Goal: Task Accomplishment & Management: Manage account settings

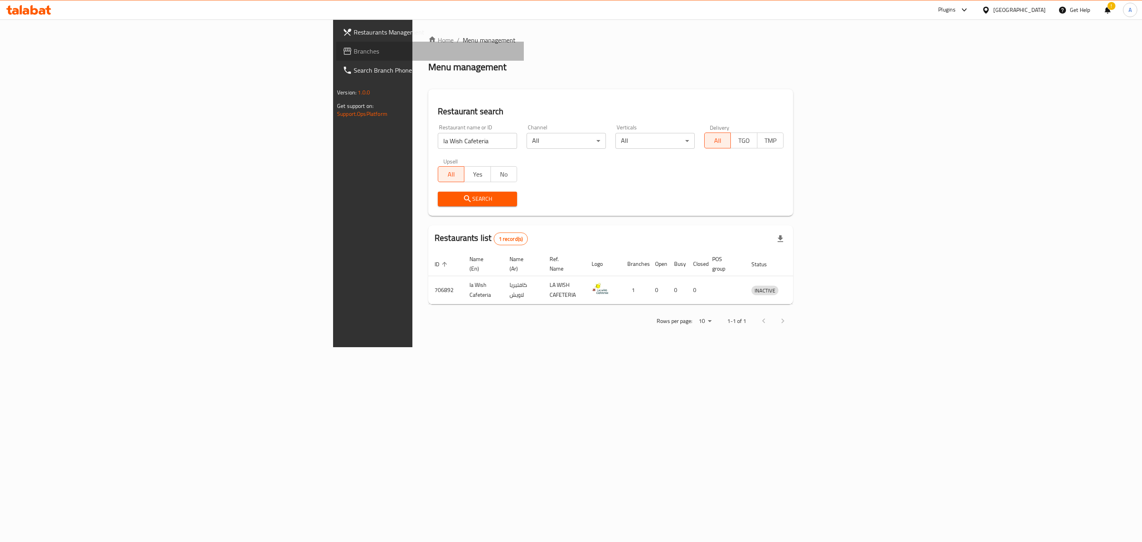
click at [354, 46] on span "Branches" at bounding box center [436, 51] width 164 height 10
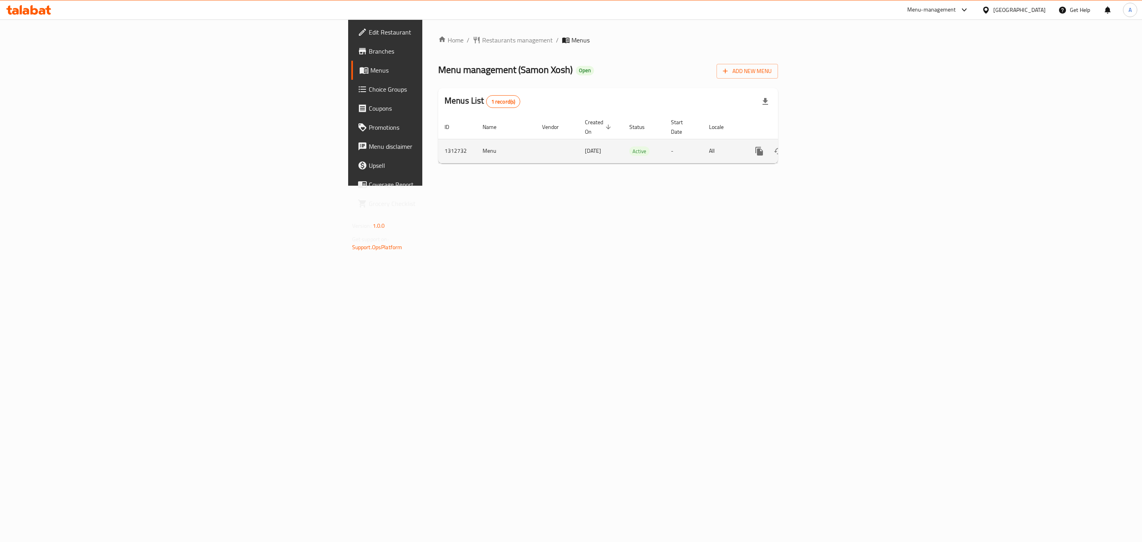
click at [826, 144] on link "enhanced table" at bounding box center [816, 151] width 19 height 19
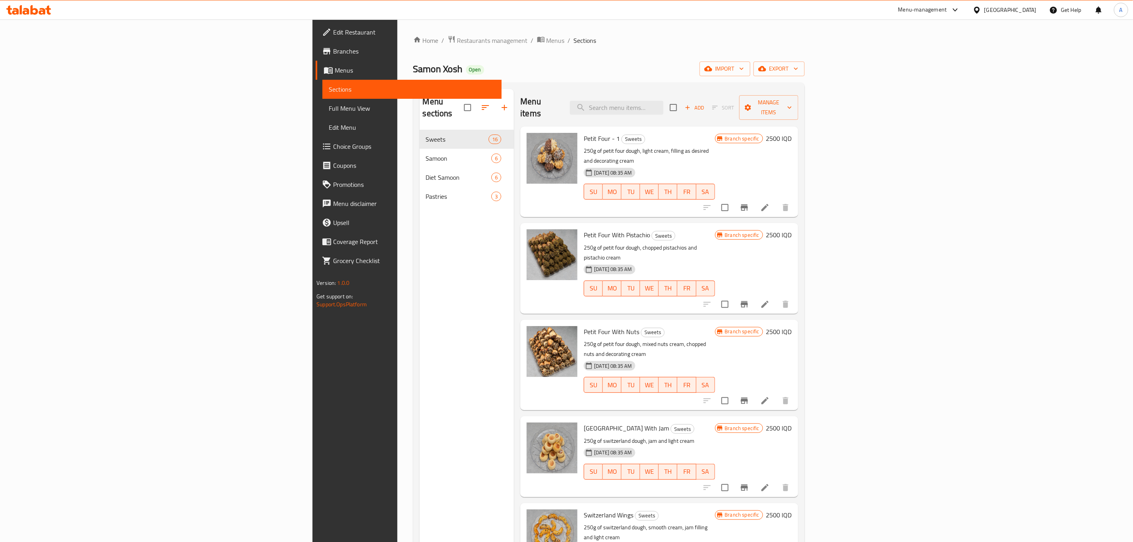
click at [757, 110] on div "Menu items Add Sort Manage items" at bounding box center [659, 108] width 278 height 38
click at [663, 107] on input "search" at bounding box center [617, 108] width 94 height 14
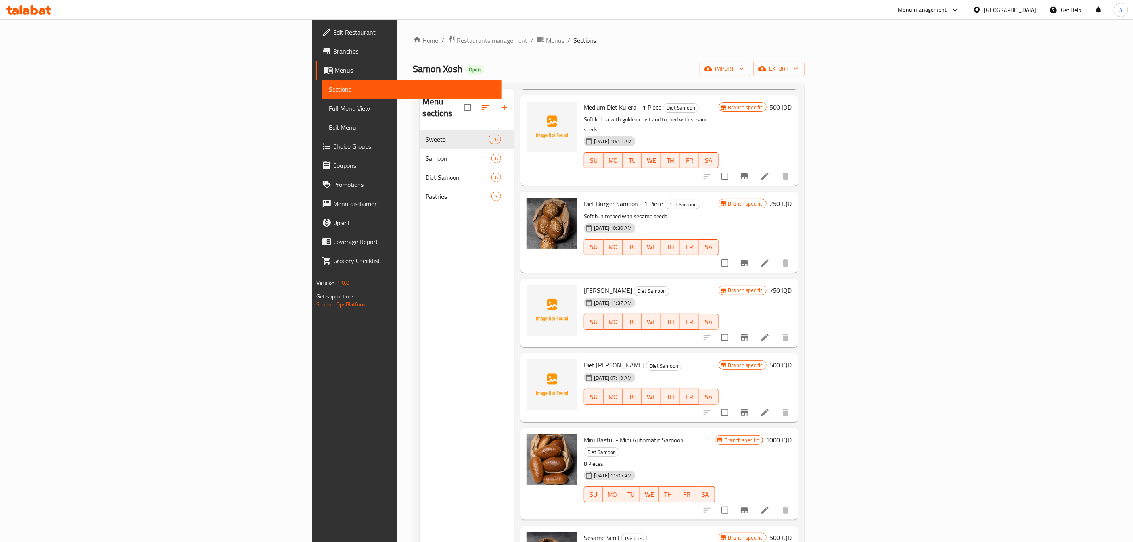
scroll to position [717, 0]
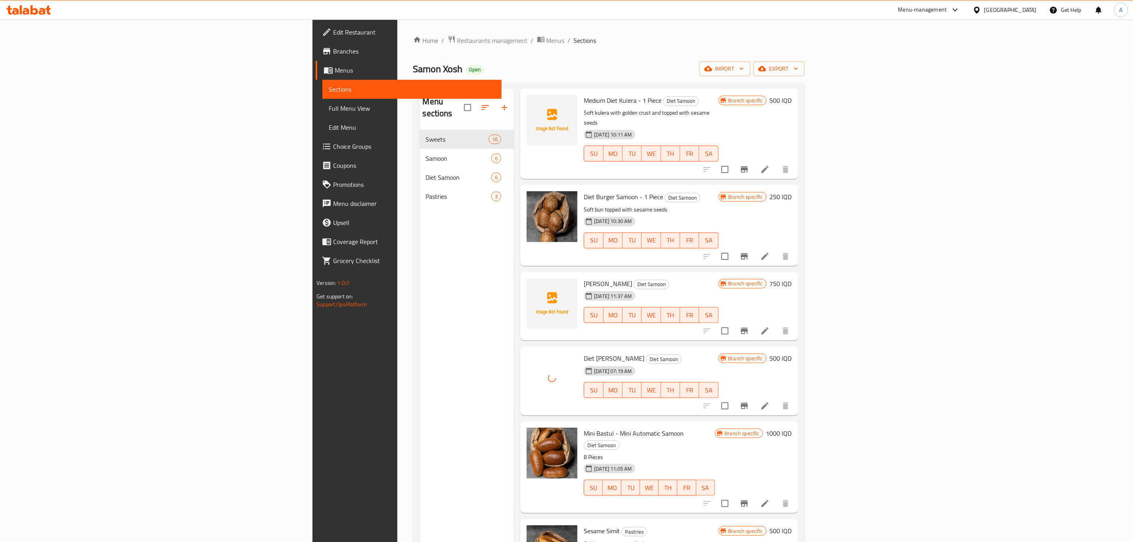
click at [584, 352] on span "Diet Grover Samoon" at bounding box center [614, 358] width 61 height 12
copy h6 "Diet Grover Samoon"
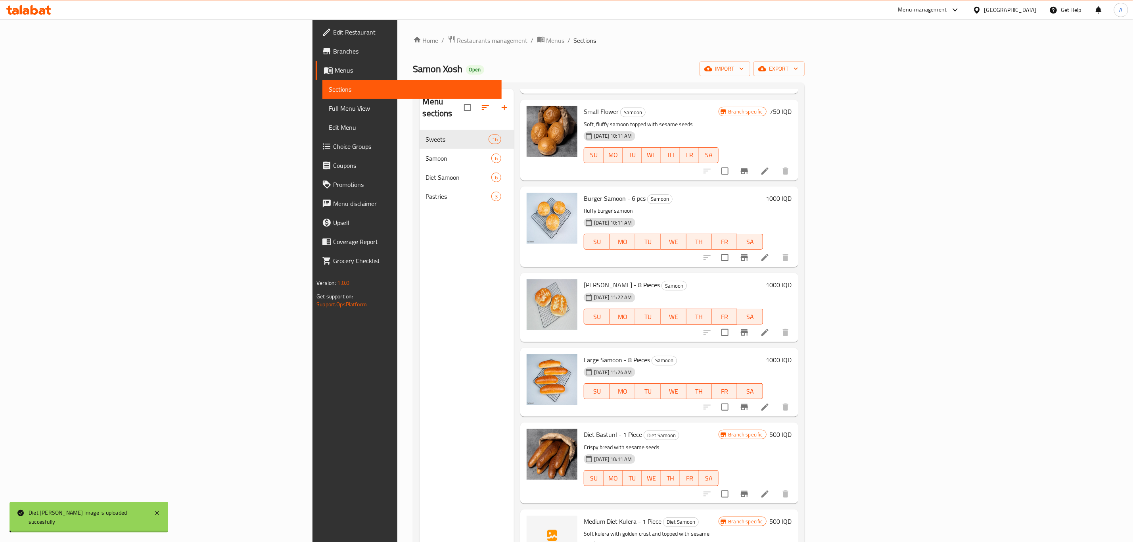
scroll to position [0, 0]
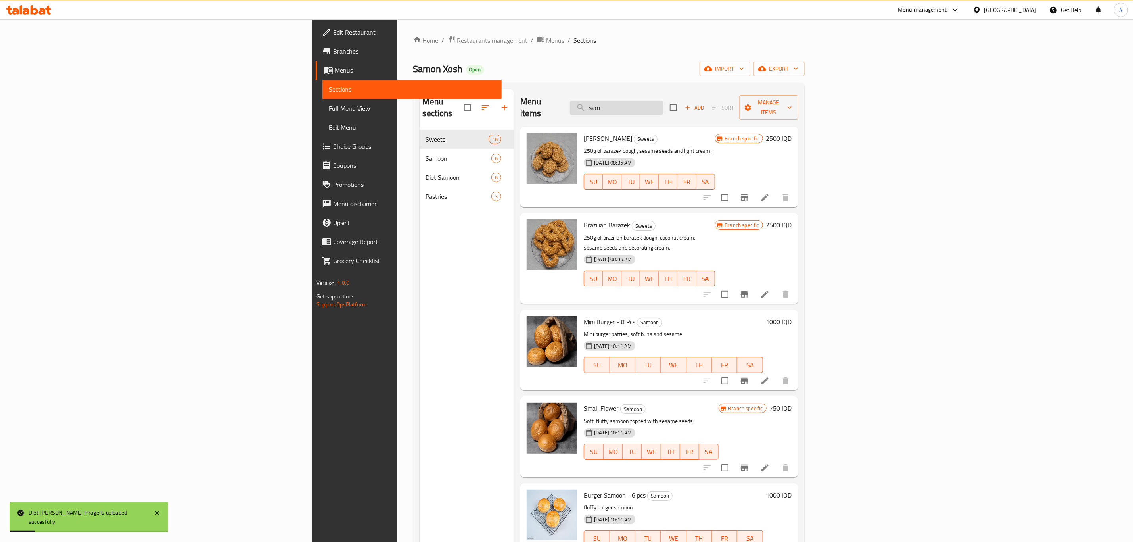
click at [663, 106] on input "sam" at bounding box center [617, 108] width 94 height 14
paste input "Diet Grover Samoon"
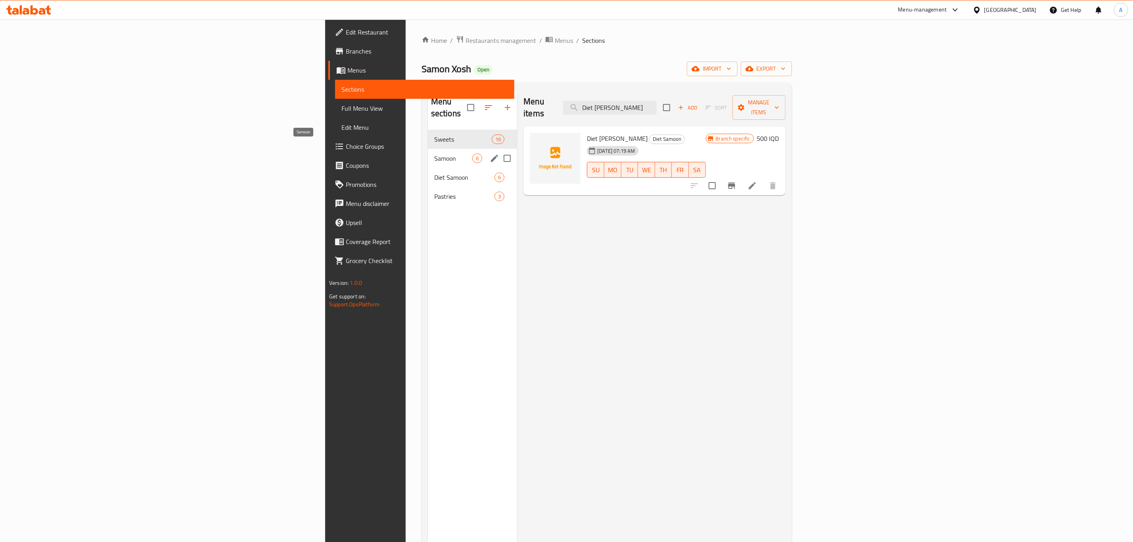
click at [434, 153] on span "Samoon" at bounding box center [453, 158] width 38 height 10
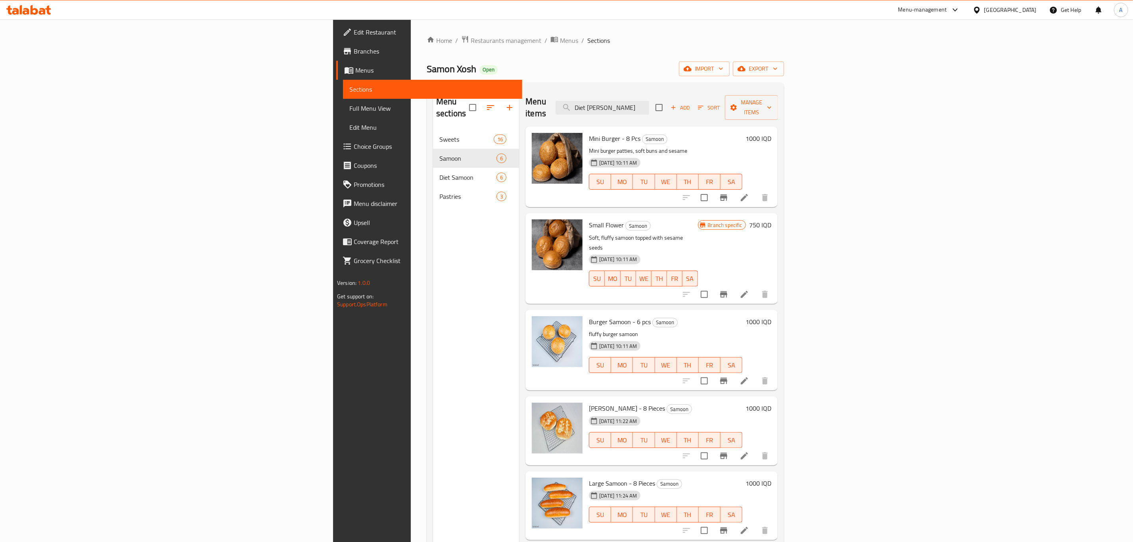
click at [777, 106] on div "Menu items Diet Grover Samoon Add Sort Manage items" at bounding box center [651, 108] width 252 height 38
click at [649, 104] on input "Diet Grover Samoon" at bounding box center [602, 108] width 94 height 14
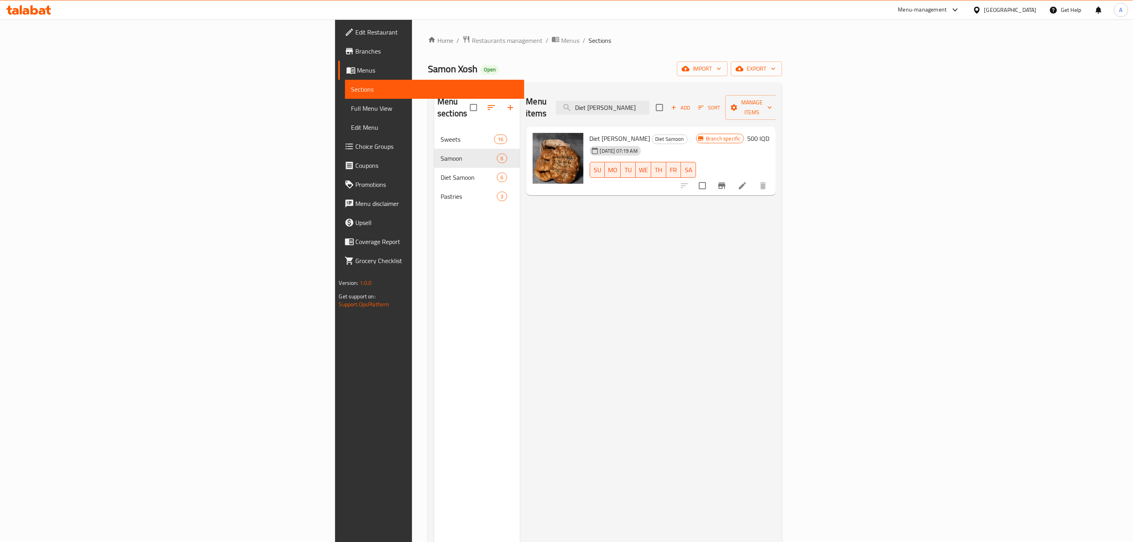
type input "Diet Grover Samoo"
click at [412, 337] on div "Home / Restaurants management / Menus / Sections Samon Xosh Open import export …" at bounding box center [605, 335] width 386 height 633
click at [472, 38] on span "Restaurants management" at bounding box center [507, 41] width 71 height 10
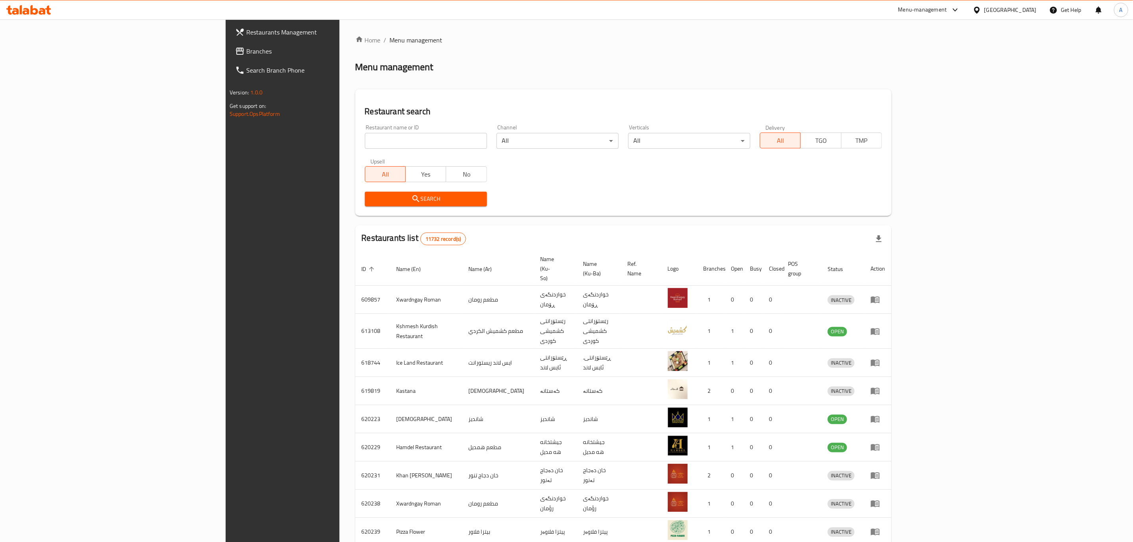
drag, startPoint x: 289, startPoint y: 128, endPoint x: 291, endPoint y: 136, distance: 8.5
click at [365, 136] on div "Restaurant name or ID Restaurant name or ID" at bounding box center [426, 136] width 122 height 24
click at [365, 136] on input "search" at bounding box center [426, 141] width 122 height 16
type input "v"
paste input "Caviar"
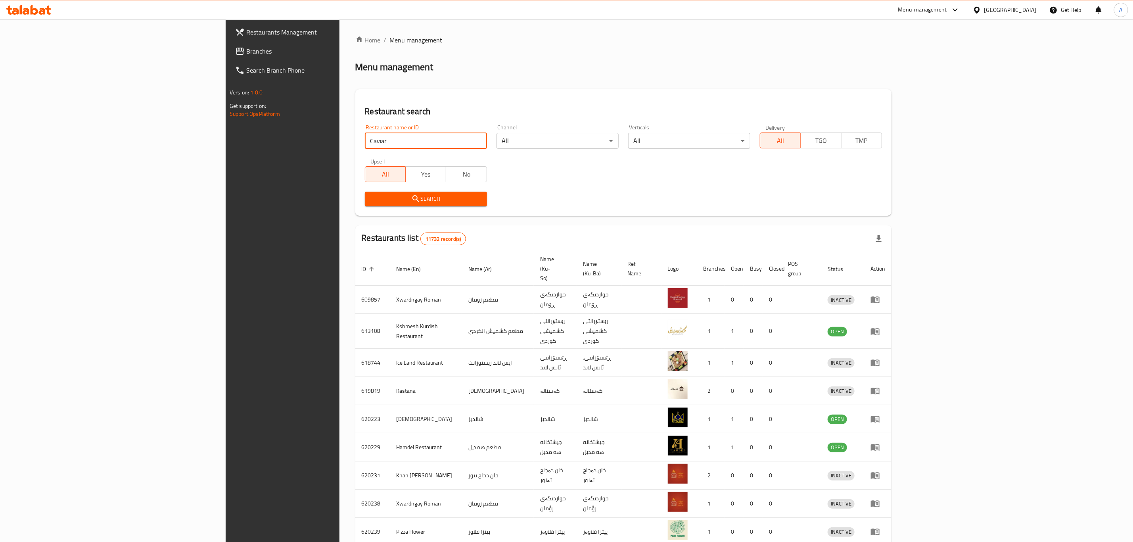
click button "Search" at bounding box center [426, 199] width 122 height 15
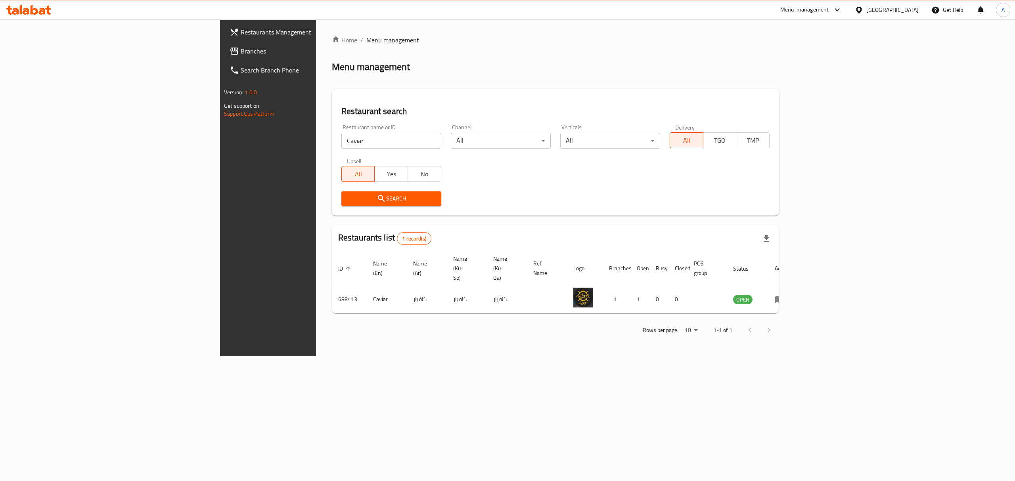
click at [341, 143] on input "Caviar" at bounding box center [391, 141] width 100 height 16
paste input "Falafel Baghdadiya"
click button "Search" at bounding box center [391, 199] width 100 height 15
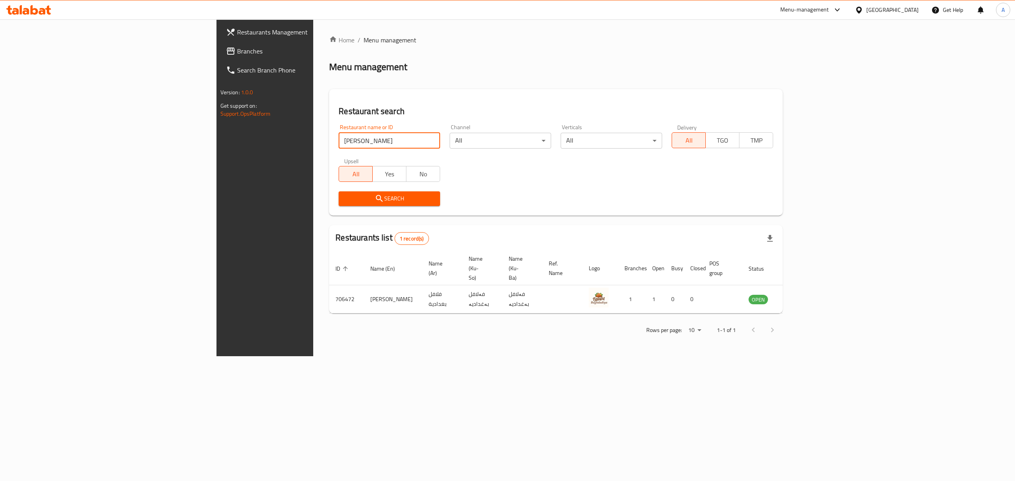
click at [339, 137] on input "Falafel Baghdadiya" at bounding box center [390, 141] width 102 height 16
paste input "Robano Food"
click button "Search" at bounding box center [390, 199] width 102 height 15
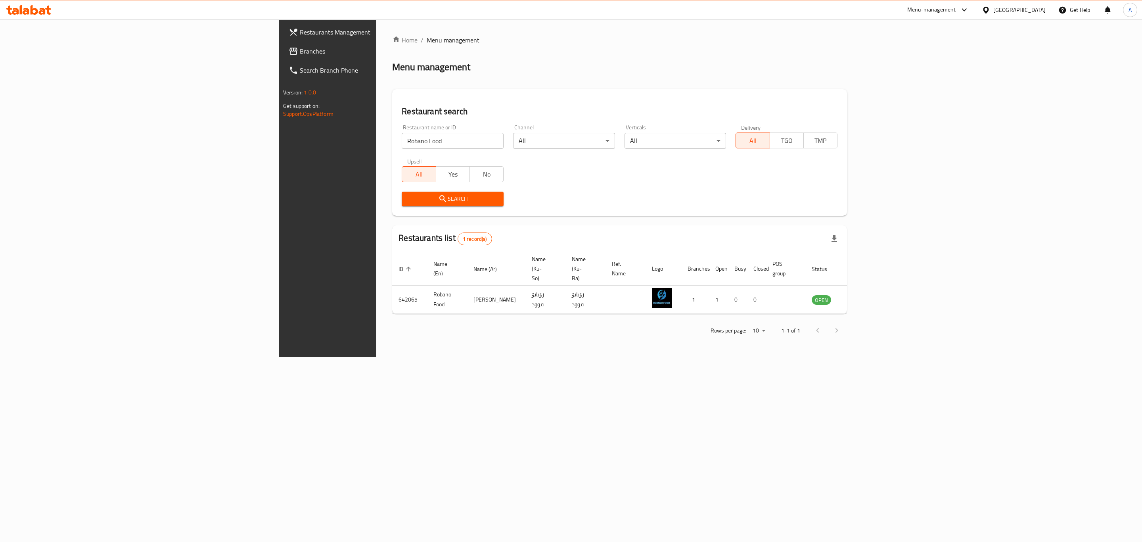
click at [519, 192] on div "Search" at bounding box center [619, 199] width 445 height 24
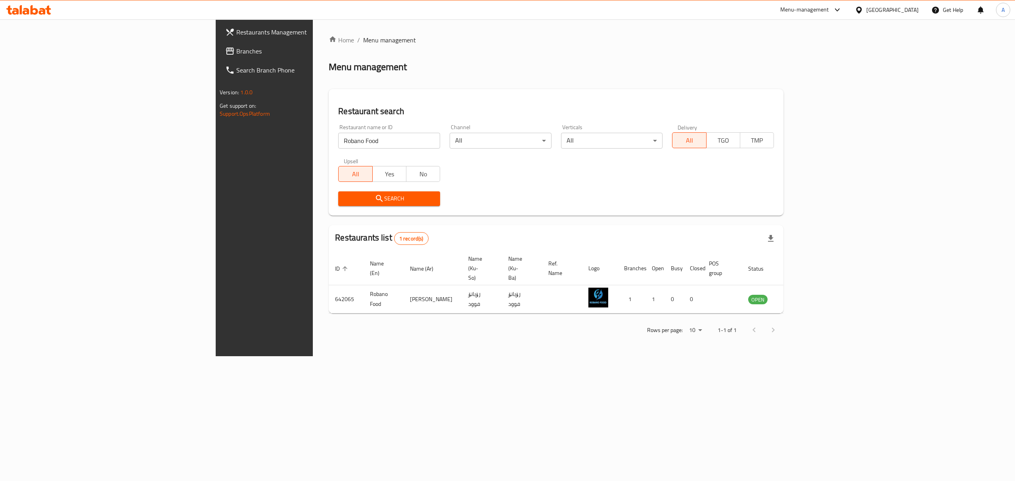
click at [338, 133] on input "Robano Food" at bounding box center [389, 141] width 102 height 16
paste input "Tabeekh"
type input "Tabeekh"
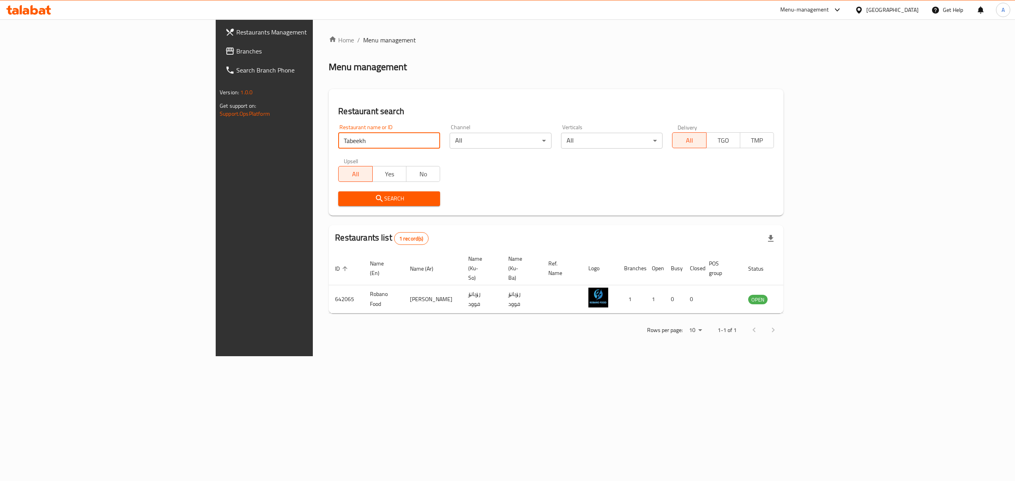
click button "Search" at bounding box center [389, 199] width 102 height 15
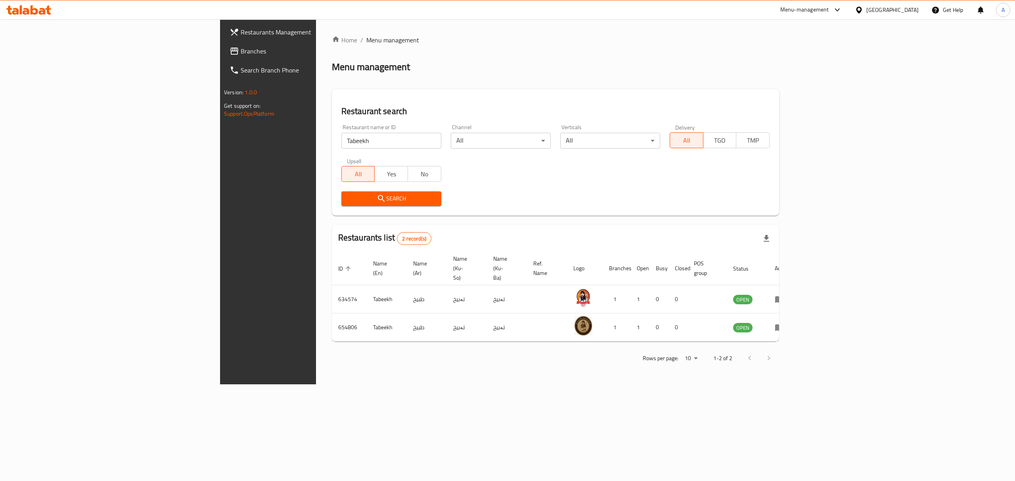
click at [862, 8] on icon at bounding box center [859, 9] width 6 height 7
click at [843, 200] on div "United Arab Emirates" at bounding box center [832, 208] width 65 height 18
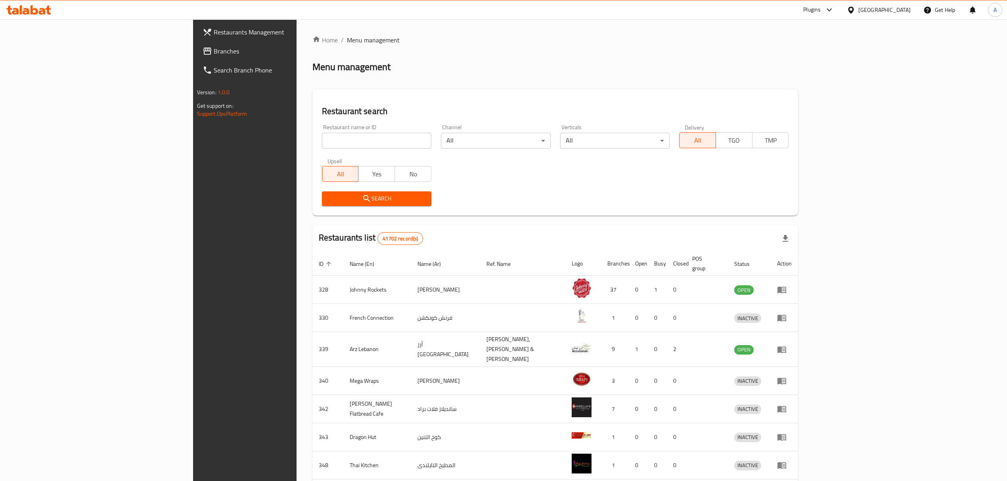
click at [346, 129] on div "Restaurant name or ID Restaurant name or ID" at bounding box center [376, 136] width 109 height 24
click at [345, 133] on input "search" at bounding box center [376, 141] width 109 height 16
paste input "Sreeraj Lassi Bar"
click button "Search" at bounding box center [376, 199] width 109 height 15
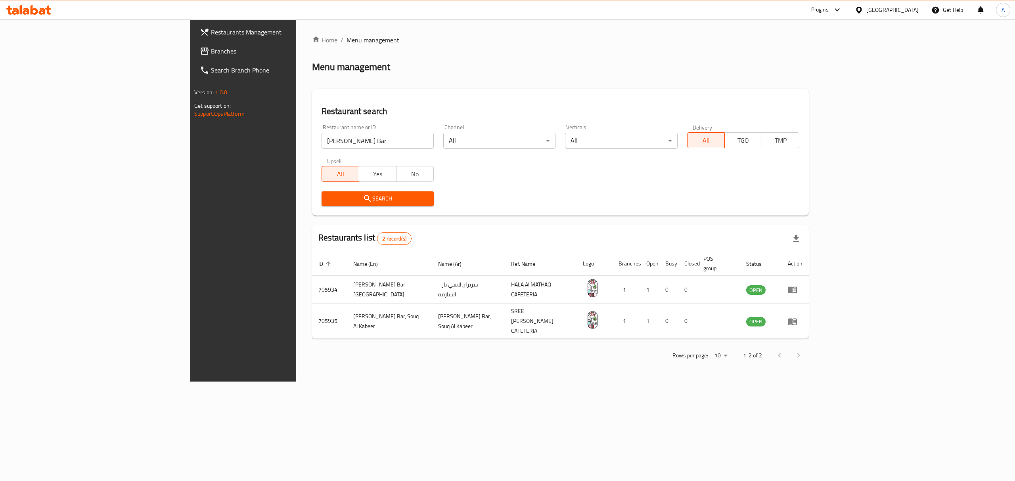
click at [341, 141] on input "Sreeraj Lassi Bar" at bounding box center [378, 141] width 112 height 16
paste input "OUL OF SANKRAN"
type input "SOUL OF SANKRAN"
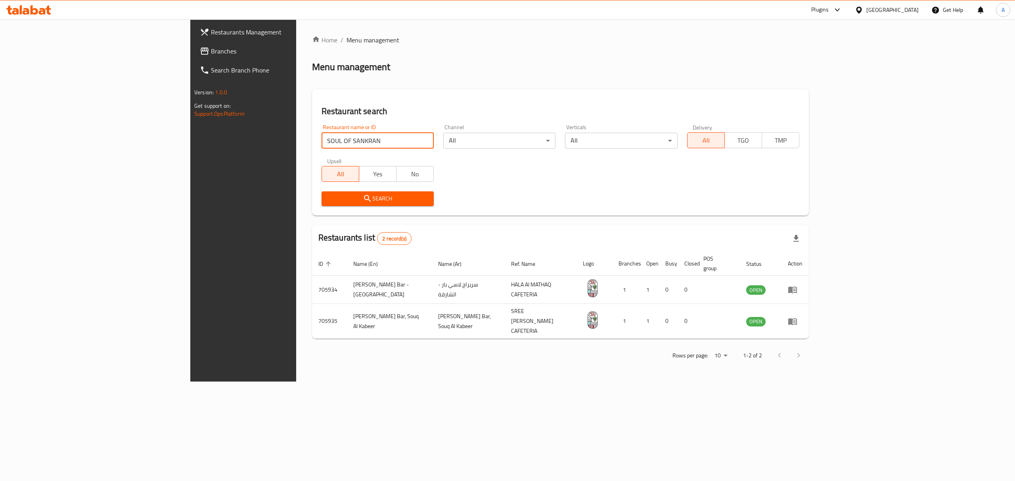
click button "Search" at bounding box center [378, 199] width 112 height 15
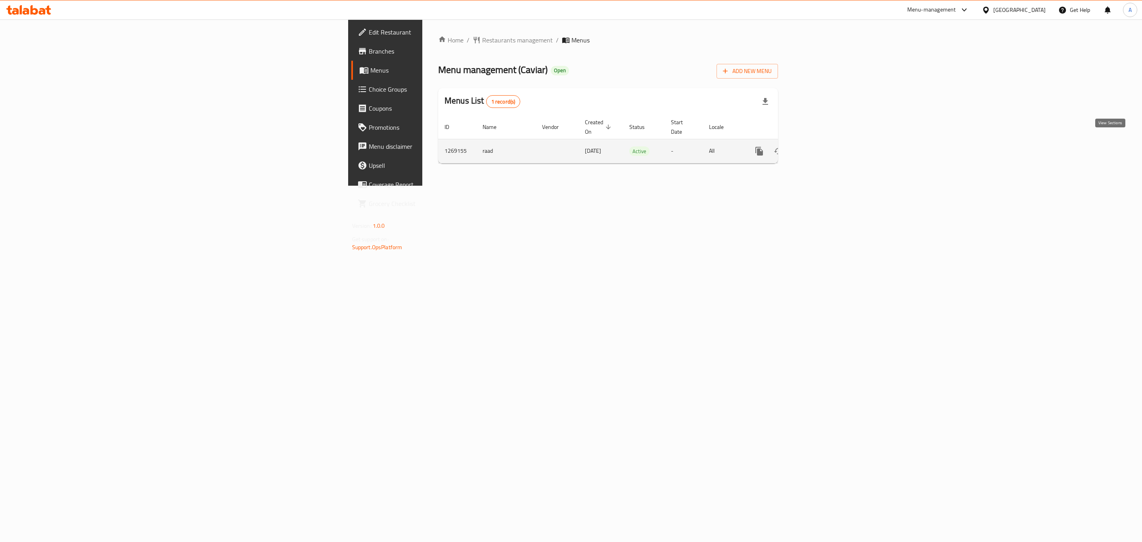
click at [821, 146] on icon "enhanced table" at bounding box center [817, 151] width 10 height 10
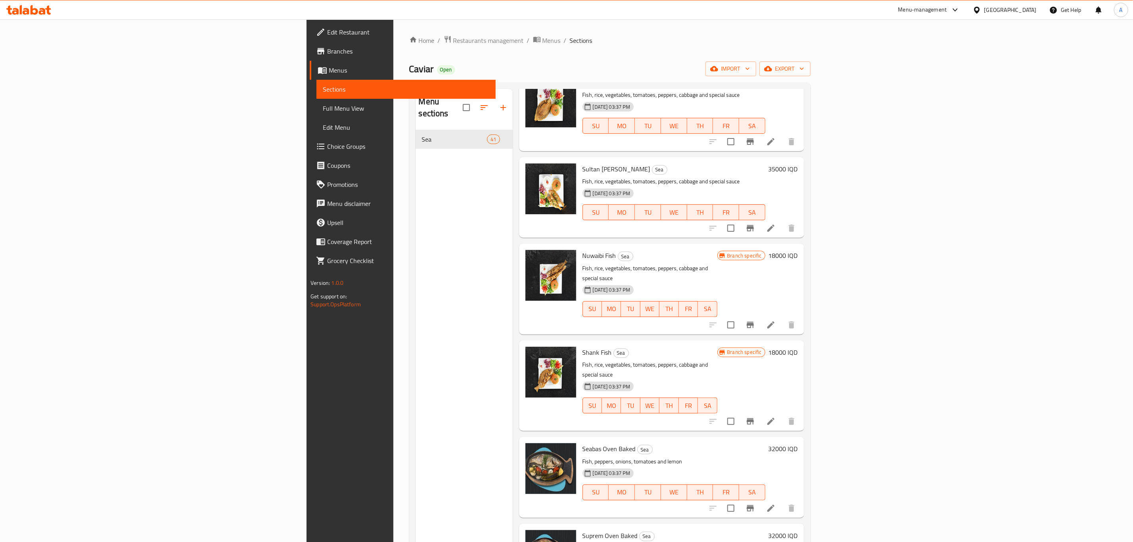
scroll to position [1725, 0]
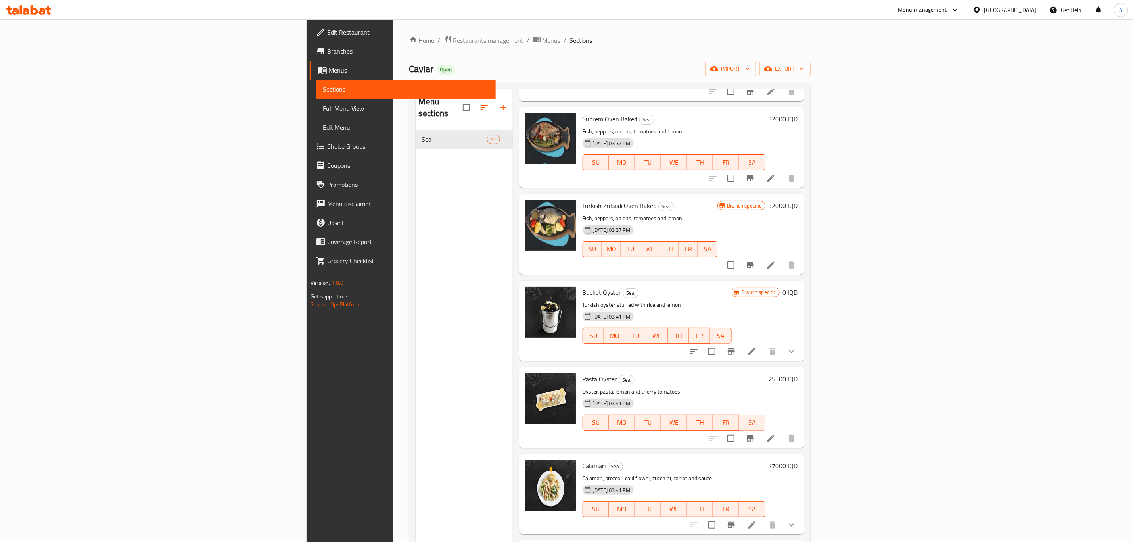
click at [453, 48] on div "Home / Restaurants management / Menus / Sections Caviar Open import export Menu…" at bounding box center [609, 335] width 401 height 601
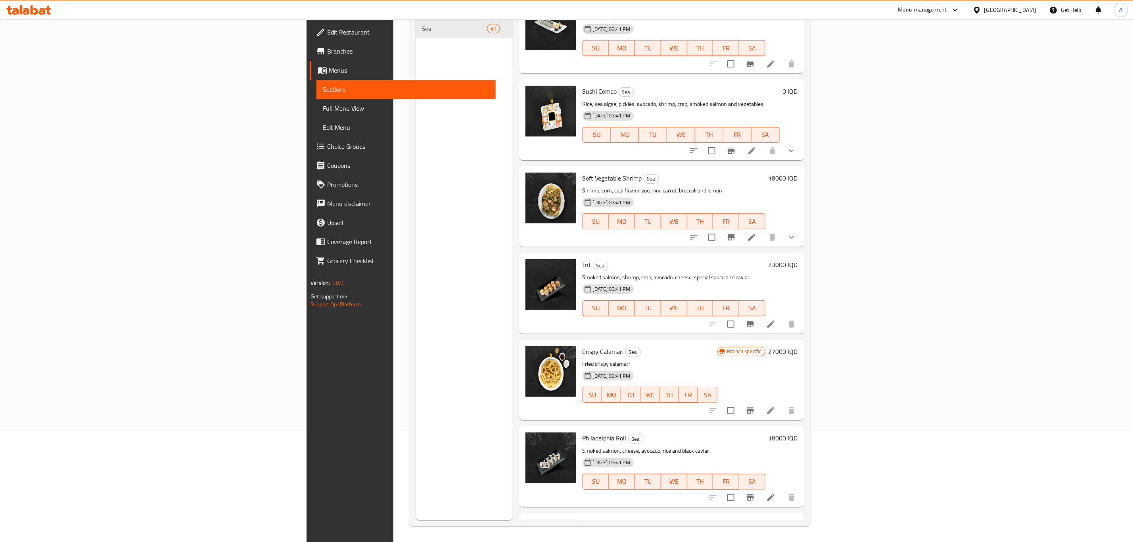
scroll to position [111, 0]
click at [582, 518] on span "Double Bkt" at bounding box center [597, 524] width 30 height 12
copy h6 "Double Bkt"
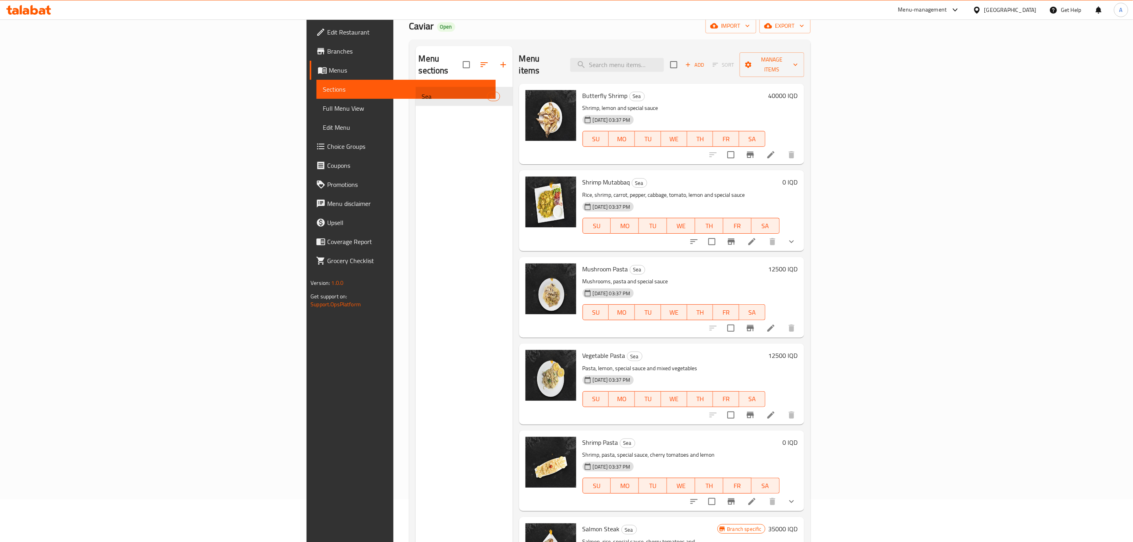
scroll to position [0, 0]
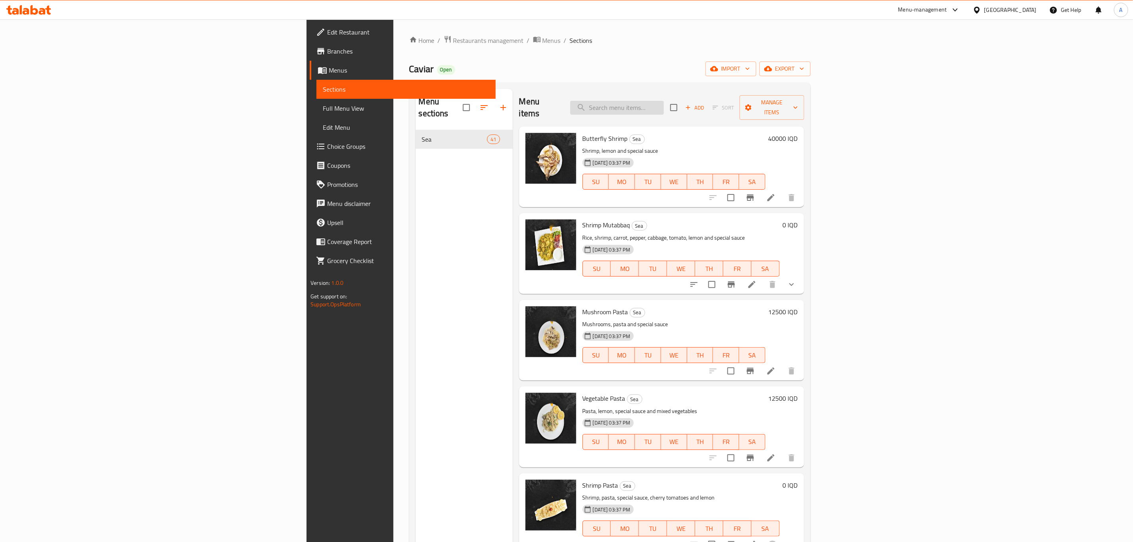
click at [664, 101] on input "search" at bounding box center [617, 108] width 94 height 14
paste input "Double Bkt"
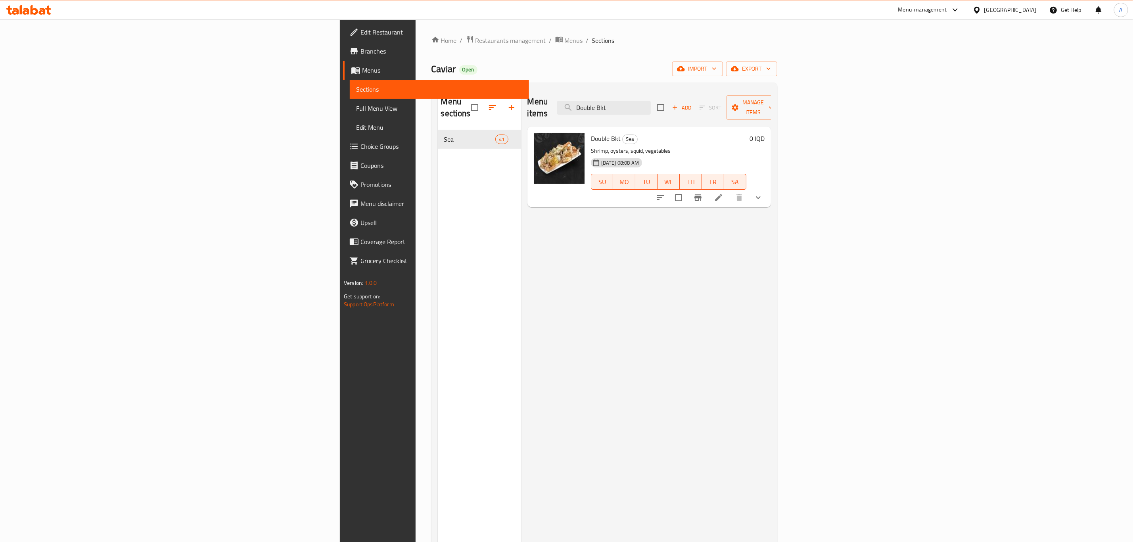
type input "Double Bkt"
click at [438, 268] on div "Menu sections Sea 41" at bounding box center [479, 360] width 83 height 542
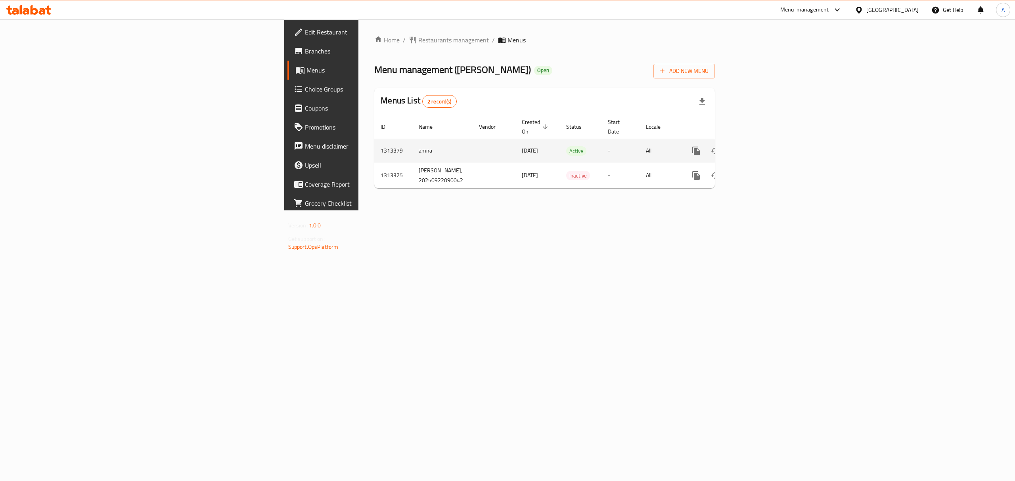
click at [758, 146] on icon "enhanced table" at bounding box center [754, 151] width 10 height 10
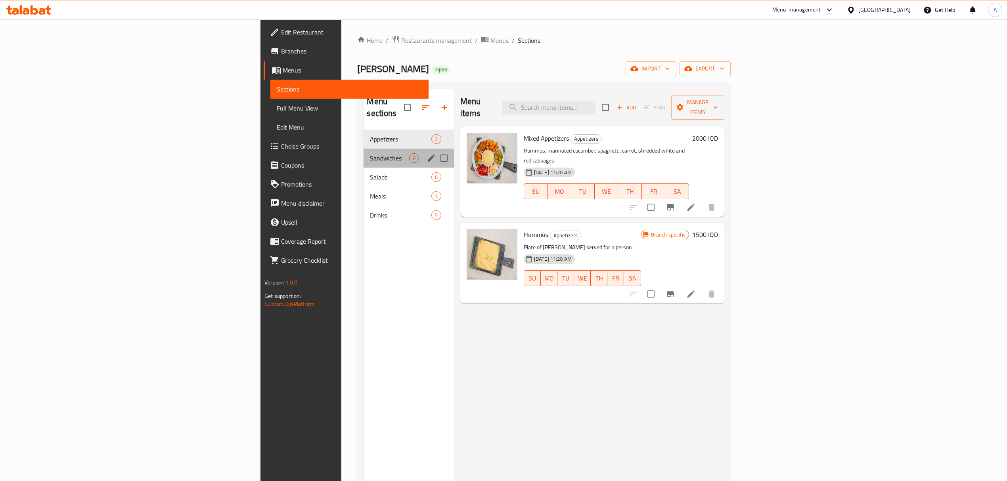
click at [364, 149] on div "Sandwiches 6" at bounding box center [409, 158] width 90 height 19
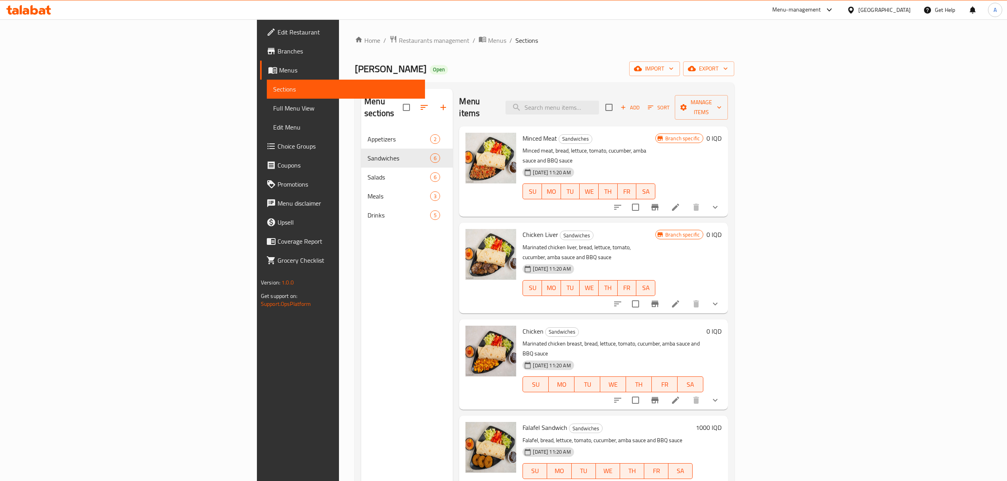
click at [278, 29] on span "Edit Restaurant" at bounding box center [348, 32] width 141 height 10
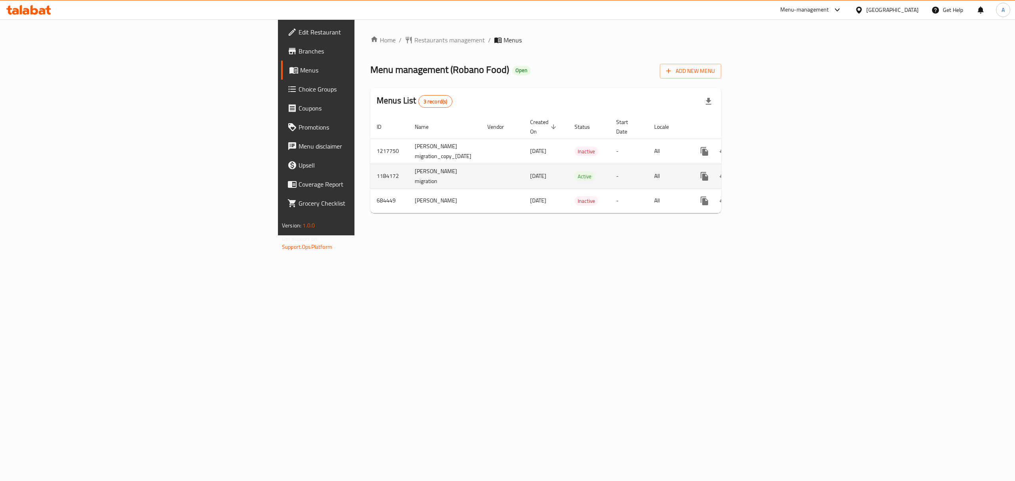
click at [766, 172] on icon "enhanced table" at bounding box center [762, 177] width 10 height 10
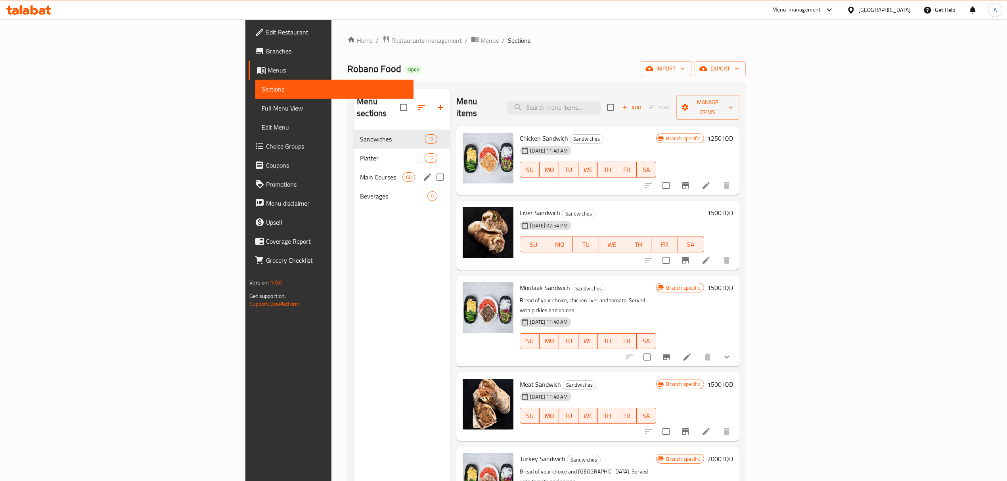
click at [354, 174] on div "Main Courses 60" at bounding box center [402, 177] width 96 height 19
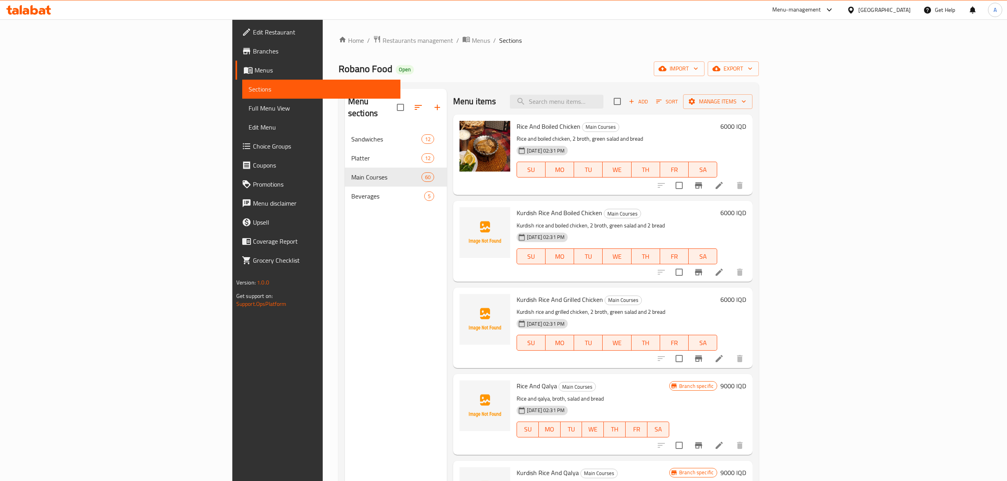
click at [620, 90] on div "Menu items Add Sort Manage items" at bounding box center [602, 102] width 299 height 26
click at [603, 96] on input "search" at bounding box center [557, 102] width 94 height 14
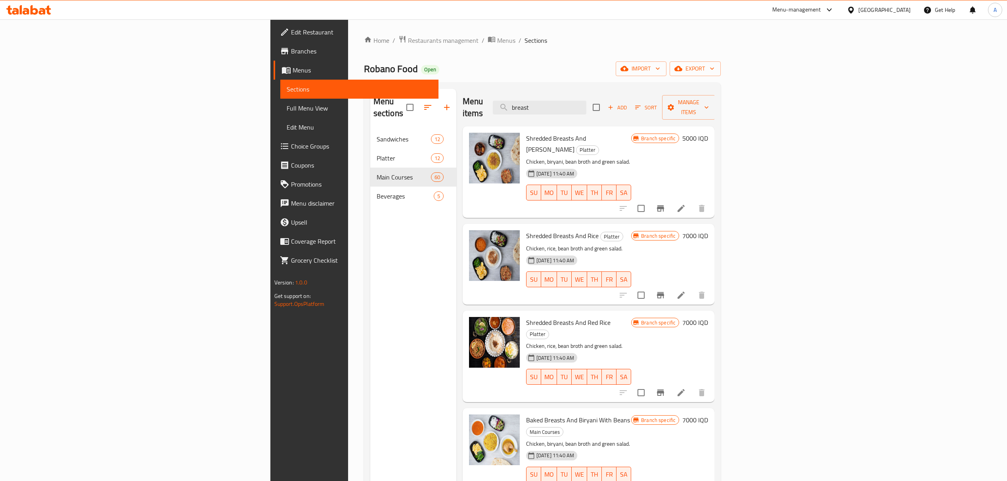
type input "breast"
click at [586, 105] on input "breast" at bounding box center [540, 108] width 94 height 14
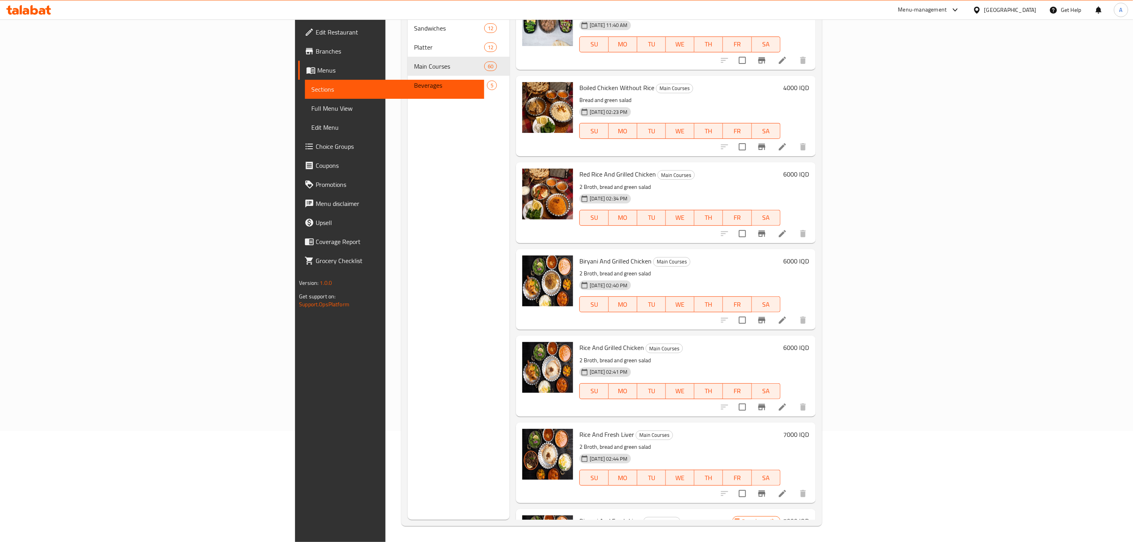
scroll to position [4673, 0]
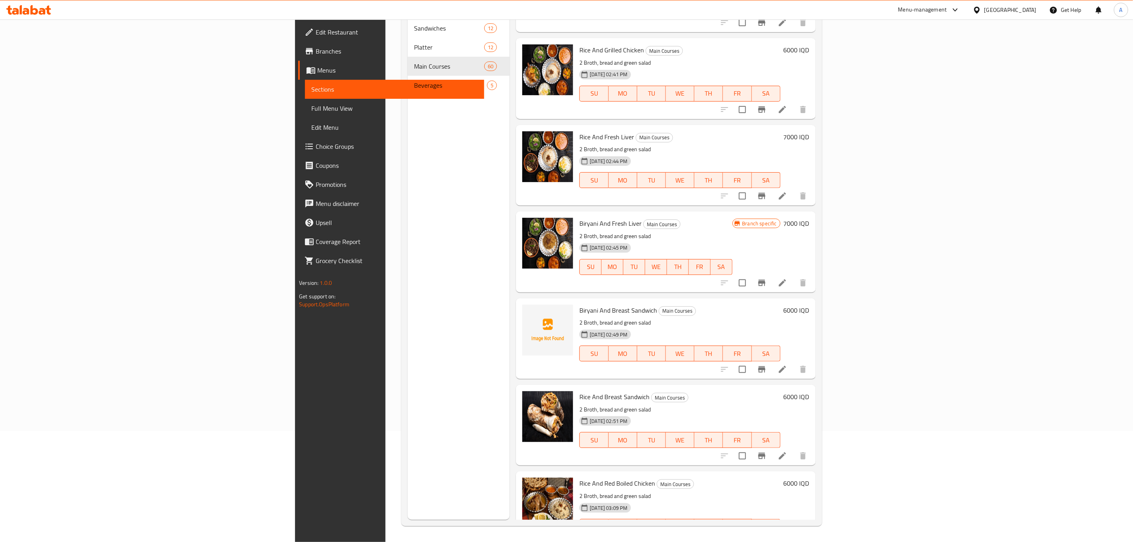
click at [579, 304] on span "Biryani And Breast Sandwich" at bounding box center [618, 310] width 78 height 12
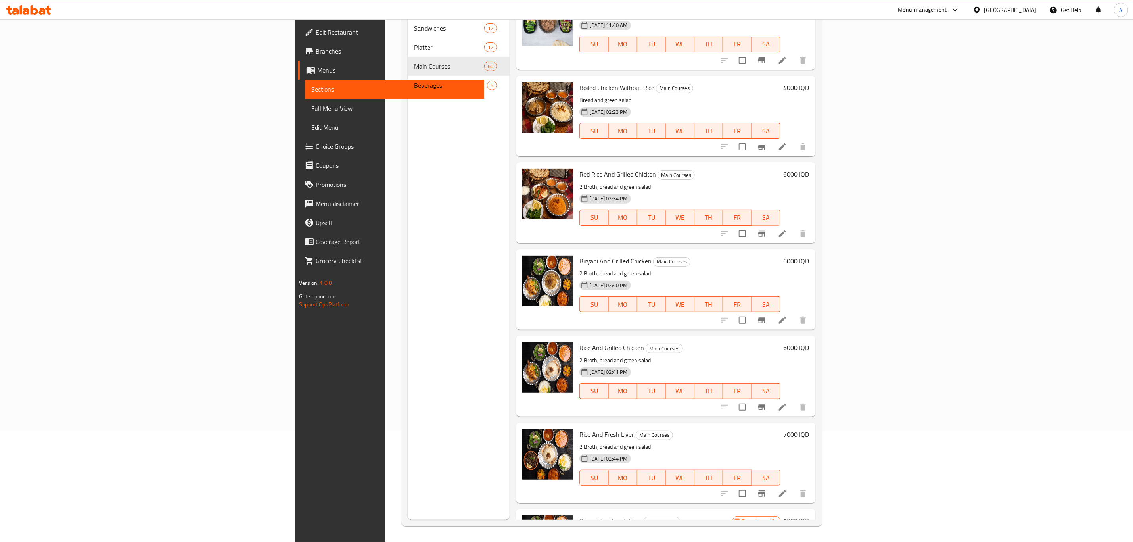
scroll to position [4316, 0]
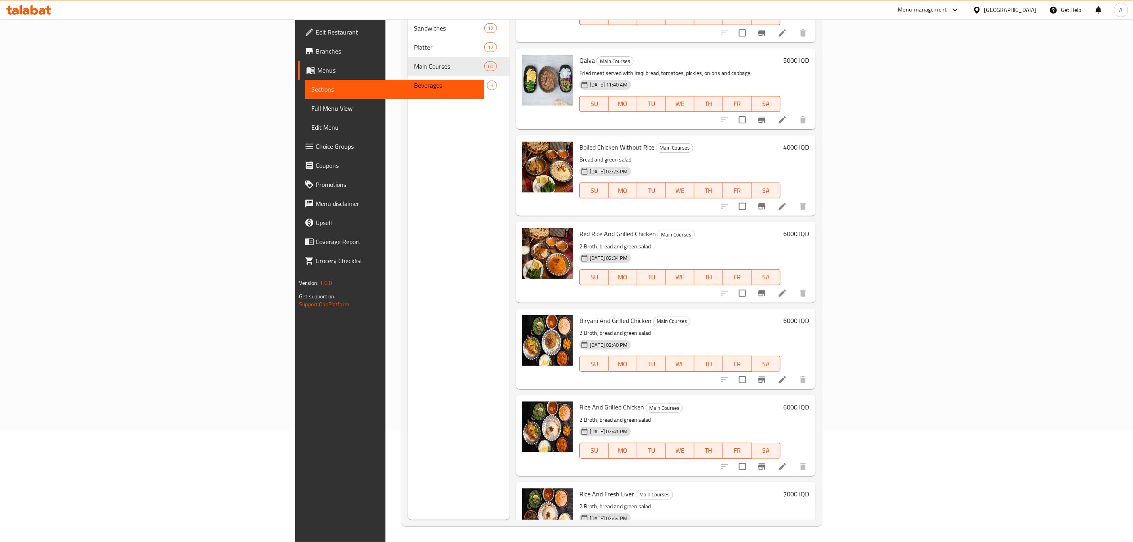
click at [311, 106] on span "Full Menu View" at bounding box center [394, 108] width 167 height 10
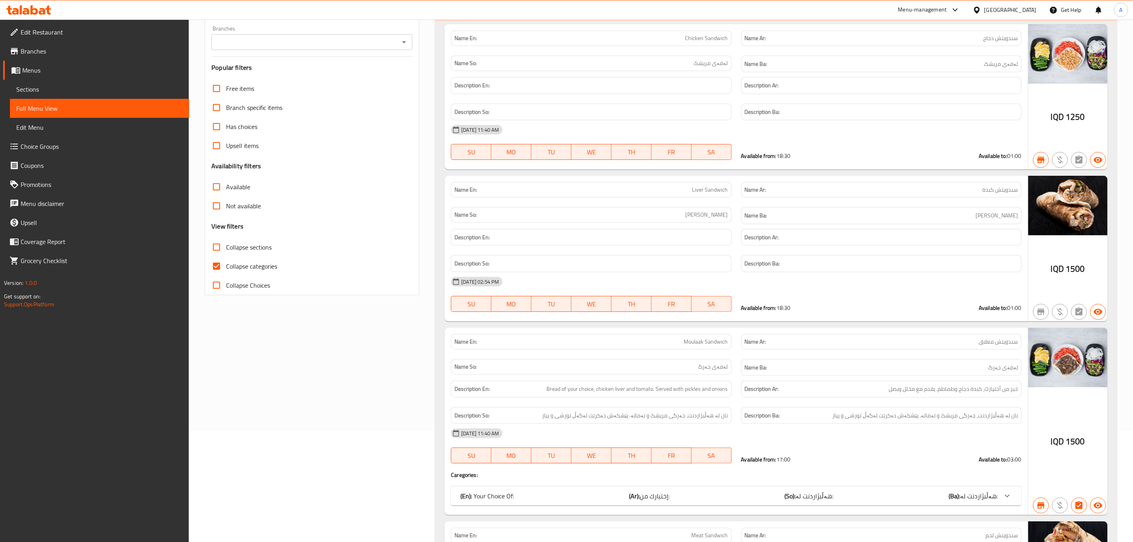
click at [216, 249] on input "Collapse sections" at bounding box center [216, 246] width 19 height 19
checkbox input "true"
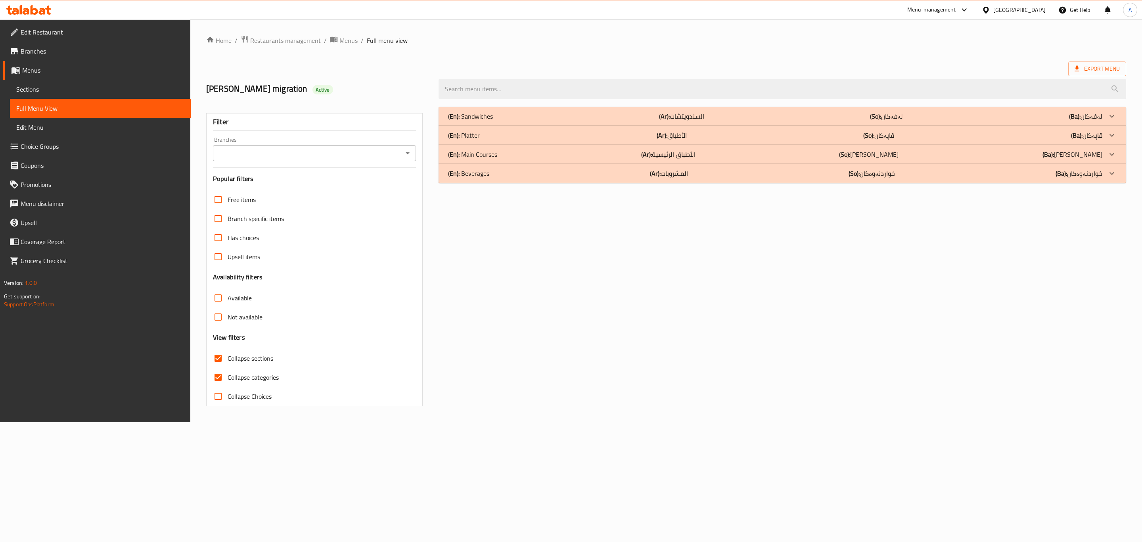
click at [916, 152] on div "(En): Main Courses (Ar): الأطباق الرئيسية (So): ژەمە سەرەکییەکان (Ba): ژەمە سەر…" at bounding box center [775, 154] width 654 height 10
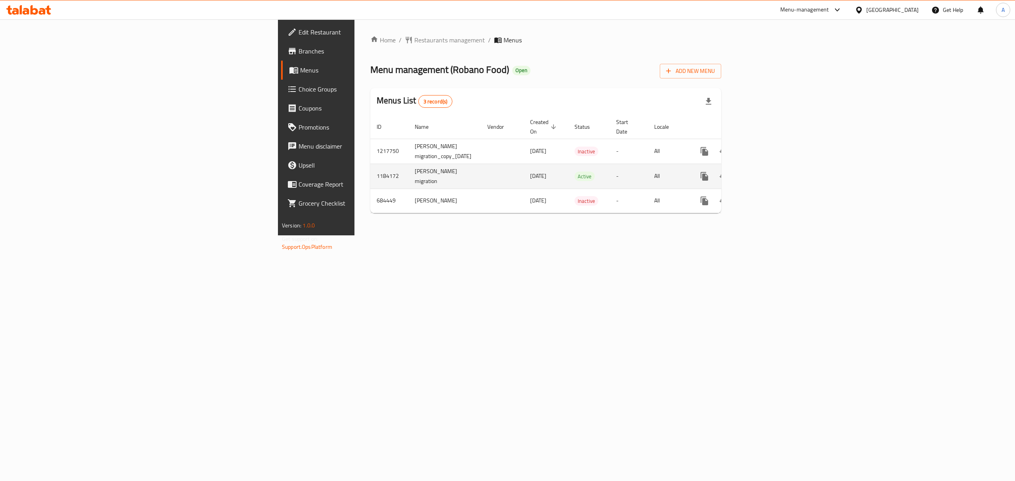
click at [771, 167] on link "enhanced table" at bounding box center [761, 176] width 19 height 19
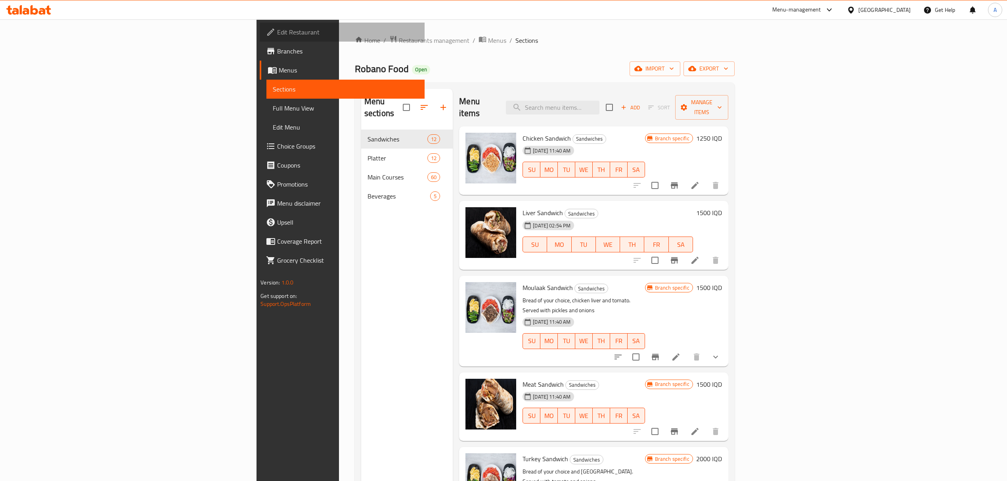
click at [277, 37] on span "Edit Restaurant" at bounding box center [347, 32] width 141 height 10
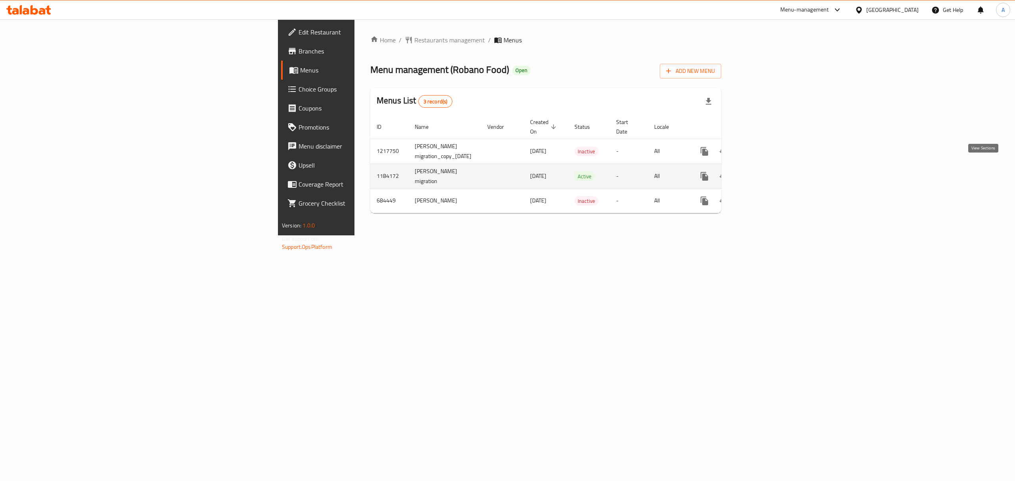
click at [771, 167] on link "enhanced table" at bounding box center [761, 176] width 19 height 19
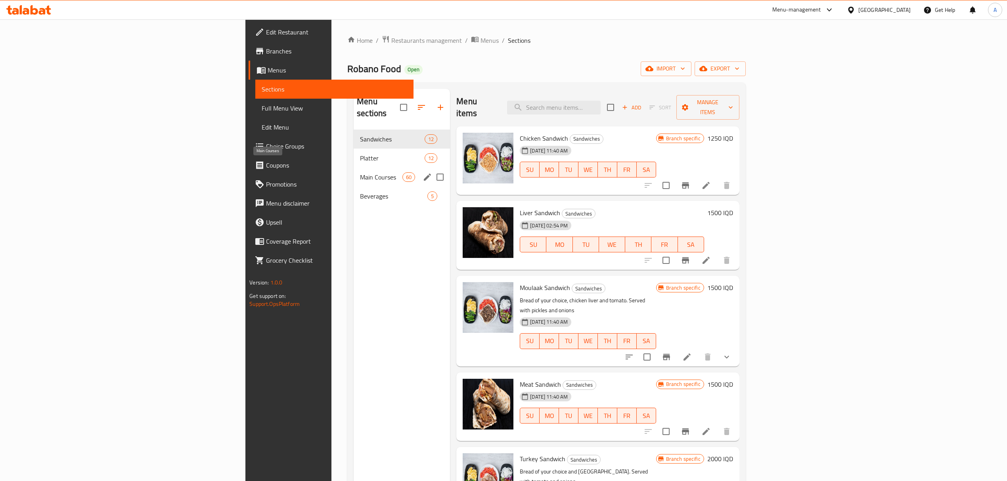
click at [360, 172] on span "Main Courses" at bounding box center [381, 177] width 42 height 10
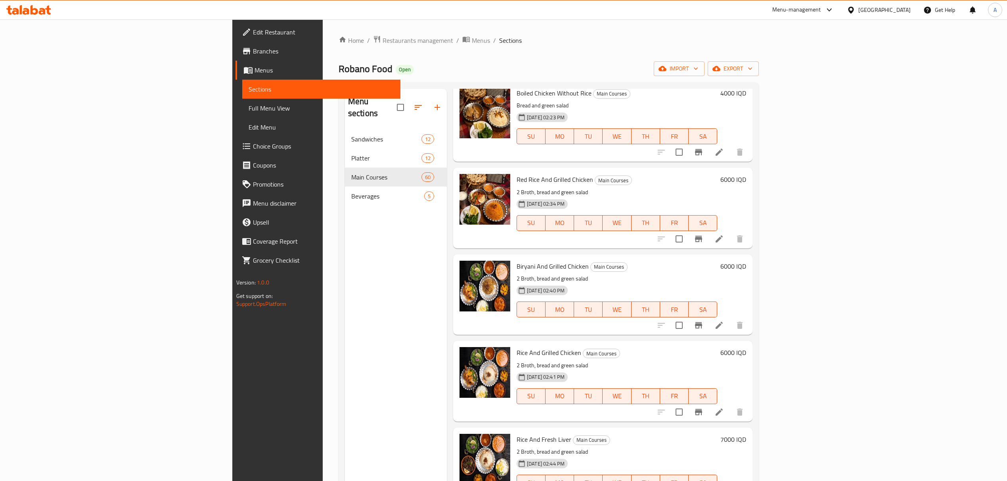
scroll to position [4471, 0]
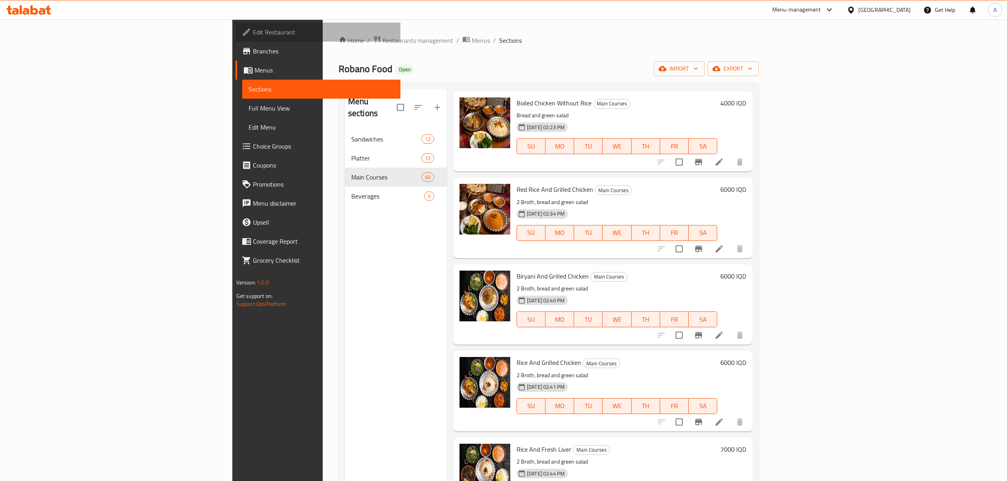
click at [253, 30] on span "Edit Restaurant" at bounding box center [323, 32] width 141 height 10
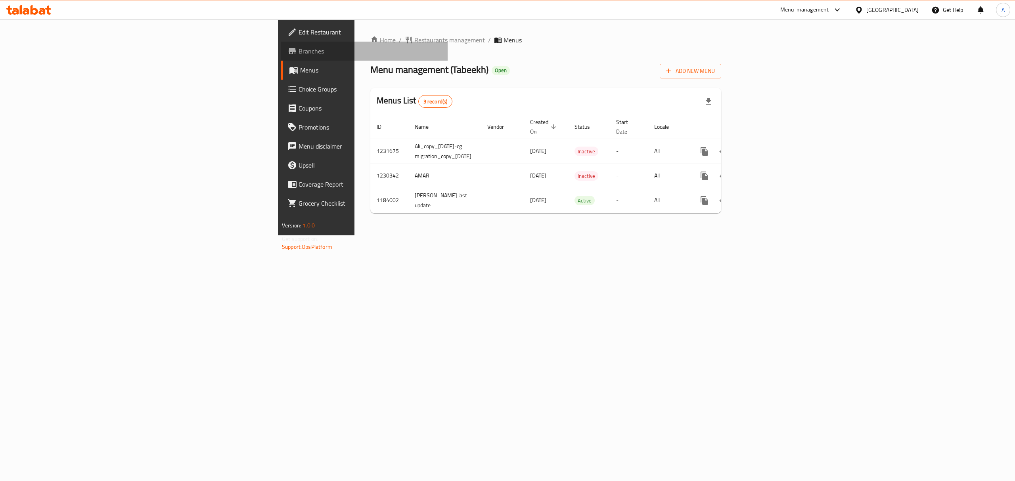
click at [299, 50] on span "Branches" at bounding box center [370, 51] width 143 height 10
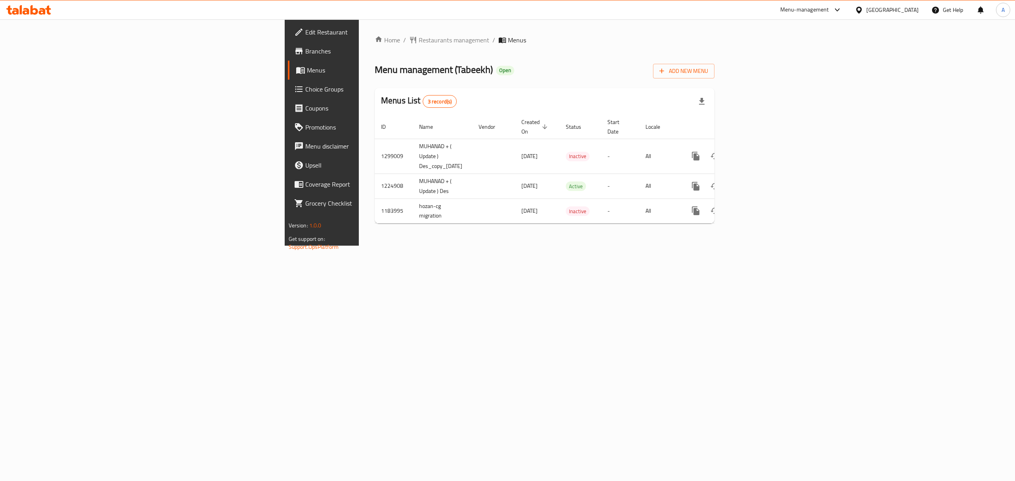
click at [305, 54] on span "Branches" at bounding box center [376, 51] width 143 height 10
click at [758, 182] on icon "enhanced table" at bounding box center [753, 187] width 10 height 10
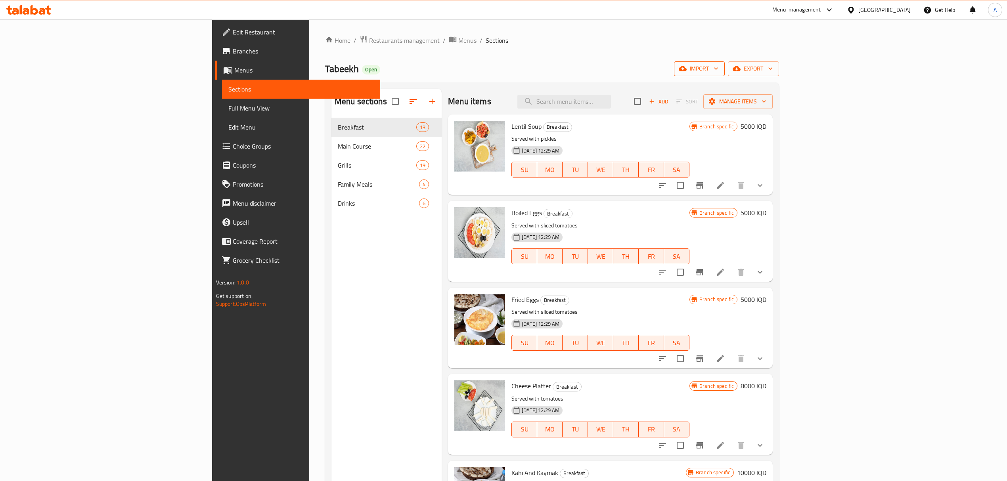
click at [718, 70] on span "import" at bounding box center [699, 69] width 38 height 10
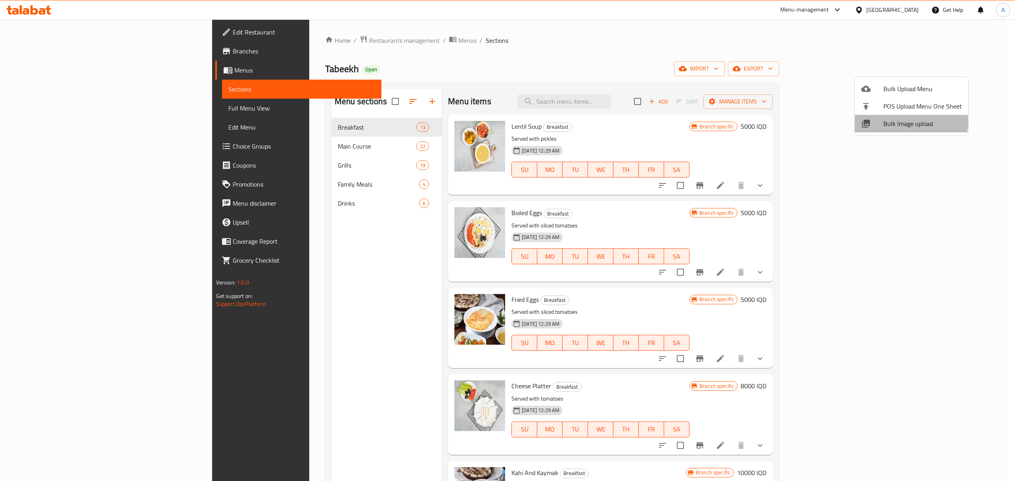
click at [899, 122] on span "Bulk Image upload" at bounding box center [922, 124] width 79 height 10
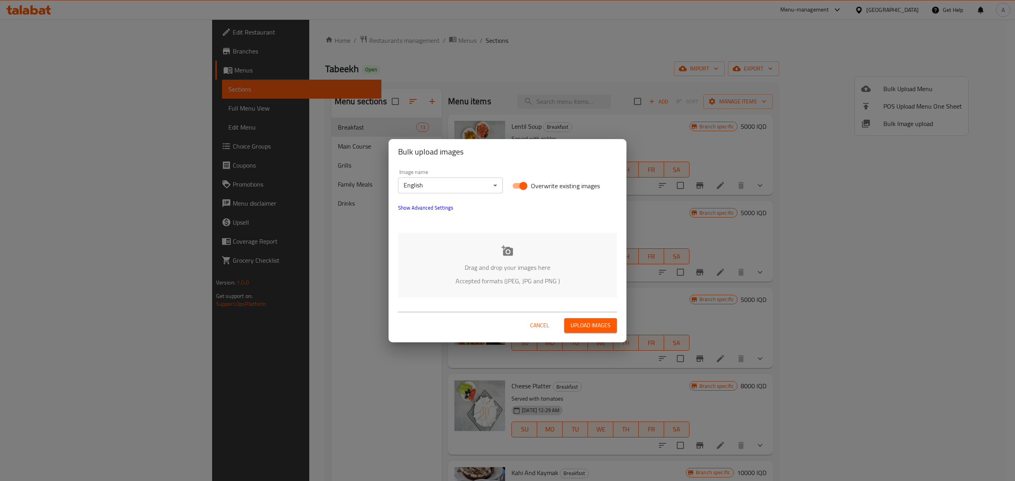
click at [455, 205] on div "Image name English ​ Overwrite existing images Show Advanced Settings" at bounding box center [507, 196] width 228 height 62
click at [449, 209] on span "Show Advanced Settings" at bounding box center [425, 208] width 55 height 10
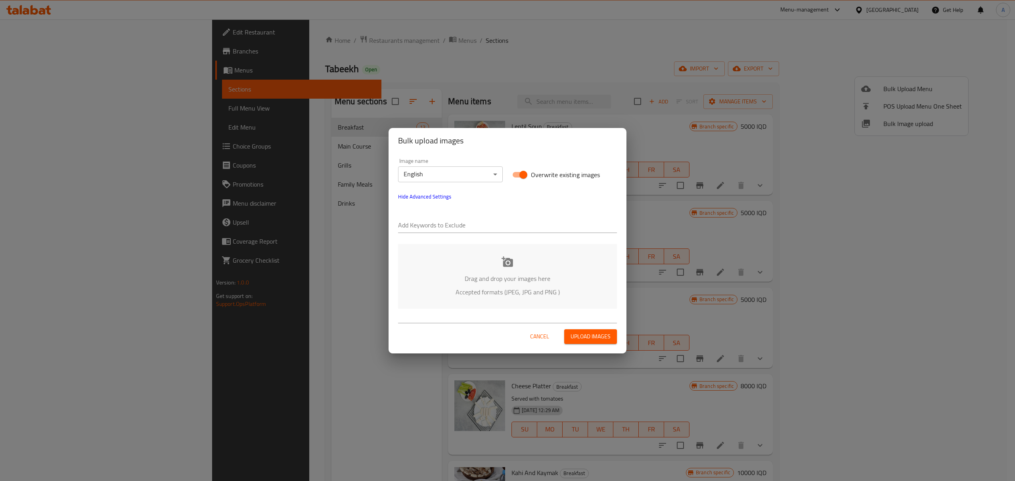
click at [446, 234] on div "Add Keywords to Exclude" at bounding box center [507, 222] width 228 height 32
click at [446, 226] on input "text" at bounding box center [507, 226] width 219 height 13
paste input "Tabeekh"
type input "Tabeekh"
click at [461, 221] on input "text" at bounding box center [527, 226] width 179 height 13
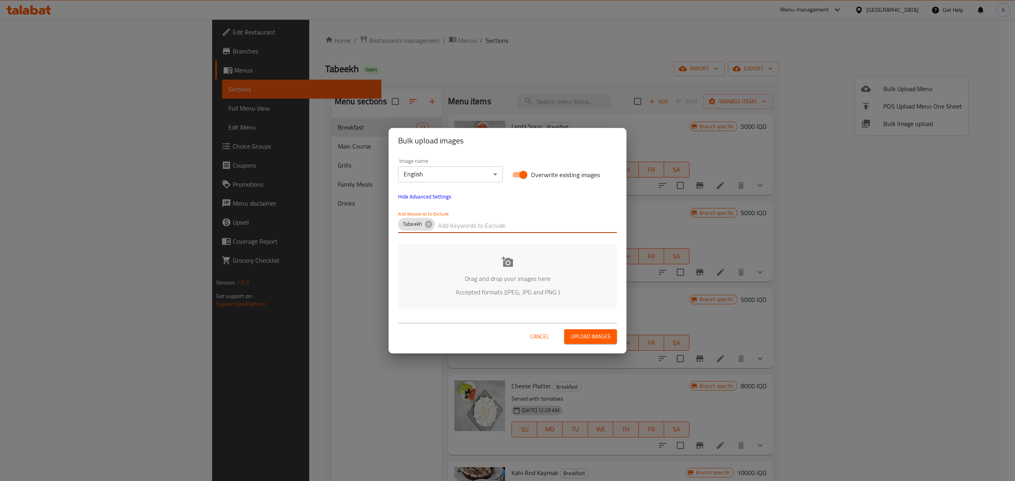
paste input "Shkar Faisal"
type input "Shkar Faisal"
click at [450, 178] on body "​ Menu-management Iraq Get Help A Edit Restaurant Branches Menus Sections Full …" at bounding box center [507, 250] width 1015 height 462
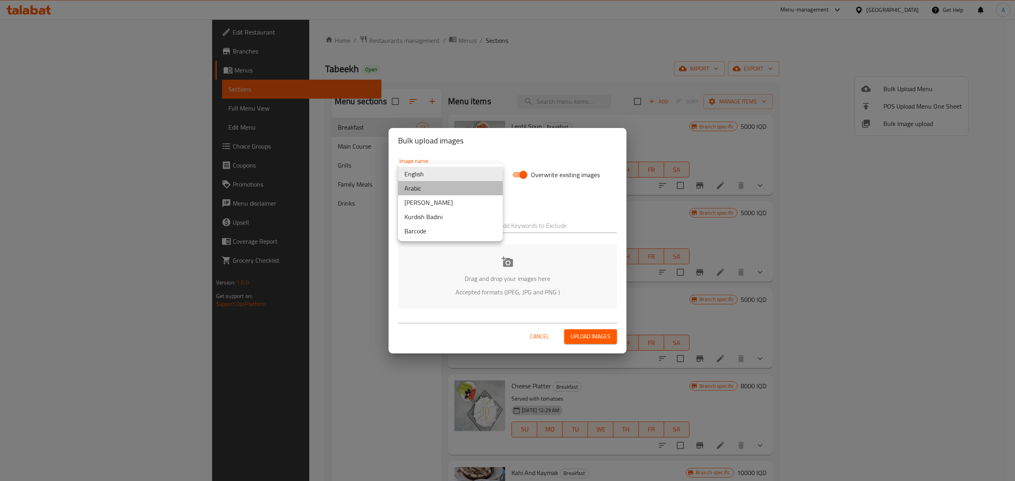
click at [441, 190] on li "Arabic" at bounding box center [450, 188] width 105 height 14
click at [497, 265] on div "Drag and drop your images here Accepted formats (JPEG, JPG and PNG )" at bounding box center [507, 276] width 219 height 65
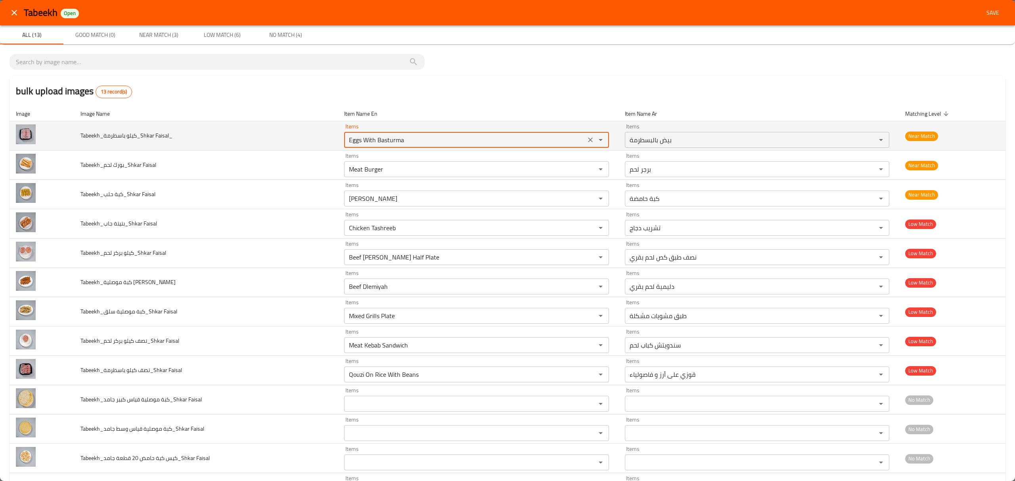
click at [446, 141] on Faisal_ "Eggs With Basturma" at bounding box center [465, 139] width 237 height 11
type Faisal_ "p"
type Faisal_ "b"
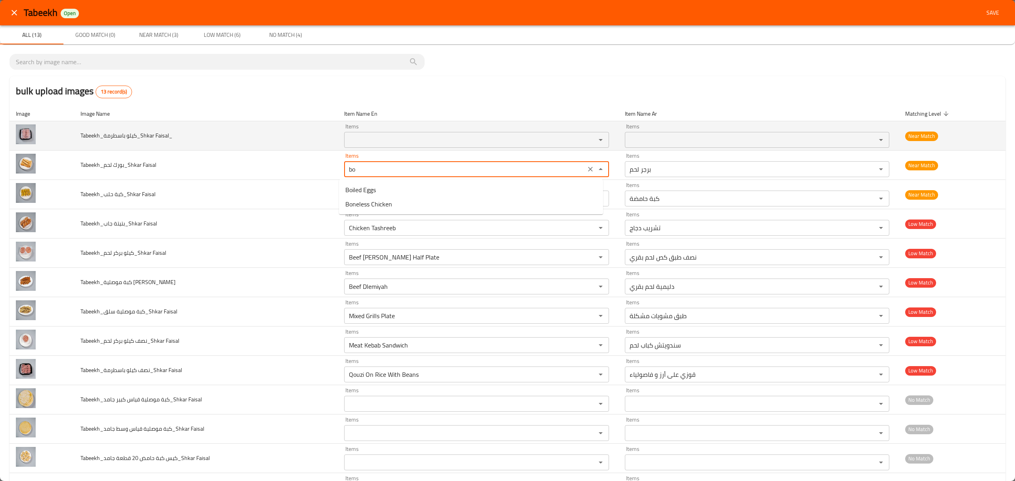
type Faisal "b"
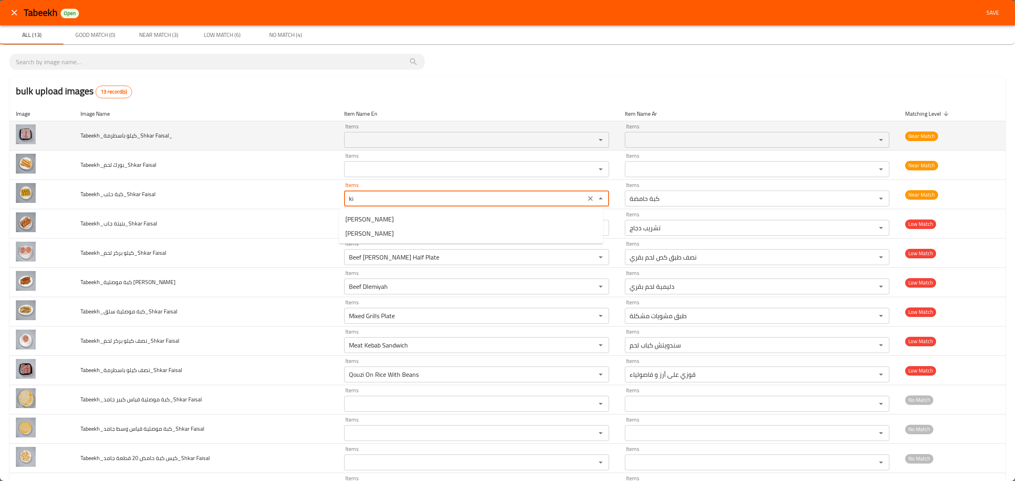
type Faisal "k"
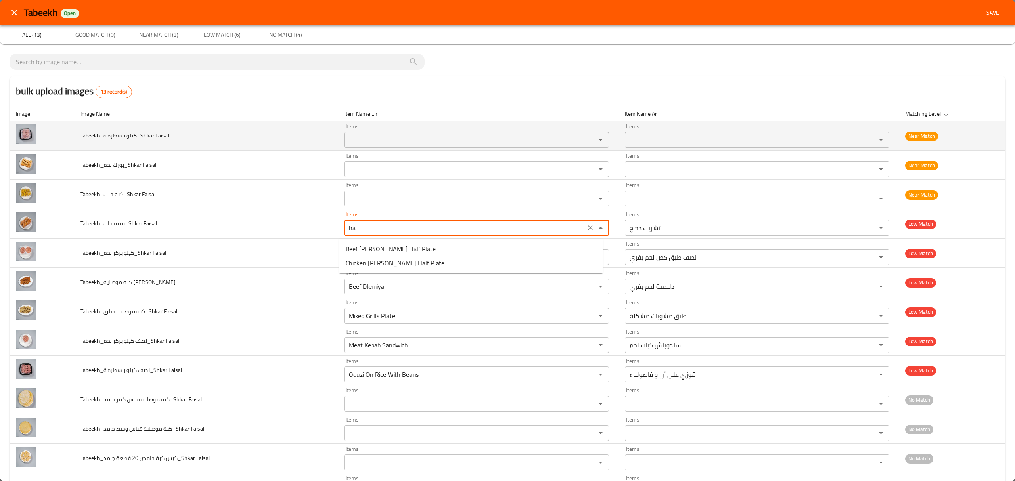
type Faisal "h"
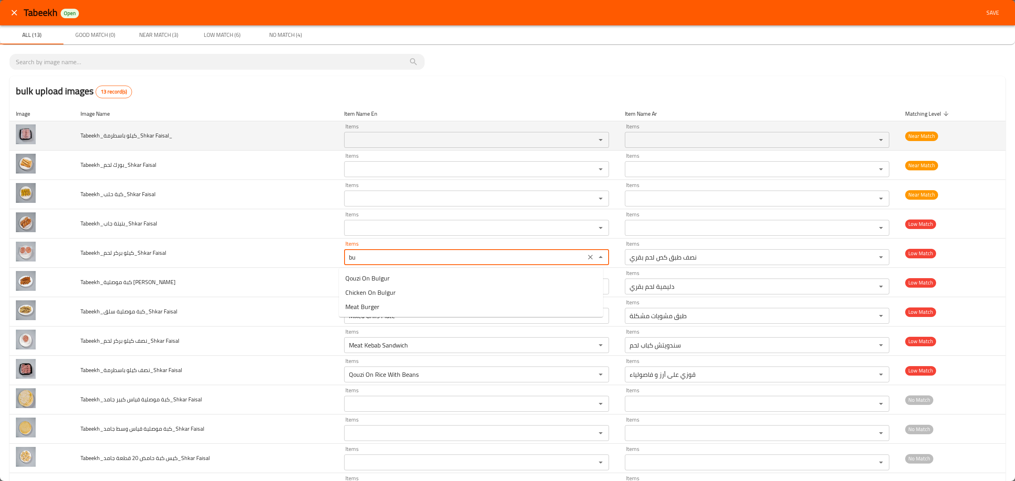
type Faisal "b"
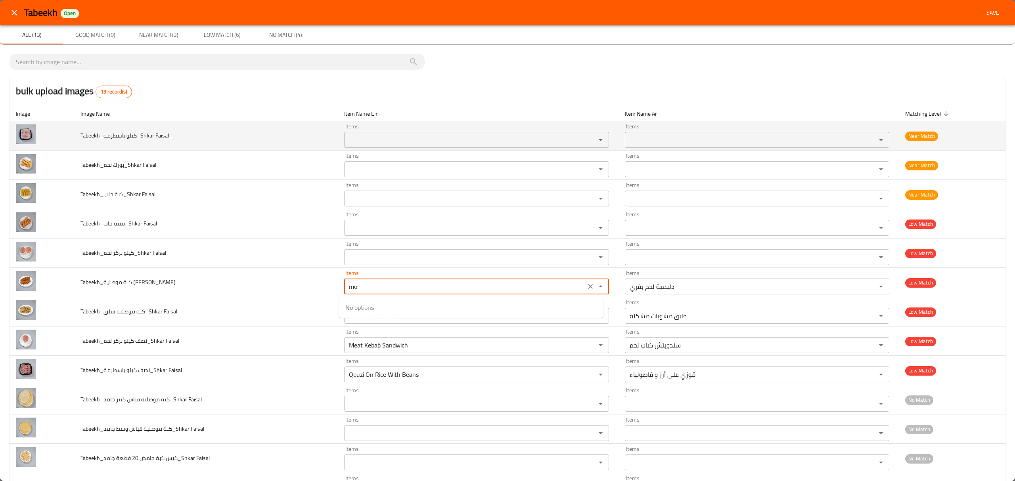
type Faisal "m"
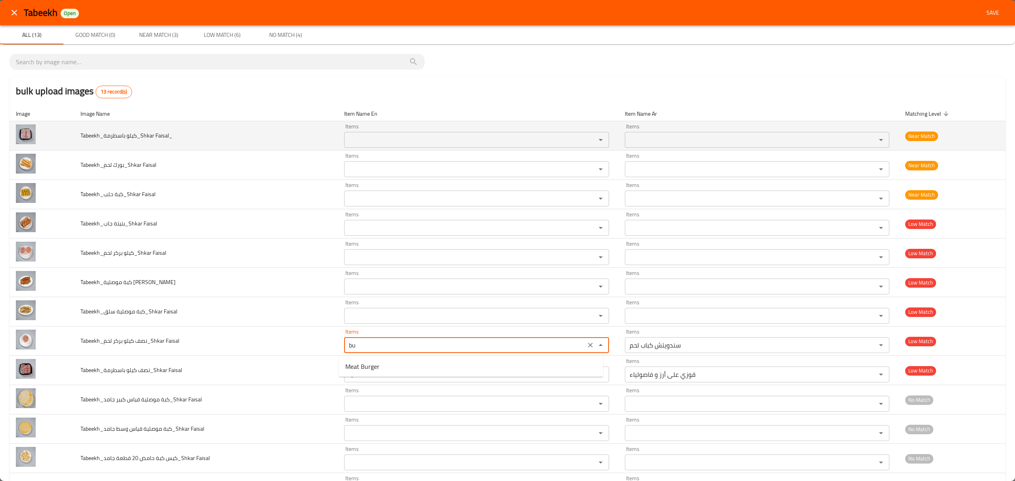
type Faisal "b"
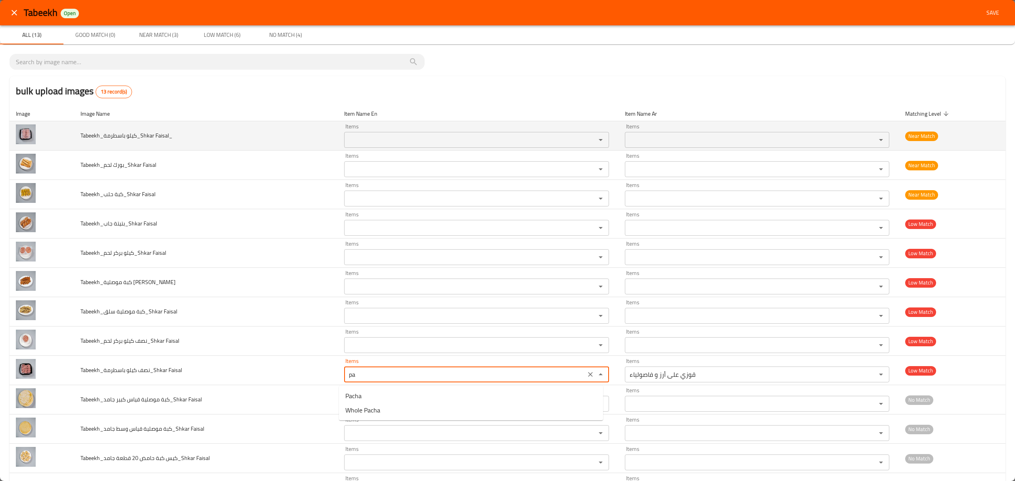
type Faisal "p"
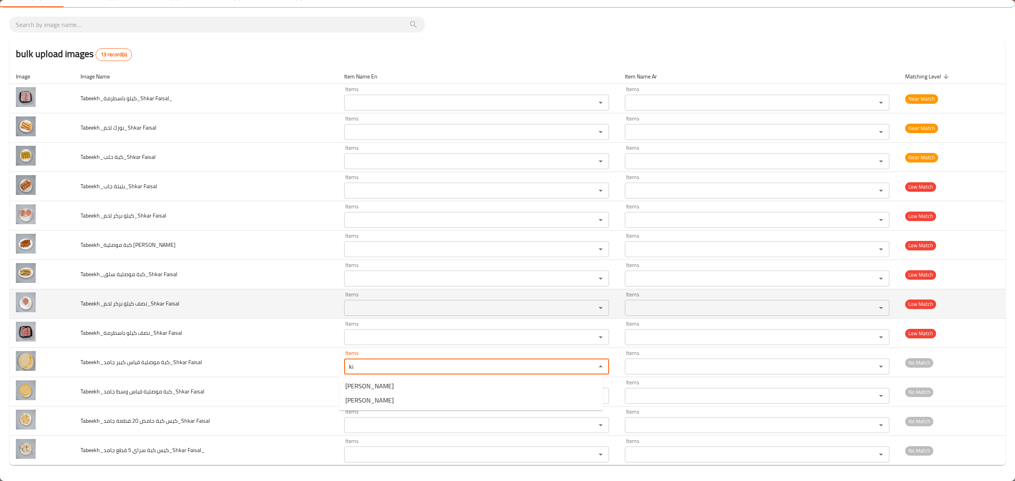
type Faisal "ki"
click at [271, 311] on td "Tabeekh_نصف كيلو بركر لحم_Shkar Faisal" at bounding box center [205, 303] width 263 height 29
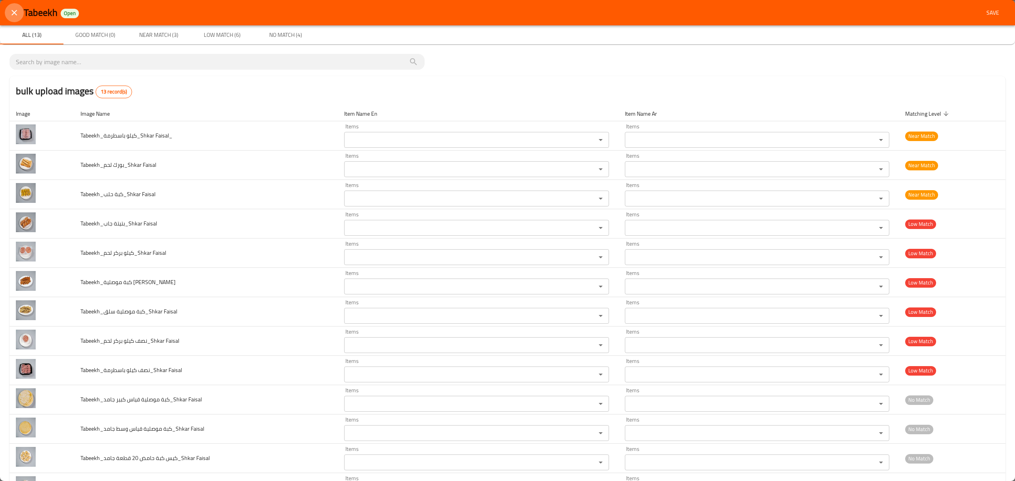
click at [16, 13] on icon "close" at bounding box center [15, 13] width 10 height 10
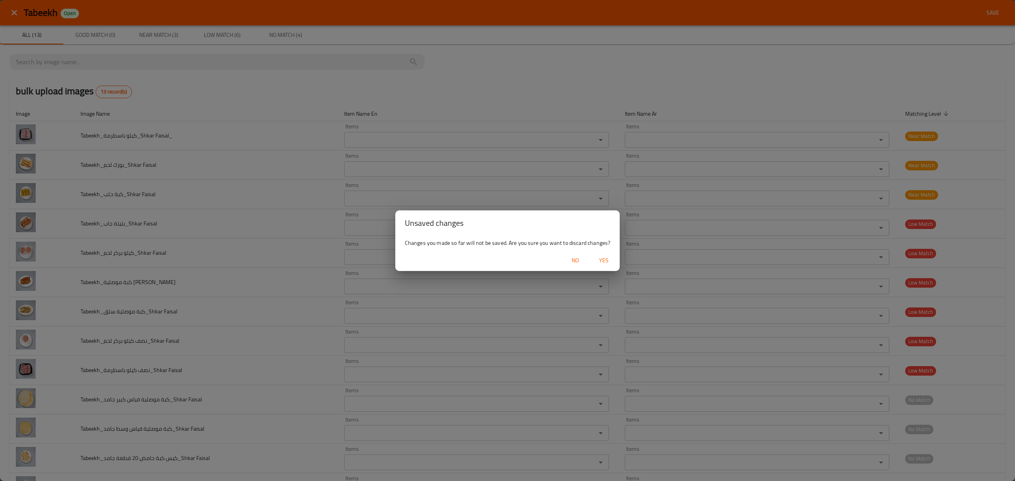
click at [609, 263] on span "Yes" at bounding box center [603, 261] width 19 height 10
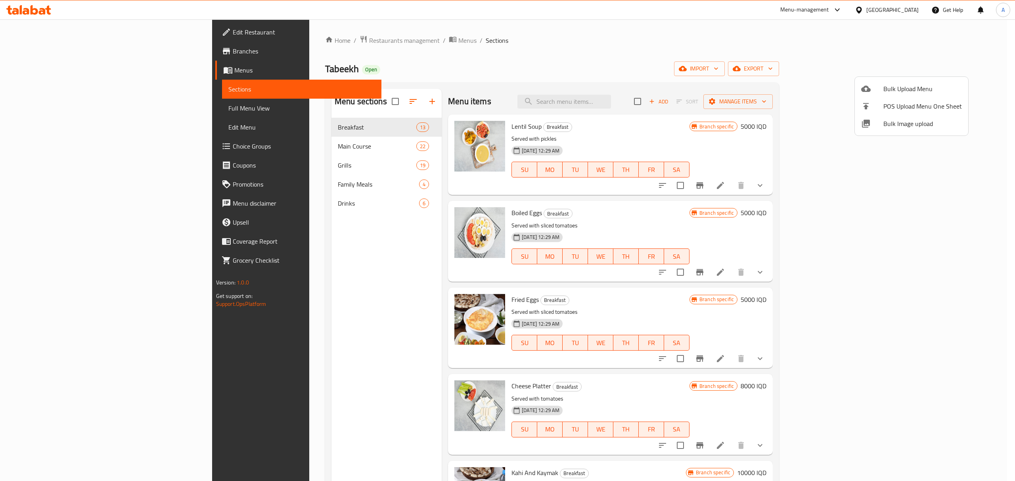
click at [460, 70] on div at bounding box center [507, 240] width 1015 height 481
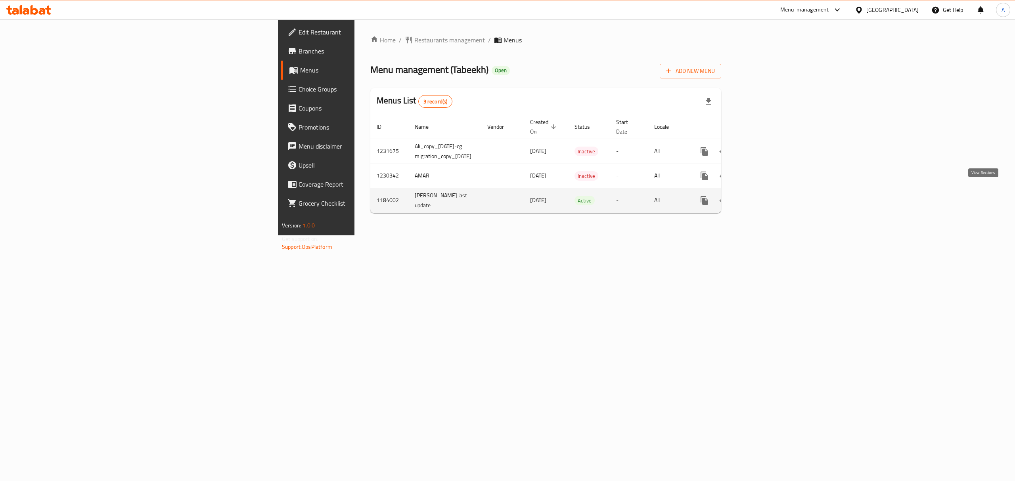
click at [766, 196] on icon "enhanced table" at bounding box center [762, 201] width 10 height 10
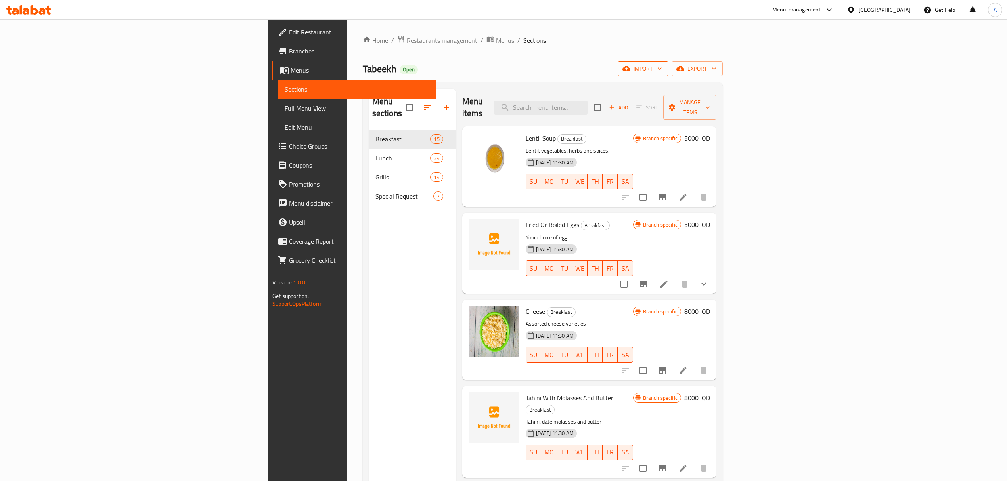
click at [664, 71] on icon "button" at bounding box center [660, 69] width 8 height 8
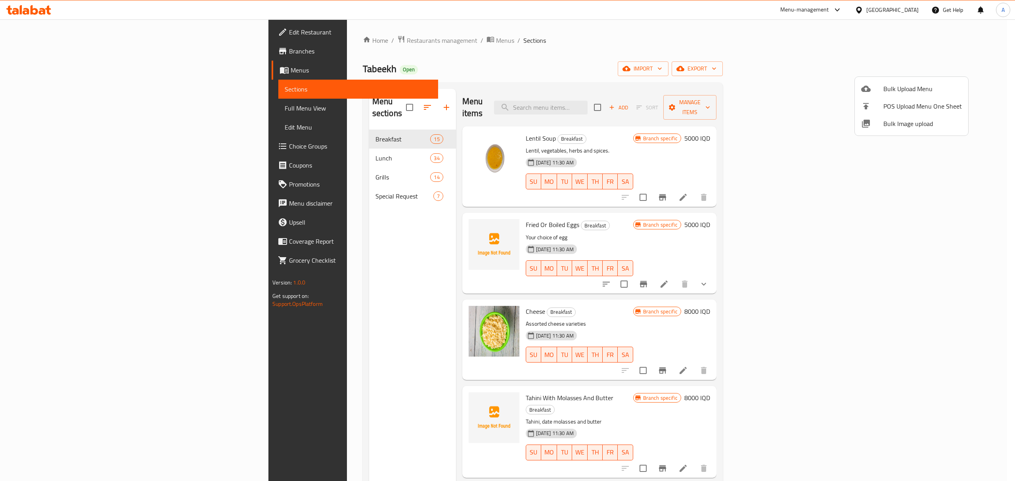
click at [917, 124] on span "Bulk Image upload" at bounding box center [922, 124] width 79 height 10
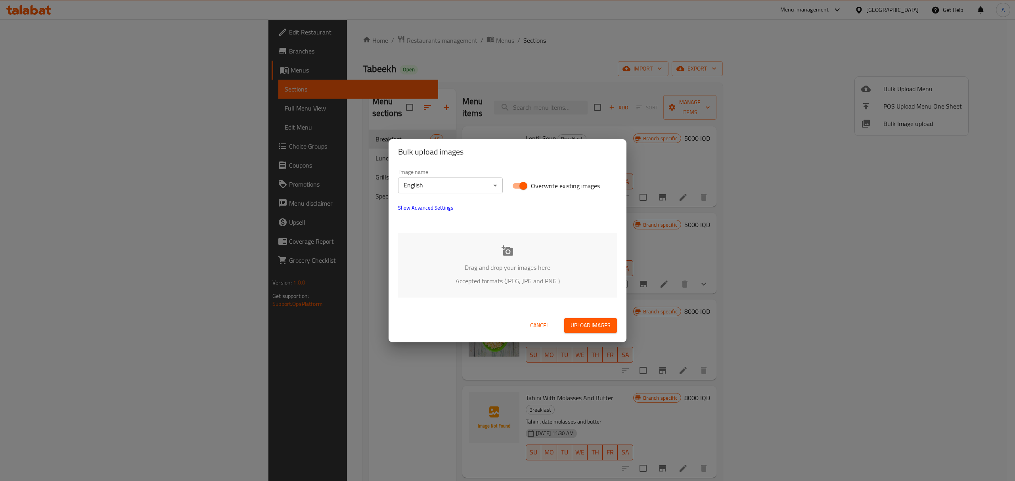
click at [423, 211] on span "Show Advanced Settings" at bounding box center [425, 208] width 55 height 10
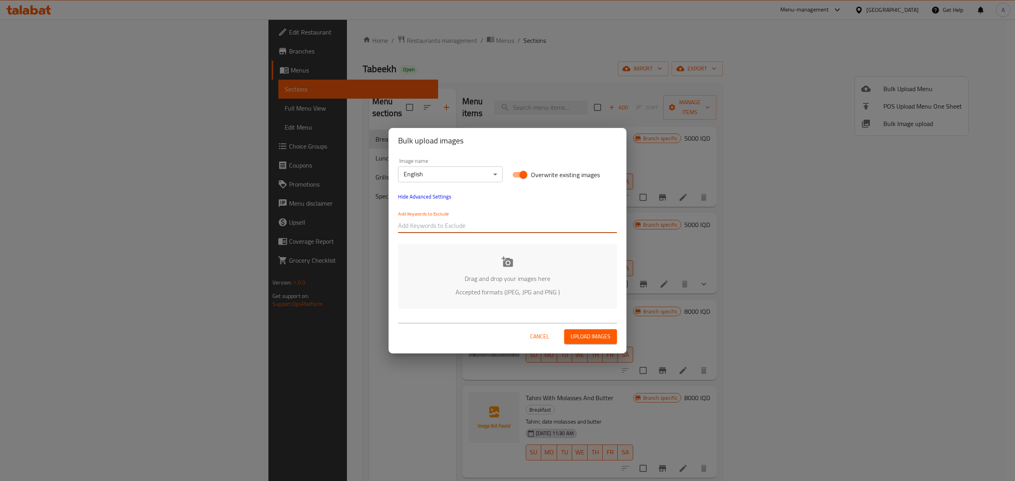
click at [423, 220] on input "text" at bounding box center [507, 226] width 219 height 13
click at [358, 220] on div "Bulk upload images Image name English ​ Overwrite existing images Hide Advanced…" at bounding box center [507, 240] width 1015 height 481
paste input "Shkar Faisal"
type input "Shkar Faisal"
click at [513, 228] on input "text" at bounding box center [538, 226] width 158 height 13
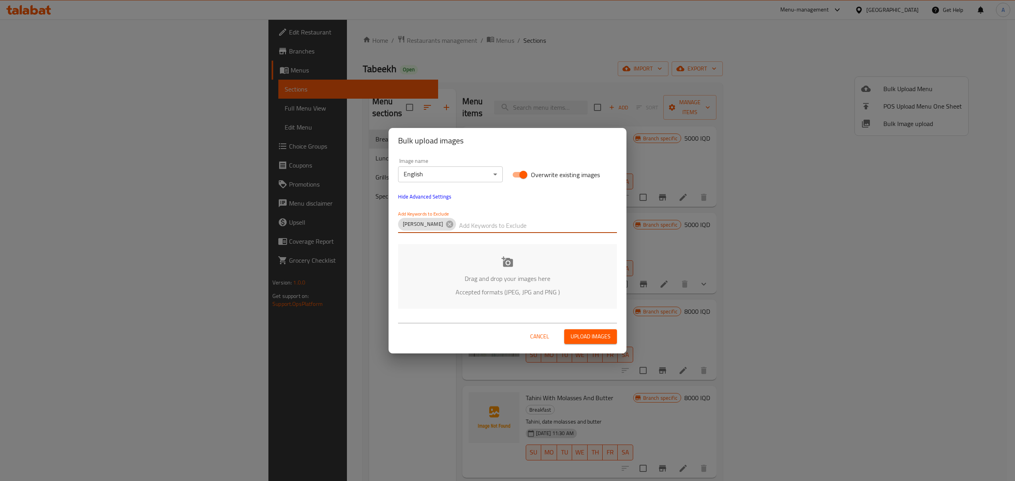
paste input "Tabeekh"
type input "Tabeekh"
click at [443, 175] on body "​ Menu-management Iraq Get Help A Edit Restaurant Branches Menus Sections Full …" at bounding box center [507, 250] width 1015 height 462
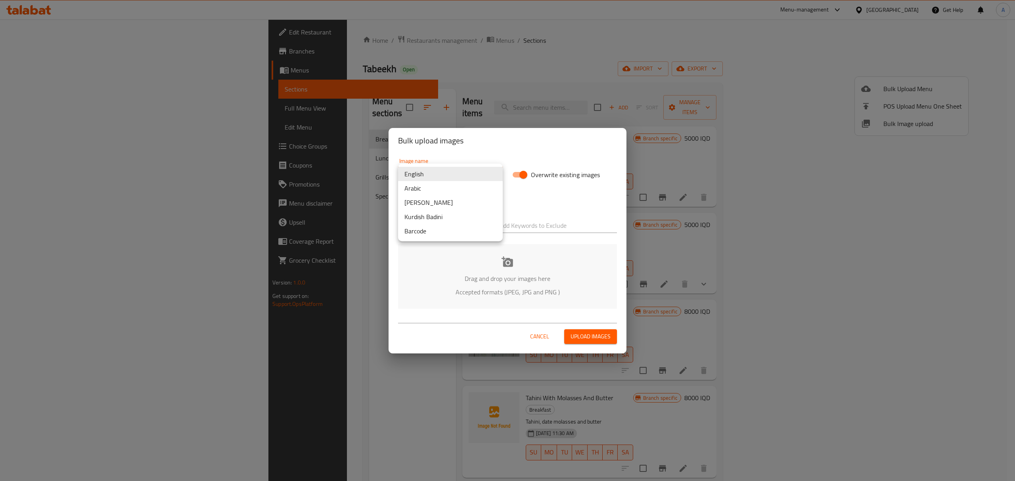
click at [442, 183] on li "Arabic" at bounding box center [450, 188] width 105 height 14
click at [503, 263] on icon at bounding box center [508, 262] width 12 height 12
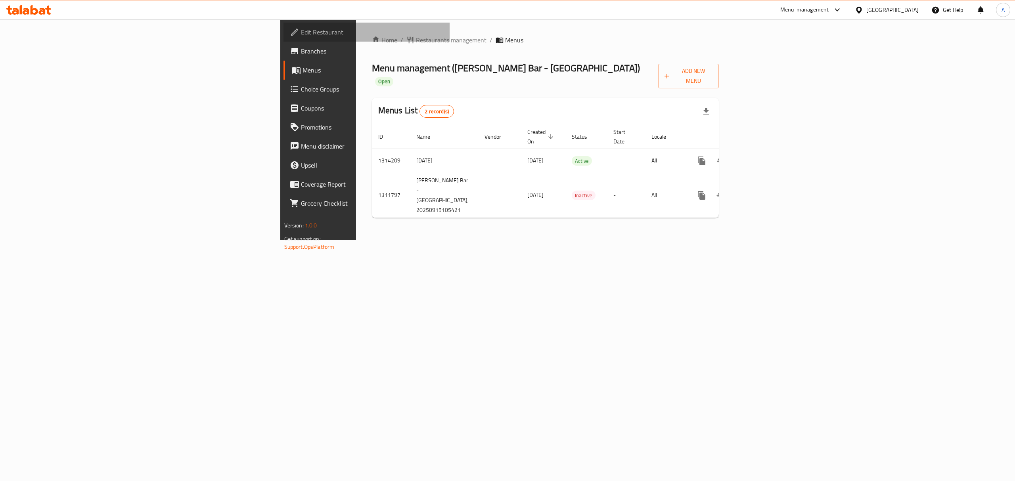
click at [301, 29] on span "Edit Restaurant" at bounding box center [372, 32] width 143 height 10
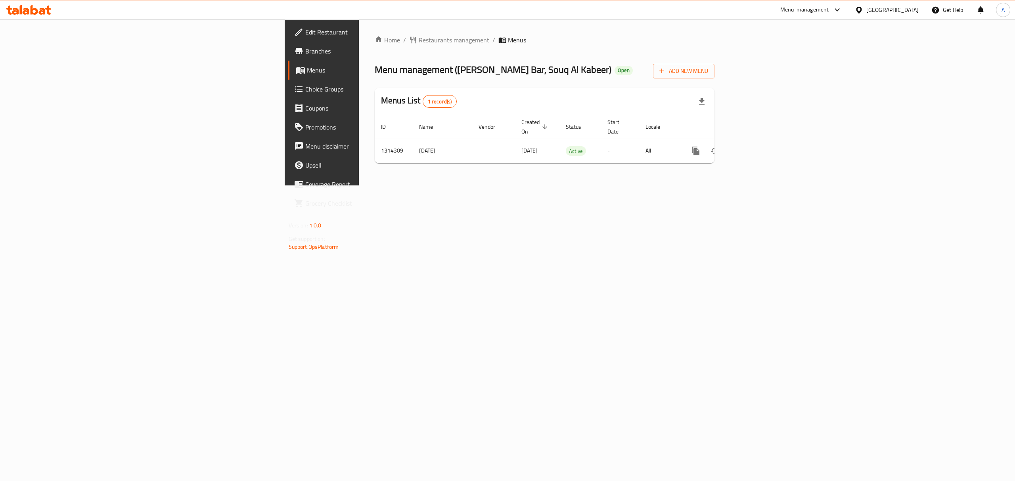
click at [305, 32] on span "Edit Restaurant" at bounding box center [376, 32] width 143 height 10
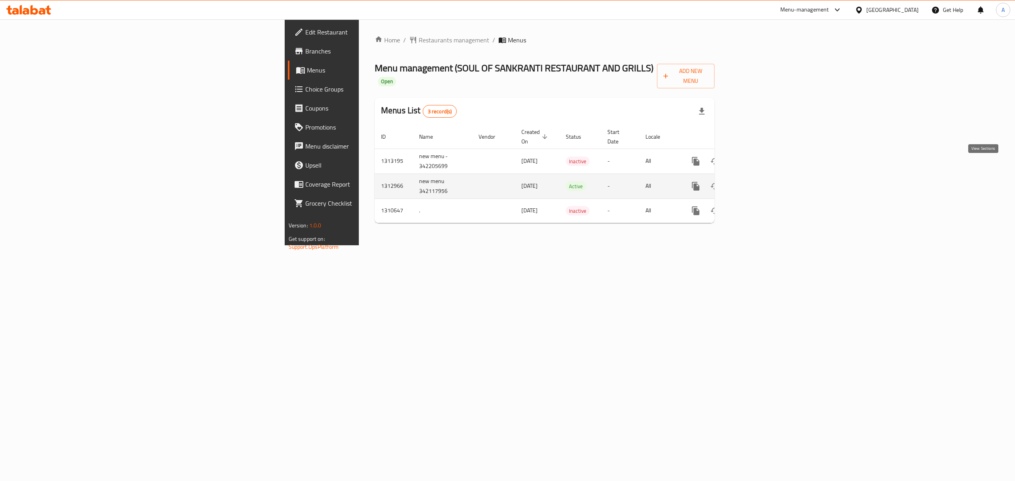
click at [758, 182] on icon "enhanced table" at bounding box center [753, 187] width 10 height 10
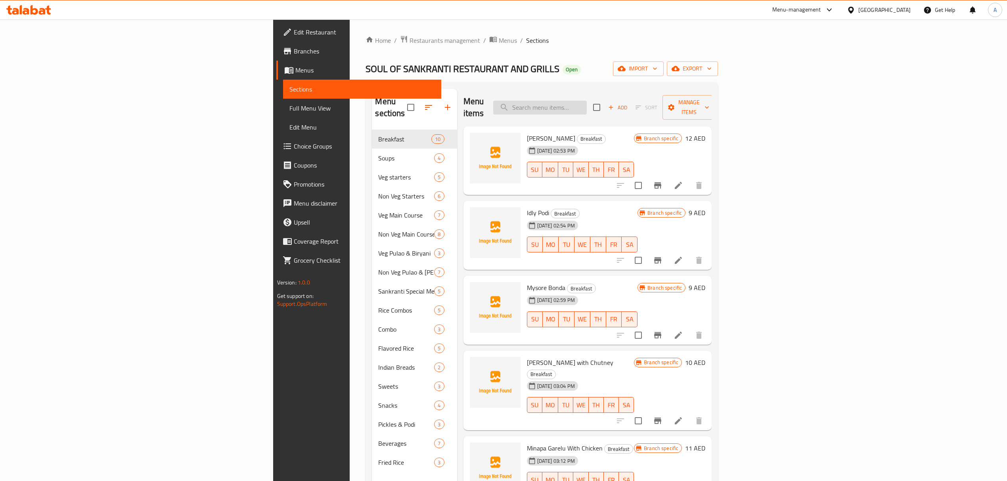
click at [587, 105] on input "search" at bounding box center [540, 108] width 94 height 14
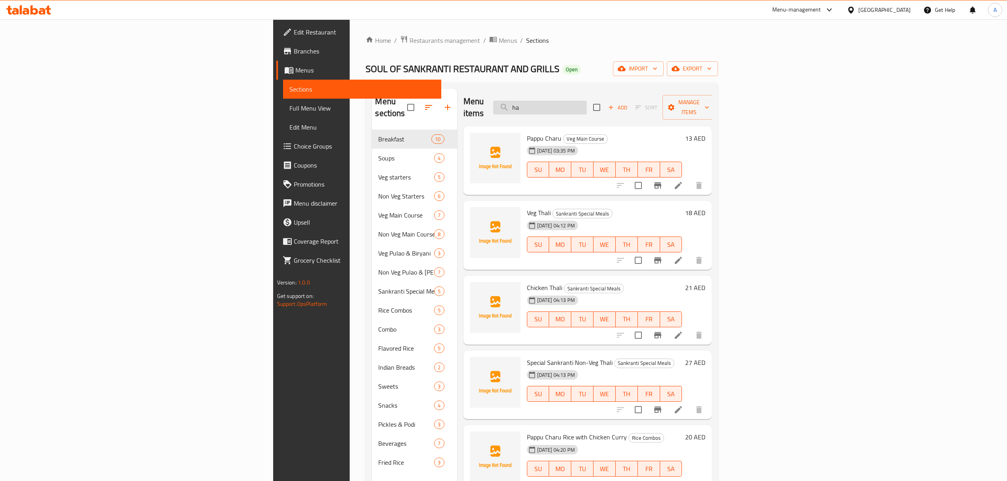
click at [587, 105] on input "ha" at bounding box center [540, 108] width 94 height 14
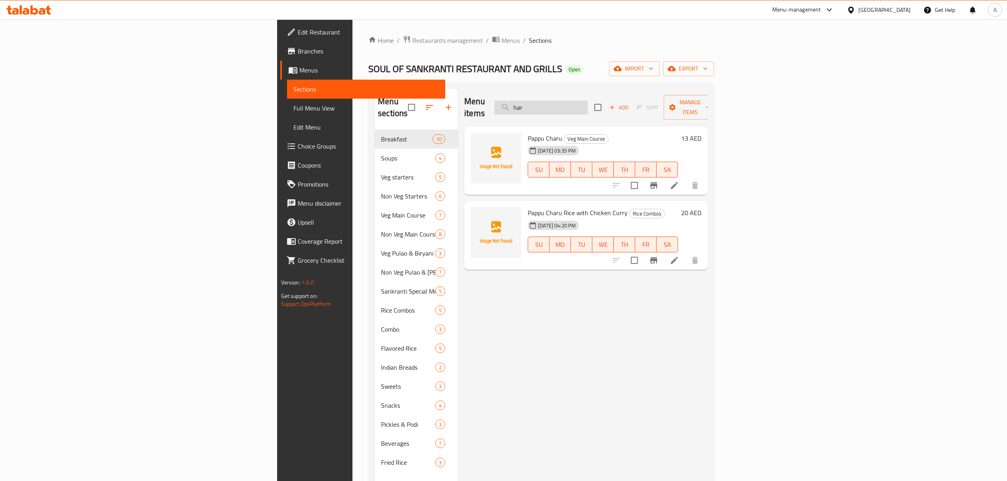
click at [588, 101] on input "har" at bounding box center [541, 108] width 94 height 14
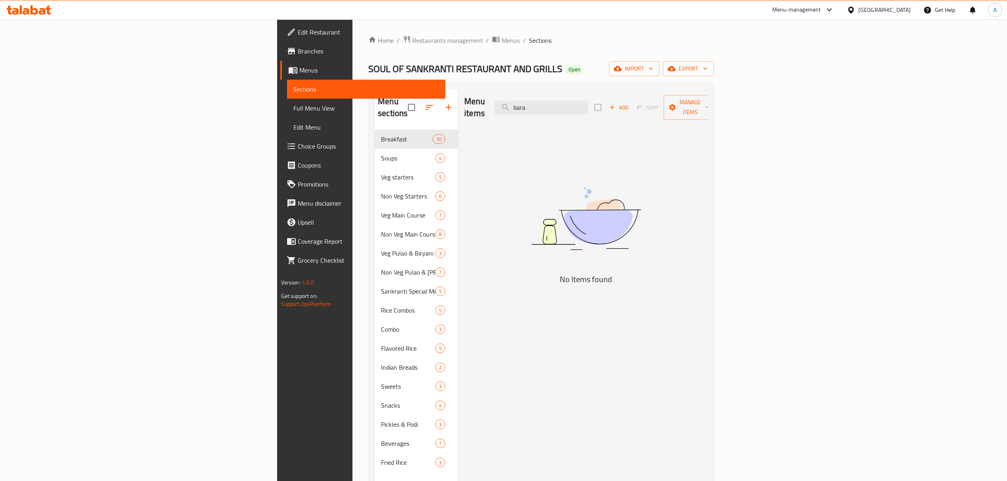
type input "bara"
click at [588, 101] on input "bara" at bounding box center [541, 108] width 94 height 14
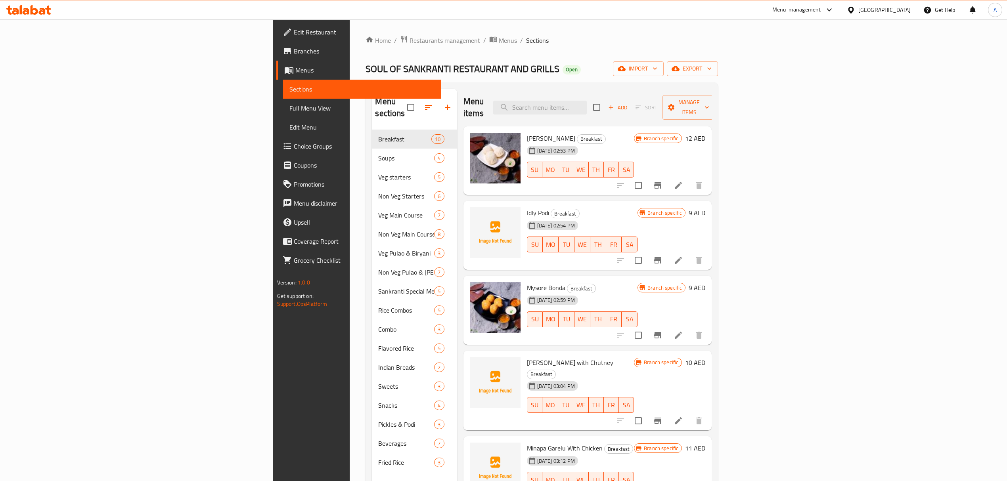
click at [527, 357] on span "Minapa Garelu with Chutney" at bounding box center [570, 363] width 86 height 12
copy span "Minapa"
click at [644, 94] on div "Menu items Add Sort Manage items" at bounding box center [587, 108] width 249 height 38
click at [587, 102] on input "search" at bounding box center [540, 108] width 94 height 14
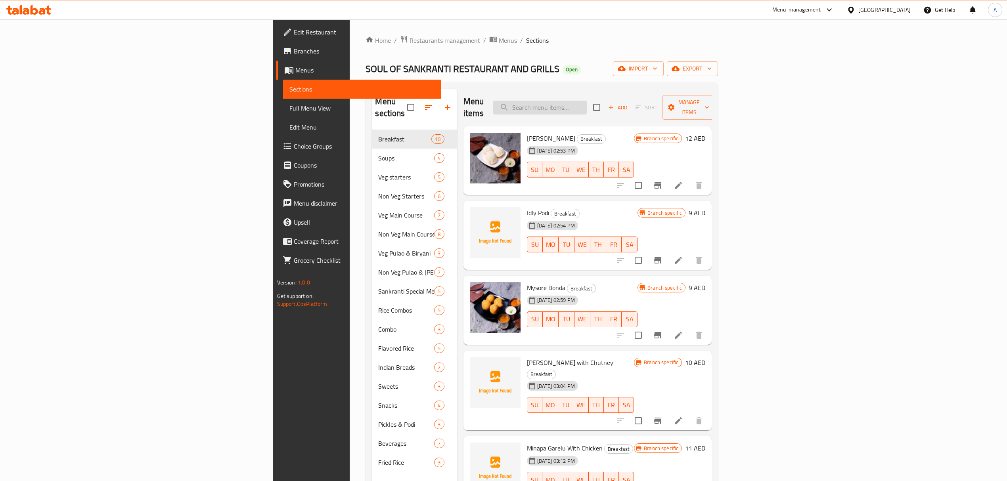
paste input "Minapa"
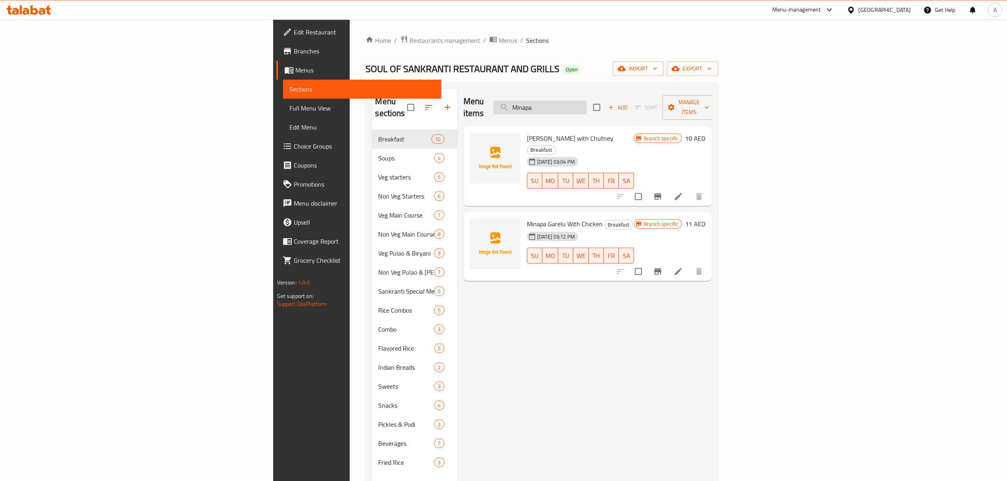
type input "Minapa"
click at [587, 101] on input "Minapa" at bounding box center [540, 108] width 94 height 14
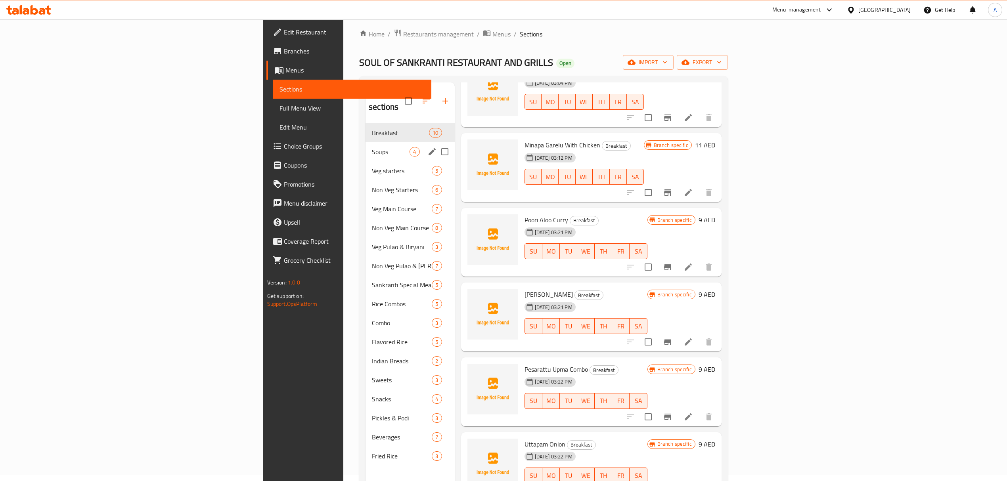
scroll to position [6, 0]
click at [372, 148] on span "Soups" at bounding box center [391, 153] width 38 height 10
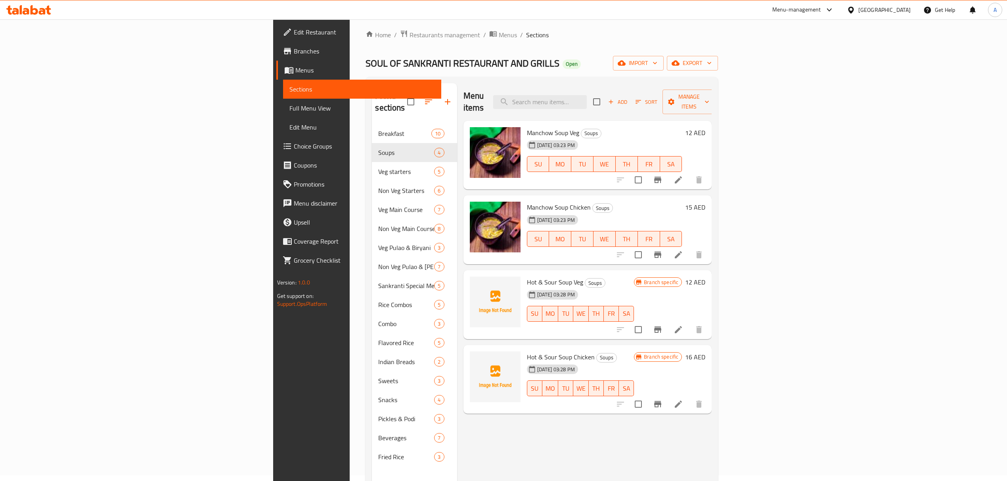
drag, startPoint x: 582, startPoint y: 62, endPoint x: 405, endPoint y: 94, distance: 180.4
click at [581, 61] on div "SOUL OF SANKRANTI RESTAURANT AND GRILLS Open import export" at bounding box center [542, 63] width 352 height 15
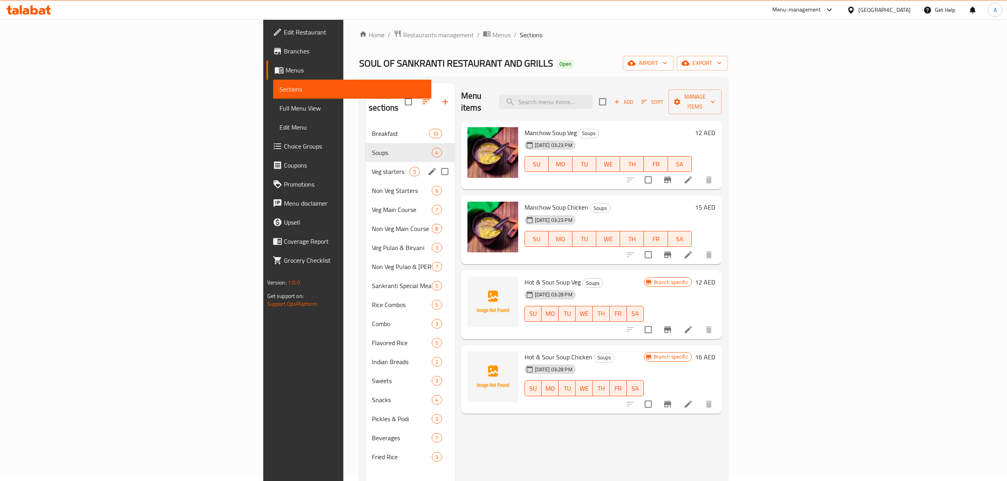
click at [372, 167] on span "Veg starters" at bounding box center [391, 172] width 38 height 10
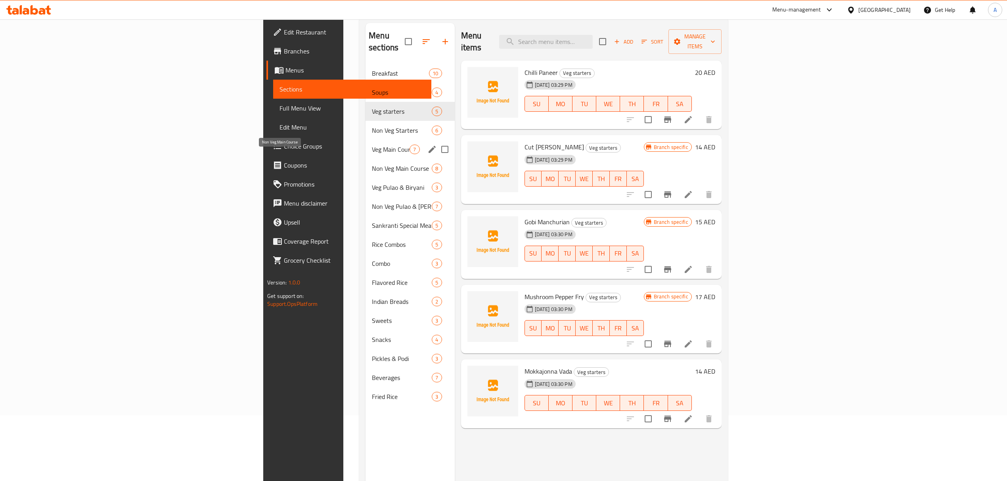
scroll to position [6, 0]
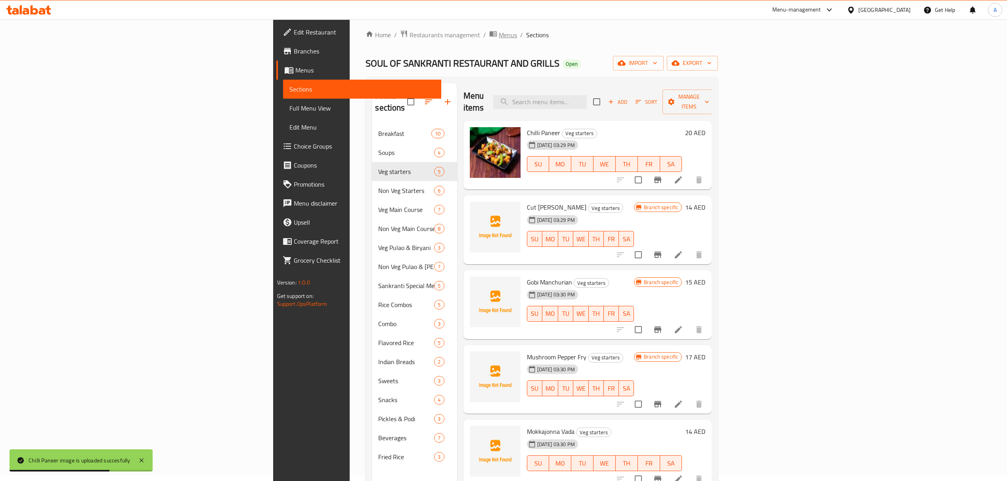
click at [489, 37] on span "breadcrumb" at bounding box center [494, 35] width 10 height 10
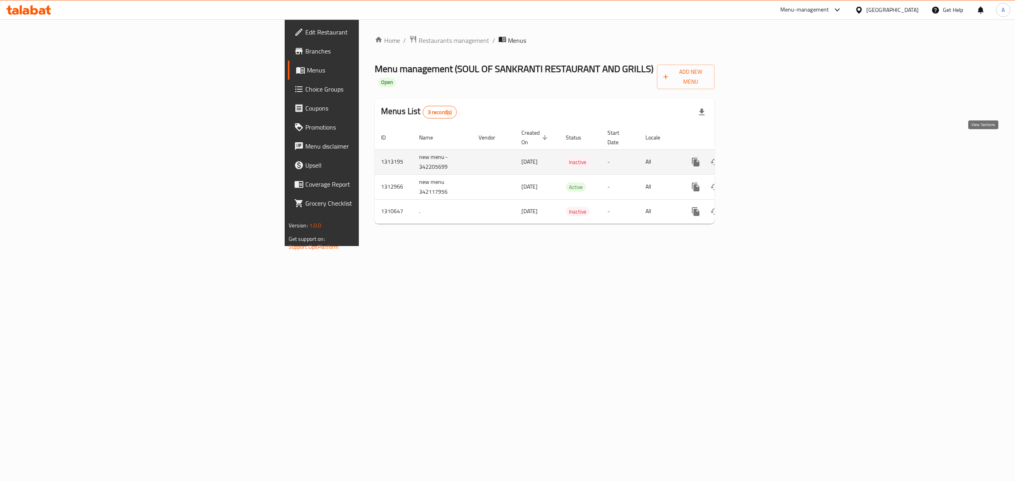
click at [762, 153] on link "enhanced table" at bounding box center [752, 162] width 19 height 19
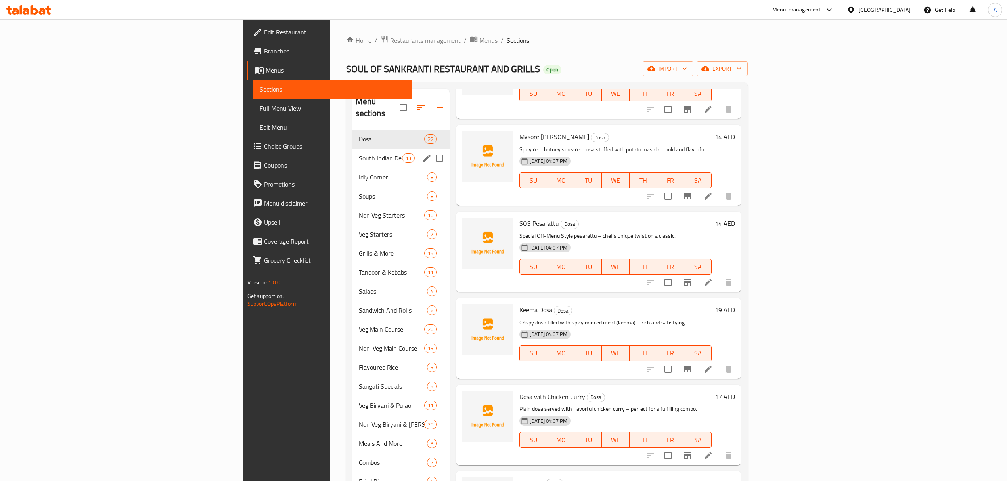
click at [359, 153] on span "South Indian Delights" at bounding box center [380, 158] width 43 height 10
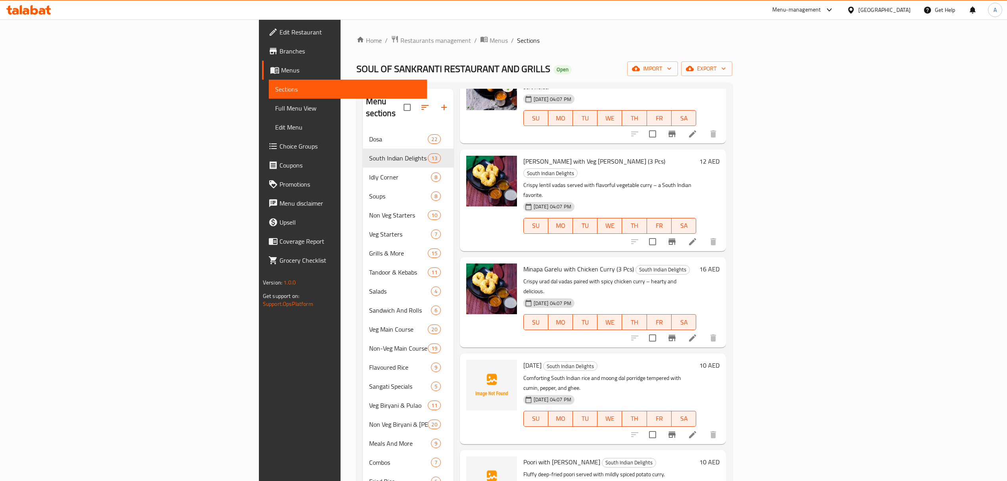
scroll to position [105, 0]
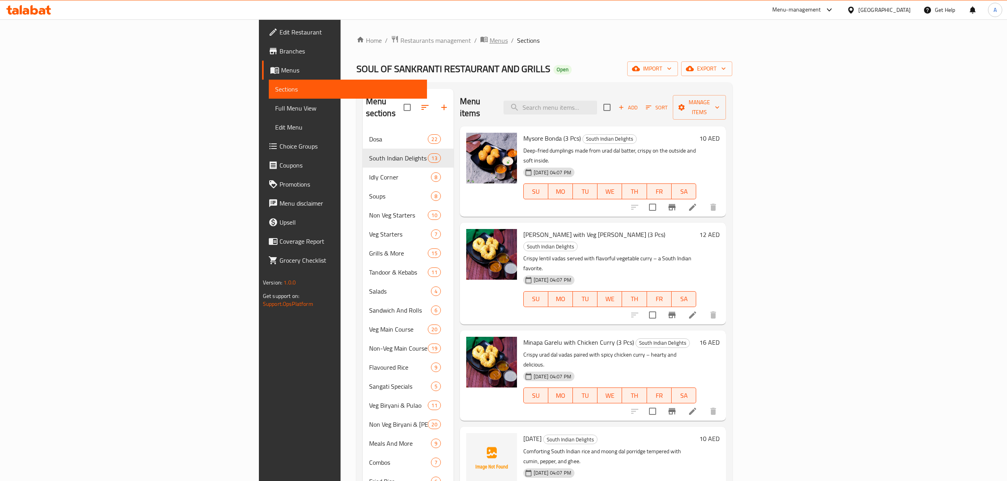
click at [490, 36] on span "Menus" at bounding box center [499, 41] width 18 height 10
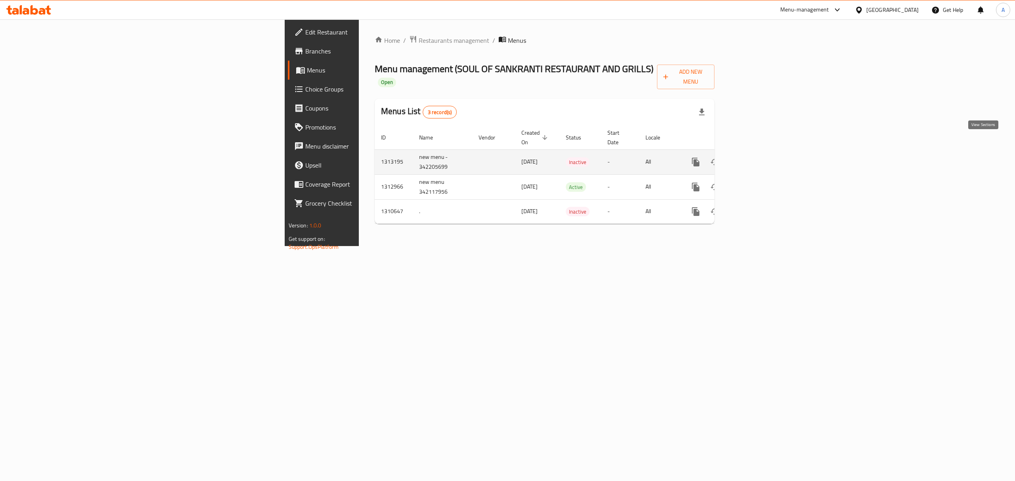
click at [758, 157] on icon "enhanced table" at bounding box center [753, 162] width 10 height 10
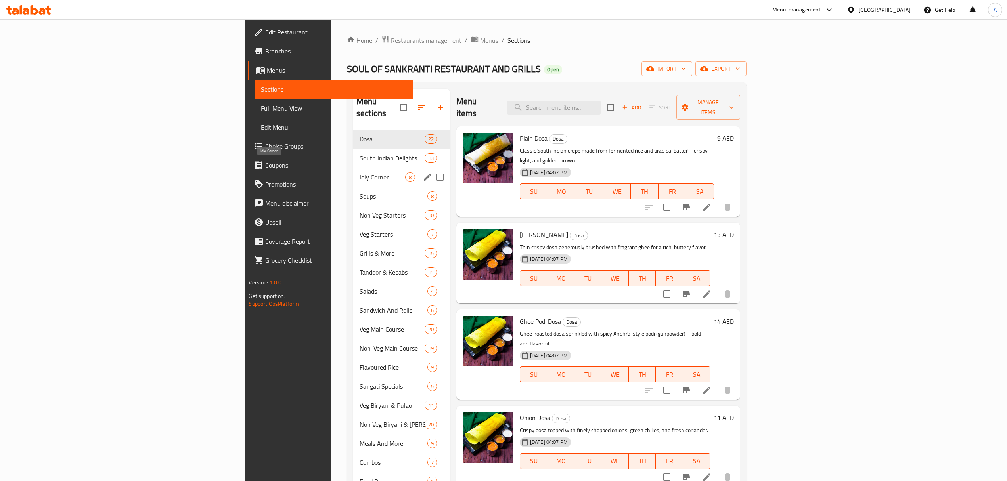
click at [353, 154] on div "South Indian Delights 13" at bounding box center [401, 158] width 97 height 19
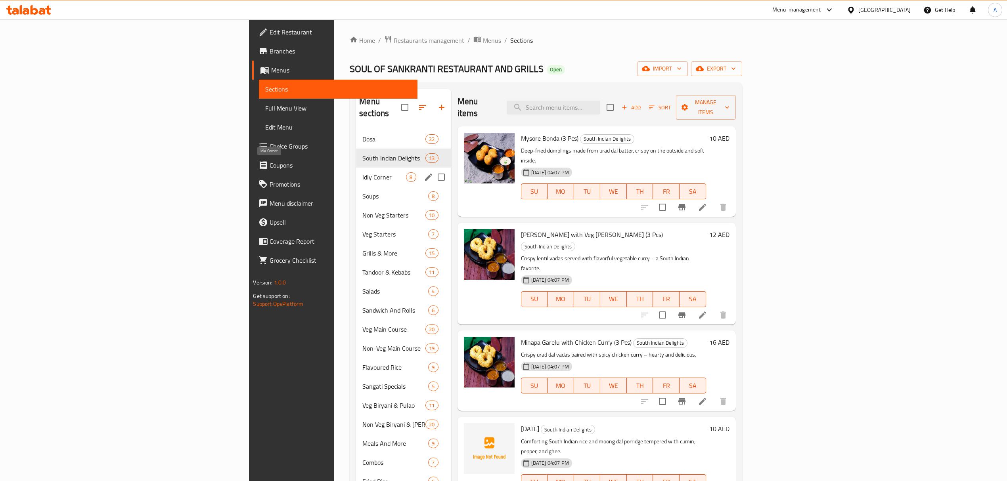
click at [362, 172] on span "Idly Corner" at bounding box center [384, 177] width 44 height 10
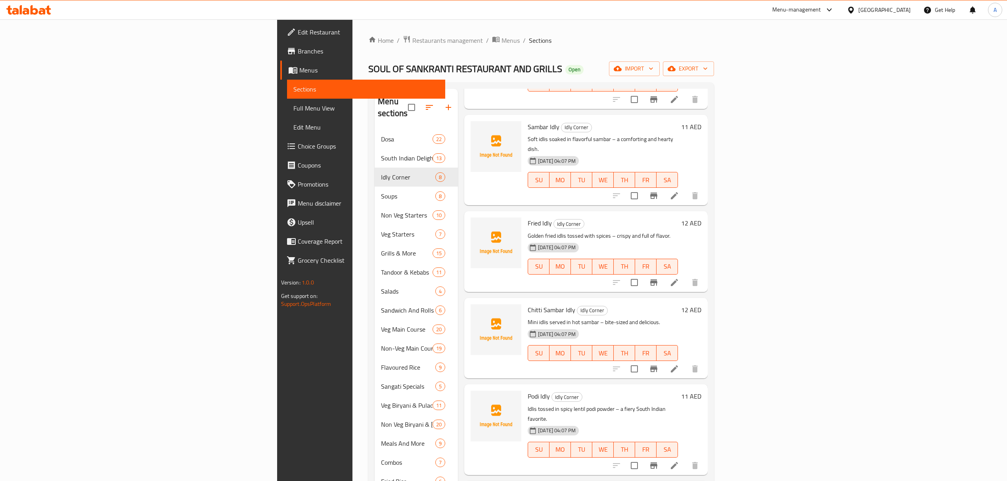
scroll to position [53, 0]
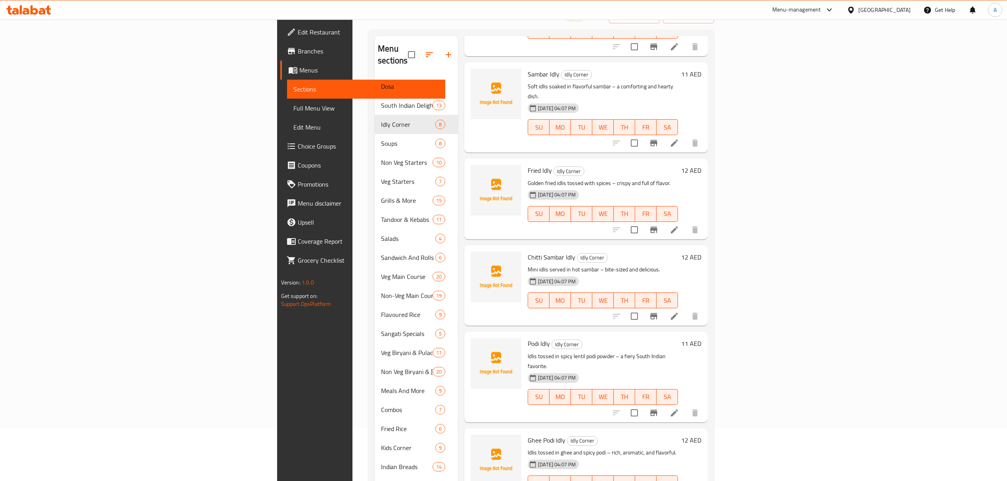
drag, startPoint x: 563, startPoint y: 222, endPoint x: 213, endPoint y: 86, distance: 375.2
click at [560, 249] on div "Chitti Sambar Idly Idly Corner Mini idlis served in hot sambar – bite-sized and…" at bounding box center [603, 286] width 157 height 74
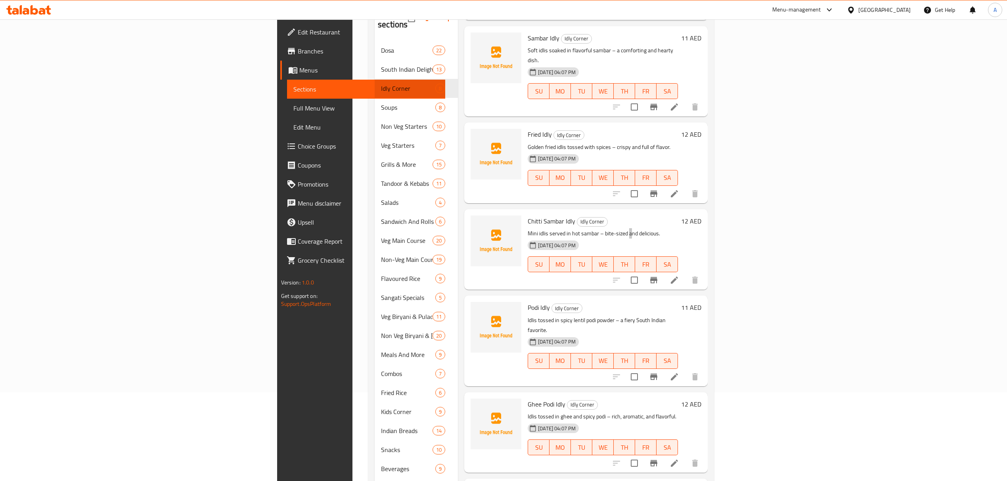
scroll to position [138, 0]
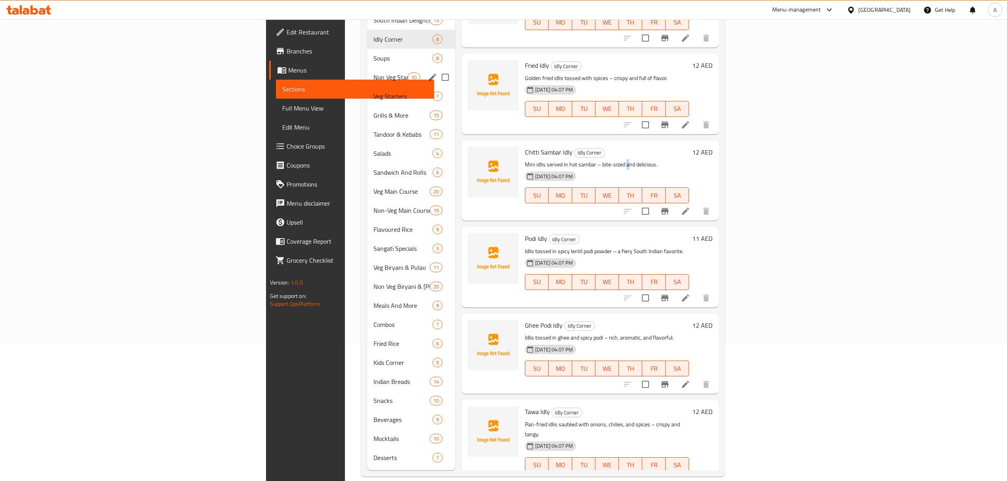
click at [373, 73] on span "Non Veg Starters" at bounding box center [390, 78] width 34 height 10
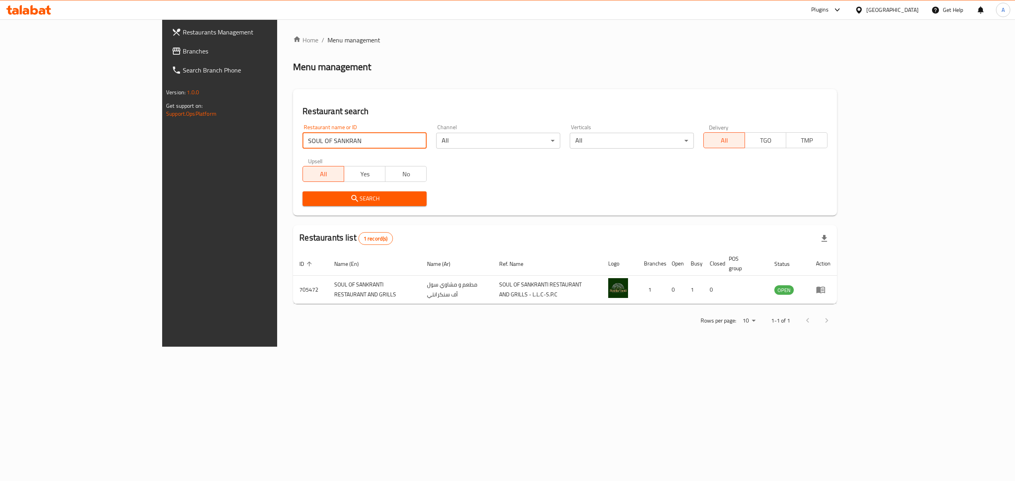
click at [303, 134] on input "SOUL OF SANKRAN" at bounding box center [365, 141] width 124 height 16
click button "Search" at bounding box center [365, 199] width 124 height 15
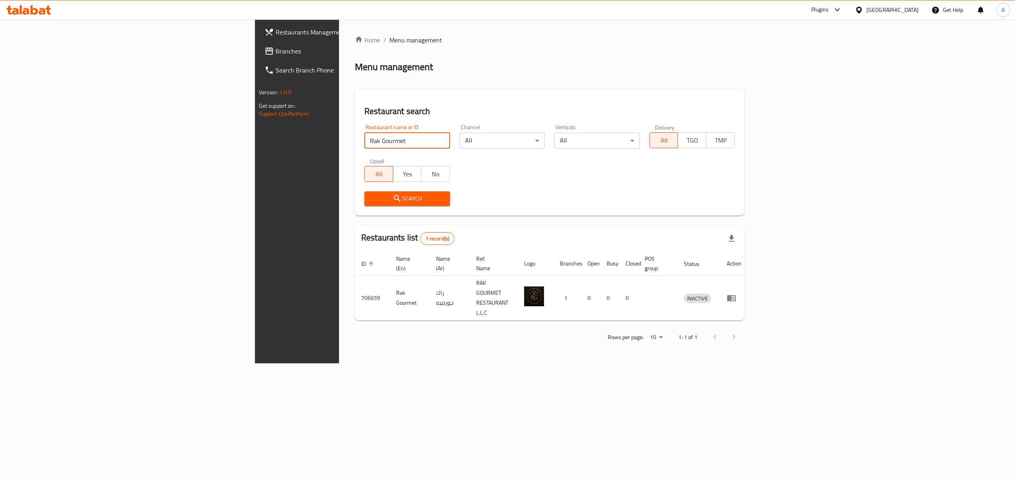
click at [370, 142] on input "Rak Gourmet" at bounding box center [407, 141] width 86 height 16
paste input "Berrillee cafe"
type input "Berrillee cafe"
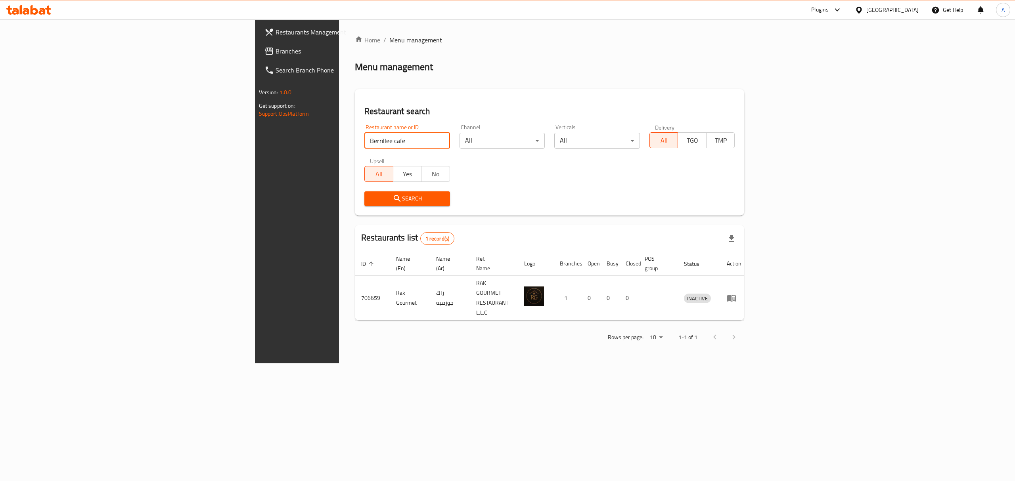
click button "Search" at bounding box center [407, 199] width 86 height 15
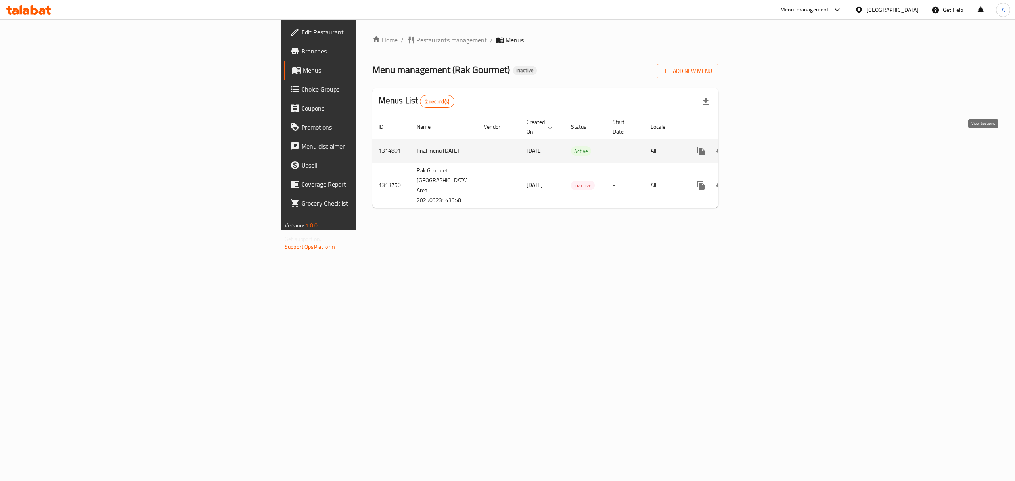
click at [768, 142] on link "enhanced table" at bounding box center [758, 151] width 19 height 19
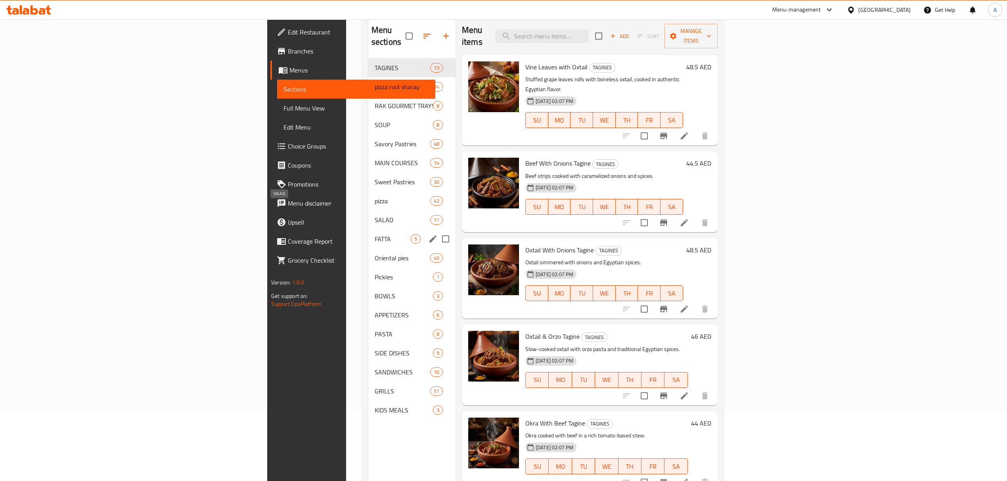
scroll to position [111, 0]
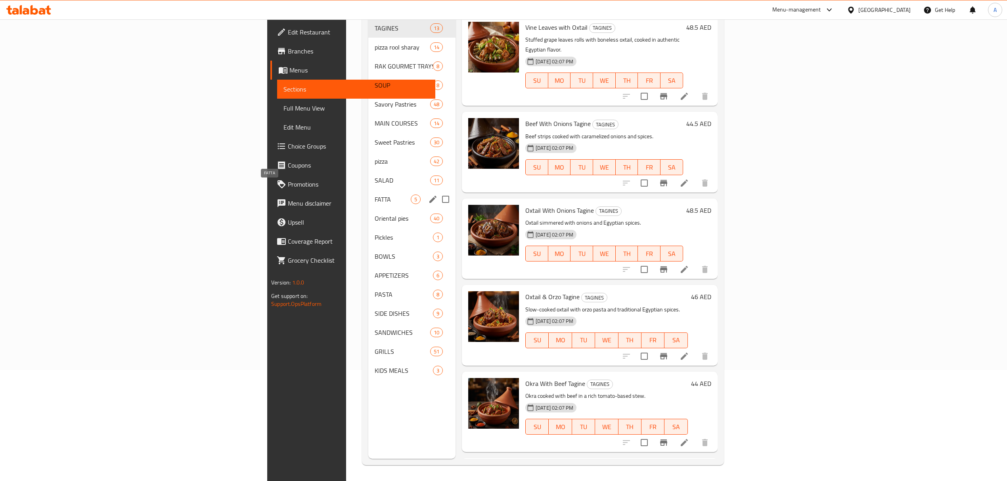
click at [375, 195] on span "FATTA" at bounding box center [393, 200] width 36 height 10
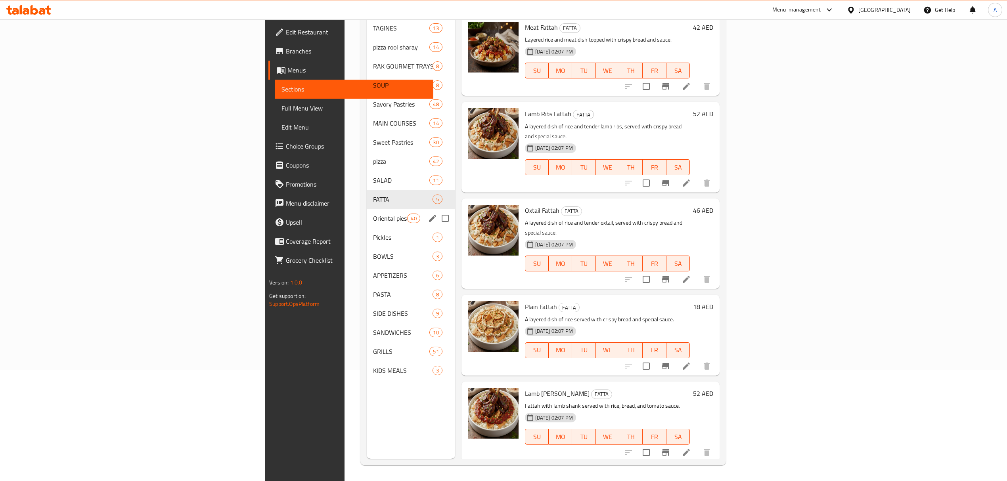
click at [367, 213] on div "Oriental pies 40" at bounding box center [411, 218] width 88 height 19
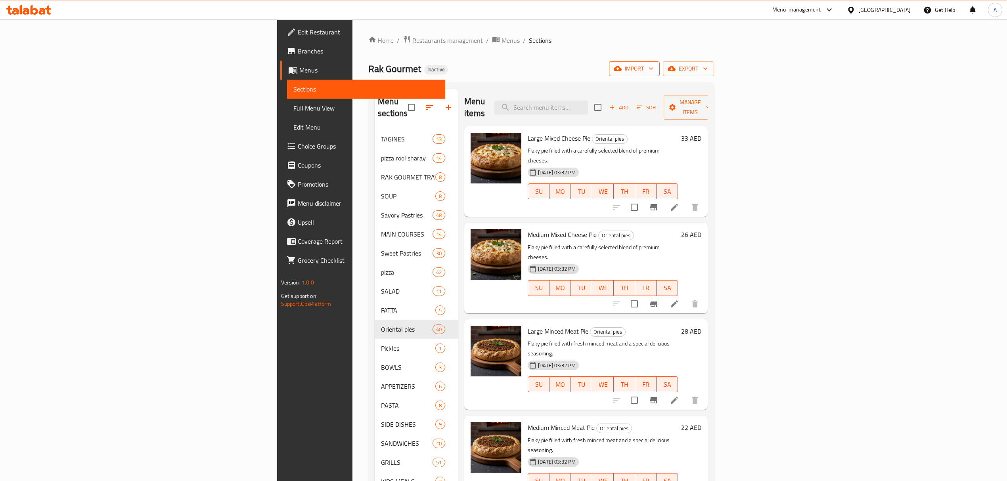
click at [653, 65] on span "import" at bounding box center [634, 69] width 38 height 10
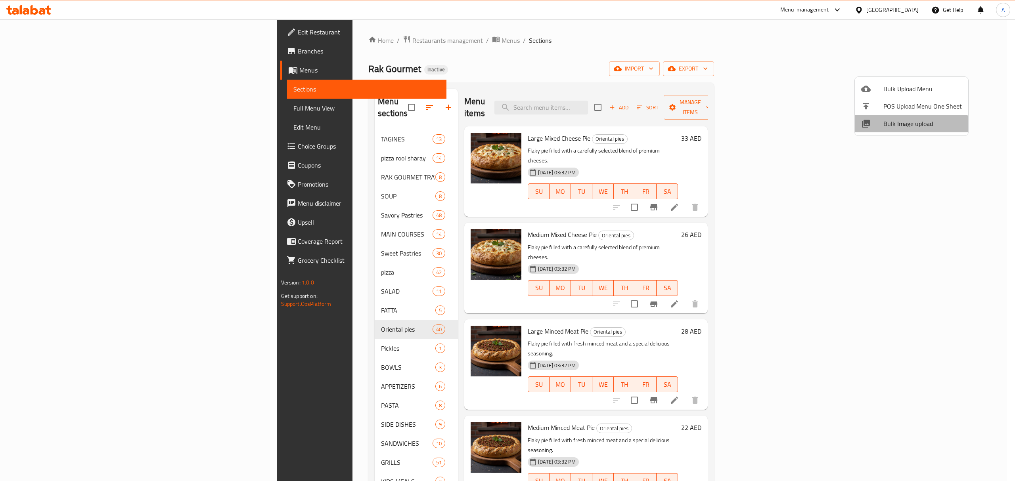
click at [881, 131] on li "Bulk Image upload" at bounding box center [911, 123] width 113 height 17
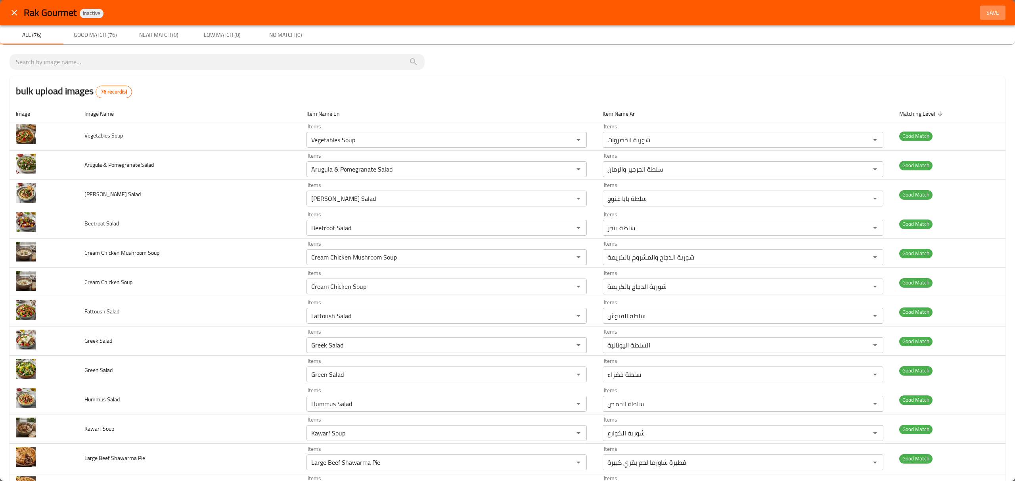
click at [987, 18] on button "Save" at bounding box center [992, 13] width 25 height 15
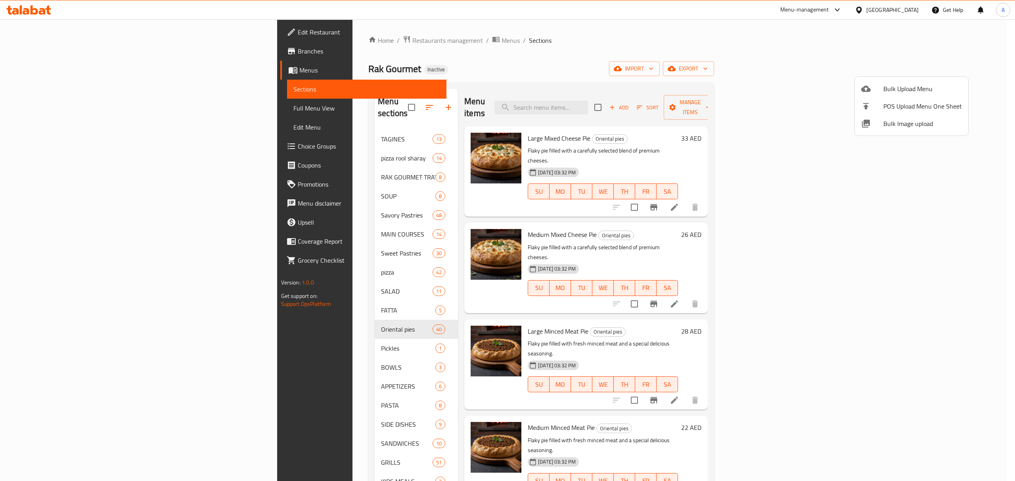
click at [226, 134] on div at bounding box center [507, 240] width 1015 height 481
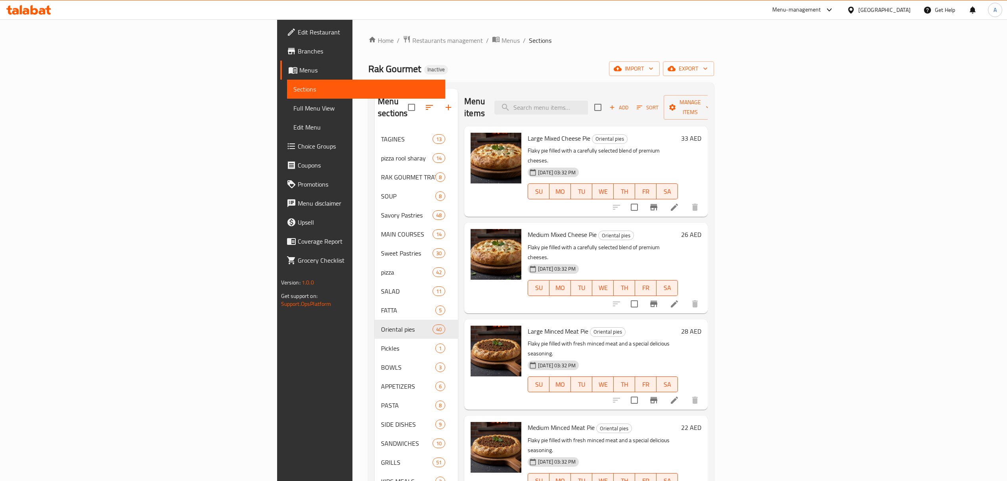
click at [381, 134] on span "TAGINES" at bounding box center [407, 139] width 52 height 10
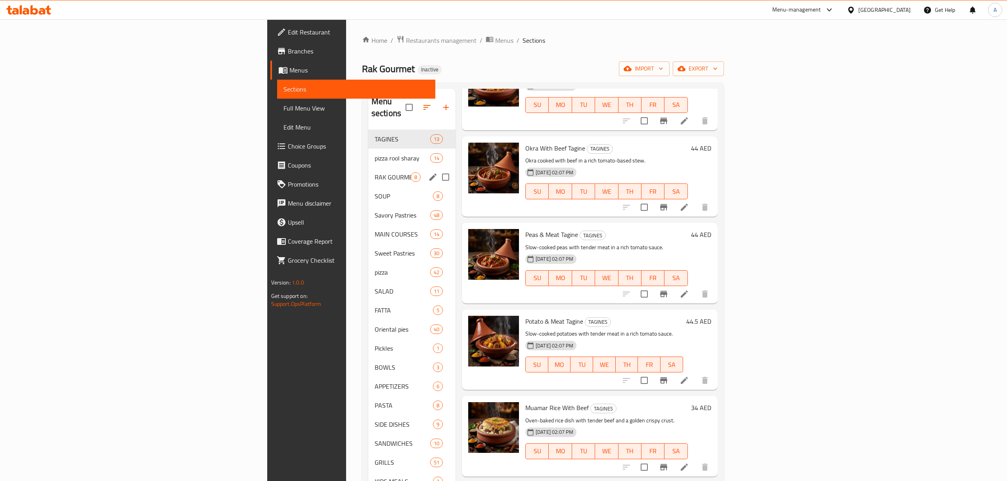
click at [368, 168] on div "RAK GOURMET TRAYS 8" at bounding box center [411, 177] width 87 height 19
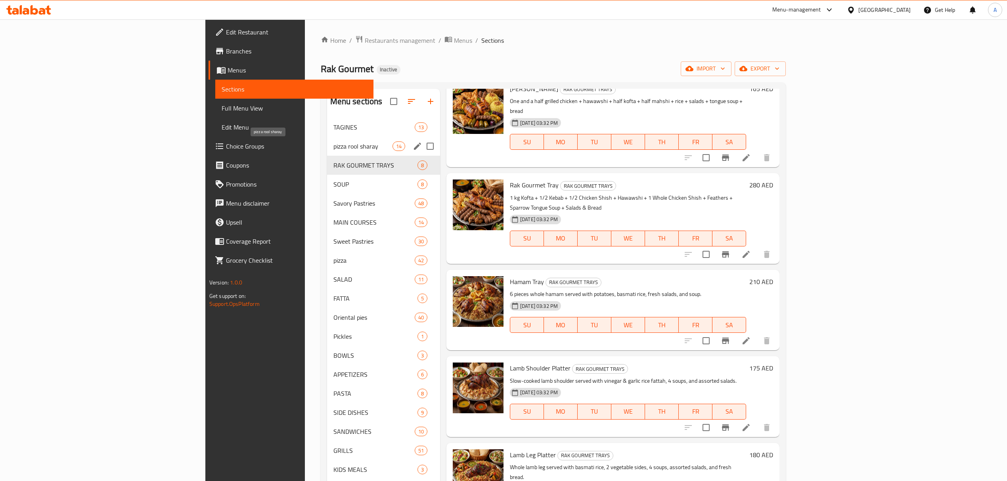
click at [333, 147] on span "pizza rool sharay" at bounding box center [362, 147] width 59 height 10
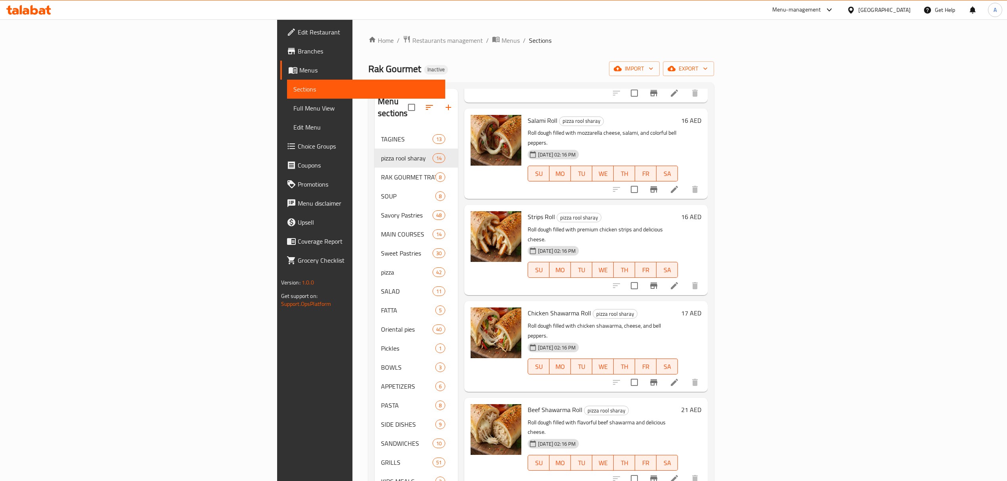
scroll to position [111, 0]
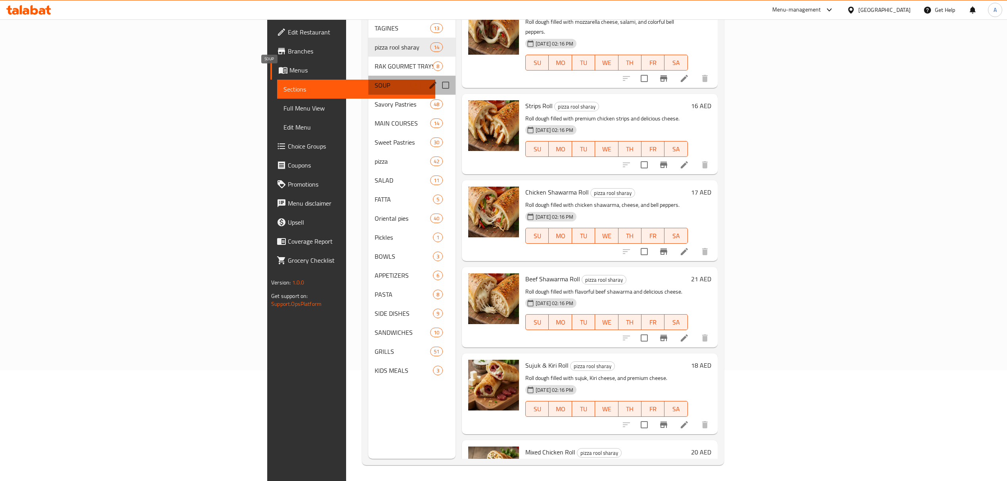
click at [375, 80] on span "SOUP" at bounding box center [393, 85] width 36 height 10
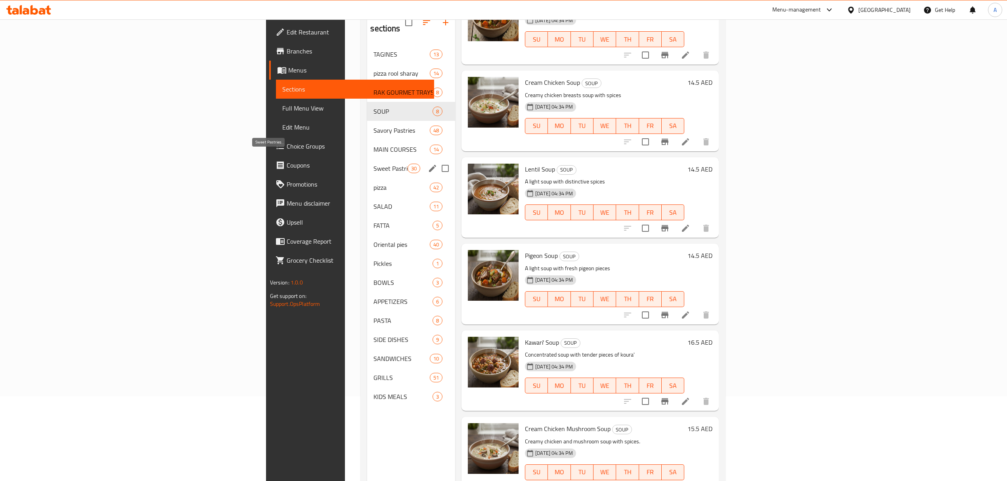
scroll to position [59, 0]
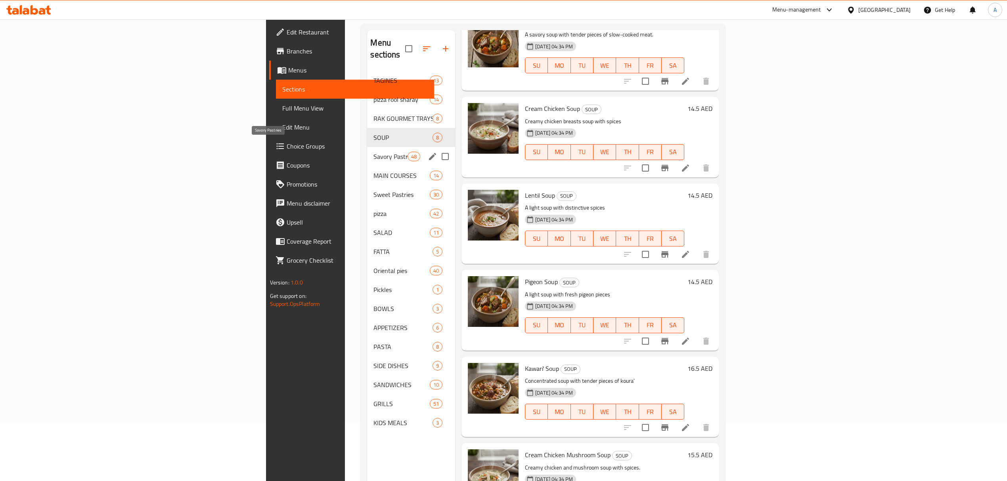
click at [373, 152] on span "Savory Pastries" at bounding box center [390, 157] width 34 height 10
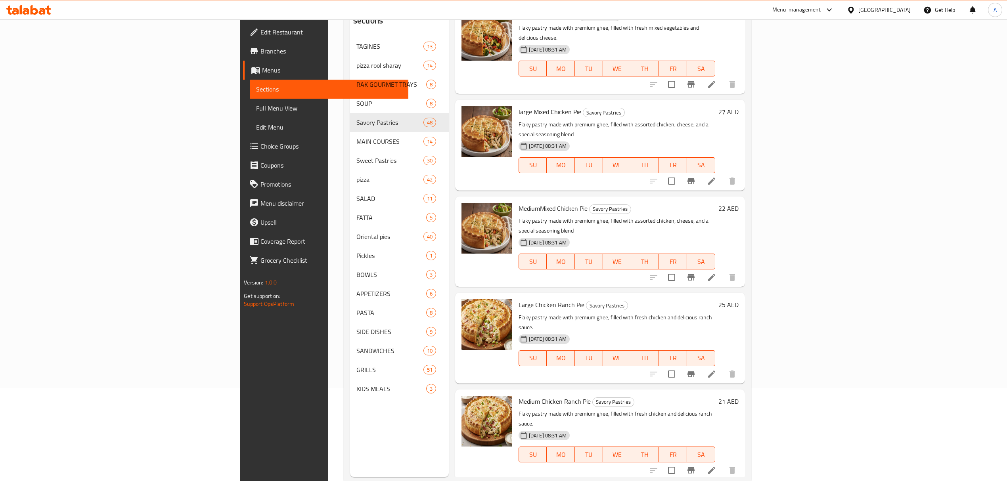
scroll to position [111, 0]
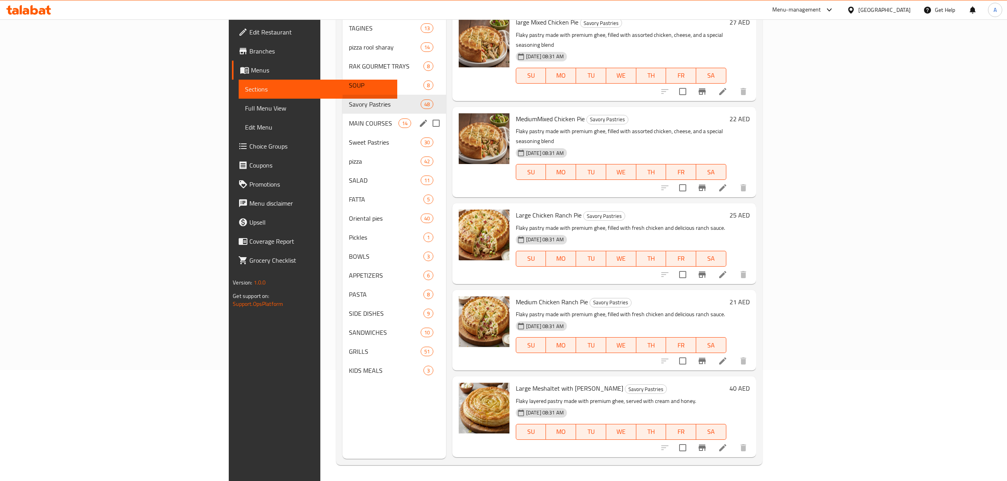
click at [349, 119] on span "MAIN COURSES" at bounding box center [373, 124] width 49 height 10
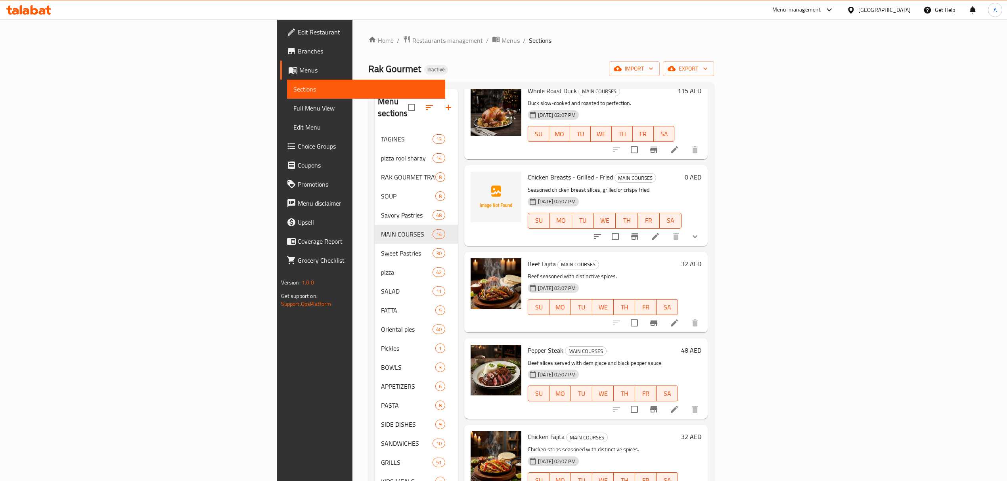
scroll to position [111, 0]
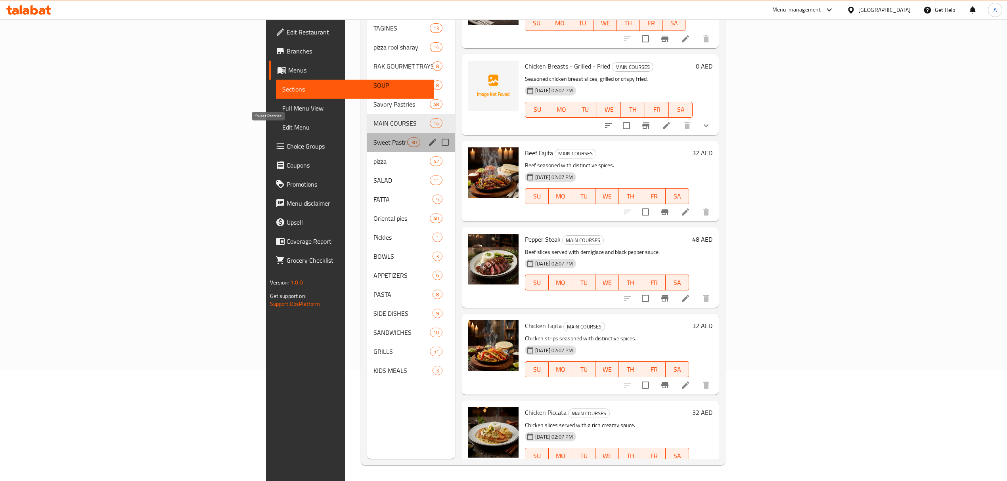
click at [373, 138] on span "Sweet Pastries" at bounding box center [390, 143] width 34 height 10
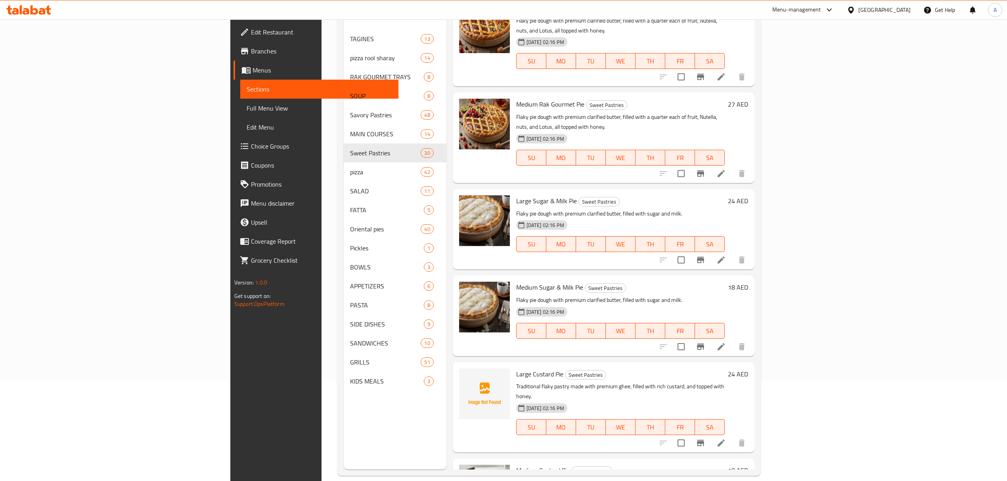
scroll to position [111, 0]
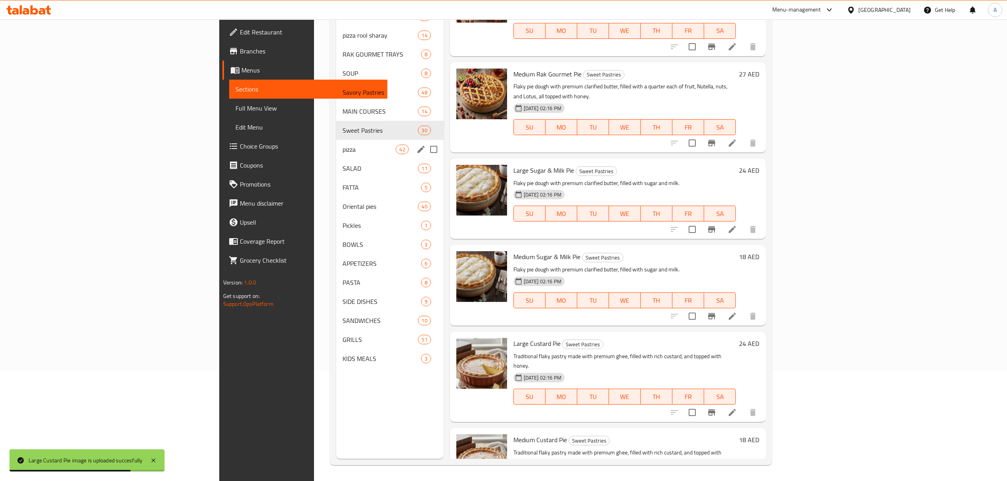
click at [336, 143] on div "pizza 42" at bounding box center [389, 149] width 107 height 19
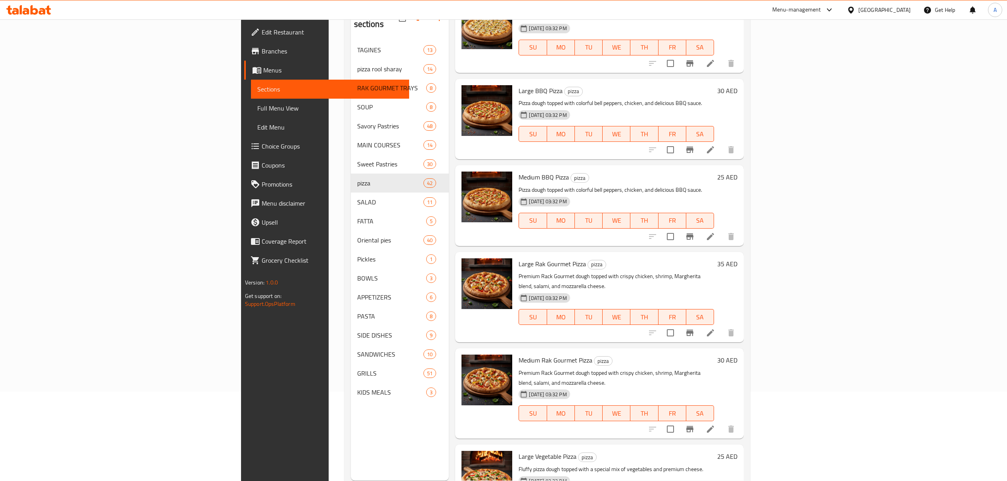
scroll to position [111, 0]
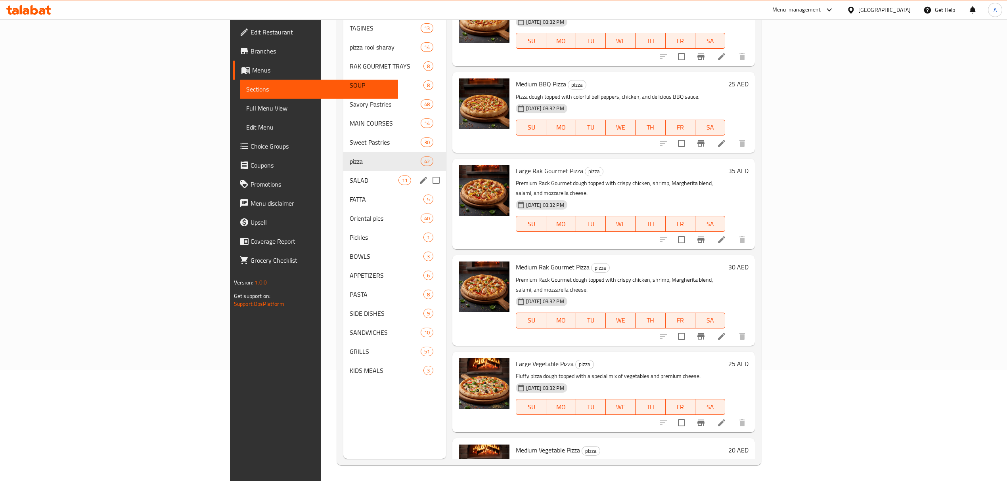
click at [343, 175] on div "SALAD 11" at bounding box center [394, 180] width 103 height 19
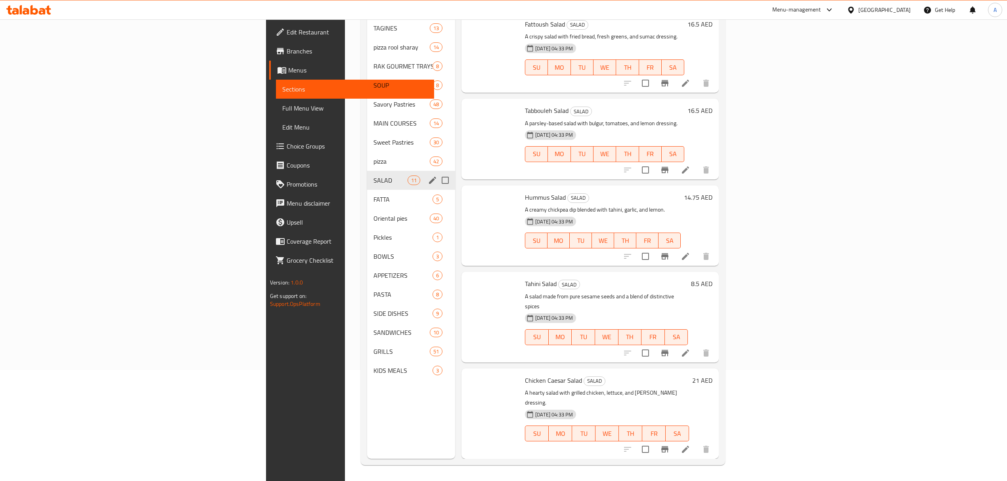
scroll to position [491, 0]
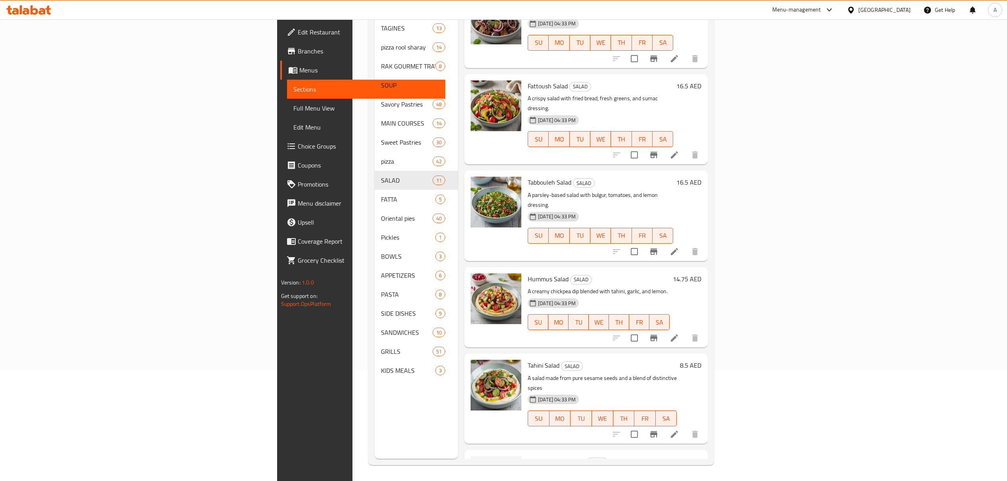
click at [608, 354] on div "Tahini Salad SALAD A salad made from pure sesame seeds and a blend of distincti…" at bounding box center [585, 399] width 243 height 90
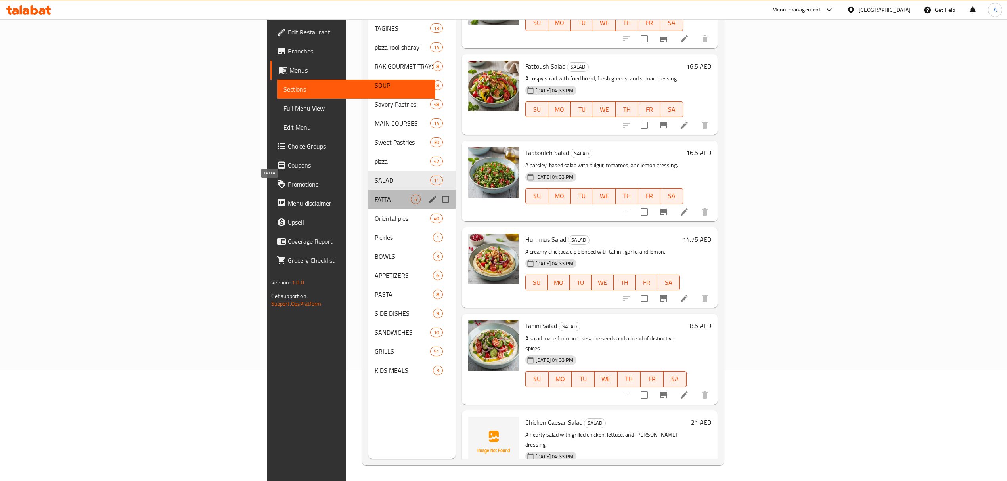
click at [375, 195] on span "FATTA" at bounding box center [393, 200] width 36 height 10
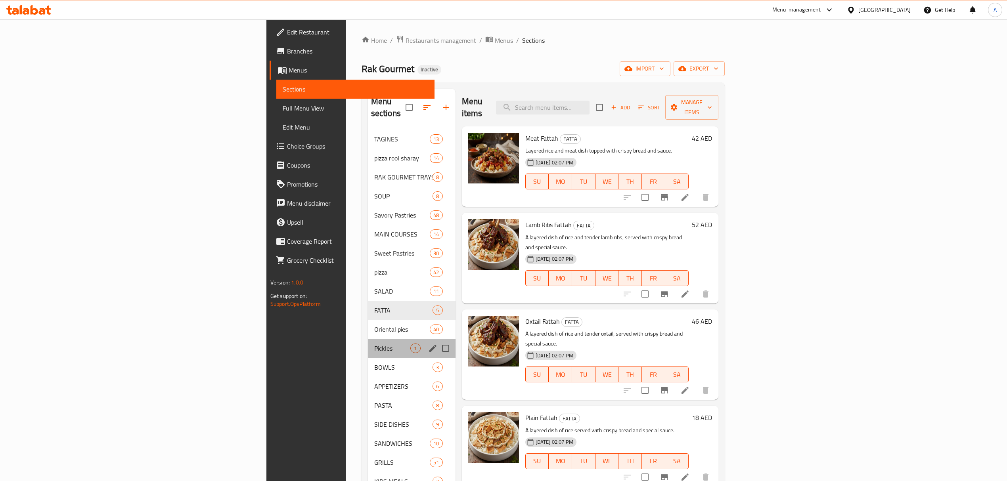
click at [368, 339] on div "Pickles 1" at bounding box center [412, 348] width 88 height 19
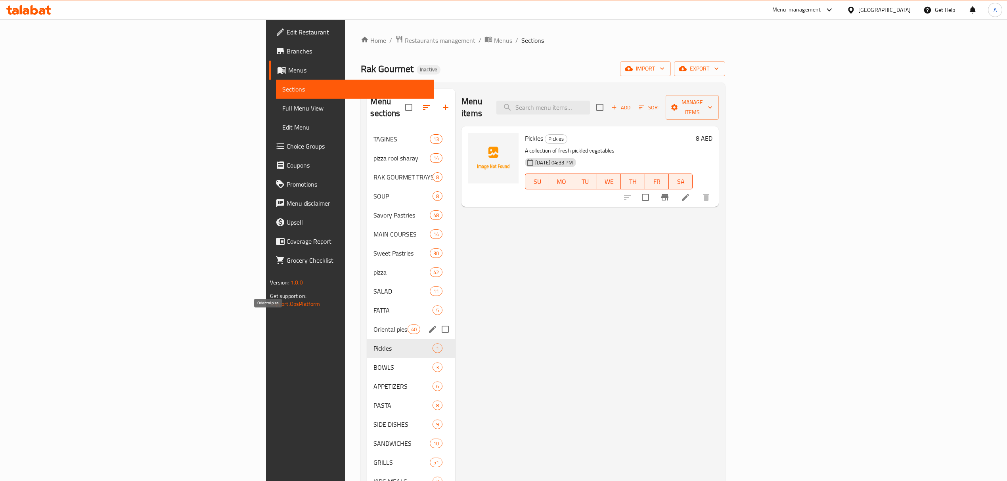
click at [373, 325] on span "Oriental pies" at bounding box center [390, 330] width 34 height 10
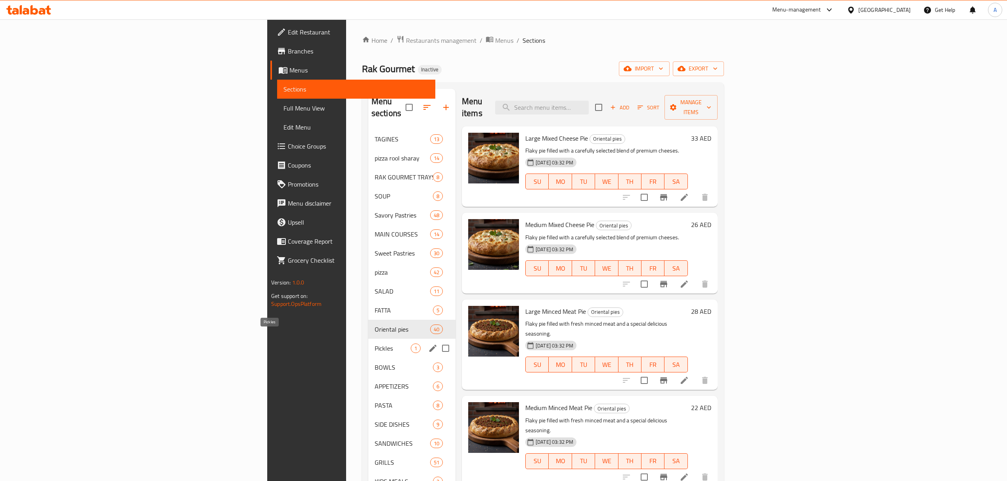
click at [375, 344] on span "Pickles" at bounding box center [393, 349] width 36 height 10
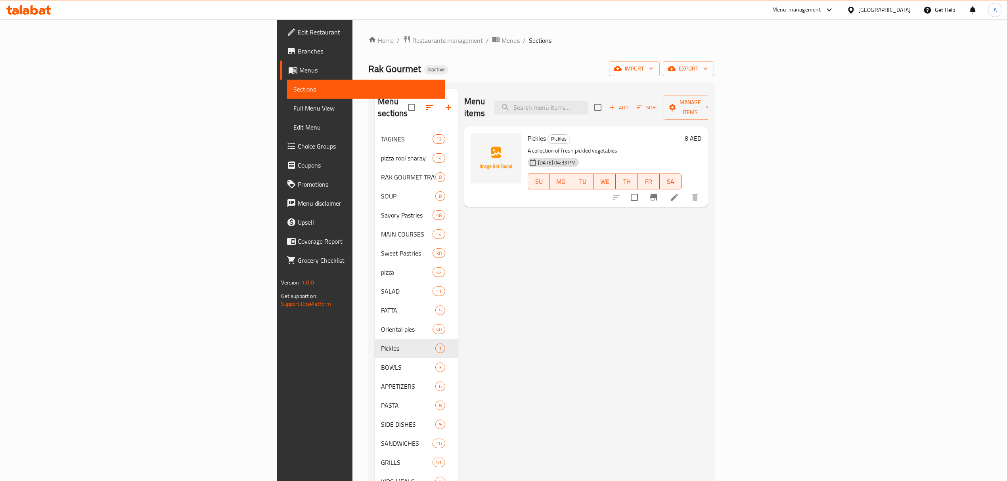
click at [580, 249] on div "Menu items Add Sort Manage items Pickles Pickles A collection of fresh pickled …" at bounding box center [583, 329] width 250 height 481
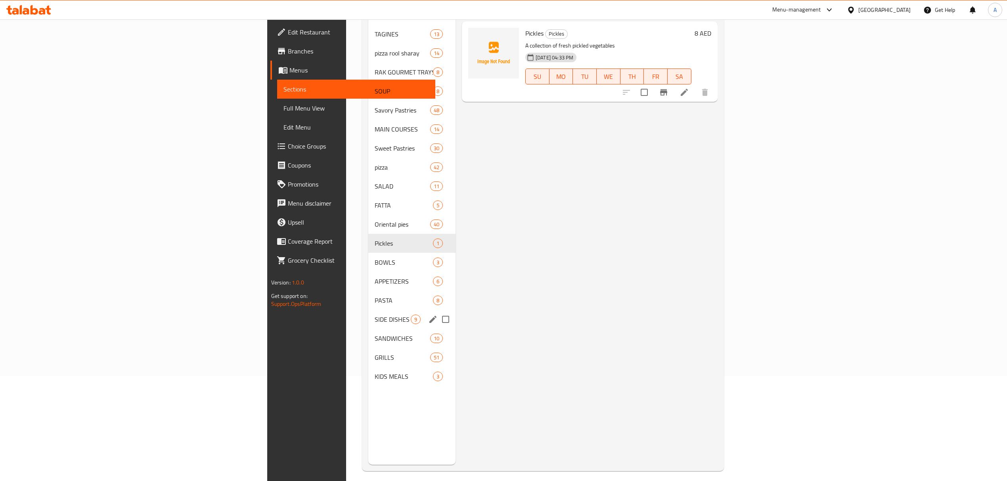
scroll to position [105, 0]
click at [375, 257] on span "BOWLS" at bounding box center [393, 262] width 36 height 10
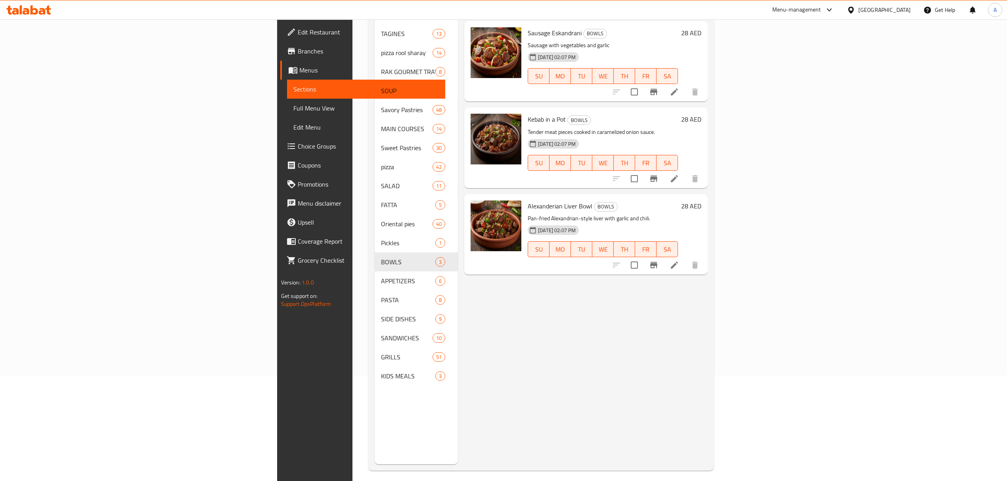
scroll to position [53, 0]
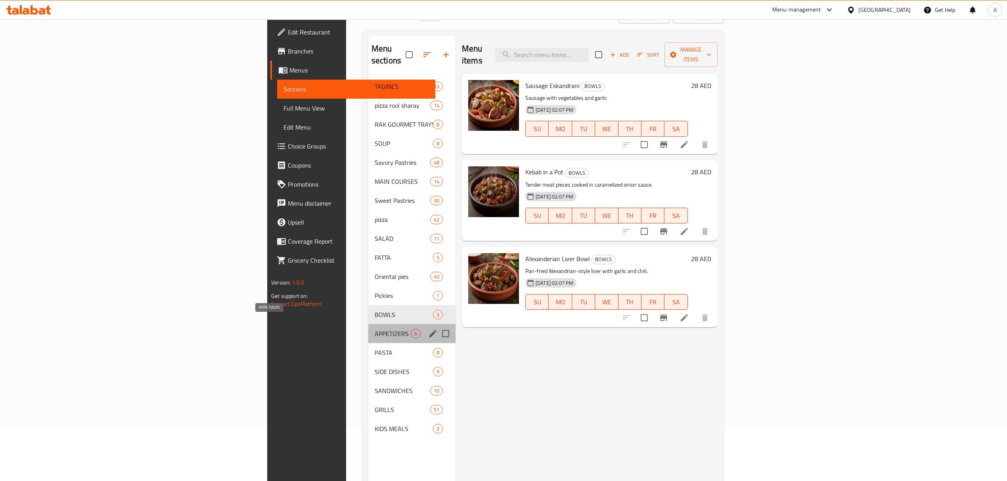
click at [375, 329] on span "APPETIZERS" at bounding box center [393, 334] width 36 height 10
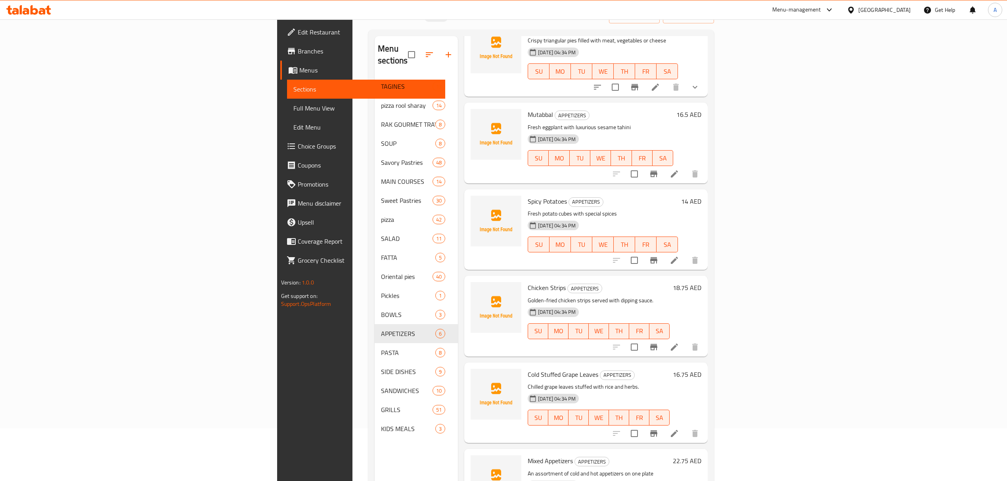
scroll to position [111, 0]
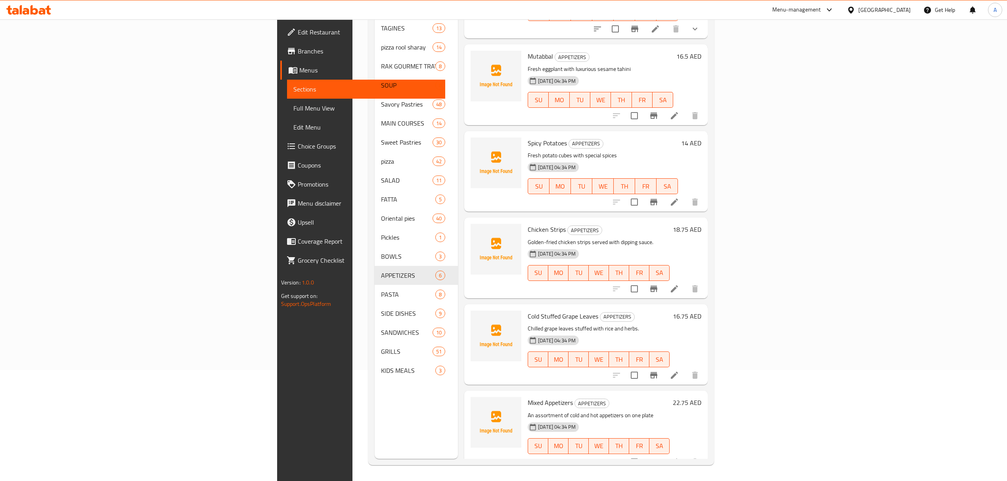
drag, startPoint x: 598, startPoint y: 216, endPoint x: 279, endPoint y: 194, distance: 320.0
click at [596, 224] on h6 "Chicken Strips APPETIZERS" at bounding box center [599, 229] width 142 height 11
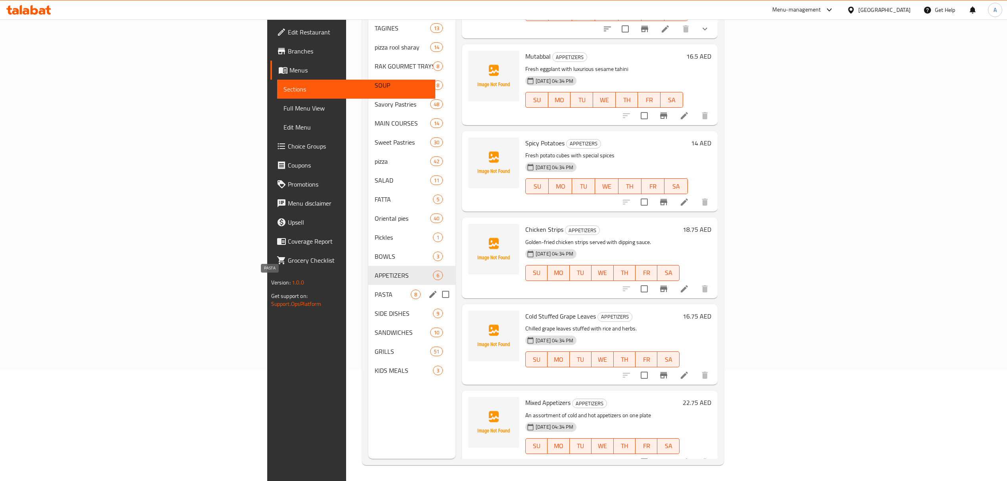
drag, startPoint x: 217, startPoint y: 284, endPoint x: 220, endPoint y: 271, distance: 13.3
click at [375, 290] on span "PASTA" at bounding box center [393, 295] width 36 height 10
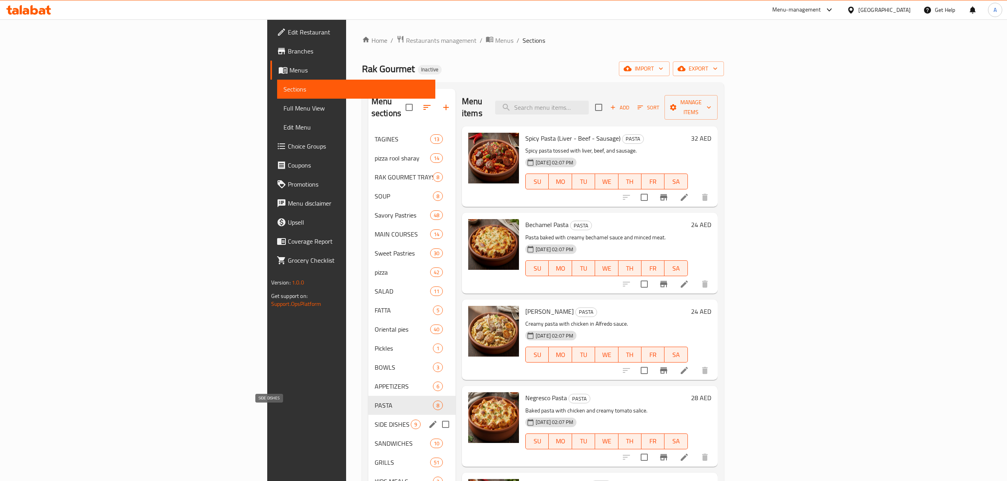
click at [375, 420] on span "SIDE DISHES" at bounding box center [393, 425] width 36 height 10
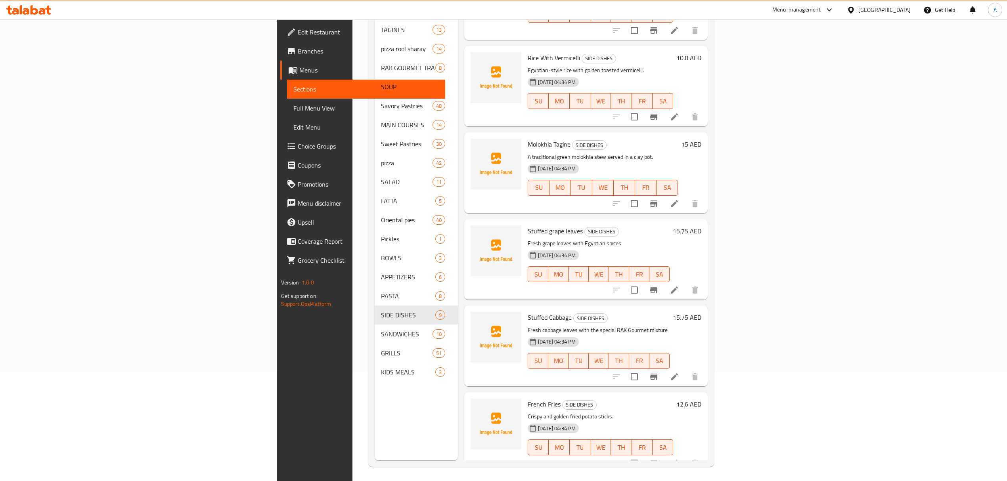
scroll to position [111, 0]
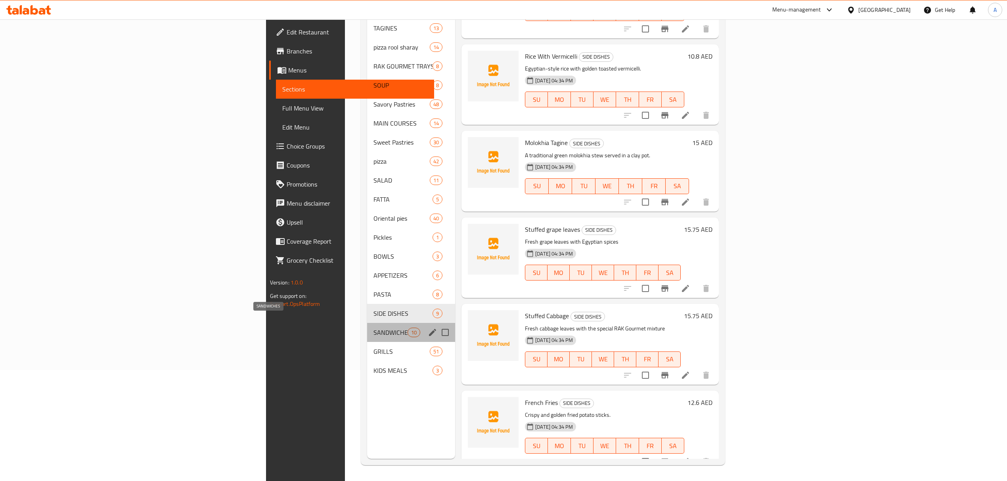
click at [373, 328] on span "SANDWICHES" at bounding box center [390, 333] width 34 height 10
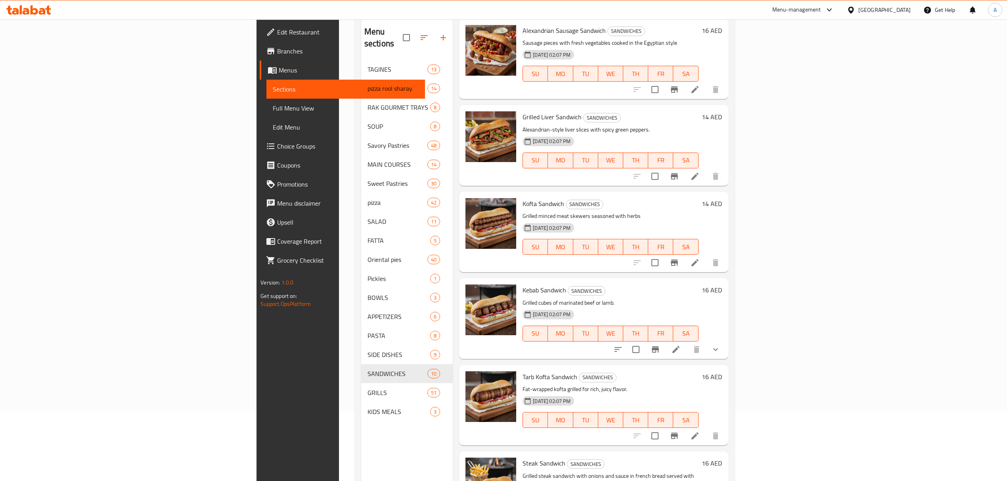
scroll to position [111, 0]
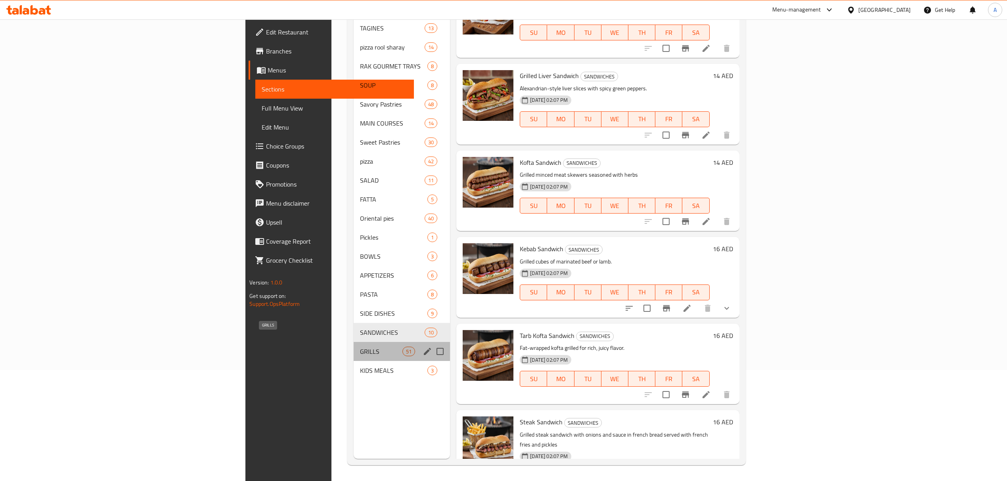
click at [360, 347] on span "GRILLS" at bounding box center [381, 352] width 42 height 10
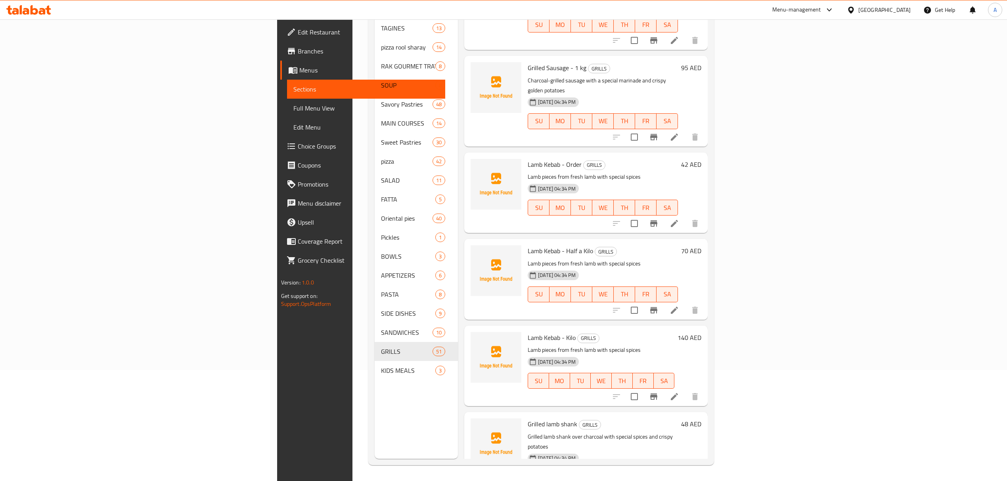
scroll to position [2855, 0]
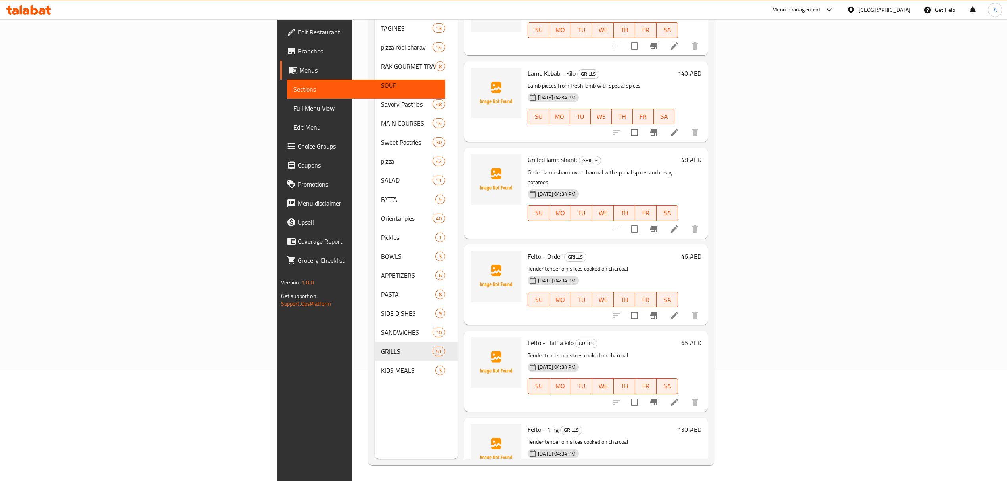
click at [708, 264] on div "Menu items Add Sort Manage items Special mixed grill- order GRILLS A variety of…" at bounding box center [583, 218] width 250 height 481
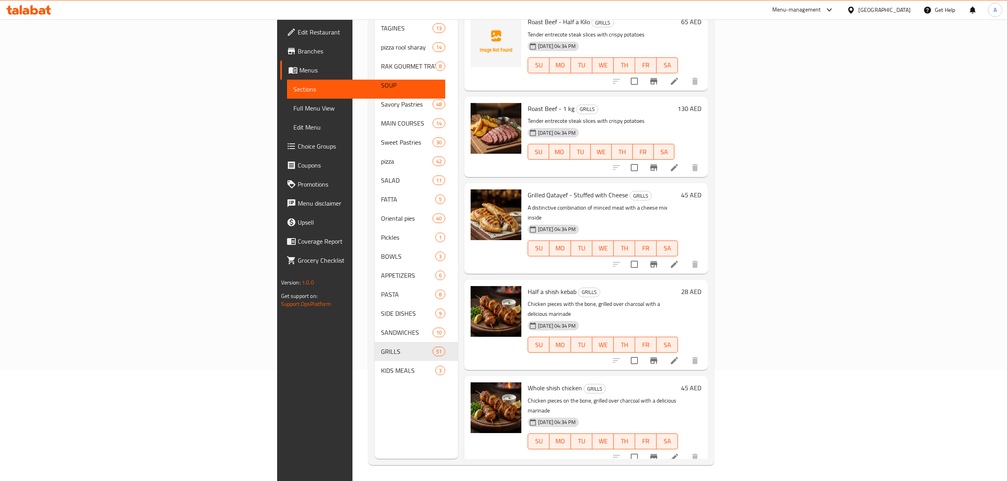
scroll to position [3744, 0]
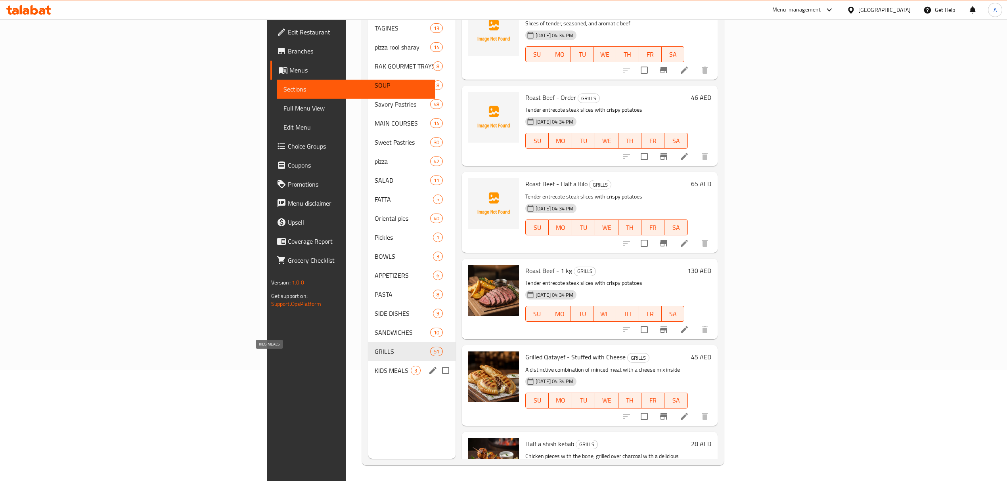
click at [375, 366] on span "KIDS MEALS" at bounding box center [393, 371] width 36 height 10
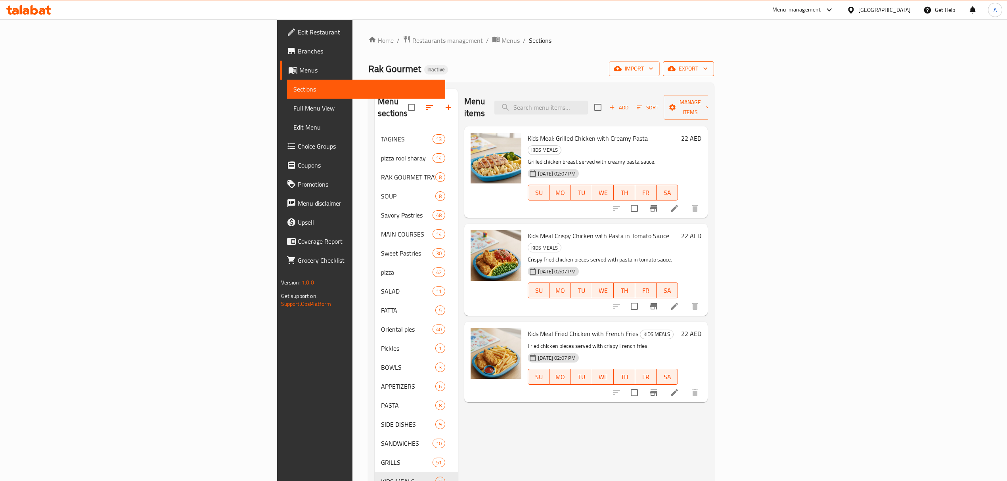
click at [708, 67] on span "export" at bounding box center [688, 69] width 38 height 10
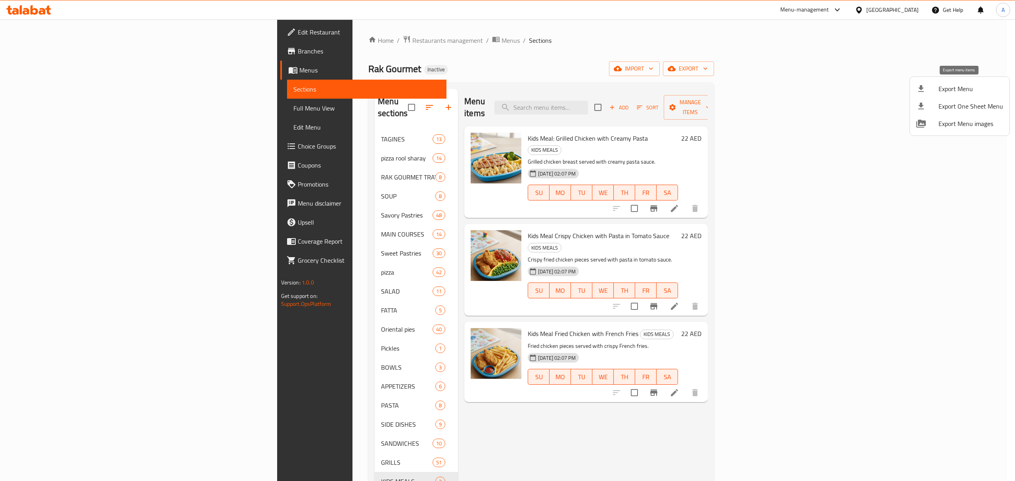
click at [934, 90] on div at bounding box center [927, 89] width 22 height 10
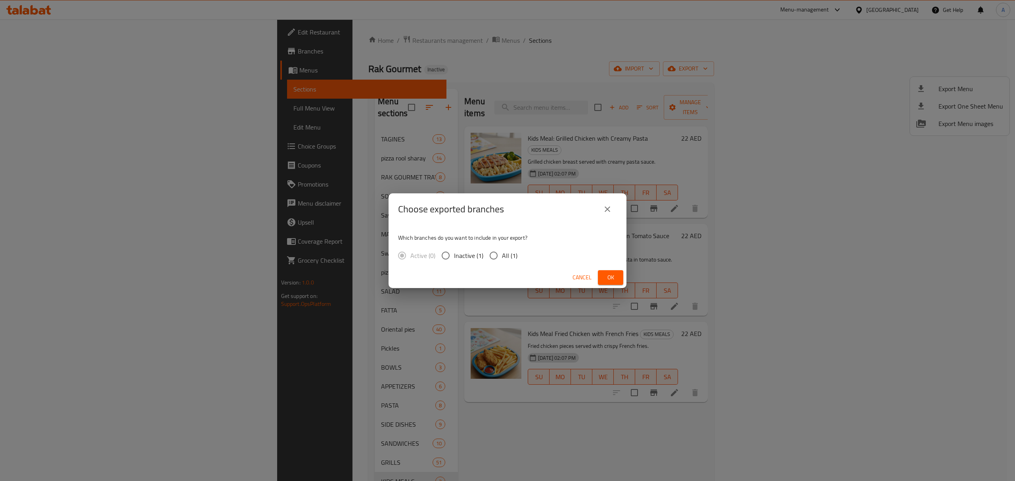
click at [514, 262] on label "All (1)" at bounding box center [501, 255] width 32 height 17
click at [502, 262] on input "All (1)" at bounding box center [493, 255] width 17 height 17
radio input "true"
click at [613, 281] on span "Ok" at bounding box center [610, 278] width 13 height 10
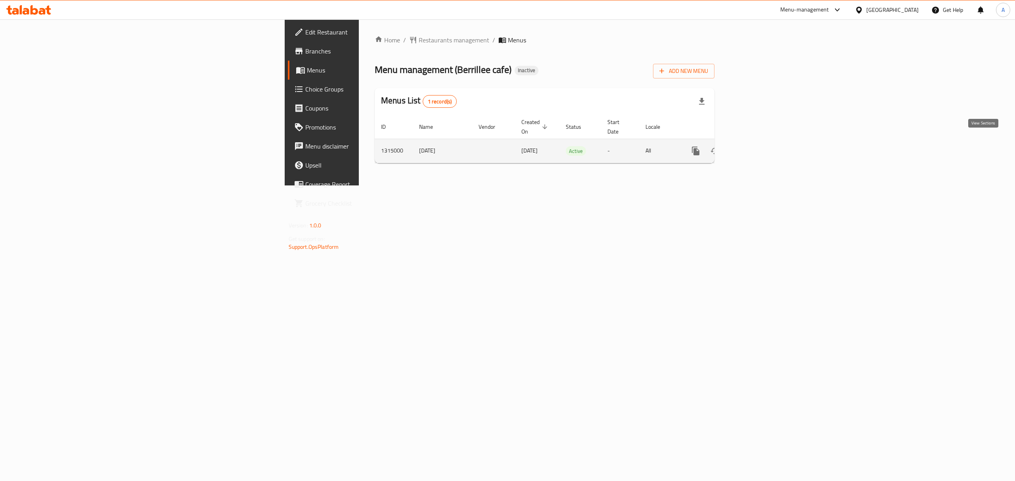
click at [762, 142] on link "enhanced table" at bounding box center [752, 151] width 19 height 19
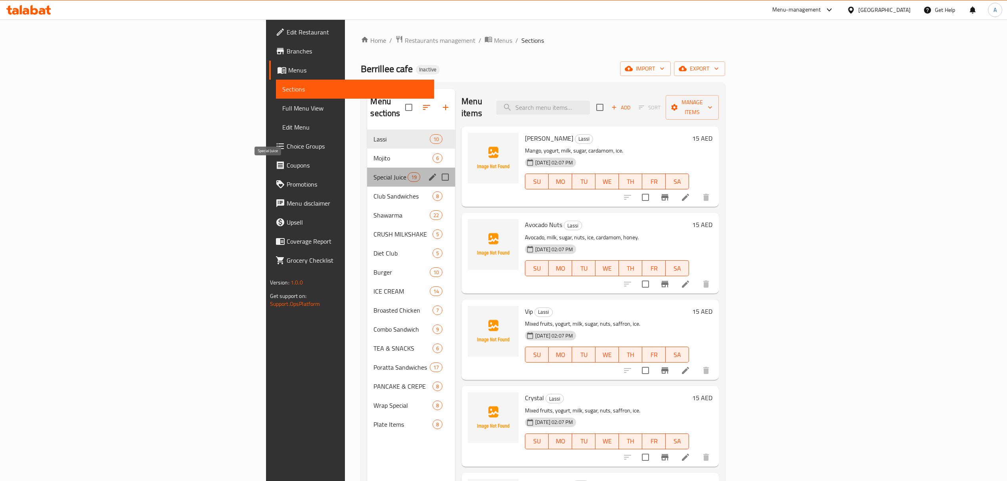
click at [373, 172] on span "Special Juice" at bounding box center [390, 177] width 34 height 10
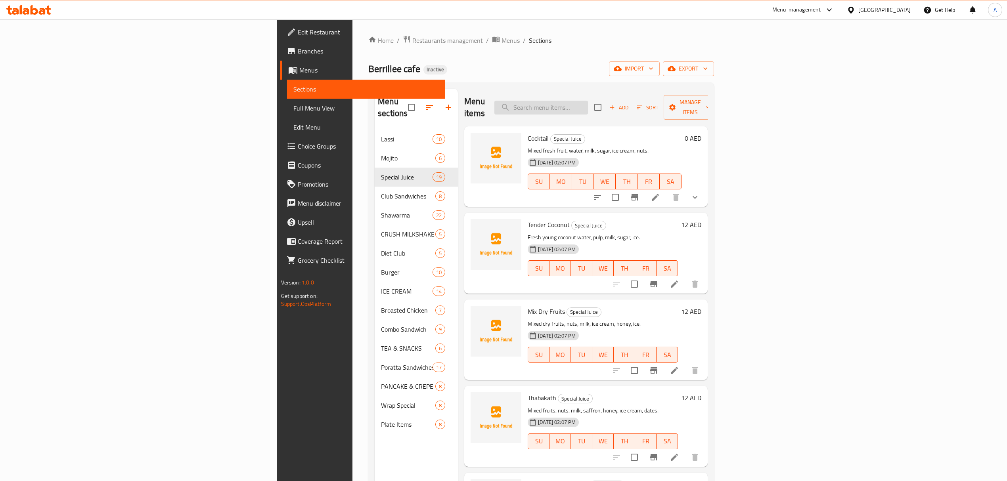
click at [588, 101] on input "search" at bounding box center [541, 108] width 94 height 14
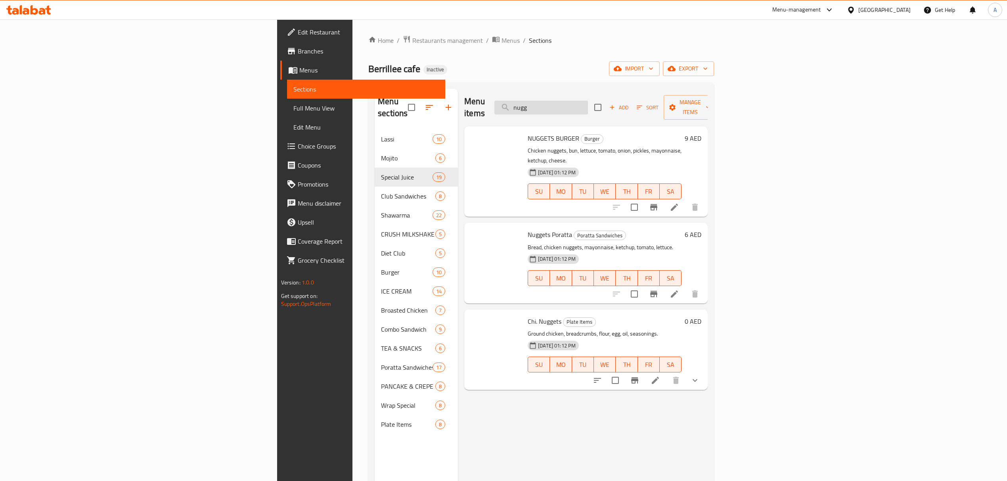
type input "nugg"
click at [588, 101] on input "nugg" at bounding box center [541, 108] width 94 height 14
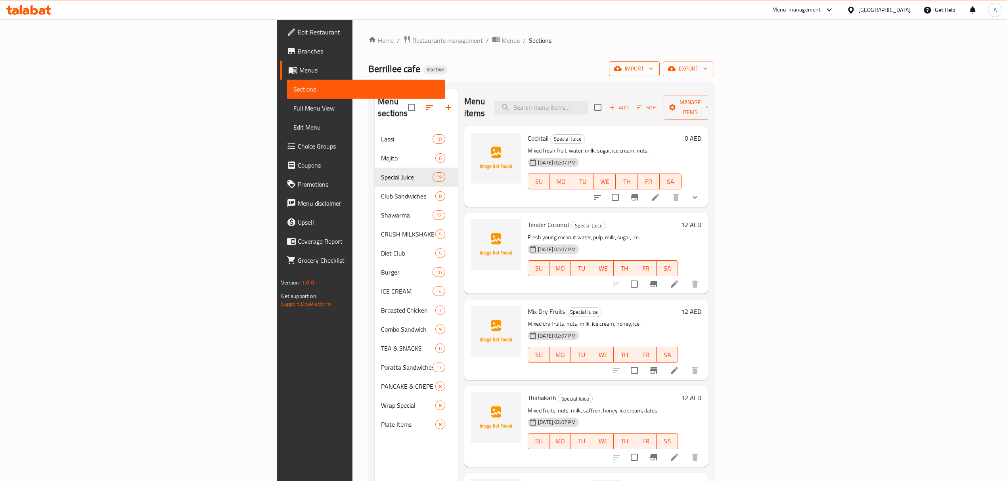
click at [653, 67] on span "import" at bounding box center [634, 69] width 38 height 10
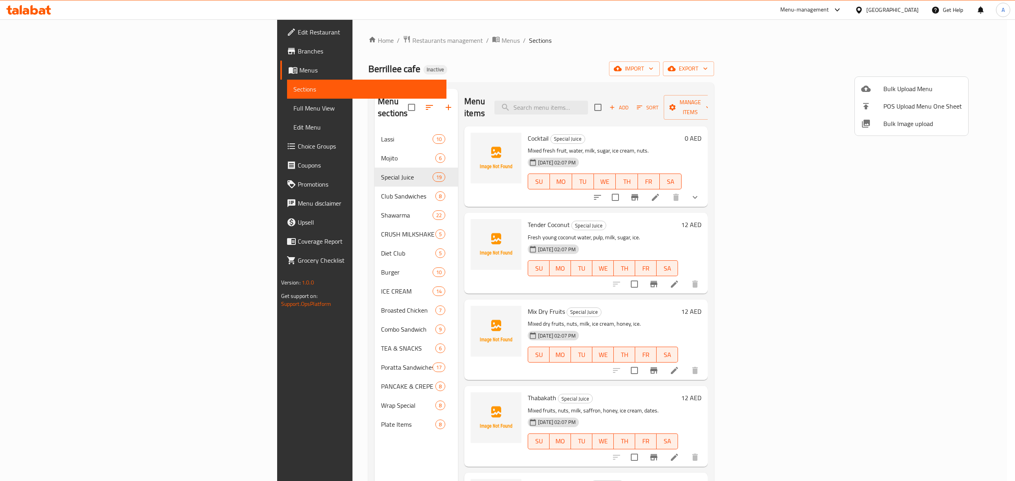
click at [894, 128] on span "Bulk Image upload" at bounding box center [922, 124] width 79 height 10
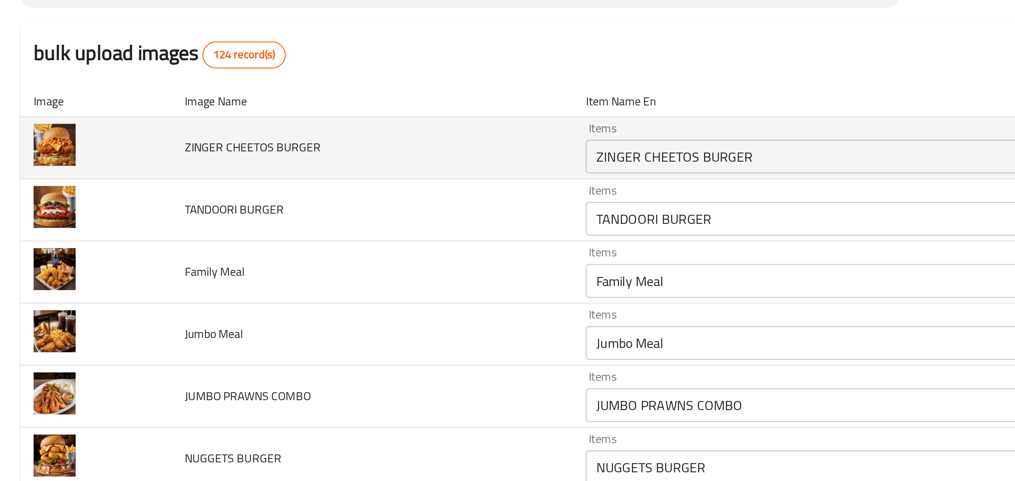
click at [311, 138] on BURGER "ZINGER CHEETOS BURGER" at bounding box center [411, 139] width 265 height 11
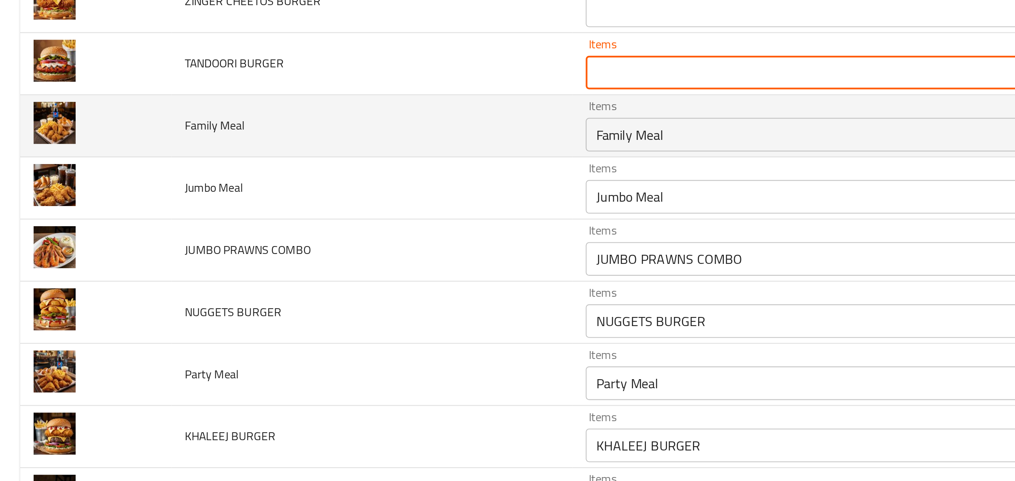
scroll to position [75, 0]
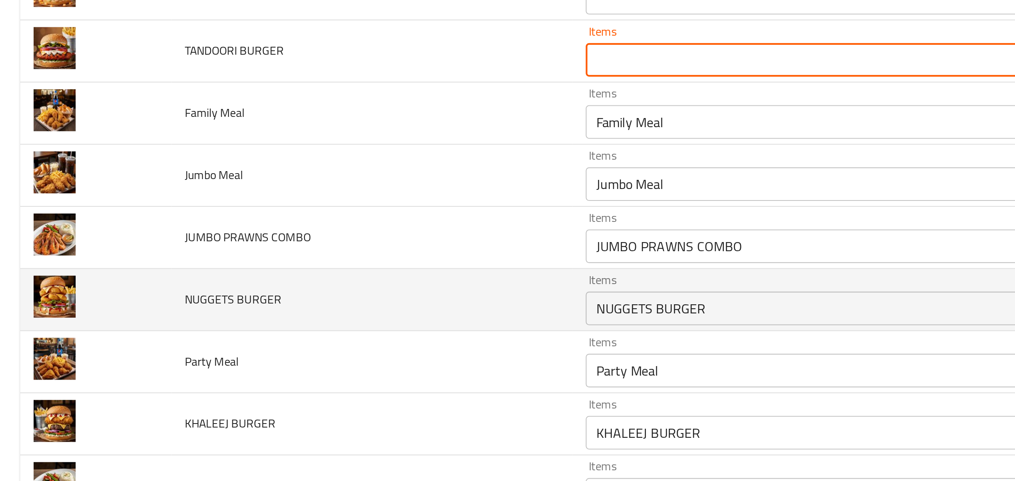
click at [316, 210] on BURGER "NUGGETS BURGER" at bounding box center [411, 211] width 265 height 11
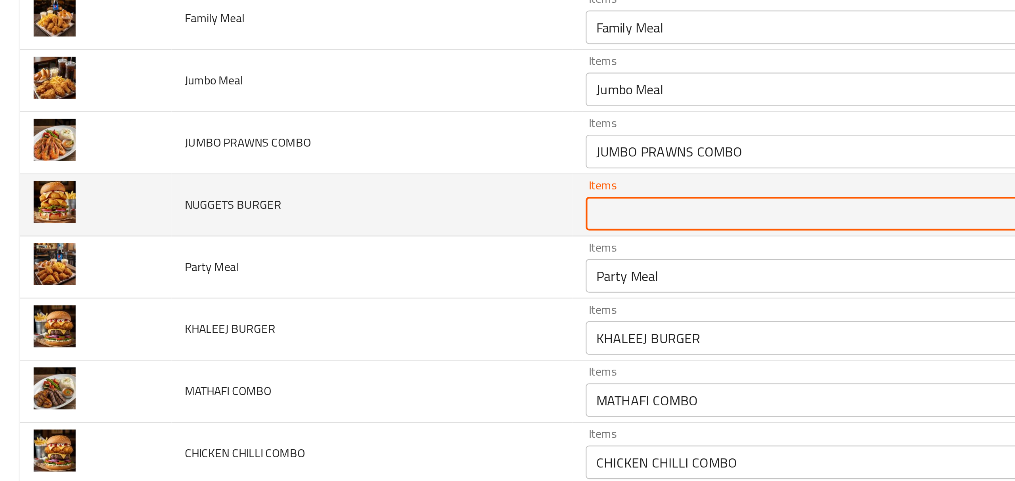
scroll to position [124, 0]
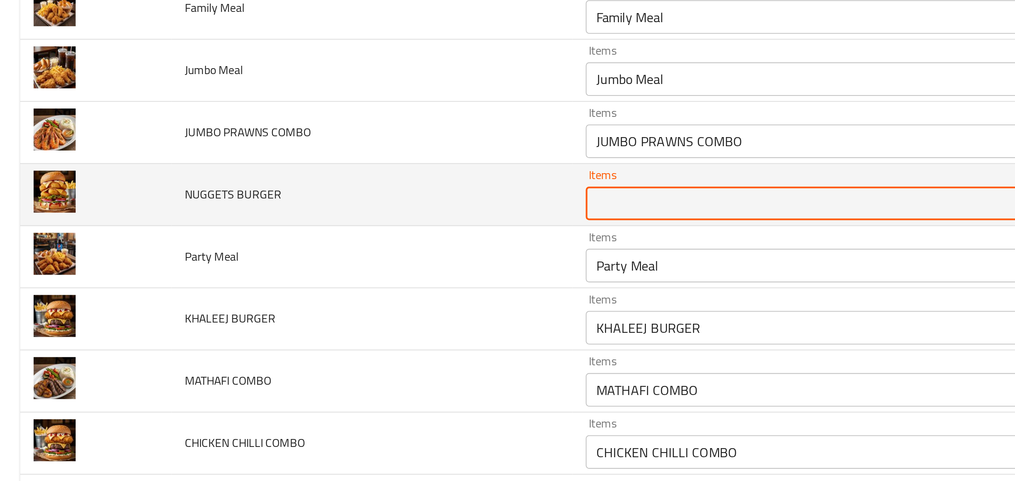
click at [316, 210] on div "Items KHALEEJ BURGER Items" at bounding box center [422, 217] width 293 height 24
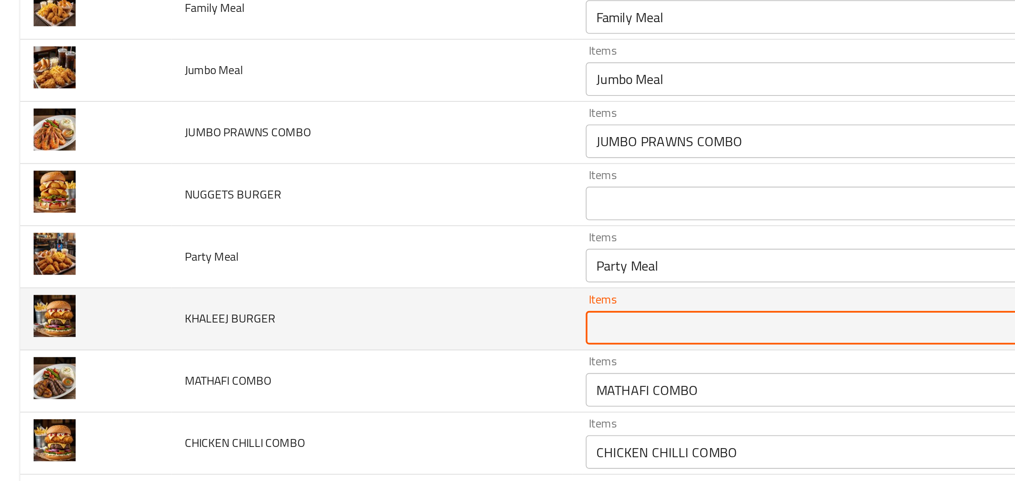
scroll to position [174, 0]
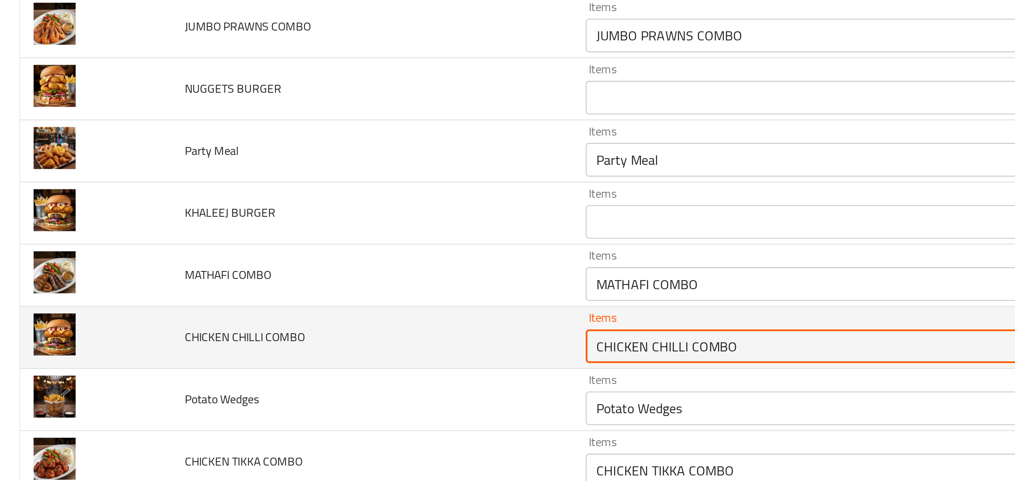
click at [310, 230] on COMBO "CHICKEN CHILLI COMBO" at bounding box center [411, 229] width 265 height 11
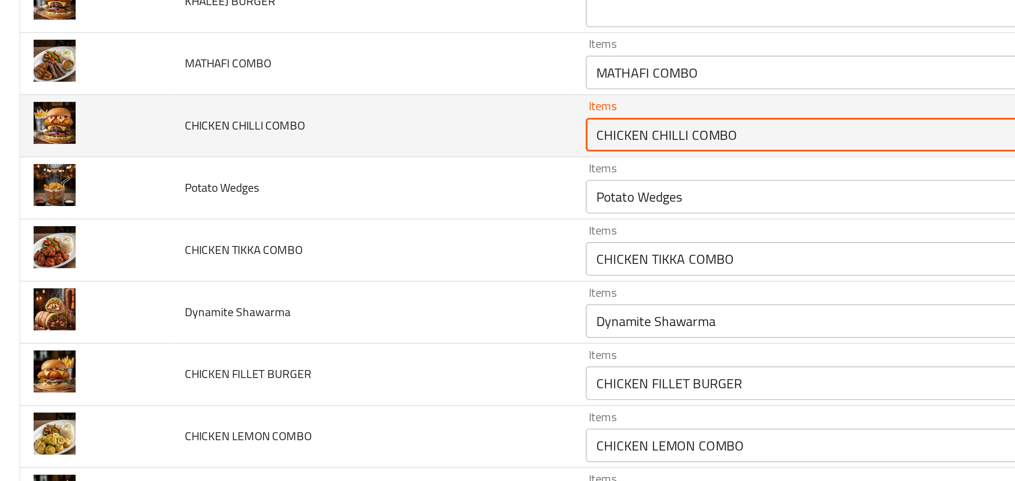
scroll to position [324, 0]
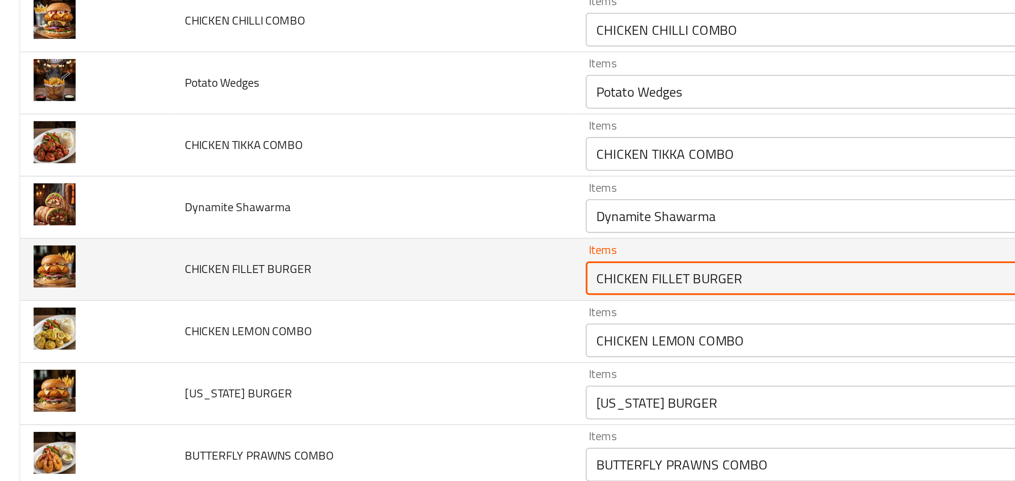
click at [281, 195] on BURGER "CHICKEN FILLET BURGER" at bounding box center [411, 197] width 265 height 11
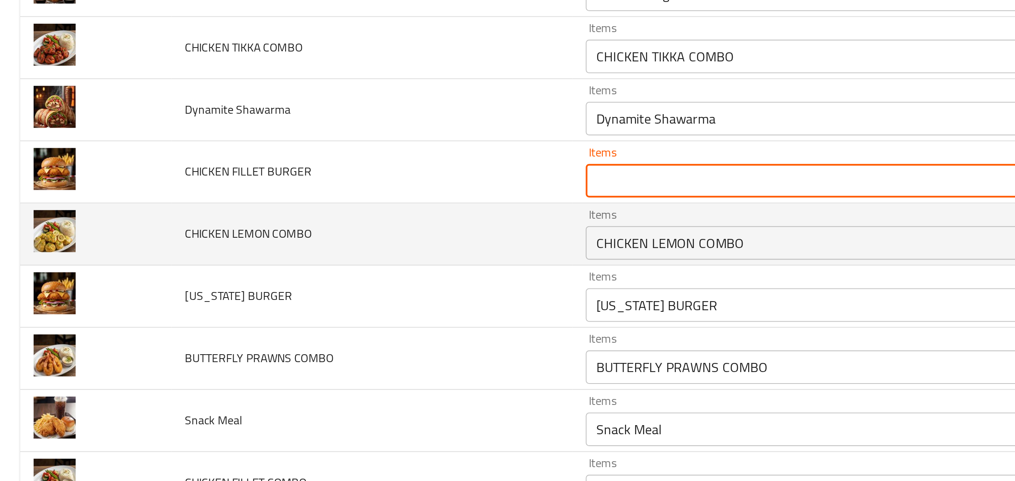
scroll to position [374, 0]
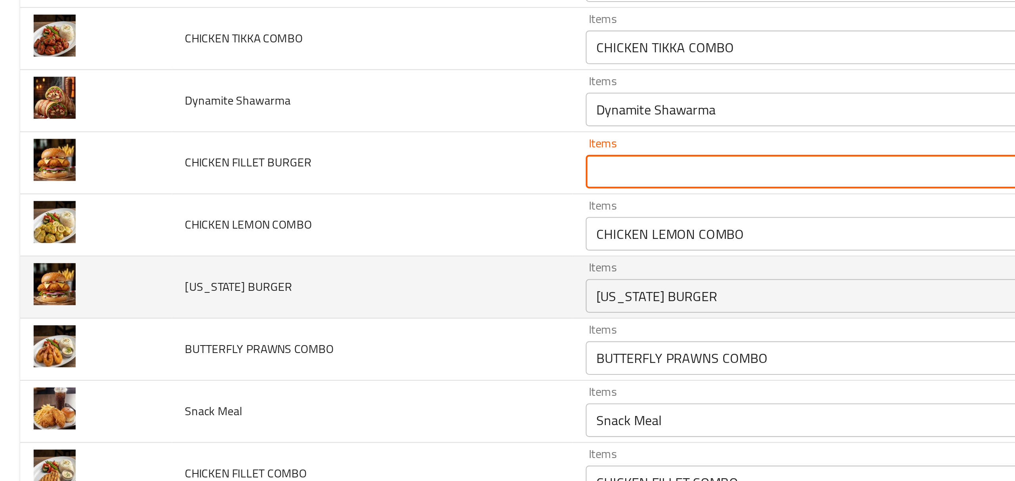
click at [301, 200] on div "KENTUCKY BURGER Items" at bounding box center [422, 206] width 293 height 16
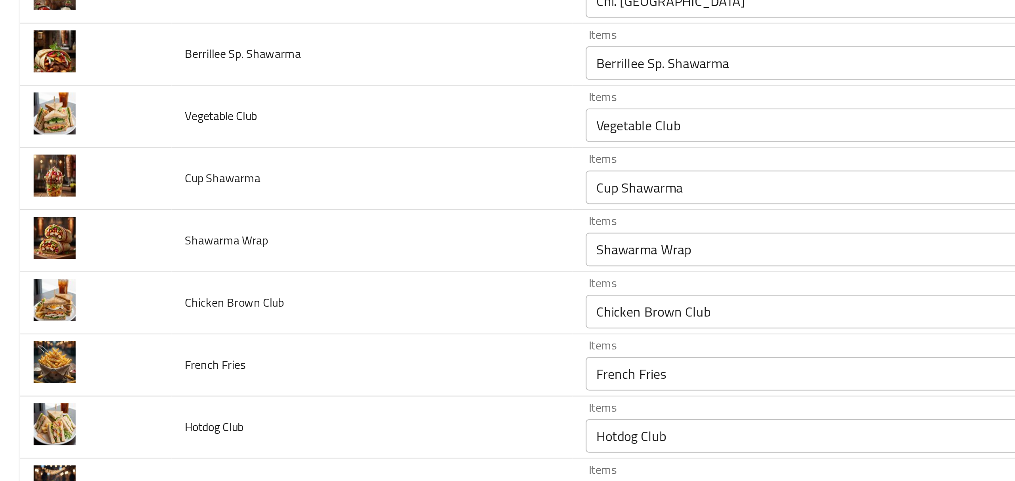
scroll to position [1297, 0]
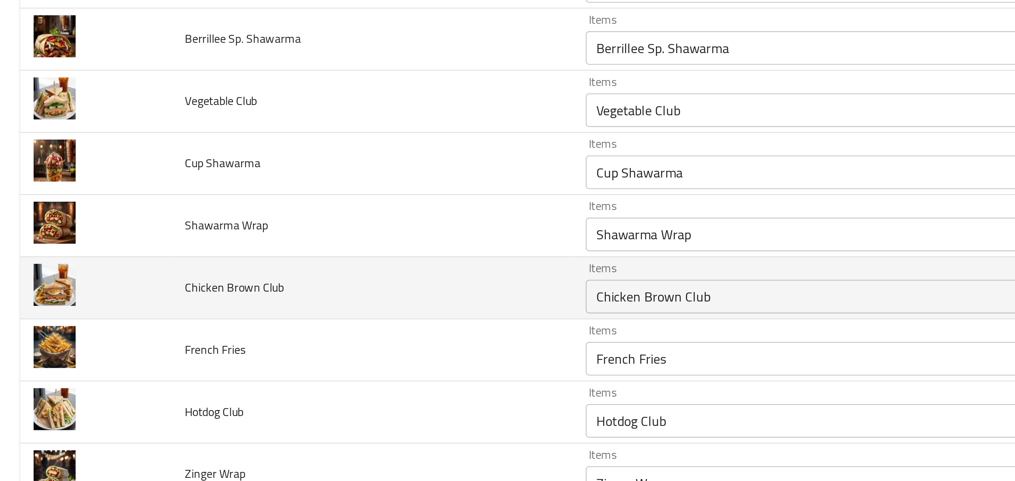
click at [327, 289] on div "Chicken Brown Club Items" at bounding box center [422, 281] width 293 height 16
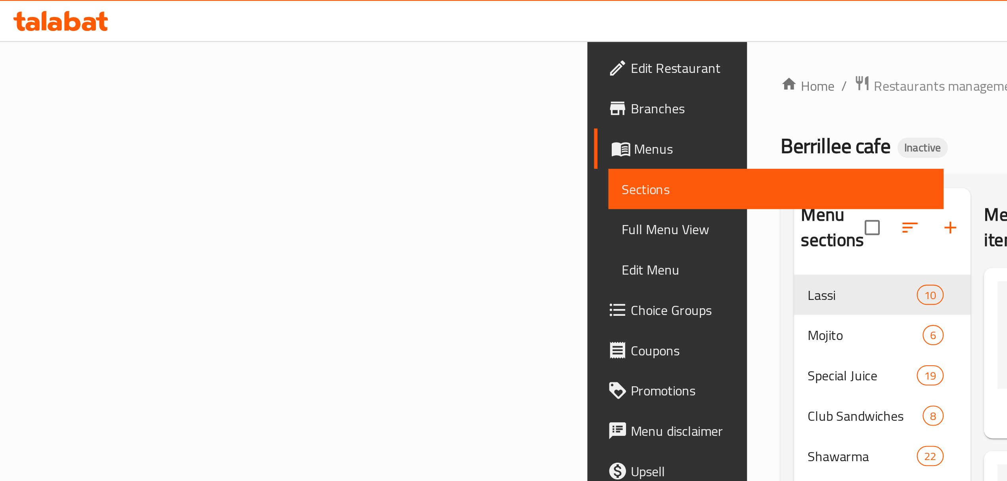
click at [492, 44] on span "breadcrumb" at bounding box center [497, 40] width 10 height 10
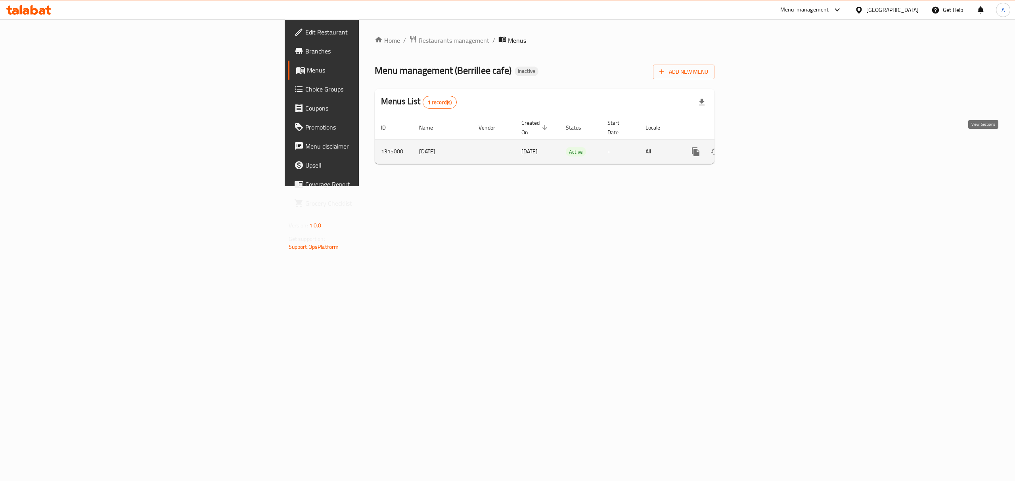
click at [762, 142] on link "enhanced table" at bounding box center [752, 151] width 19 height 19
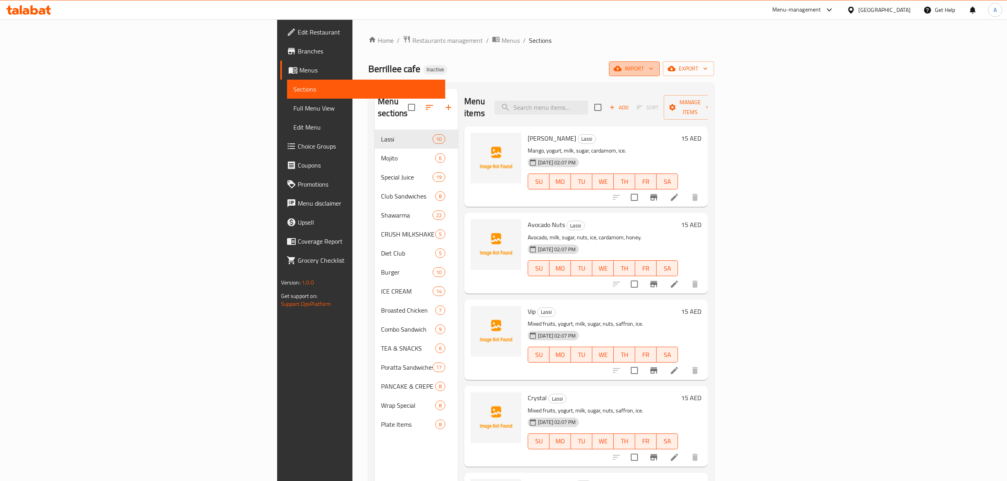
click at [653, 69] on span "import" at bounding box center [634, 69] width 38 height 10
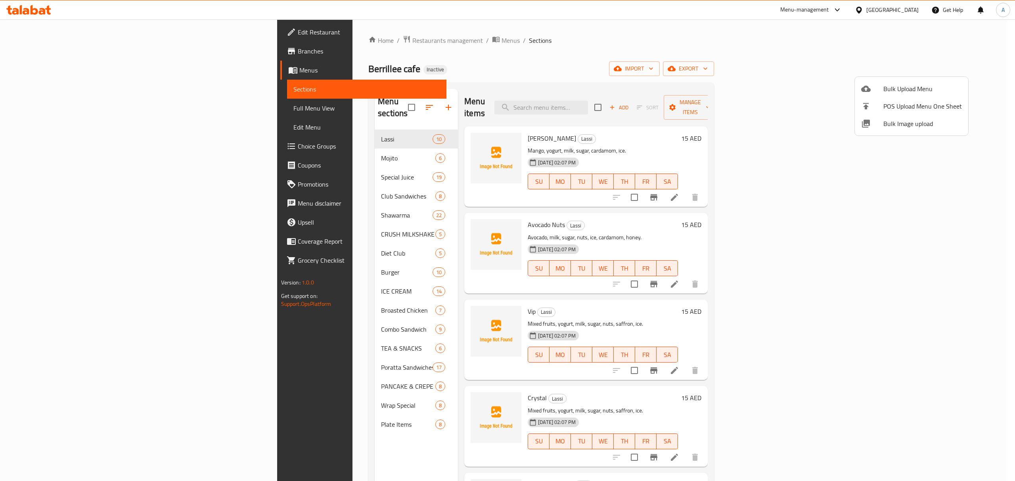
click at [893, 124] on span "Bulk Image upload" at bounding box center [922, 124] width 79 height 10
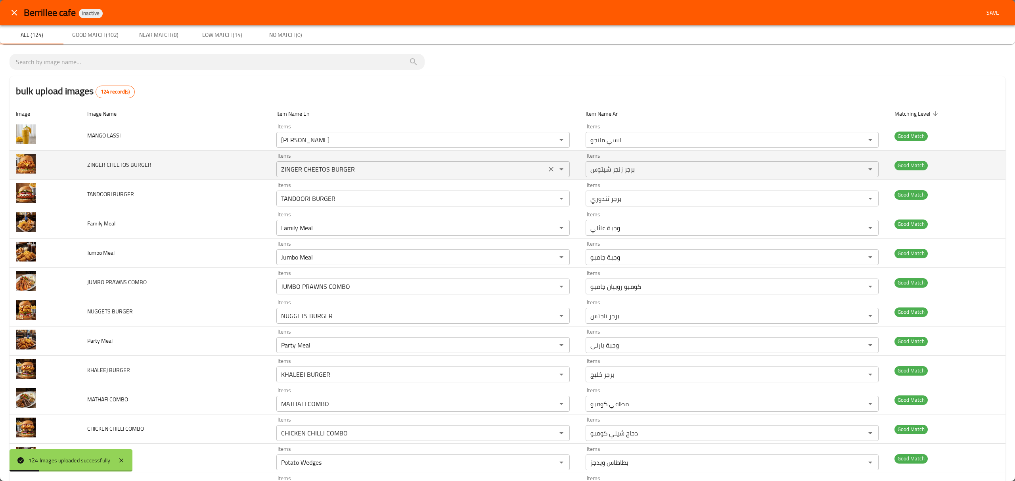
click at [367, 171] on BURGER "ZINGER CHEETOS BURGER" at bounding box center [411, 169] width 265 height 11
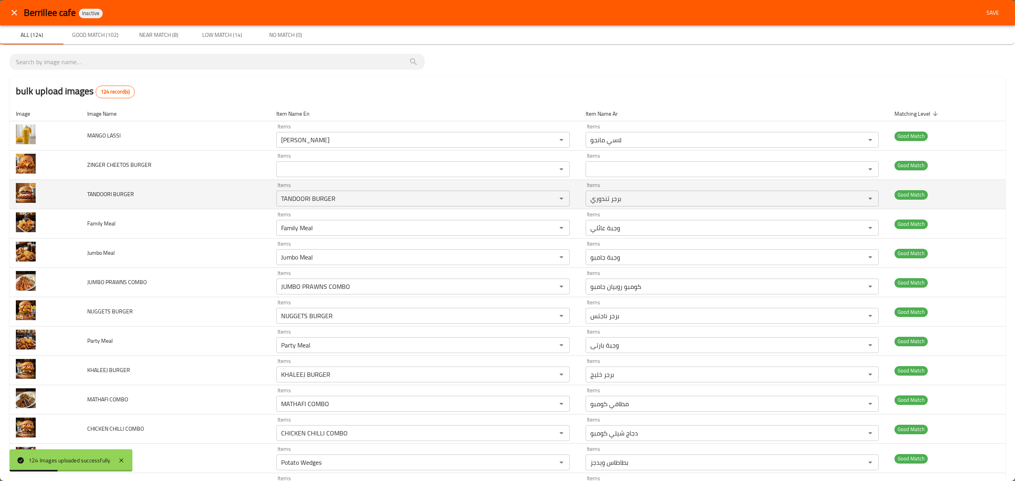
click at [323, 208] on td "Items TANDOORI BURGER Items" at bounding box center [424, 194] width 309 height 29
click at [329, 207] on div "TANDOORI BURGER Items" at bounding box center [422, 199] width 293 height 16
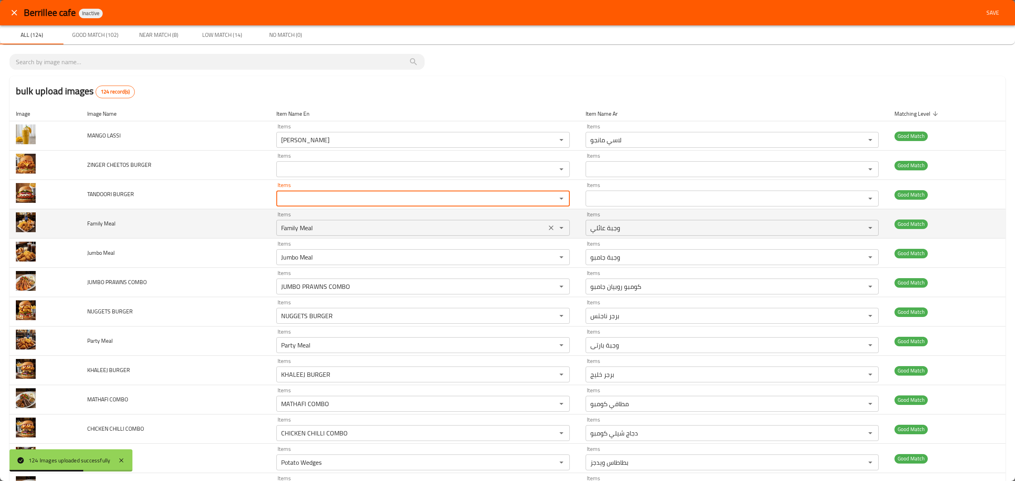
scroll to position [53, 0]
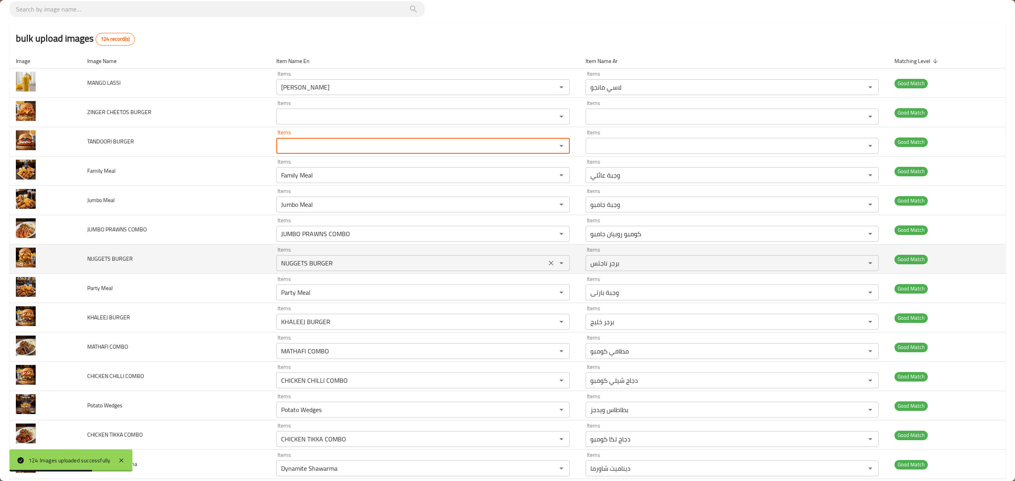
click at [332, 264] on BURGER "NUGGETS BURGER" at bounding box center [411, 263] width 265 height 11
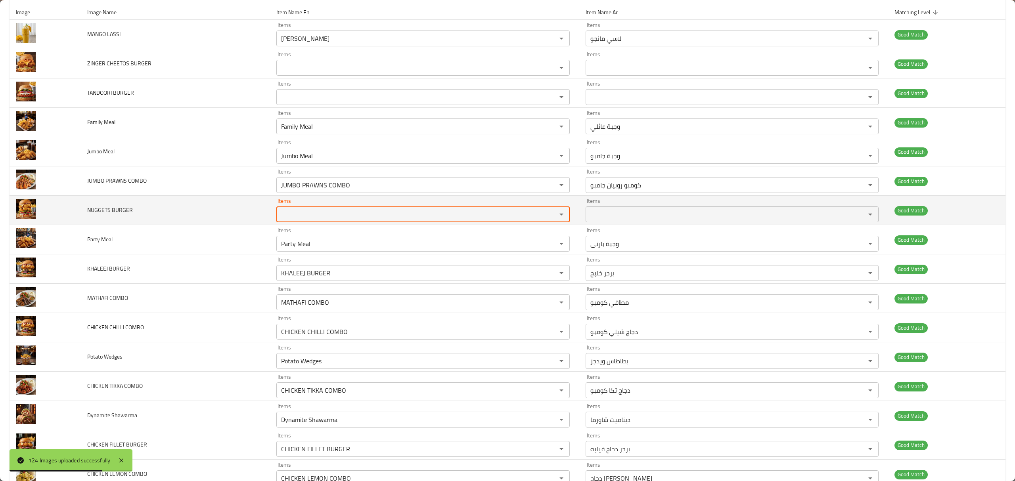
scroll to position [105, 0]
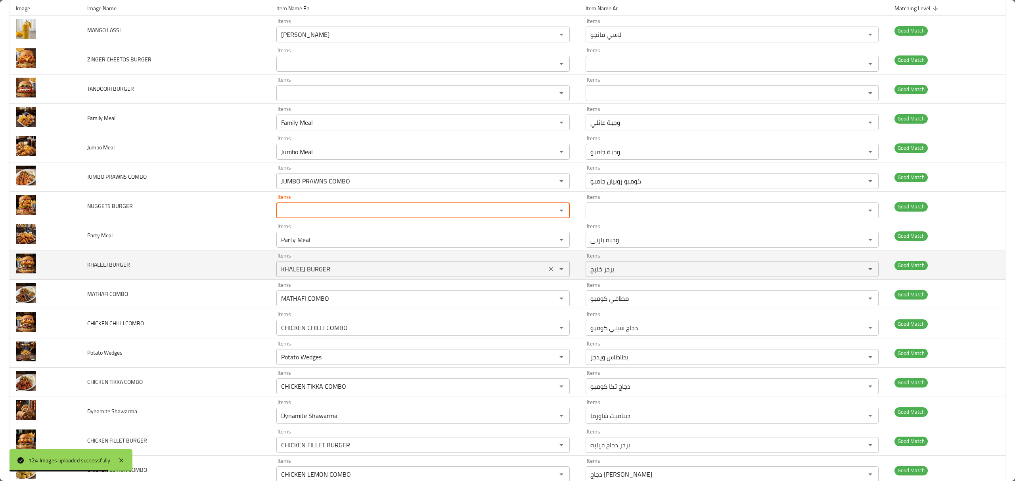
click at [333, 267] on BURGER "KHALEEJ BURGER" at bounding box center [411, 269] width 265 height 11
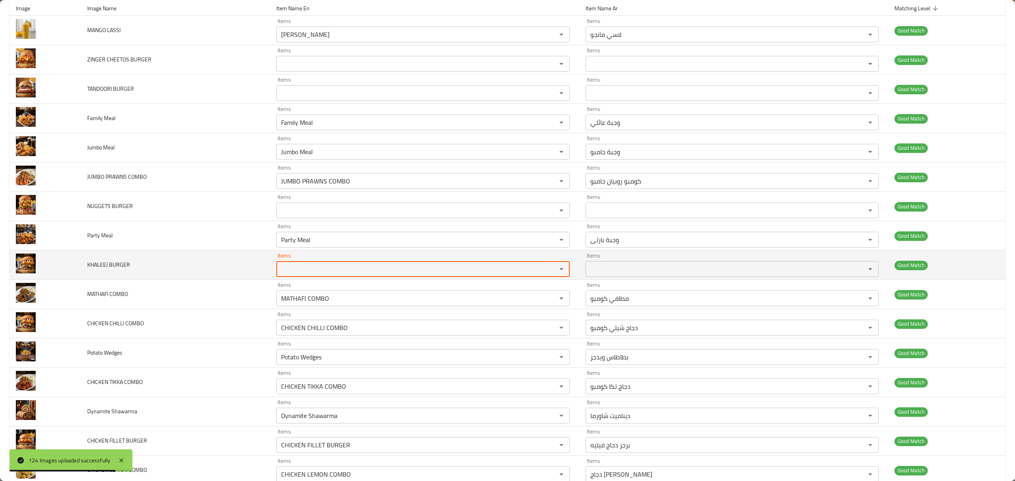
scroll to position [159, 0]
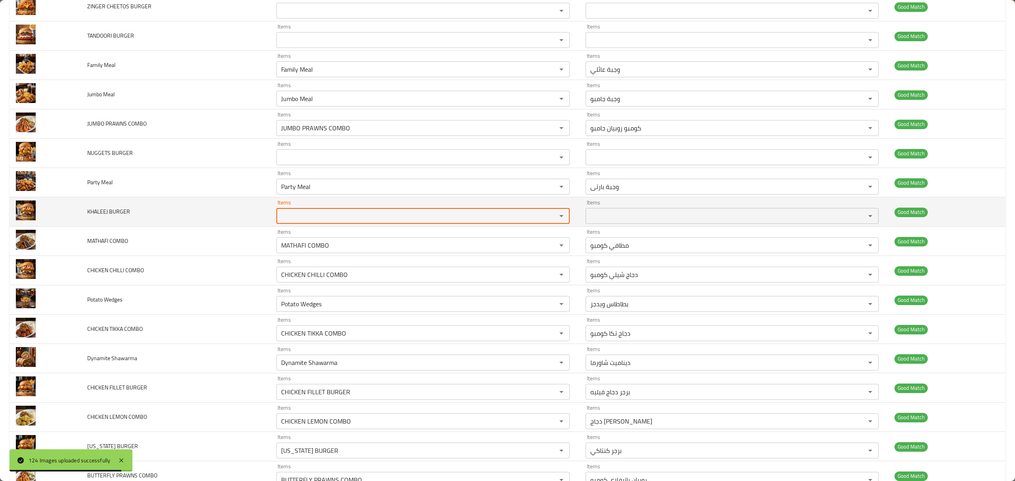
click at [333, 267] on div "Items CHICKEN CHILLI COMBO Items" at bounding box center [422, 271] width 293 height 24
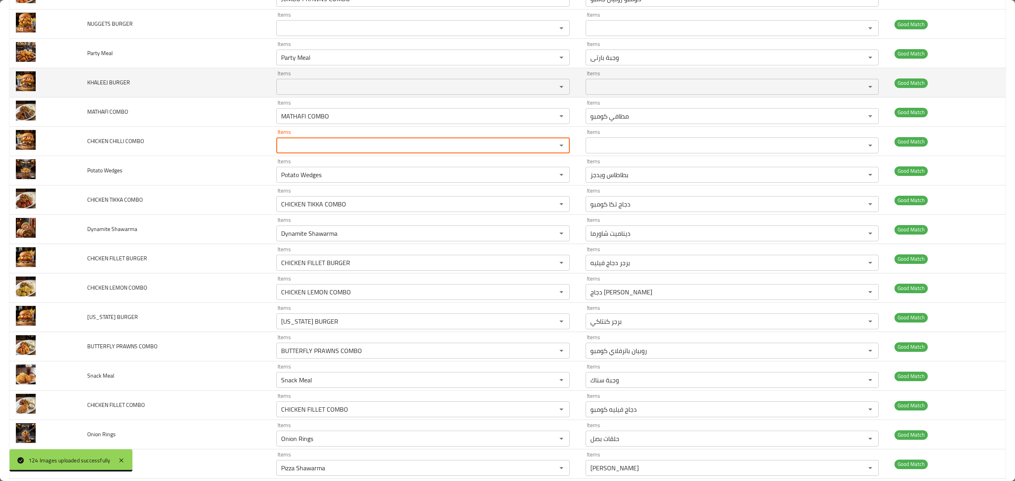
scroll to position [317, 0]
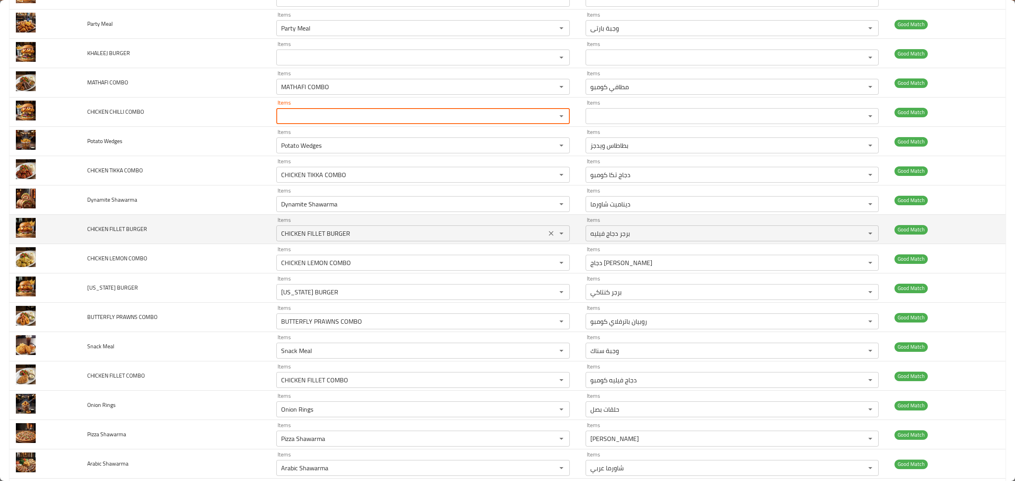
click at [338, 241] on div "CHICKEN FILLET BURGER Items" at bounding box center [422, 234] width 293 height 16
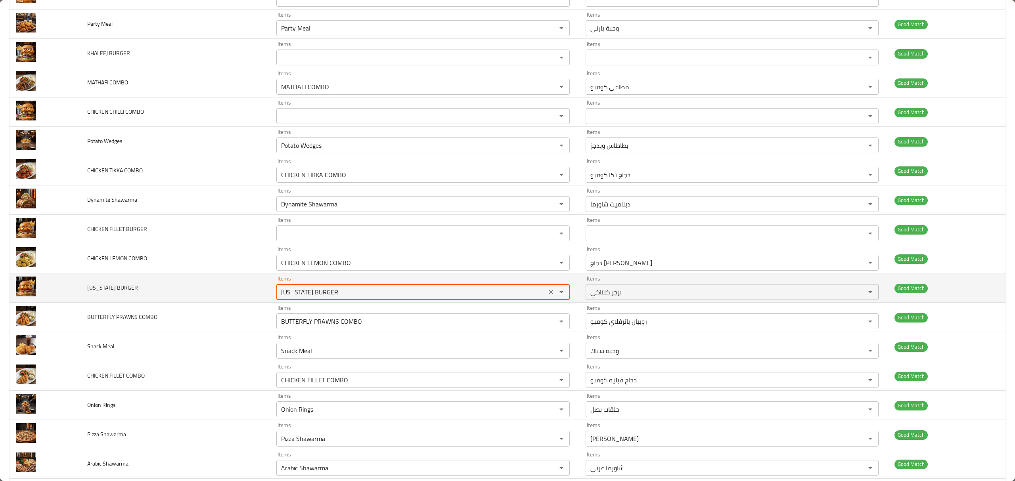
click at [330, 293] on BURGER "[US_STATE] BURGER" at bounding box center [411, 292] width 265 height 11
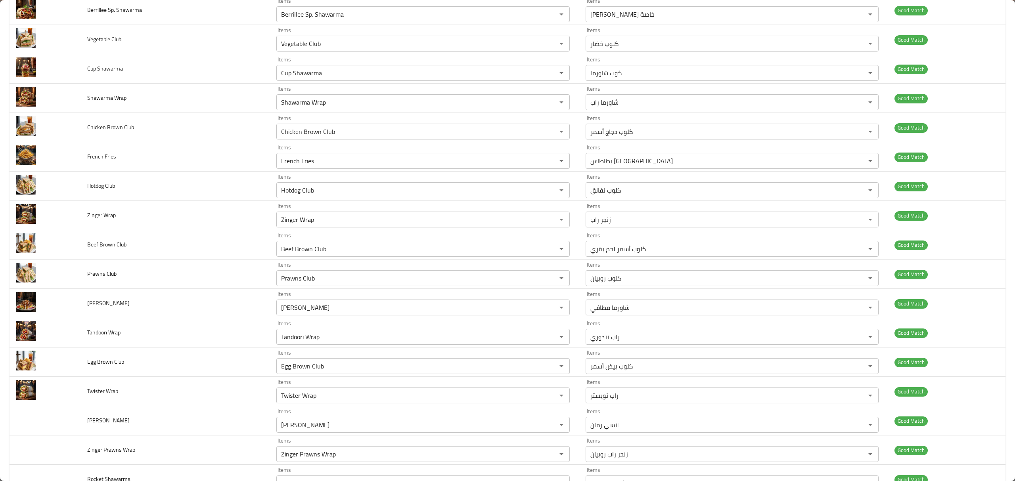
scroll to position [1476, 0]
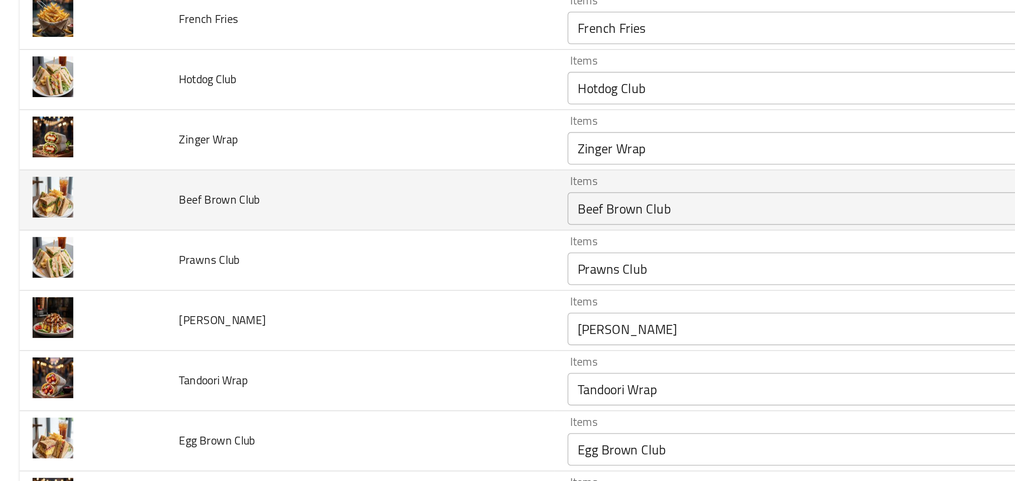
click at [293, 249] on div "Beef Brown Club Items" at bounding box center [422, 249] width 293 height 16
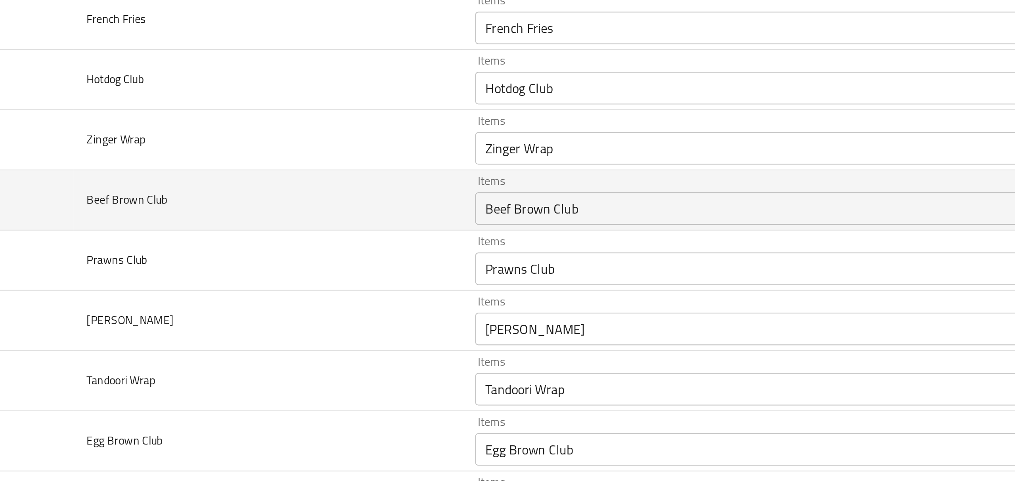
click at [337, 249] on div "Beef Brown Club Items" at bounding box center [422, 249] width 293 height 16
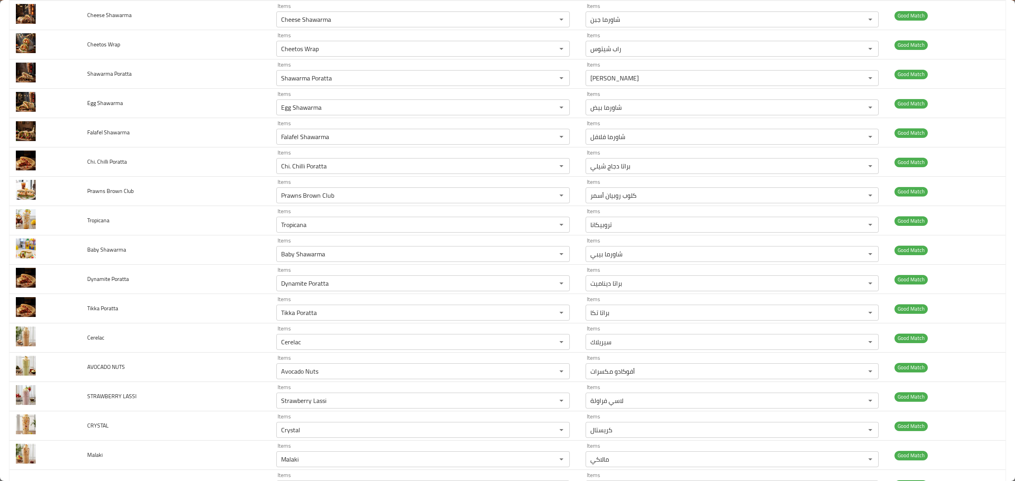
scroll to position [2027, 0]
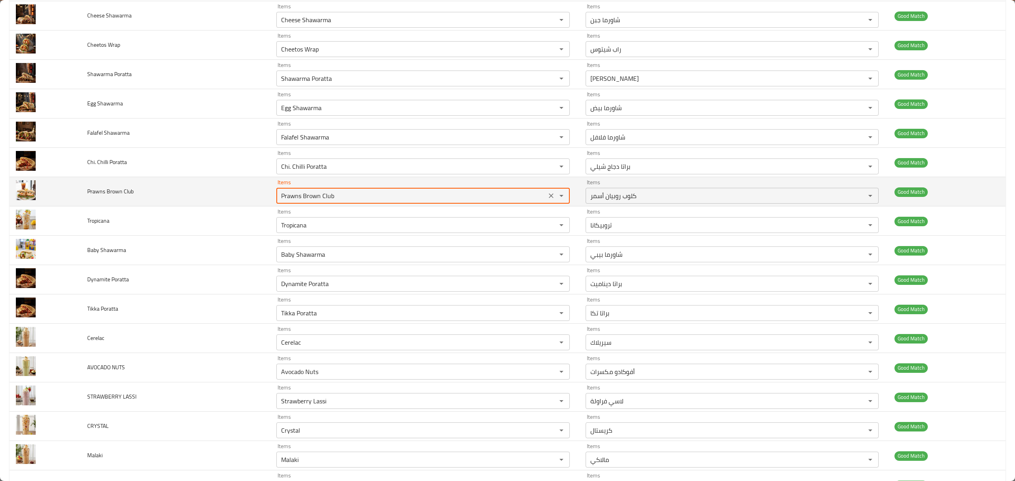
click at [320, 201] on Club "Prawns Brown Club" at bounding box center [411, 195] width 265 height 11
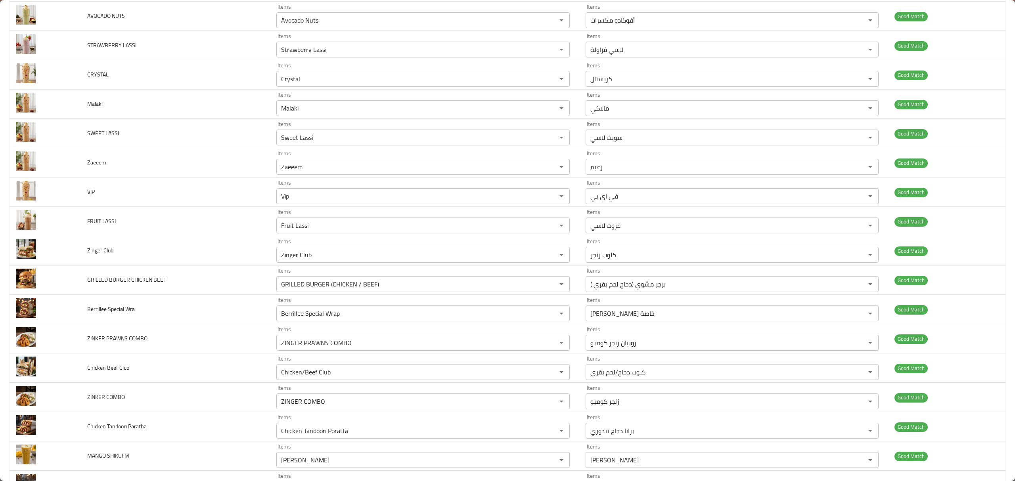
scroll to position [2430, 0]
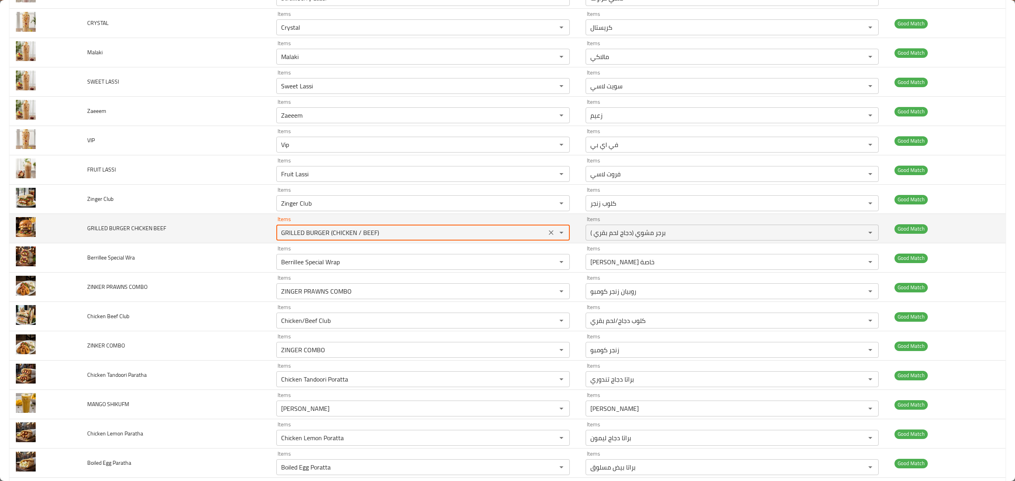
click at [335, 238] on BEEF "GRILLED BURGER (CHICKEN / BEEF)" at bounding box center [411, 232] width 265 height 11
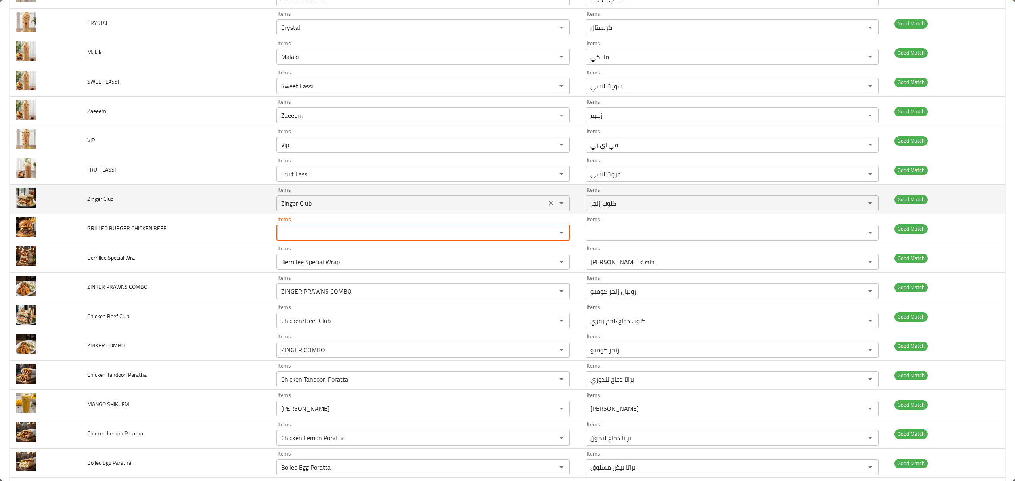
click at [362, 209] on Club "Zinger Club" at bounding box center [411, 203] width 265 height 11
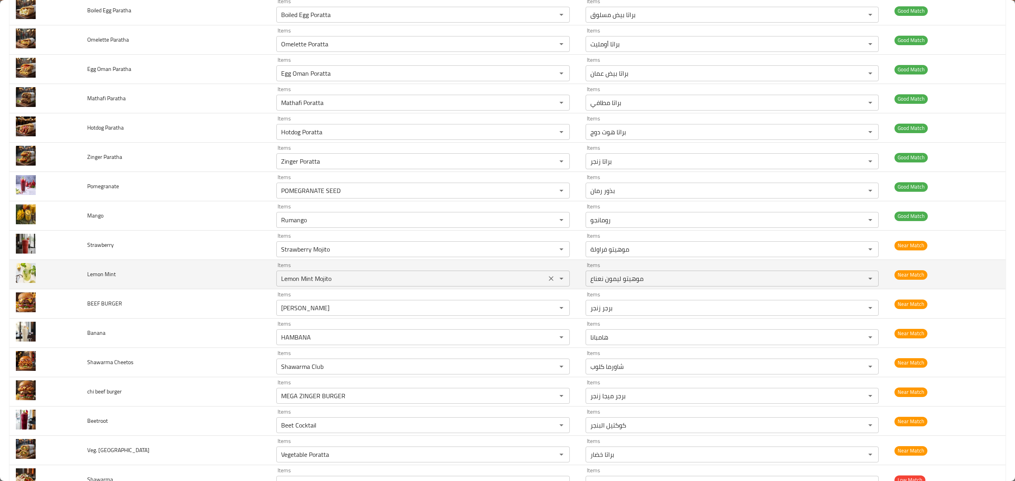
scroll to position [2906, 0]
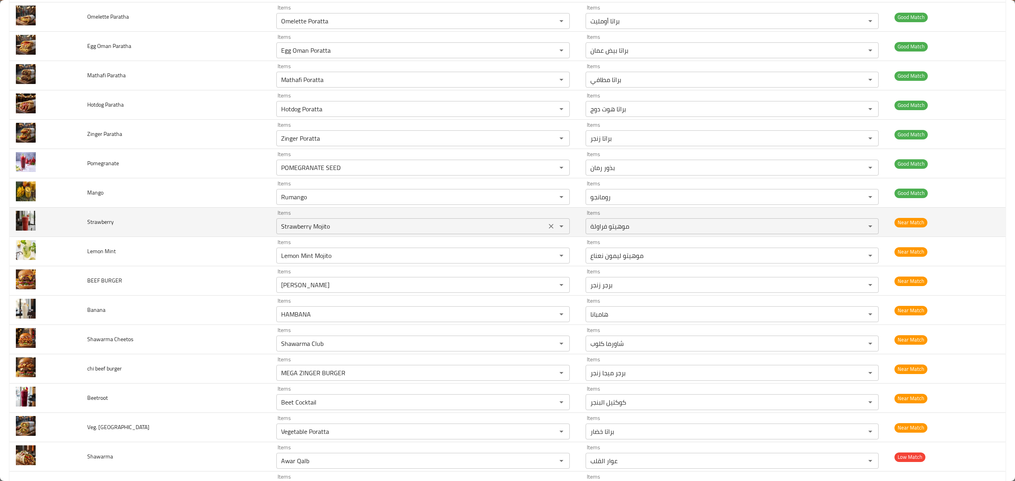
click at [376, 232] on input "Strawberry Mojito" at bounding box center [411, 226] width 265 height 11
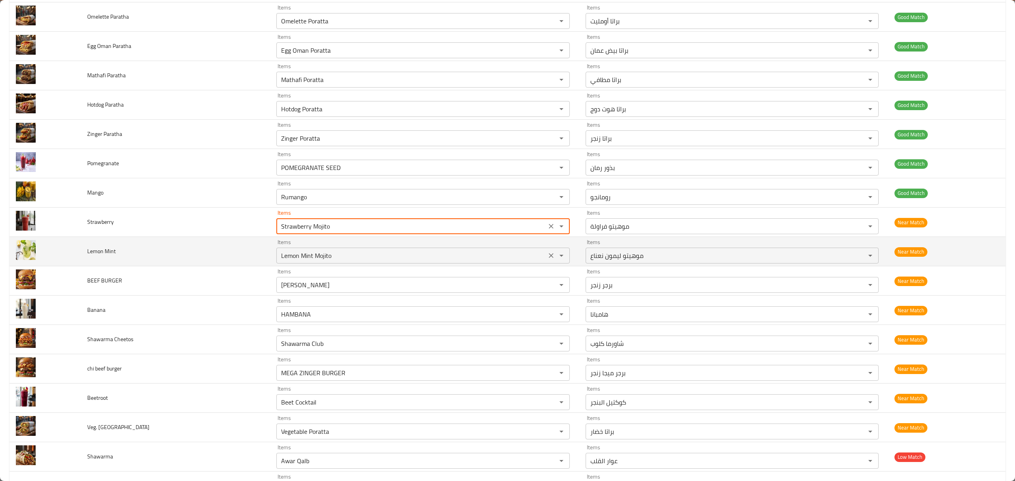
click at [375, 261] on Mint "Lemon Mint Mojito" at bounding box center [411, 255] width 265 height 11
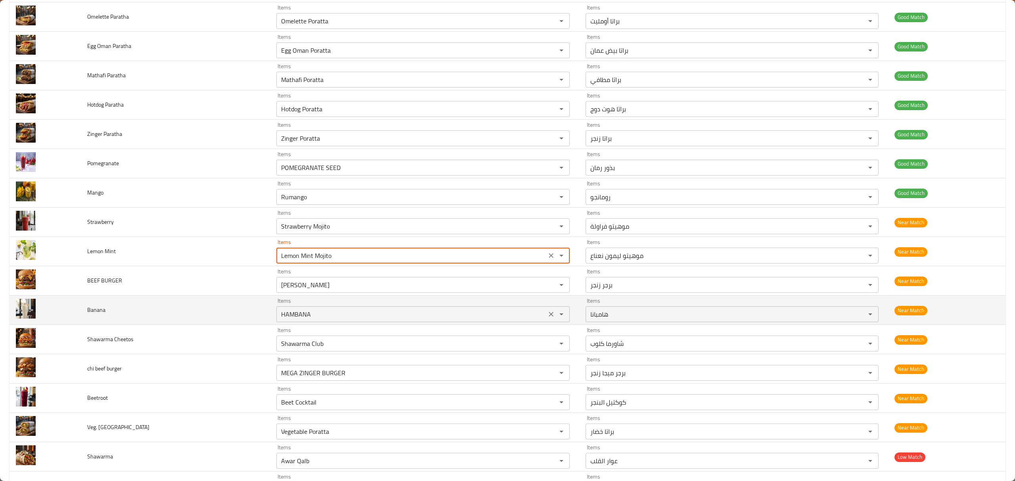
click at [366, 314] on div "Items HAMBANA Items" at bounding box center [422, 310] width 293 height 24
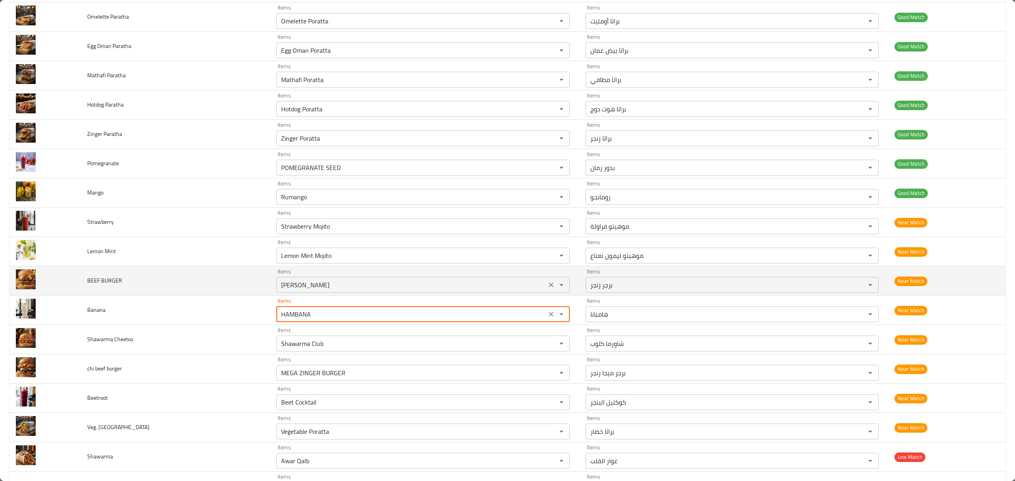
click at [375, 291] on BURGER "[PERSON_NAME]" at bounding box center [411, 285] width 265 height 11
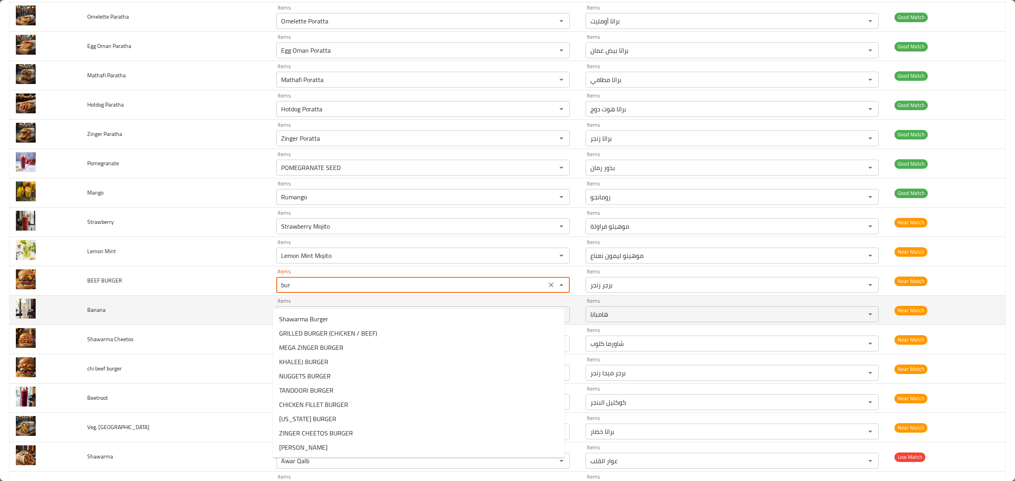
type BURGER "burg"
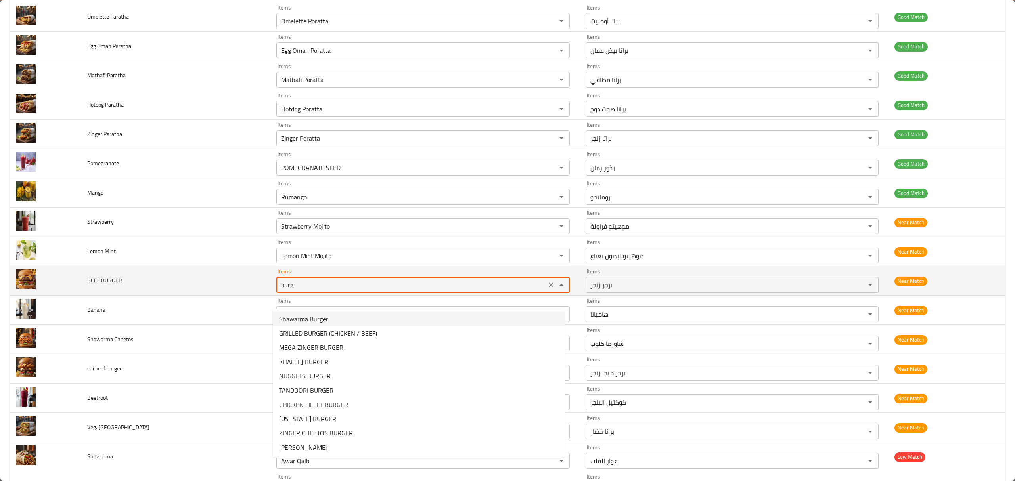
click at [548, 289] on icon "Clear" at bounding box center [551, 285] width 8 height 8
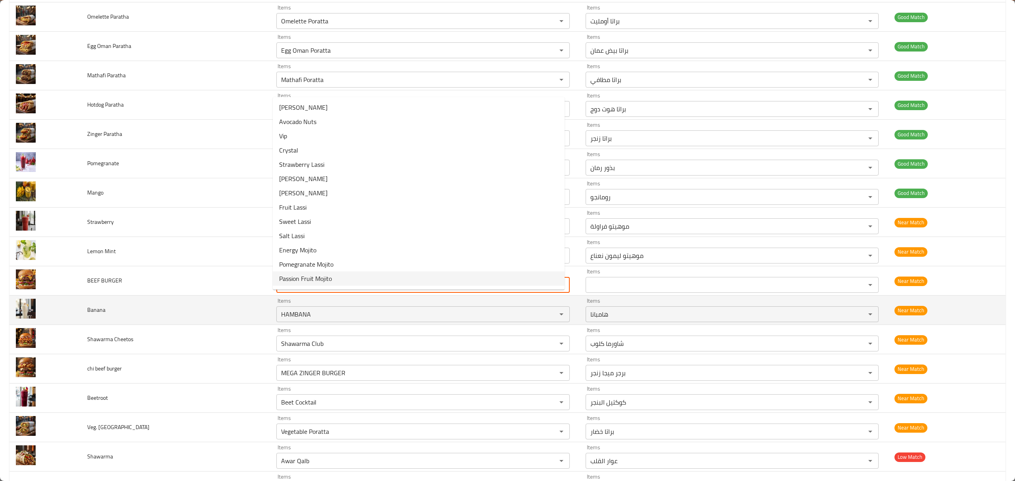
click at [243, 325] on td "Banana" at bounding box center [176, 310] width 190 height 29
click at [311, 320] on input "HAMBANA" at bounding box center [411, 314] width 265 height 11
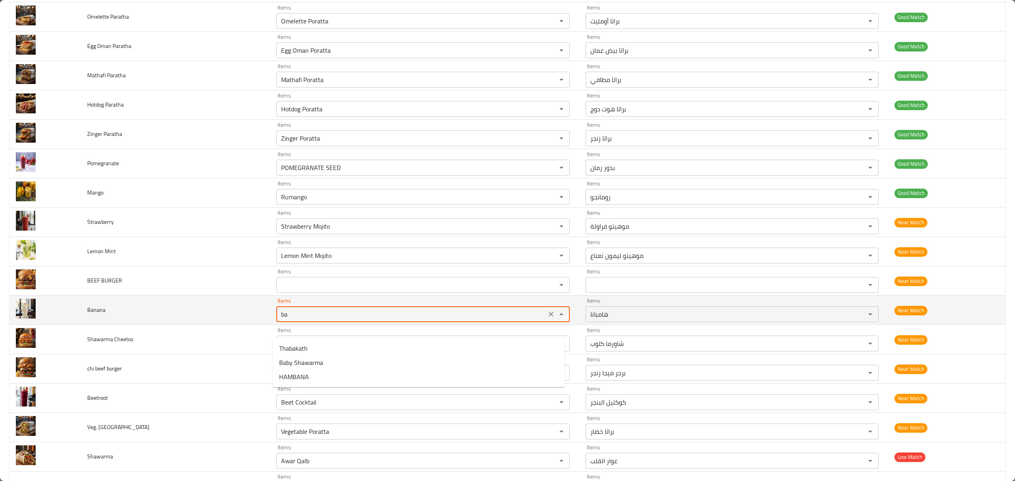
type input "ban"
click at [546, 320] on button "Clear" at bounding box center [551, 314] width 11 height 11
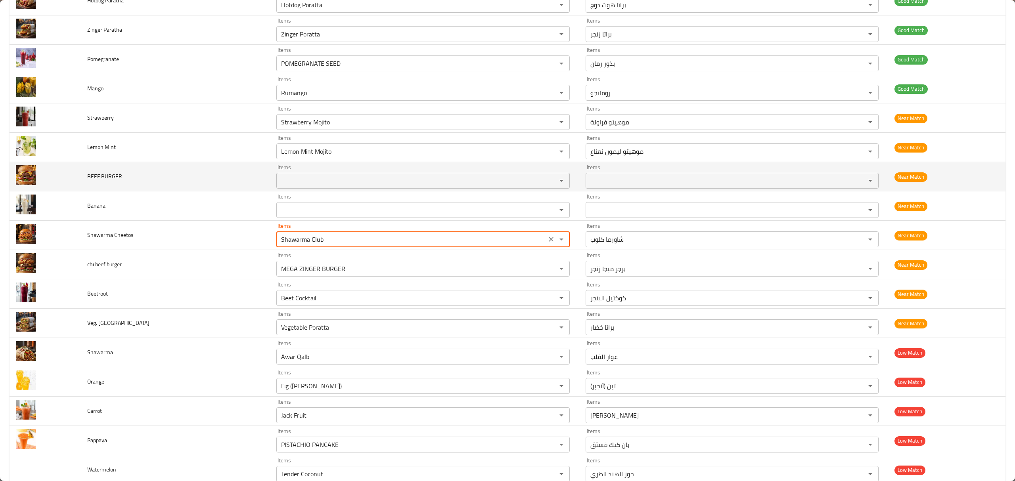
scroll to position [3012, 0]
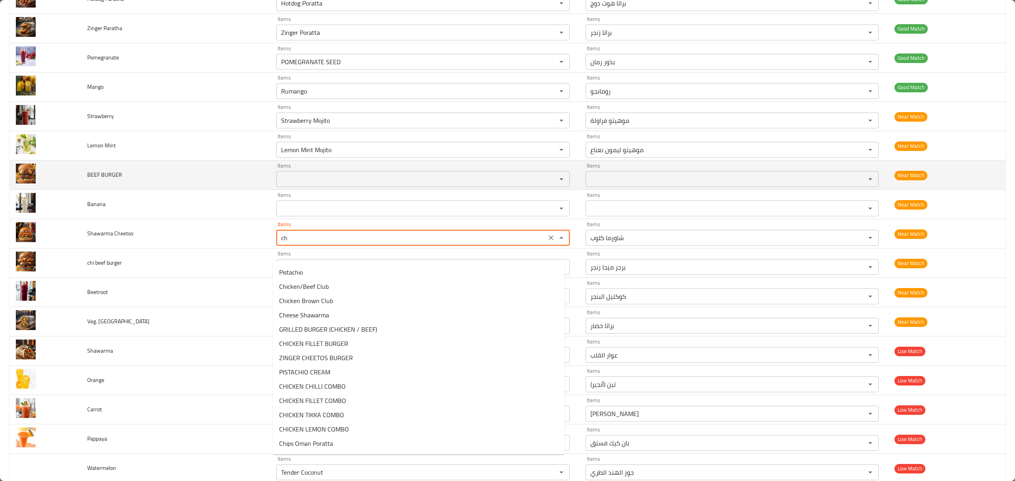
type Cheetos "che"
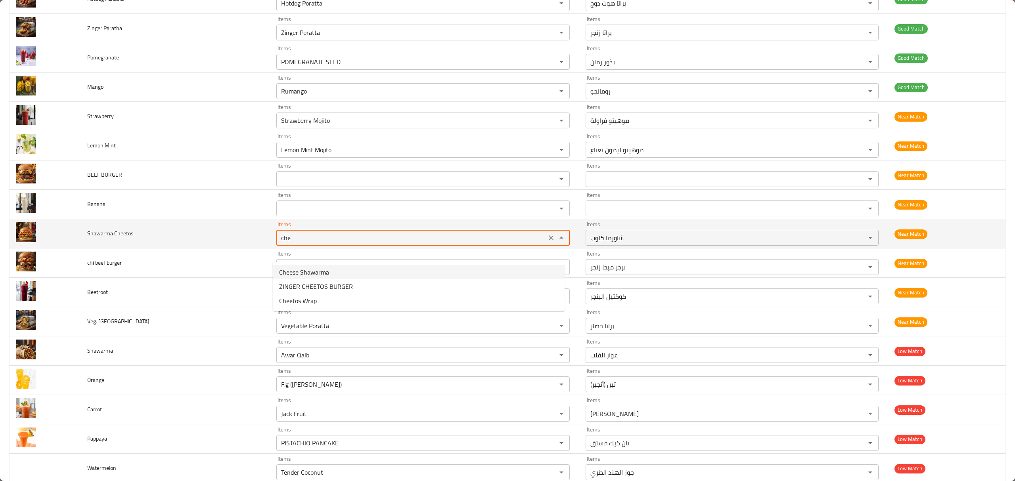
click at [549, 240] on icon "Clear" at bounding box center [551, 238] width 5 height 5
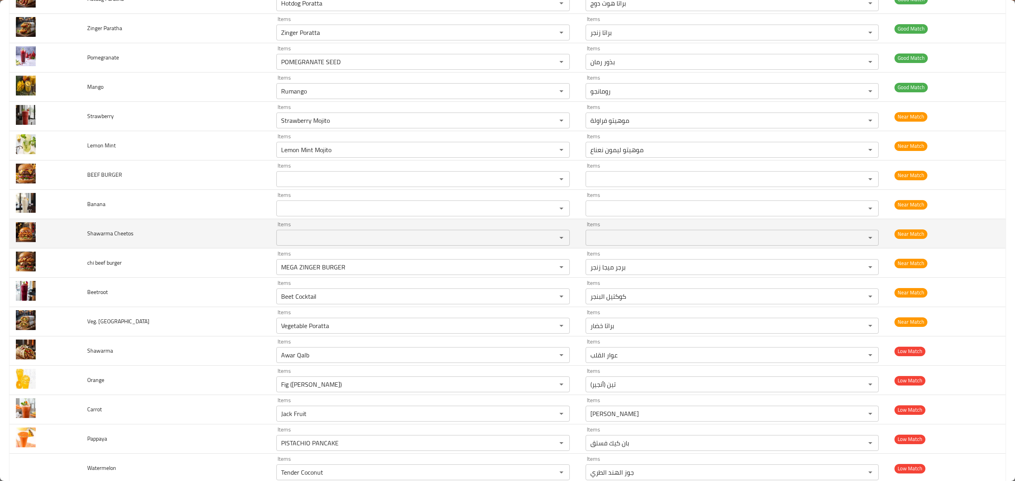
click at [205, 249] on td "Shawarma Cheetos" at bounding box center [176, 233] width 190 height 29
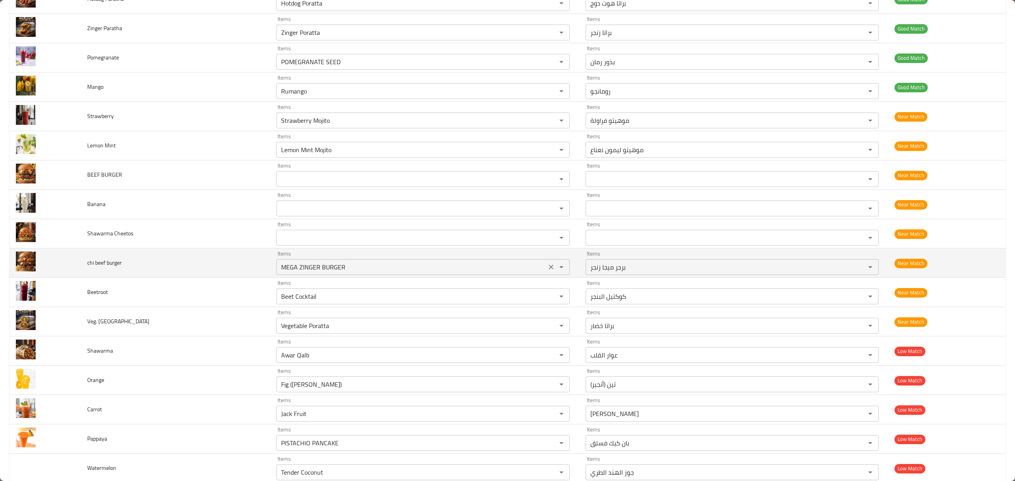
click at [358, 275] on div "MEGA ZINGER BURGER Items" at bounding box center [422, 267] width 293 height 16
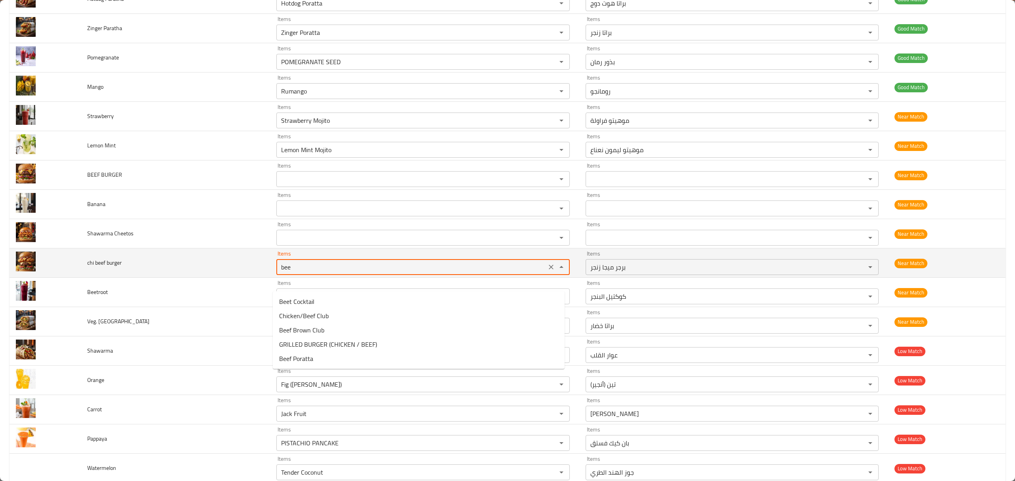
type burger "beef"
click at [540, 275] on div "beef Items" at bounding box center [422, 267] width 293 height 16
click at [547, 271] on icon "Clear" at bounding box center [551, 267] width 8 height 8
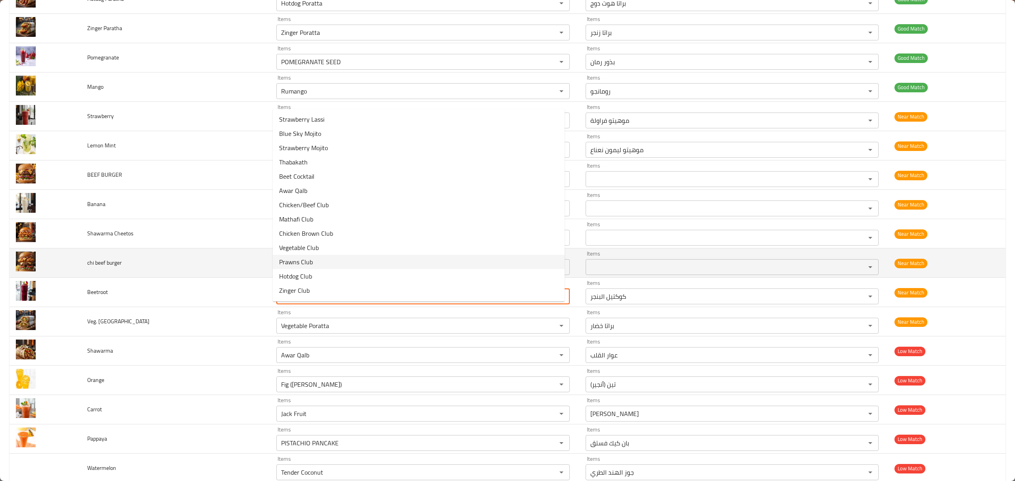
type input "bee"
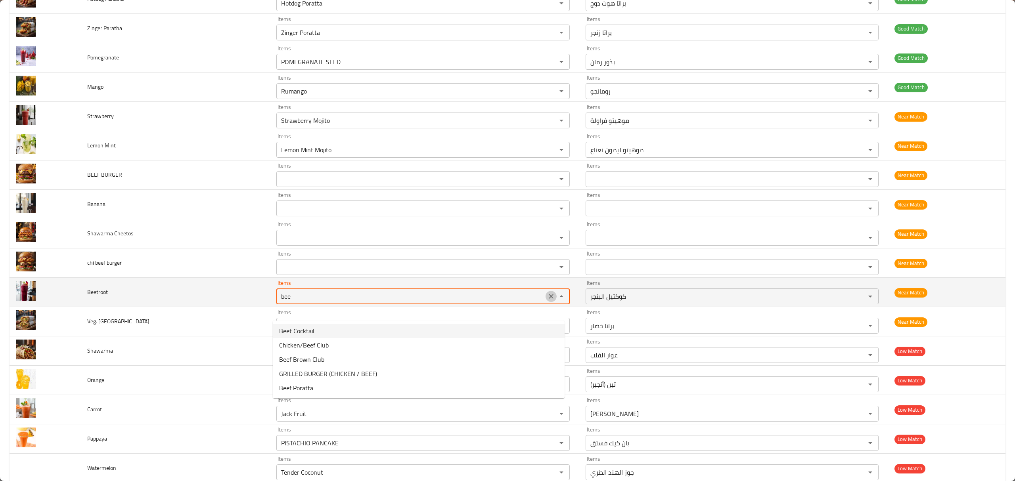
click at [547, 301] on icon "Clear" at bounding box center [551, 297] width 8 height 8
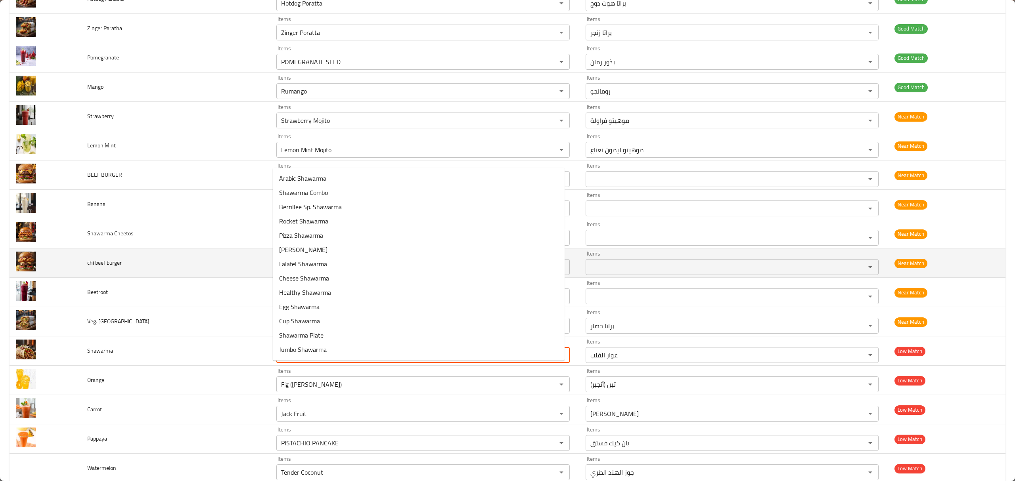
type input "[PERSON_NAME]"
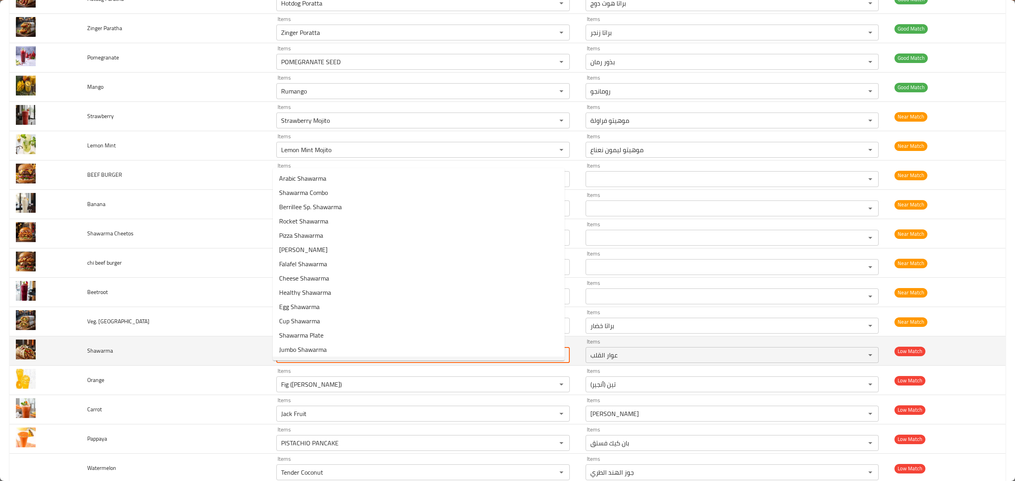
click at [549, 358] on icon "Clear" at bounding box center [551, 355] width 5 height 5
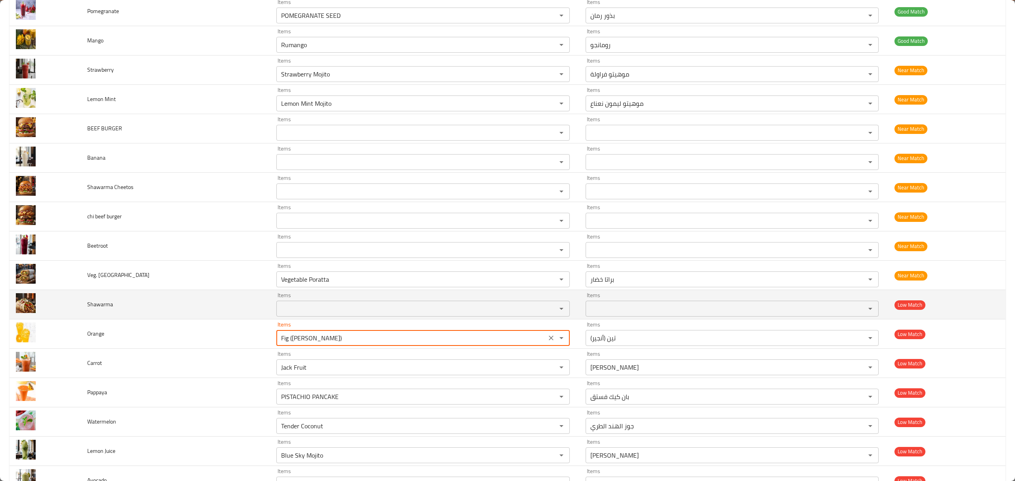
scroll to position [3118, 0]
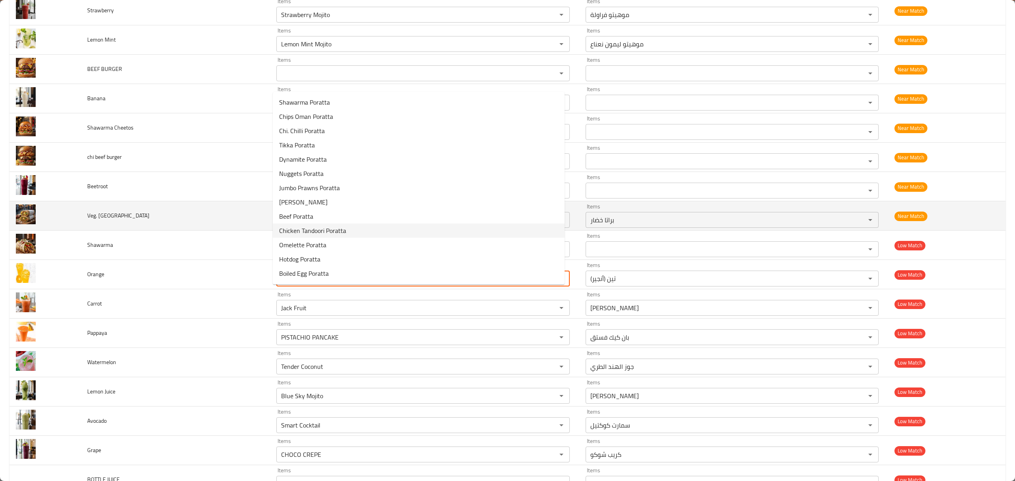
type input "o"
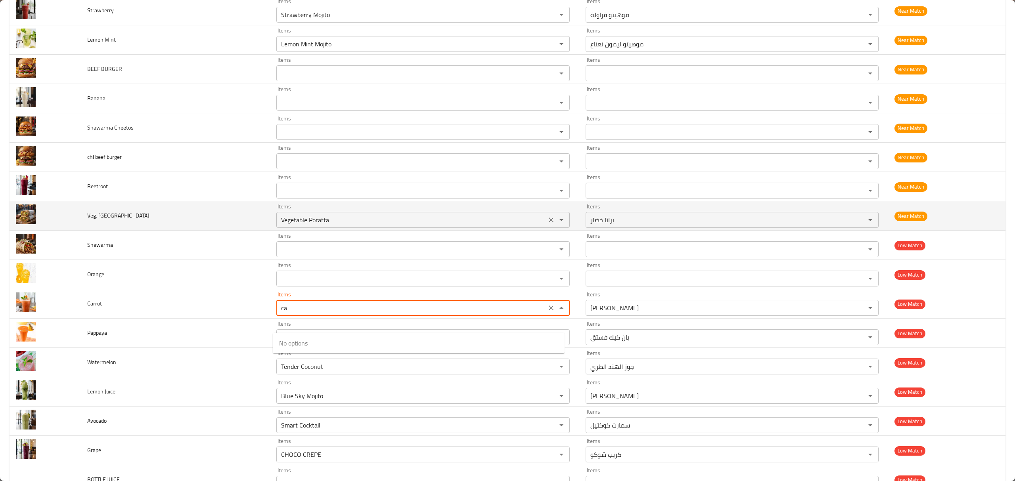
type input "c"
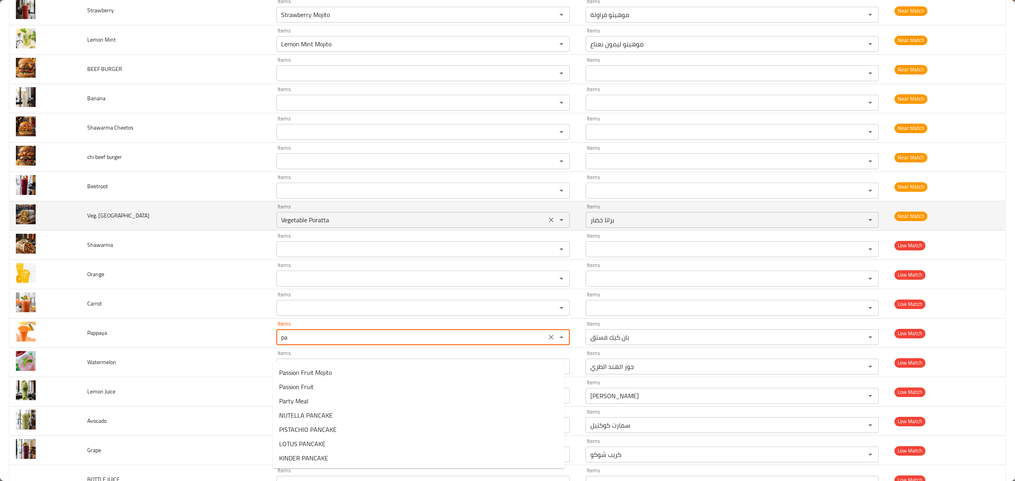
type input "p"
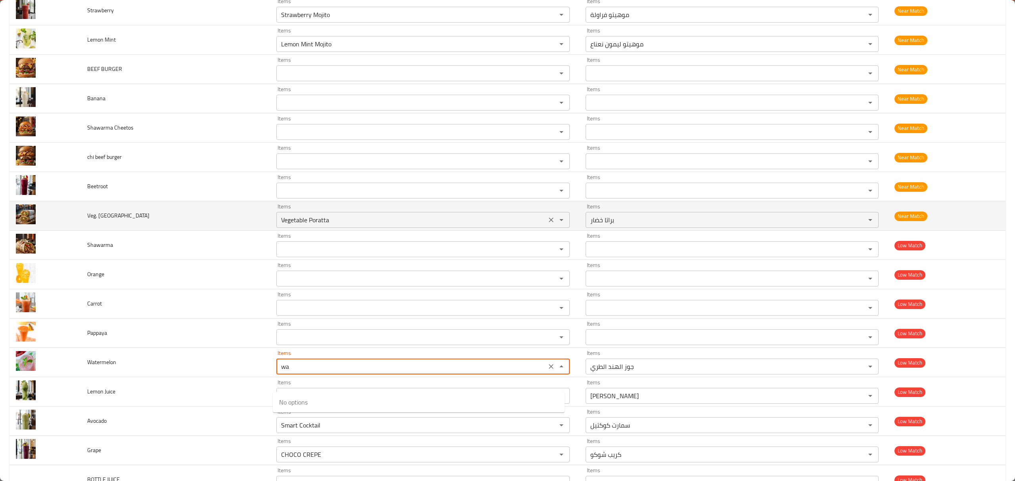
type input "w"
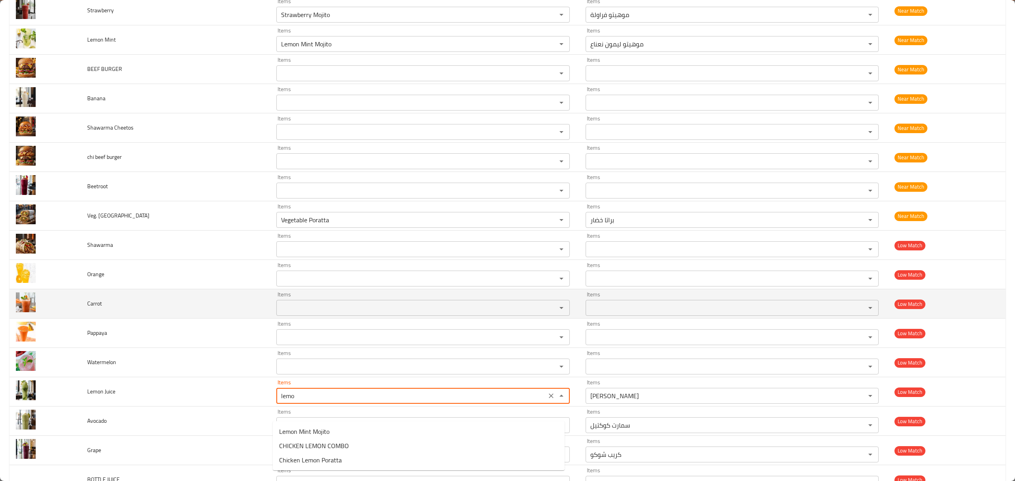
type Juice "Blue Sky Mojito"
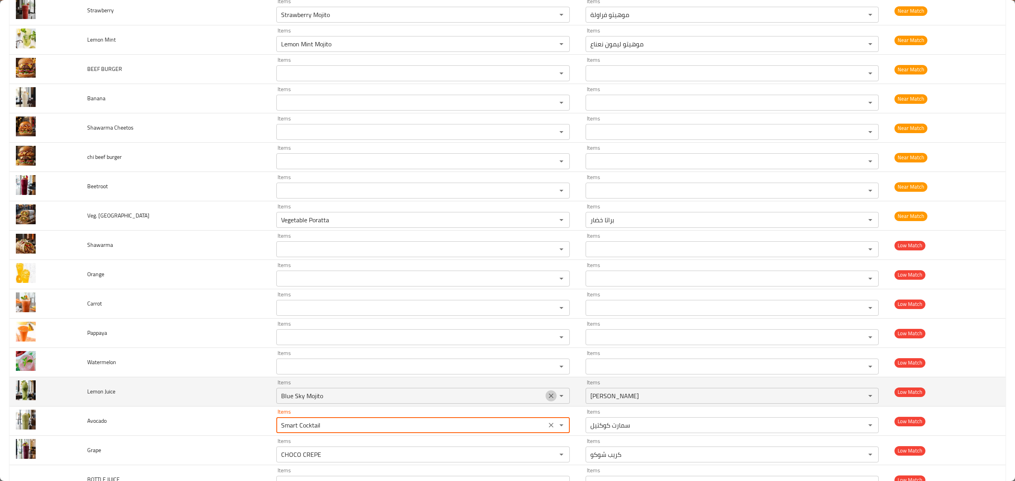
click at [548, 400] on icon "Clear" at bounding box center [551, 396] width 8 height 8
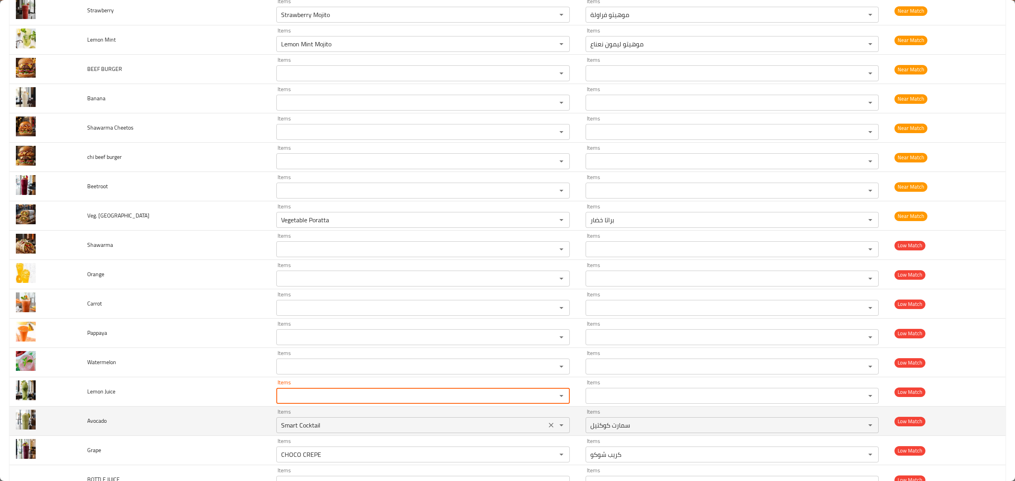
click at [365, 431] on input "Smart Cocktail" at bounding box center [411, 425] width 265 height 11
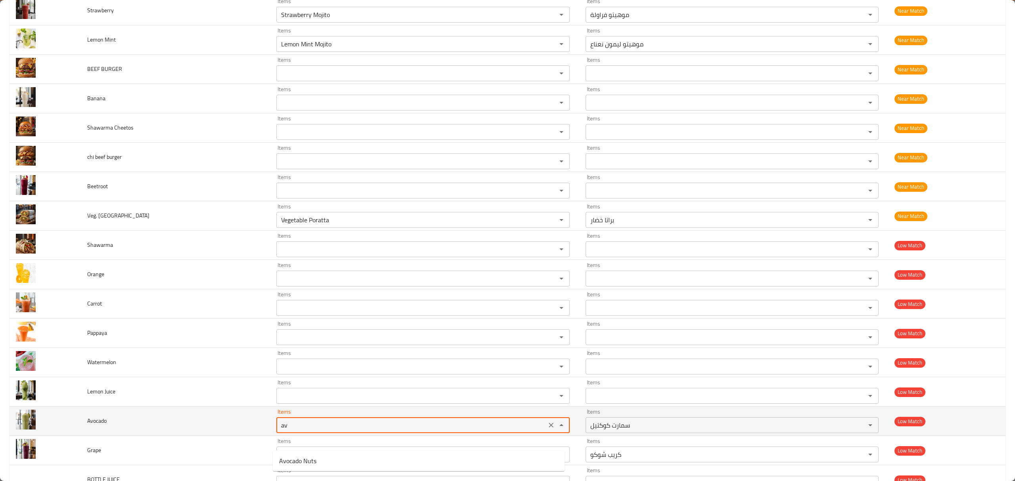
type input "a"
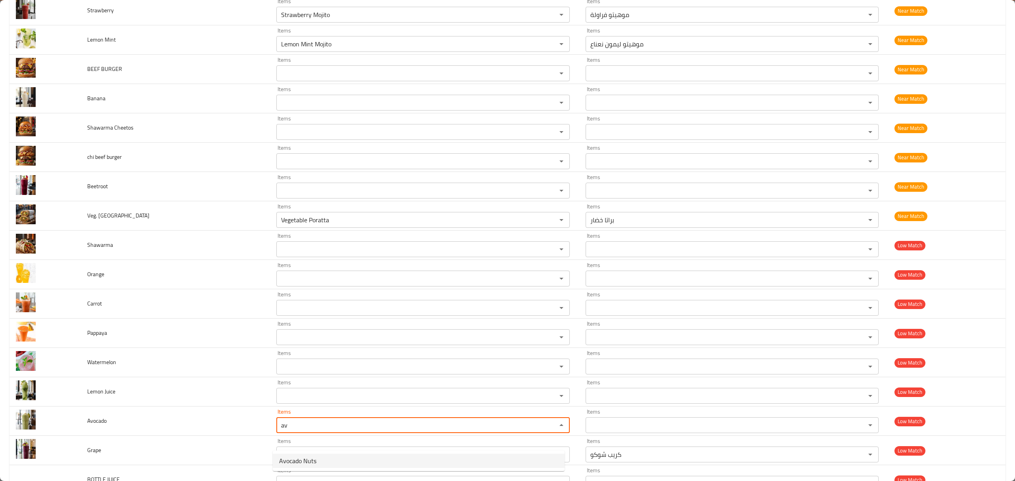
click at [369, 462] on li "Avocado Nuts" at bounding box center [419, 461] width 292 height 14
type input "Avocado Nuts"
type input "أفوكادو مكسرات"
type input "Avocado Nuts"
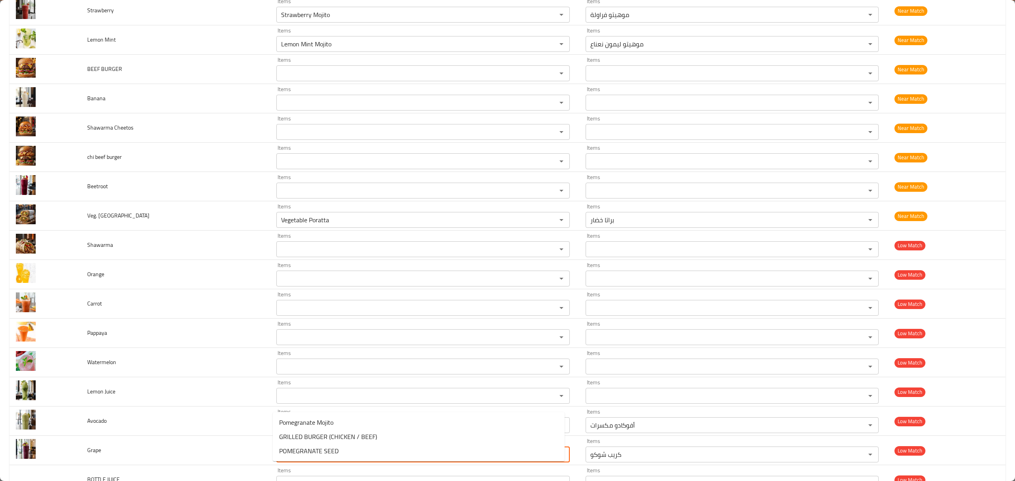
type input "g"
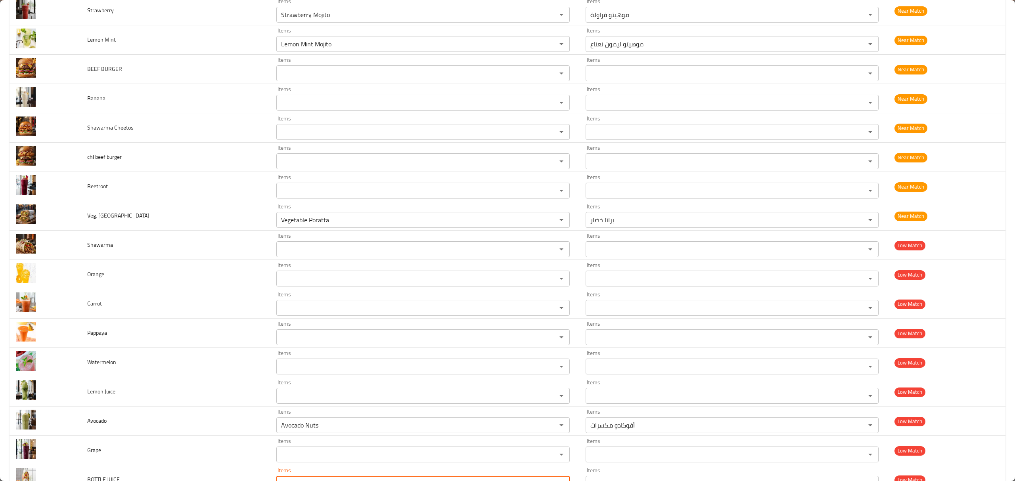
scroll to position [3311, 0]
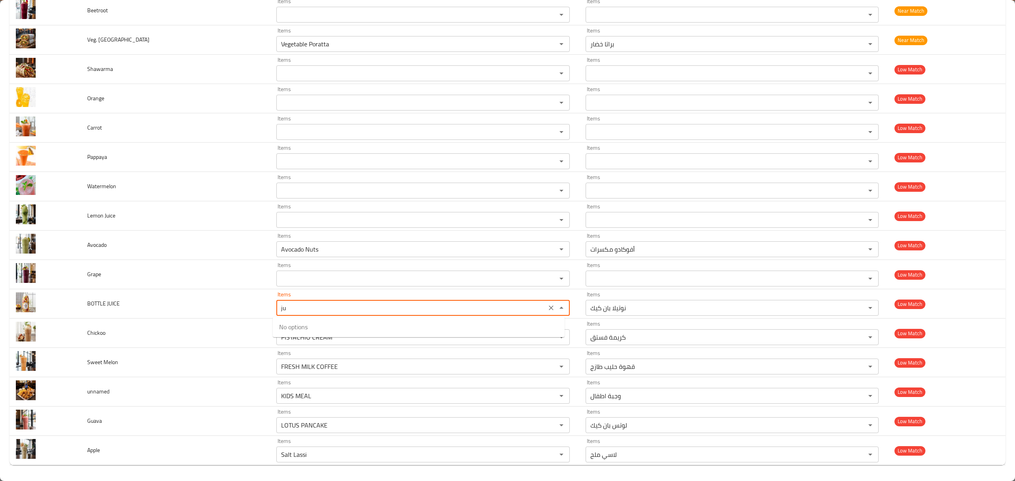
type JUICE "j"
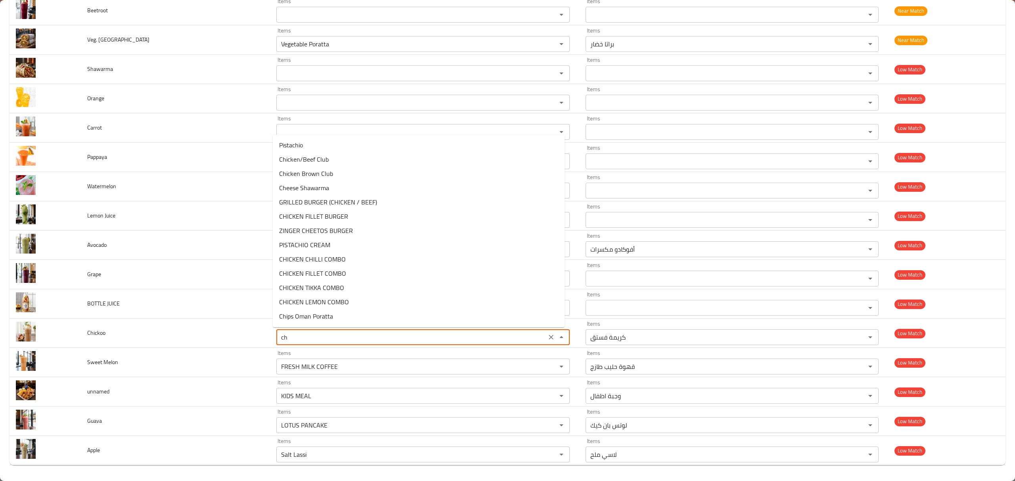
type input "c"
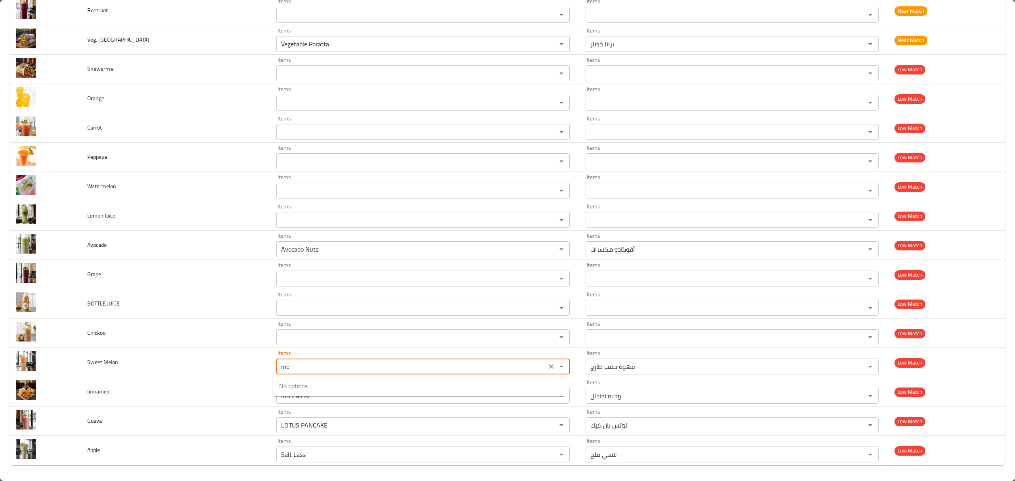
type Melon "m"
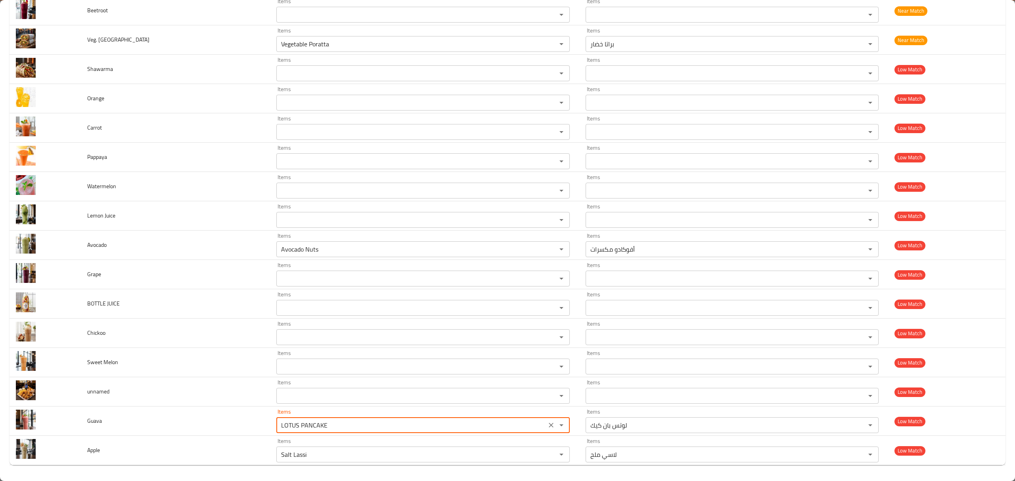
type input "h"
type input "g"
type input "j"
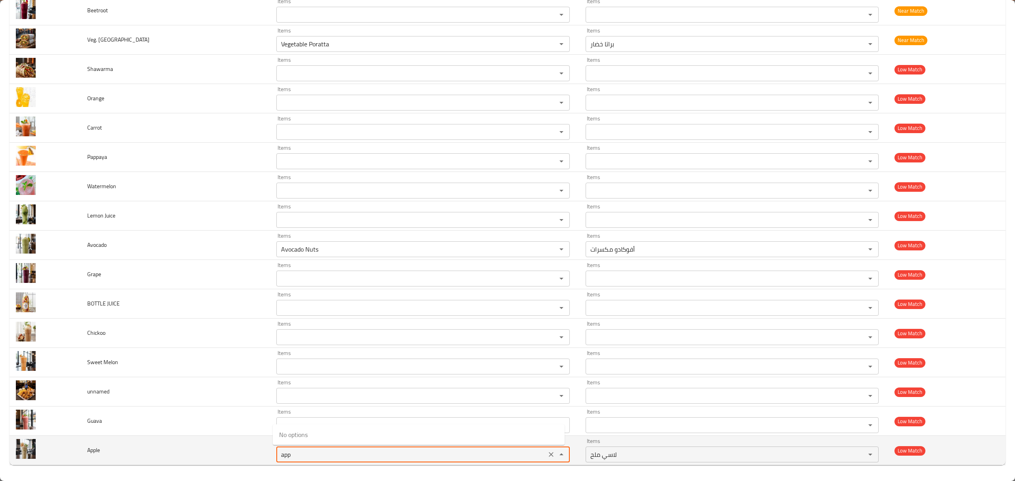
type input "Salt Lassi"
click at [87, 448] on span "Apple" at bounding box center [93, 450] width 13 height 10
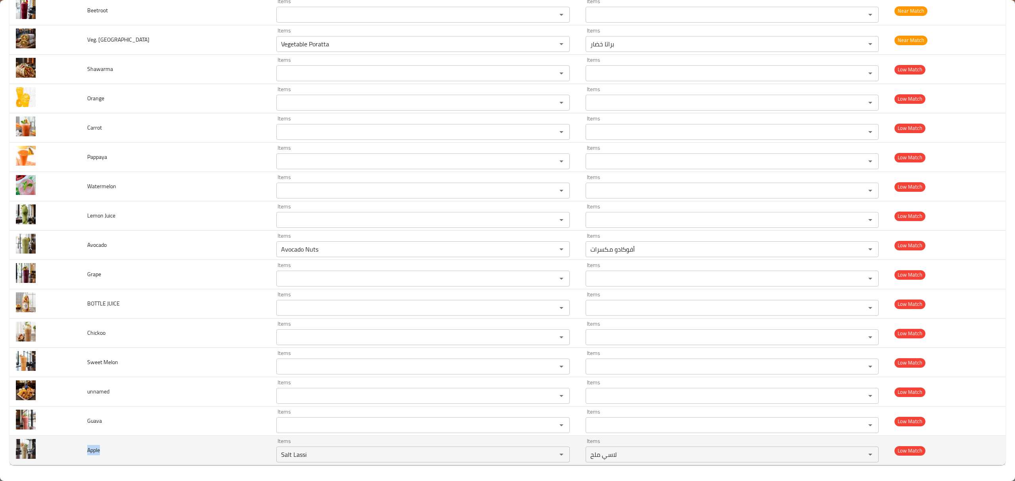
click at [87, 448] on span "Apple" at bounding box center [93, 450] width 13 height 10
copy span "Apple"
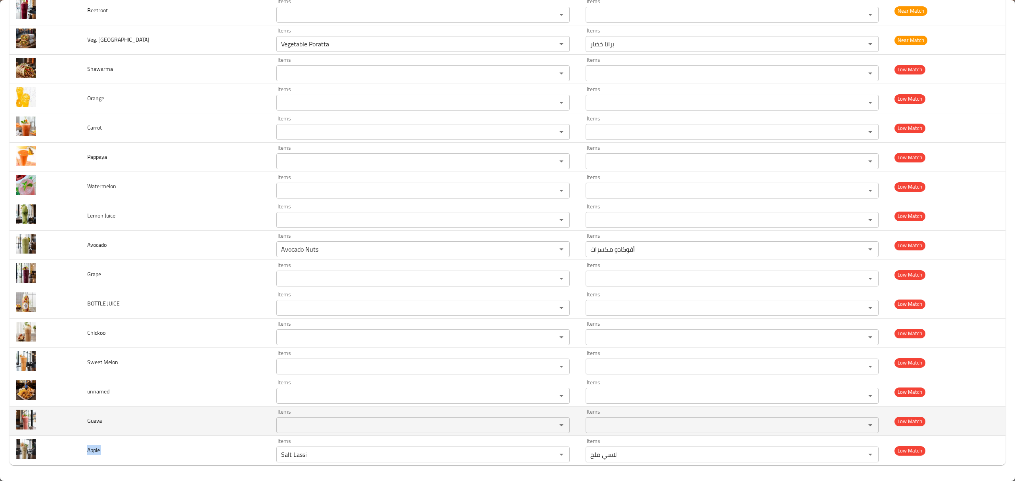
click at [89, 419] on span "Guava" at bounding box center [94, 421] width 15 height 10
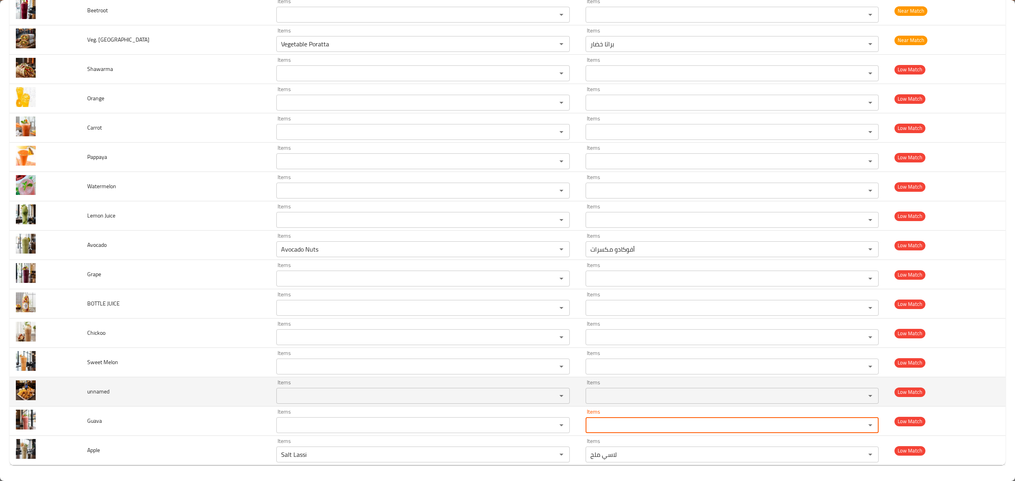
click at [196, 397] on td "unnamed" at bounding box center [176, 391] width 190 height 29
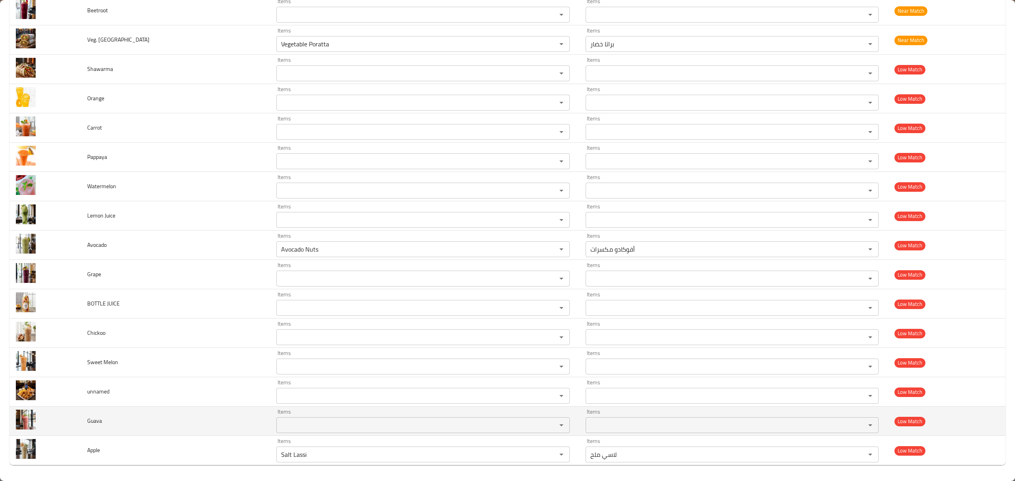
click at [549, 454] on icon "Clear" at bounding box center [551, 454] width 5 height 5
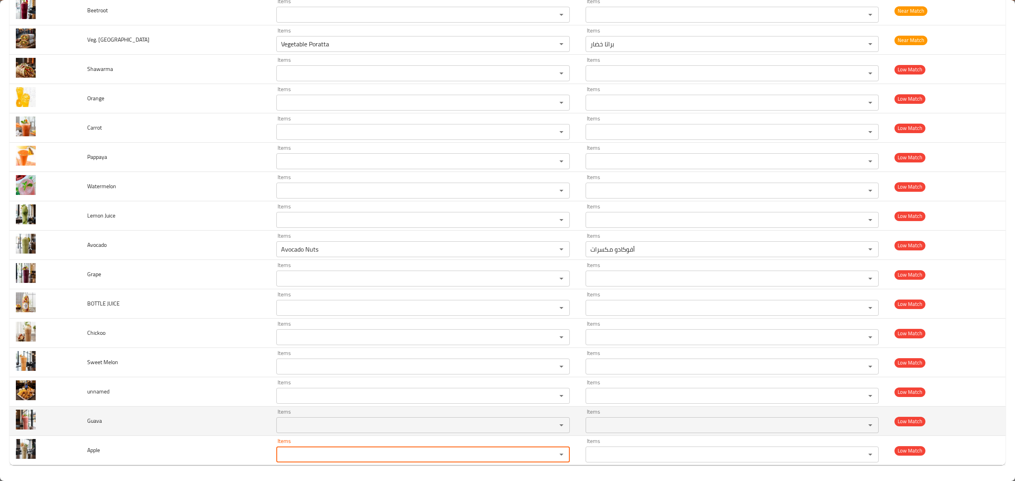
click at [96, 422] on span "Guava" at bounding box center [94, 421] width 15 height 10
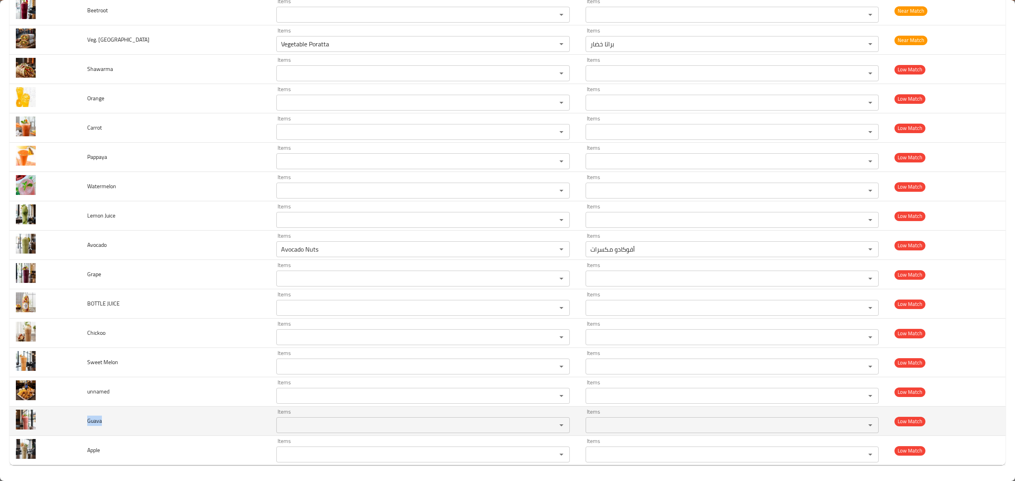
click at [96, 422] on span "Guava" at bounding box center [94, 421] width 15 height 10
copy span "Guava"
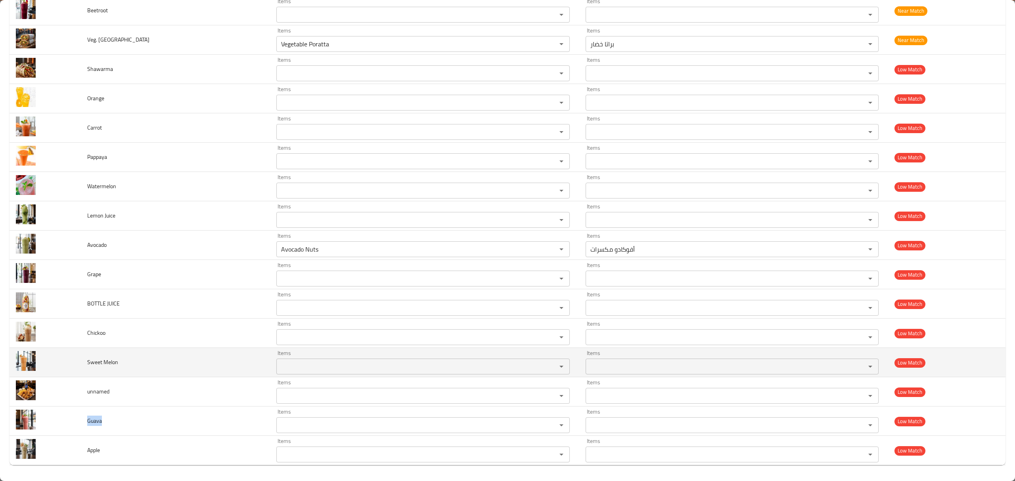
click at [110, 367] on span "Sweet Melon" at bounding box center [102, 362] width 31 height 10
click at [105, 357] on span "Sweet Melon" at bounding box center [102, 362] width 31 height 10
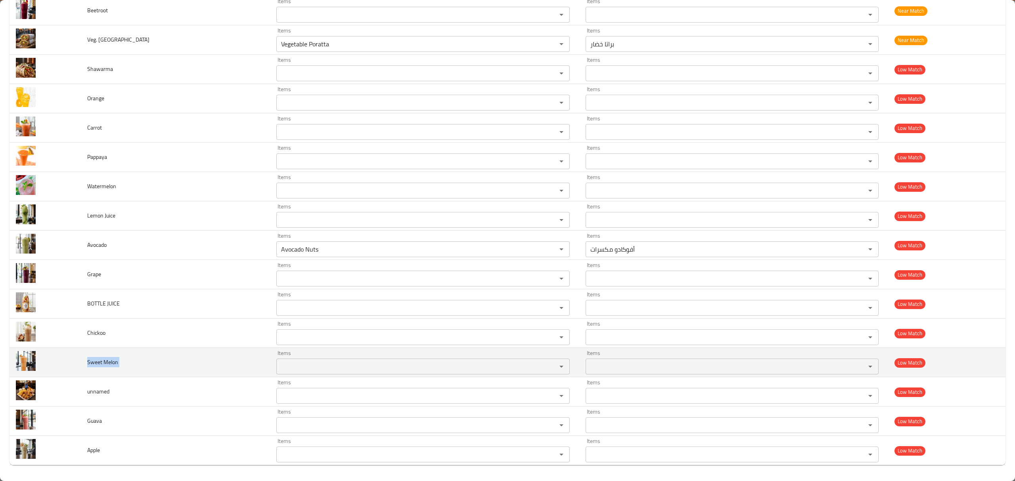
click at [105, 357] on span "Sweet Melon" at bounding box center [102, 362] width 31 height 10
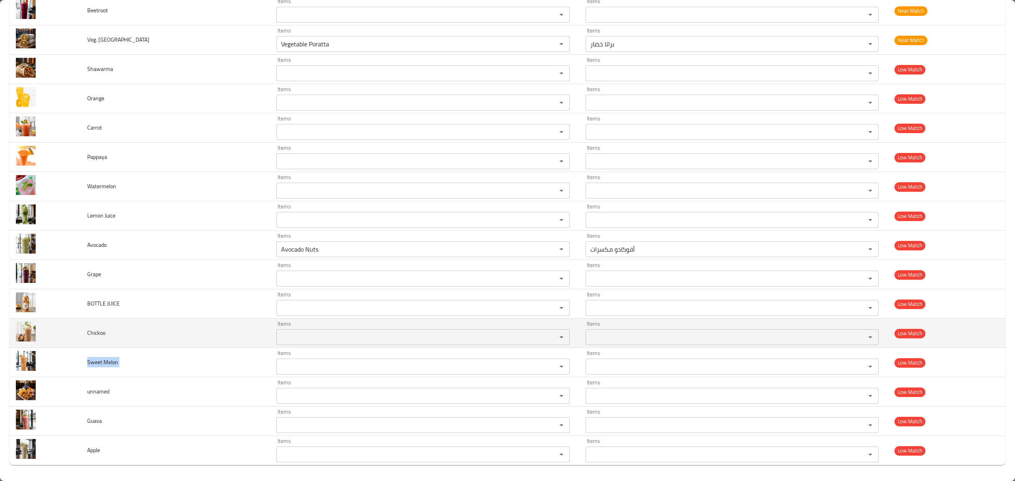
click at [87, 330] on span "Chickoo" at bounding box center [96, 333] width 18 height 10
copy span "Chickoo"
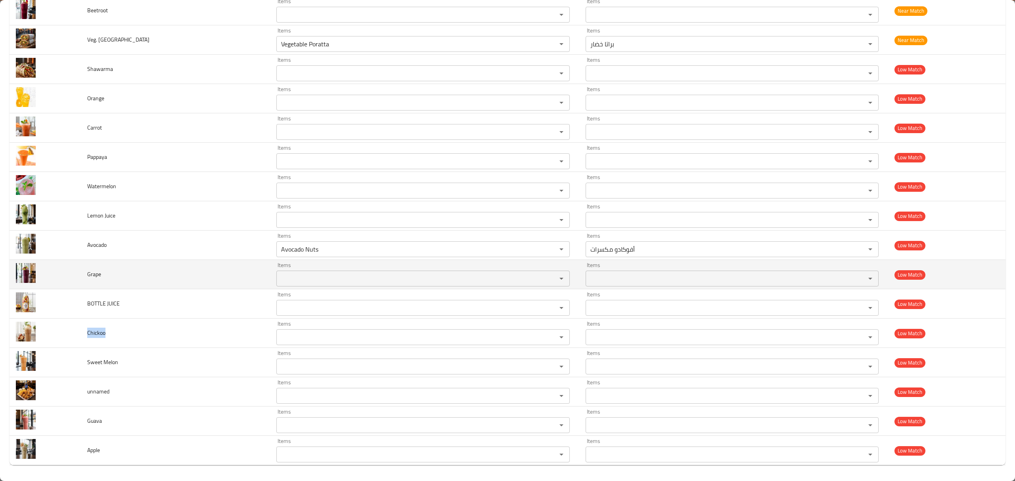
drag, startPoint x: 101, startPoint y: 296, endPoint x: 94, endPoint y: 278, distance: 18.7
click at [101, 296] on td "BOTTLE JUICE" at bounding box center [176, 303] width 190 height 29
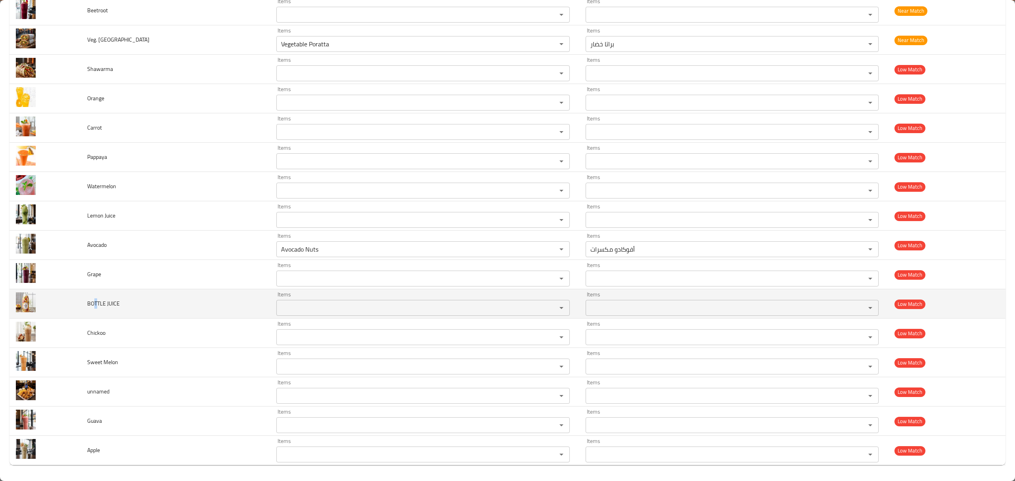
click at [96, 302] on span "BOTTLE JUICE" at bounding box center [103, 304] width 33 height 10
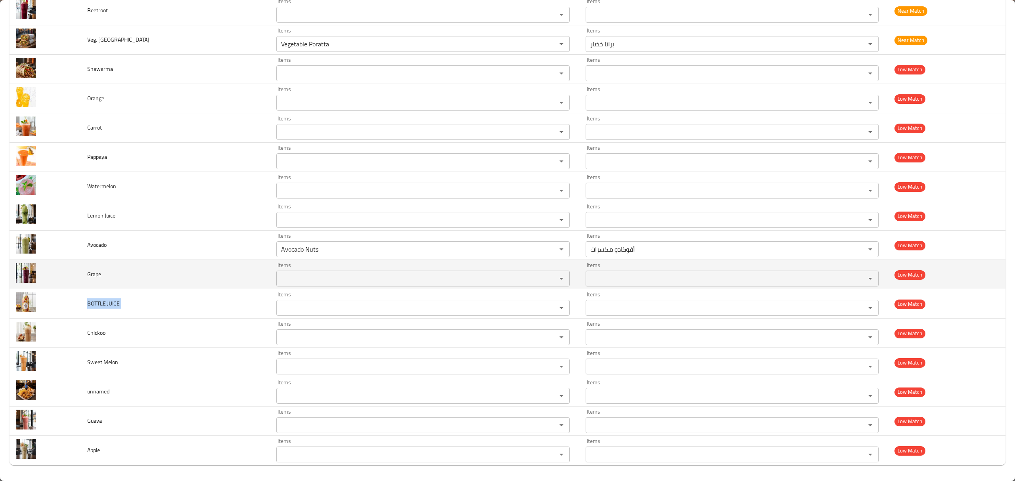
click at [98, 272] on span "Grape" at bounding box center [94, 274] width 14 height 10
click at [98, 273] on span "Grape" at bounding box center [94, 274] width 14 height 10
copy span "Grape"
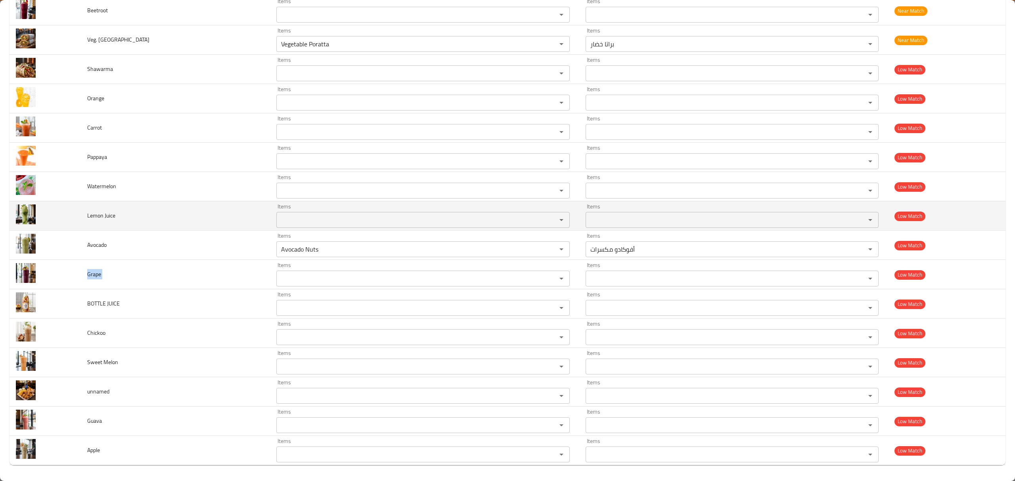
click at [88, 217] on span "Lemon Juice" at bounding box center [101, 216] width 28 height 10
copy span "Lemon Juice"
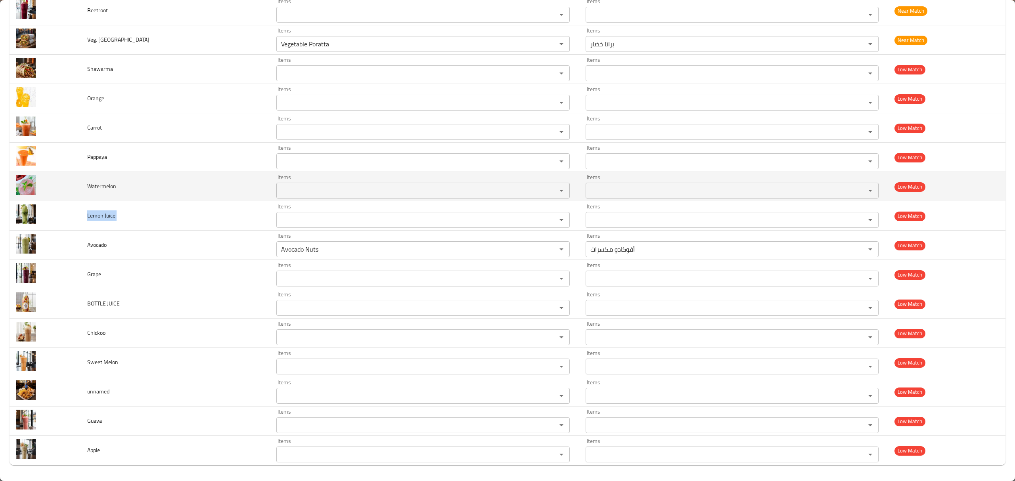
click at [98, 182] on span "Watermelon" at bounding box center [101, 186] width 29 height 10
copy span "Watermelon"
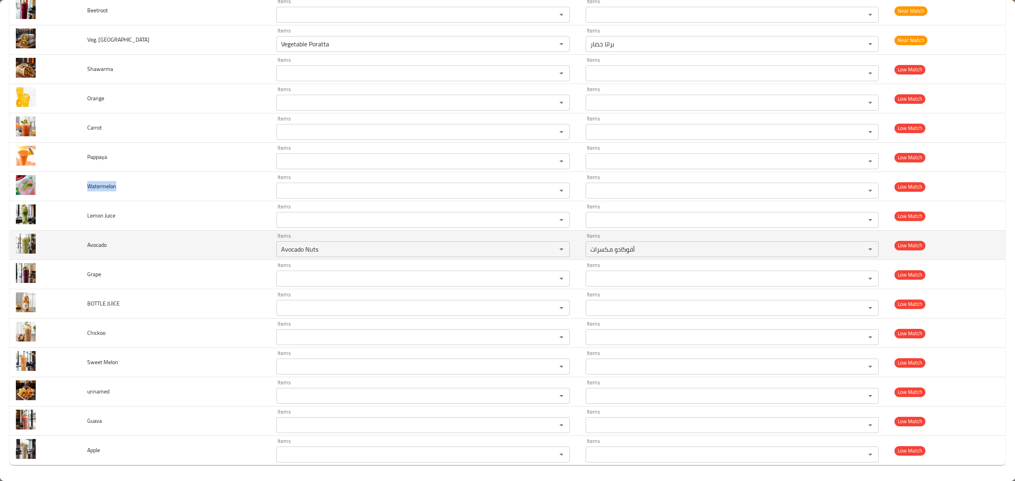
drag, startPoint x: 548, startPoint y: 249, endPoint x: 150, endPoint y: 246, distance: 397.7
click at [548, 249] on icon "Clear" at bounding box center [551, 249] width 8 height 8
click at [103, 247] on span "Avocado" at bounding box center [96, 245] width 19 height 10
copy span "Avocado"
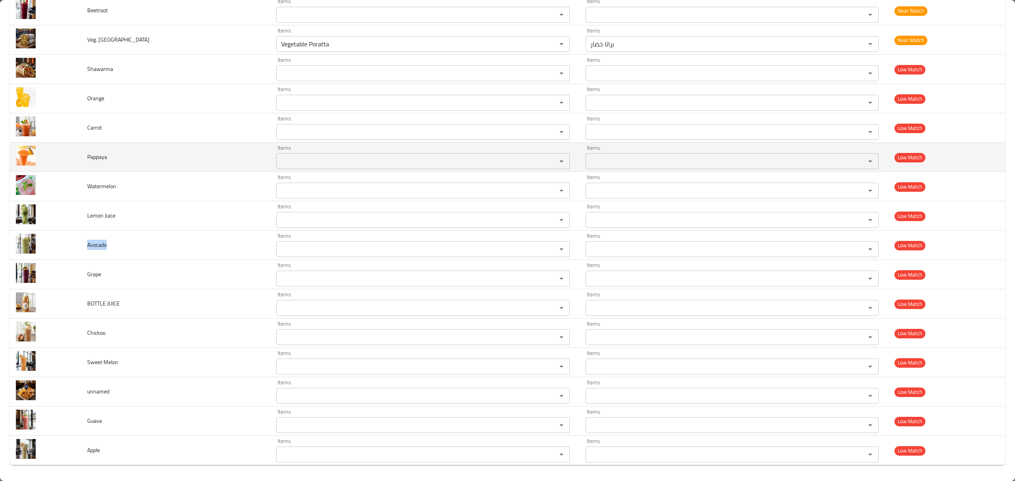
click at [96, 155] on span "Pappaya" at bounding box center [97, 157] width 20 height 10
copy span "Pappaya"
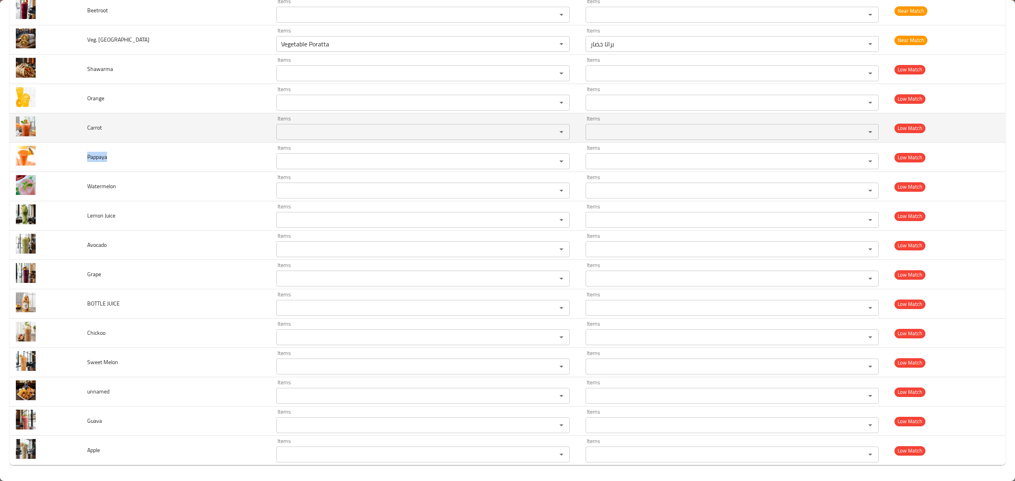
click at [94, 133] on td "Carrot" at bounding box center [176, 127] width 190 height 29
click at [92, 126] on span "Carrot" at bounding box center [94, 128] width 15 height 10
copy span "Carrot"
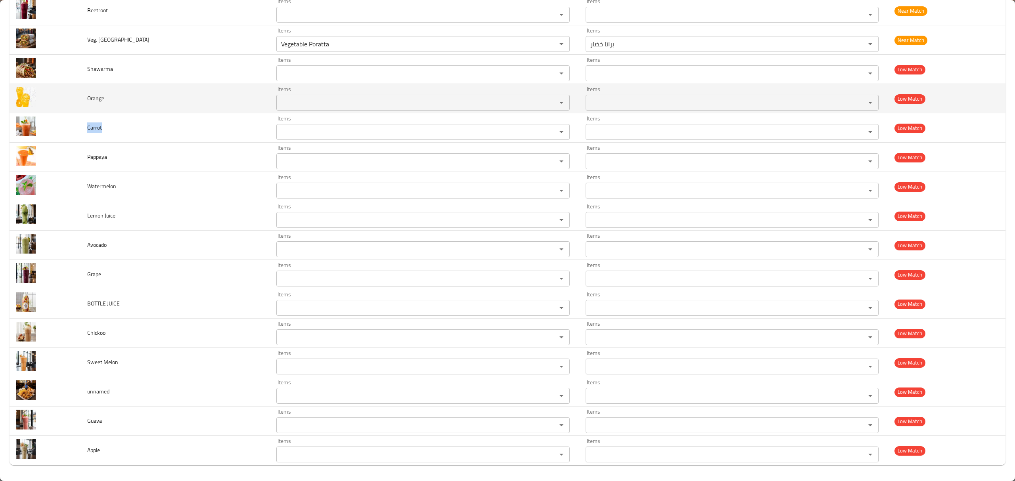
click at [99, 101] on span "Orange" at bounding box center [95, 98] width 17 height 10
copy span "Orange"
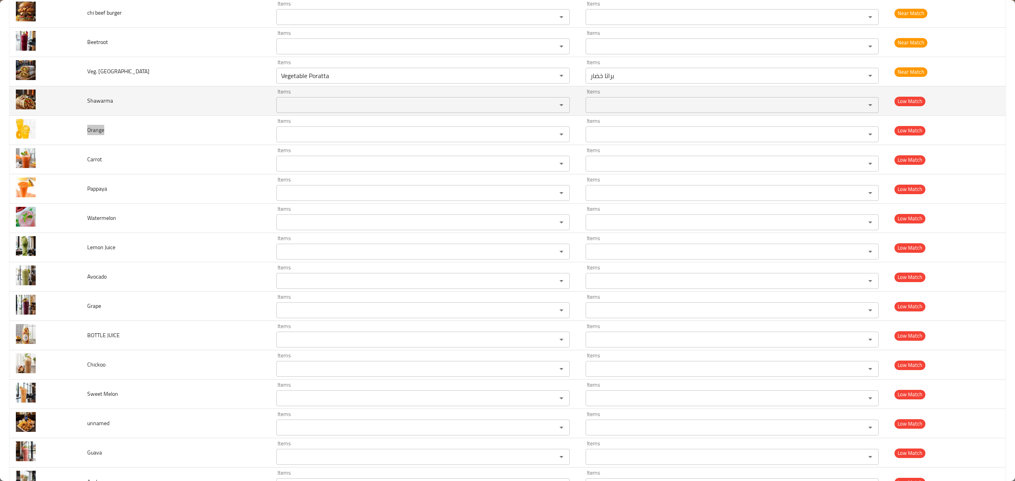
scroll to position [3258, 0]
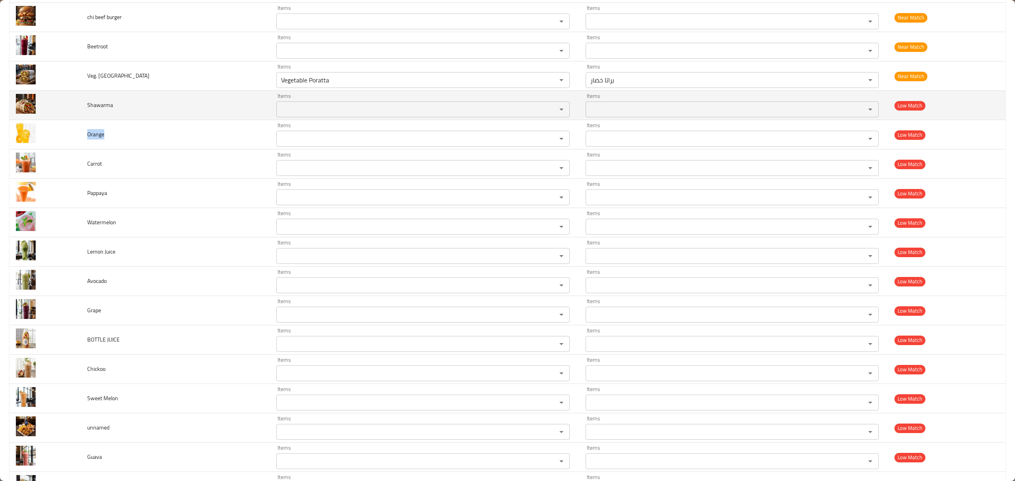
click at [93, 113] on td "Shawarma" at bounding box center [176, 105] width 190 height 29
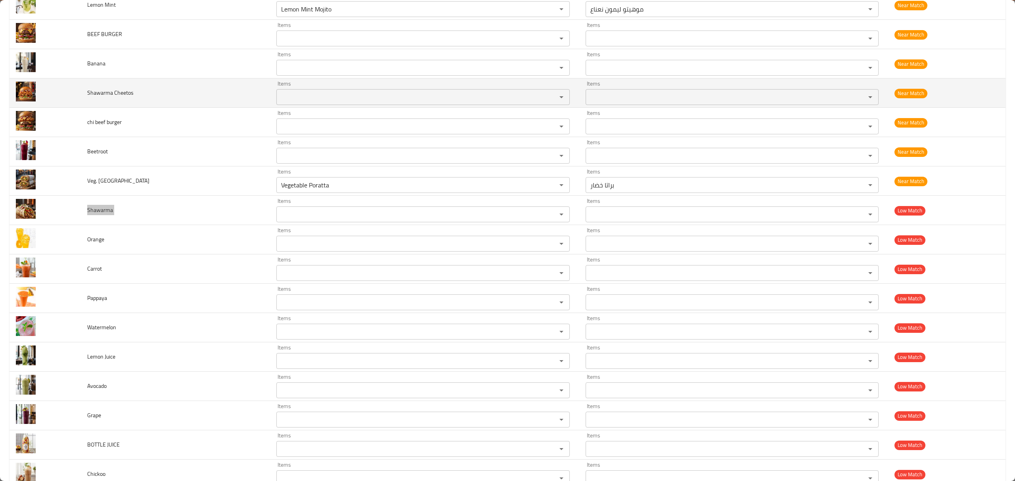
scroll to position [3099, 0]
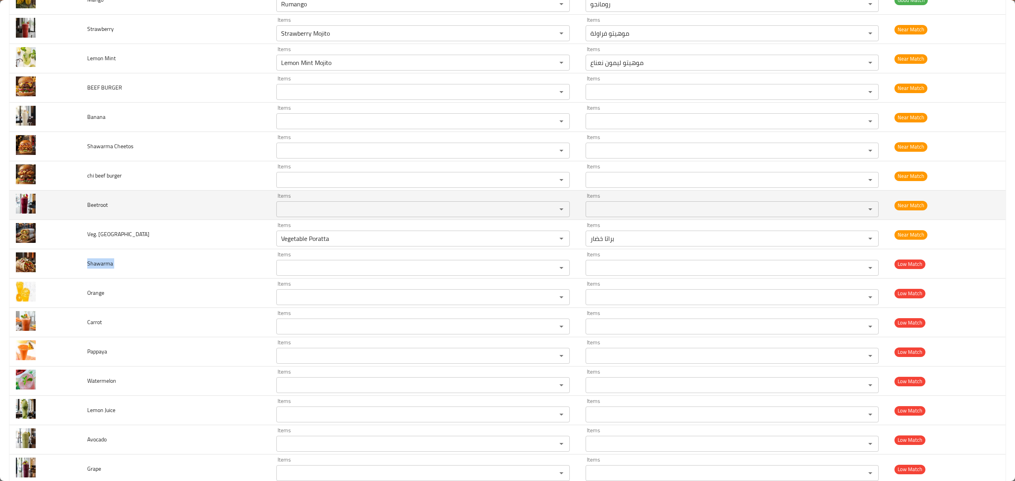
click at [99, 213] on td "Beetroot" at bounding box center [176, 205] width 190 height 29
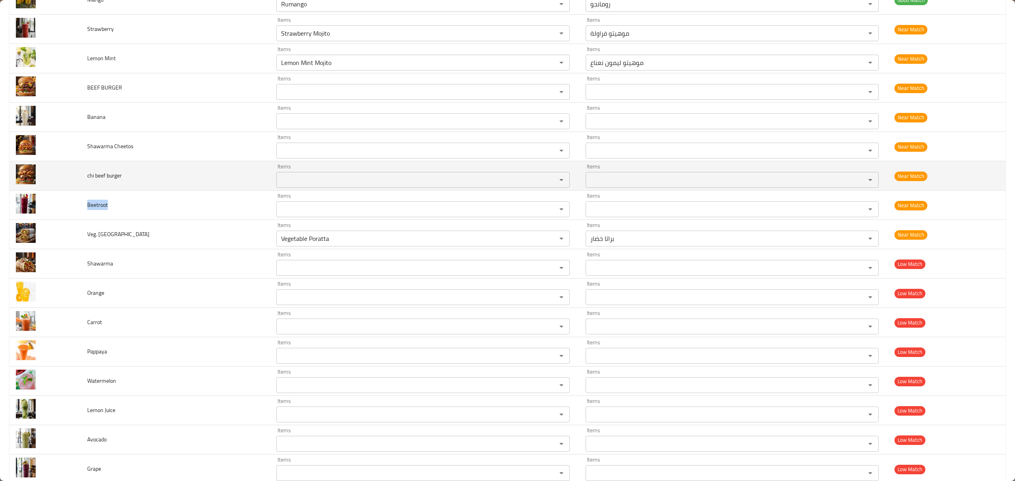
click at [114, 181] on span "chi beef burger" at bounding box center [104, 175] width 34 height 10
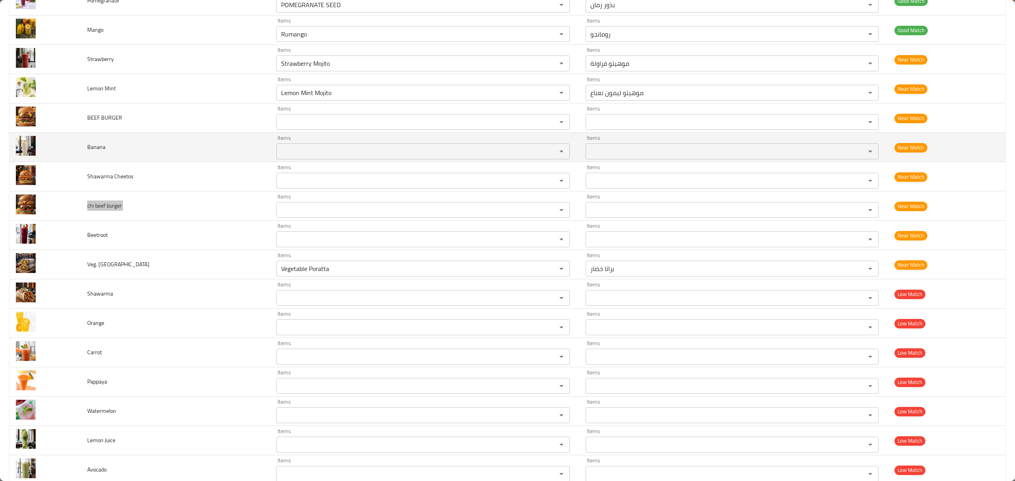
scroll to position [2993, 0]
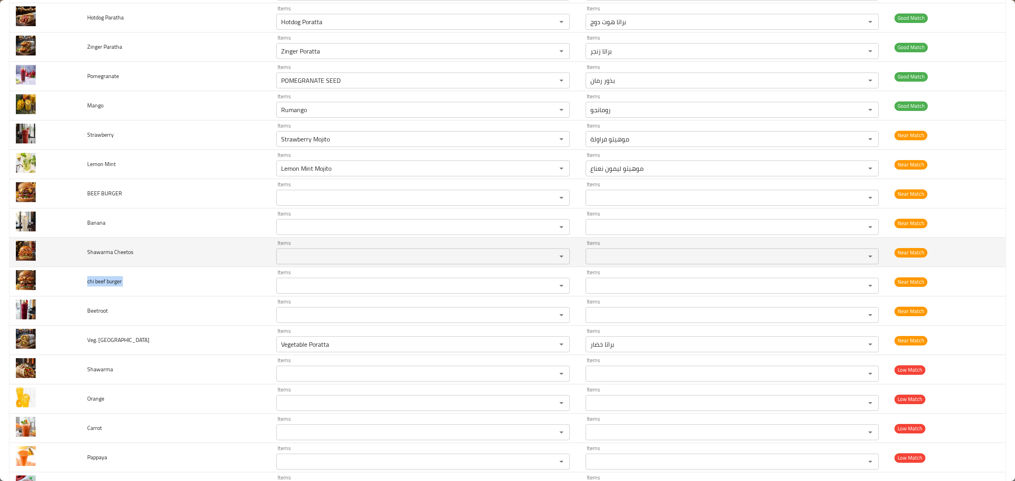
drag, startPoint x: 111, startPoint y: 254, endPoint x: 111, endPoint y: 259, distance: 4.4
click at [111, 254] on td "Shawarma Cheetos" at bounding box center [176, 252] width 190 height 29
click at [111, 257] on span "Shawarma Cheetos" at bounding box center [110, 252] width 46 height 10
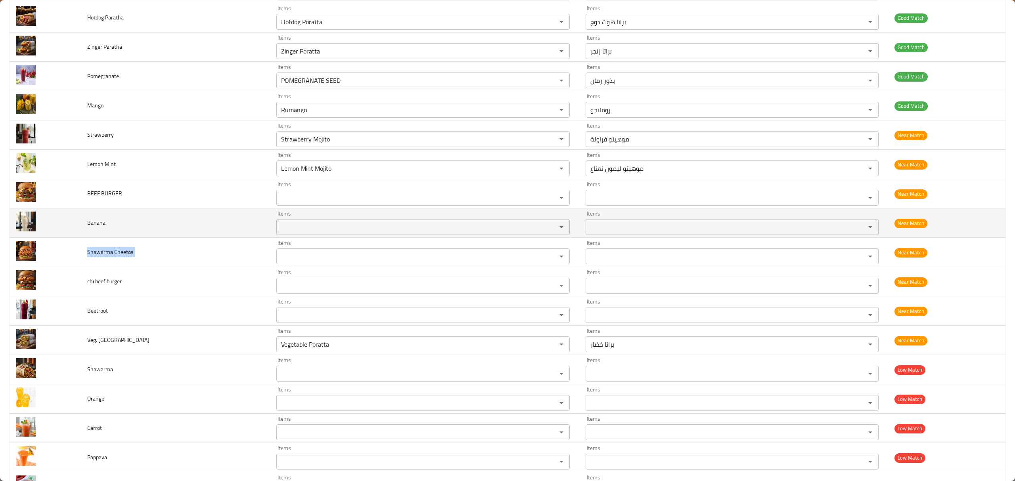
click at [100, 228] on span "Banana" at bounding box center [96, 223] width 18 height 10
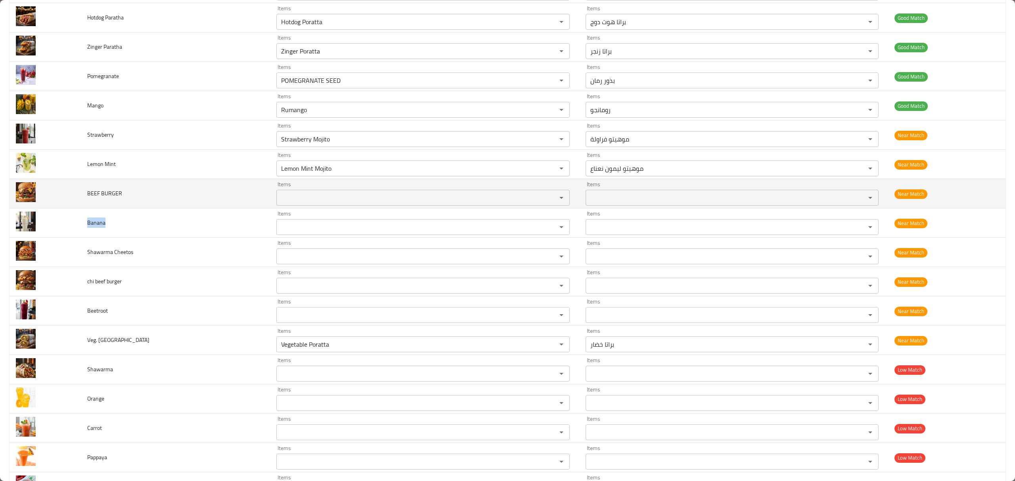
click at [88, 199] on span "BEEF BURGER" at bounding box center [104, 193] width 35 height 10
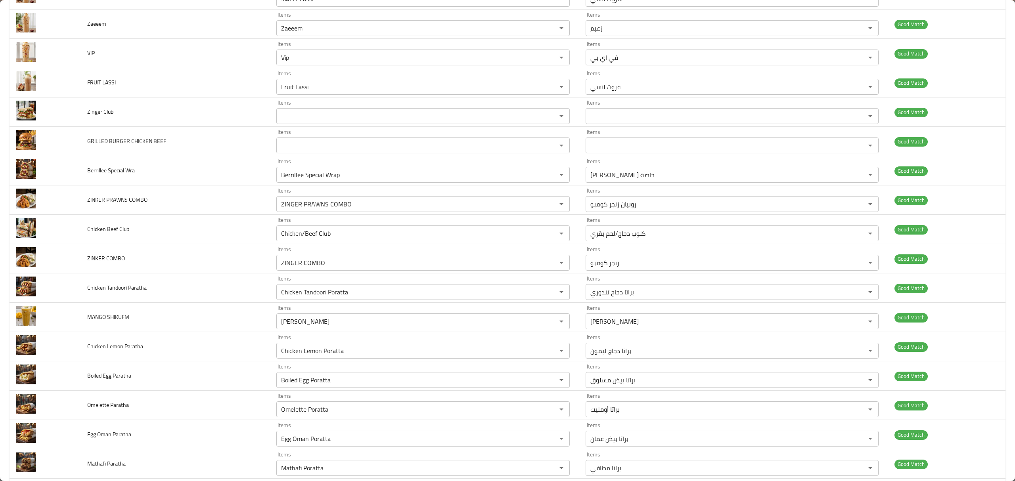
scroll to position [2359, 0]
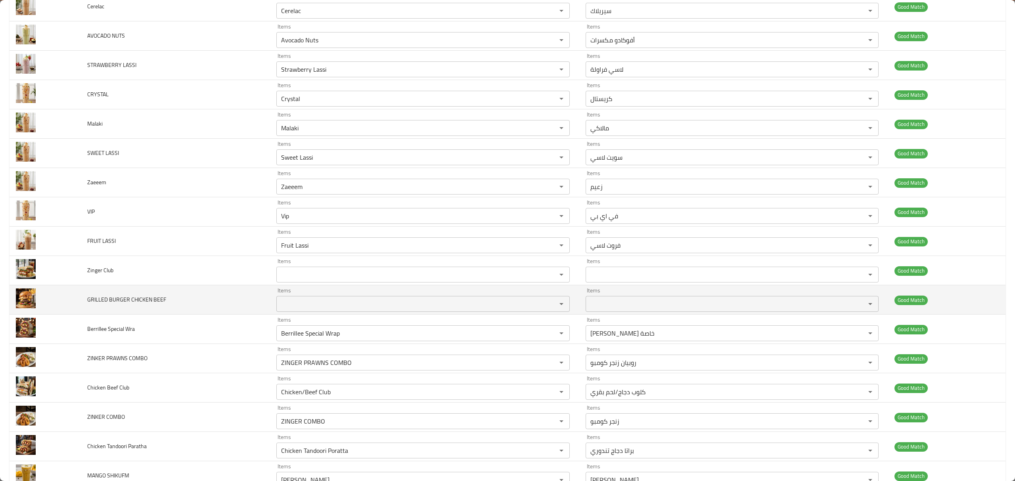
click at [146, 305] on span "GRILLED BURGER CHICKEN BEEF" at bounding box center [126, 300] width 79 height 10
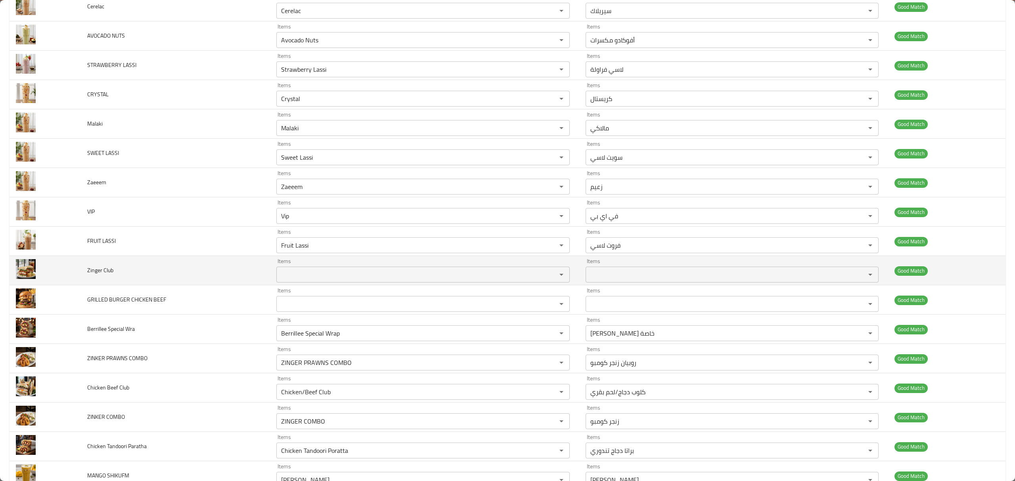
drag, startPoint x: 146, startPoint y: 308, endPoint x: 148, endPoint y: 279, distance: 29.4
click at [148, 279] on td "Zinger Club" at bounding box center [176, 270] width 190 height 29
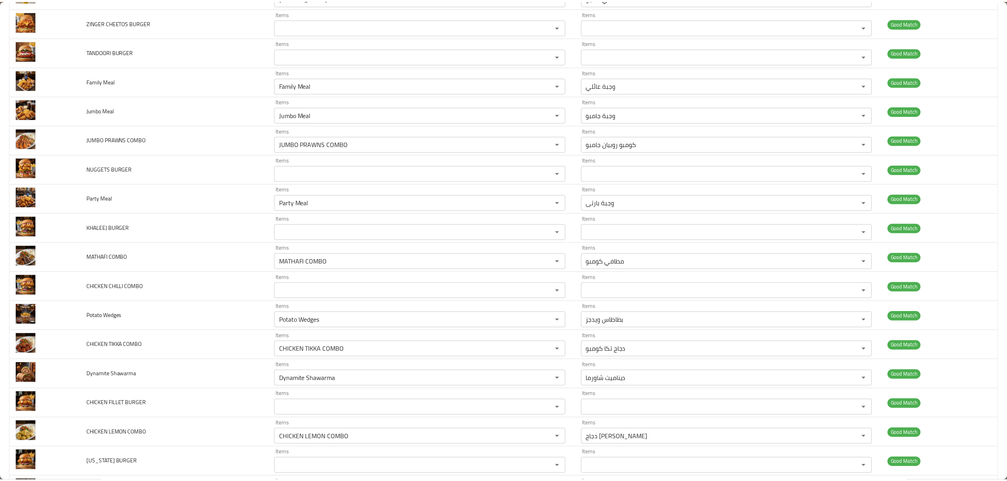
scroll to position [0, 0]
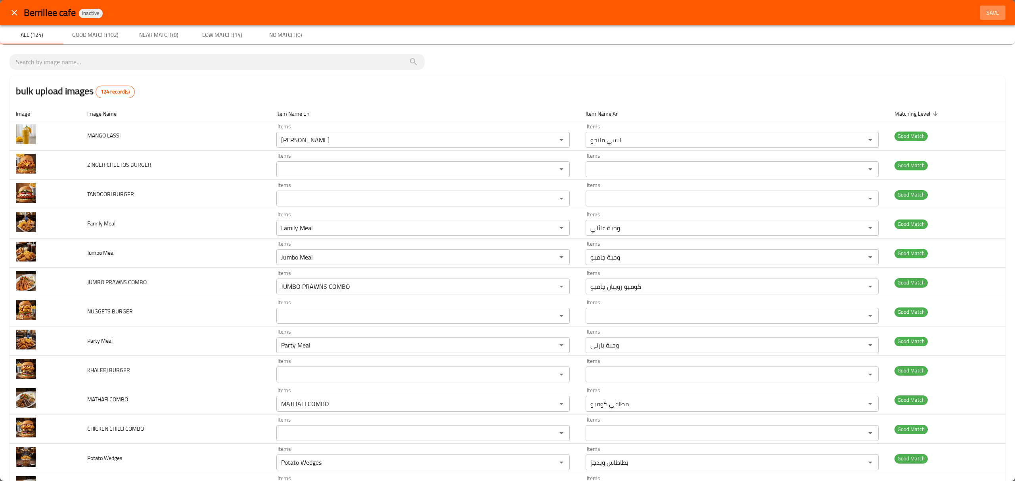
click at [983, 14] on span "Save" at bounding box center [992, 13] width 19 height 10
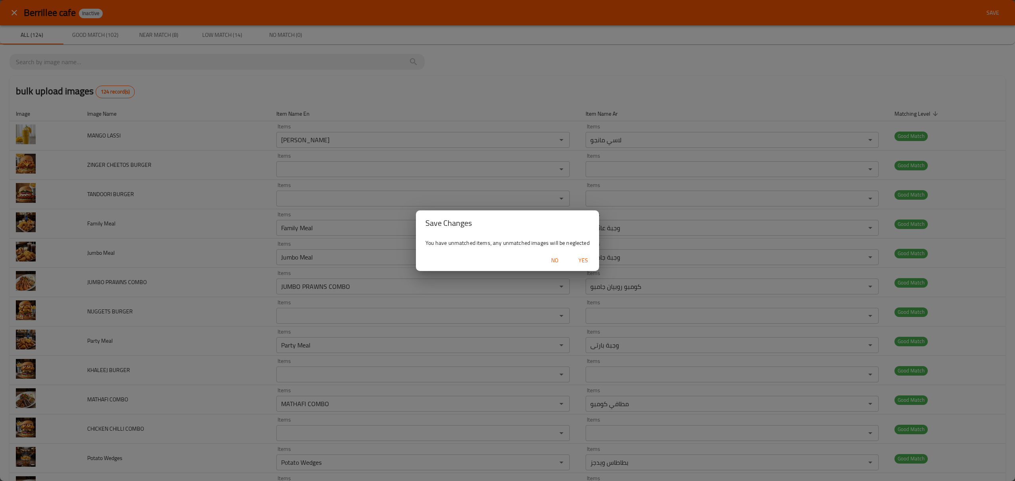
click at [587, 258] on span "Yes" at bounding box center [583, 261] width 19 height 10
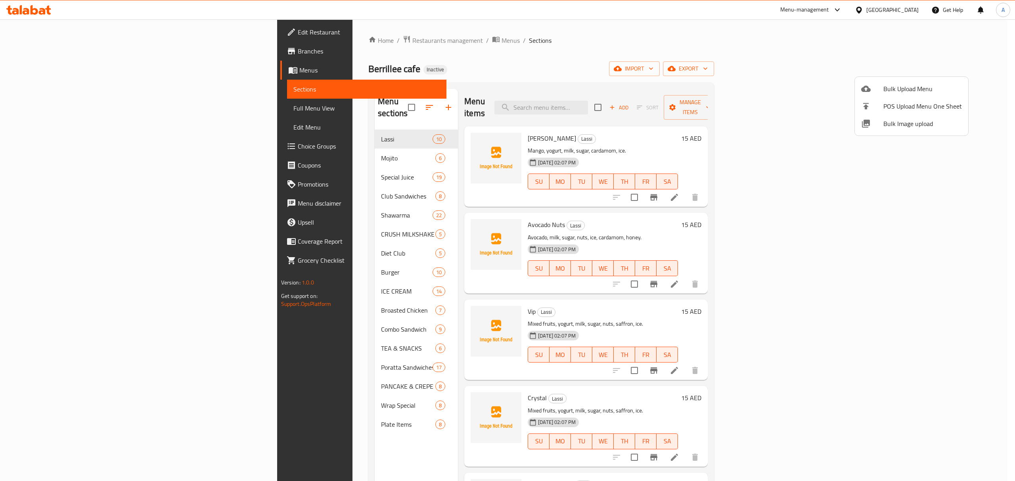
click at [223, 158] on div at bounding box center [507, 240] width 1015 height 481
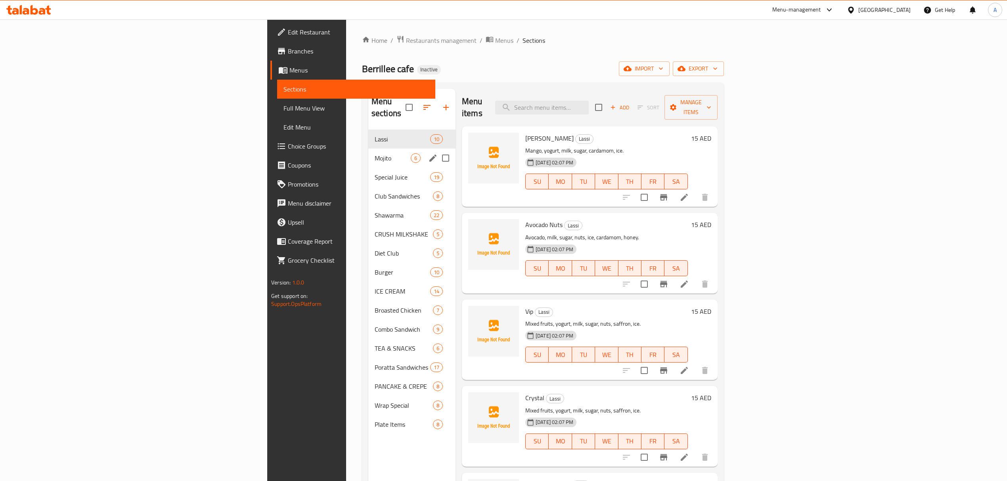
click at [375, 153] on span "Mojito" at bounding box center [393, 158] width 36 height 10
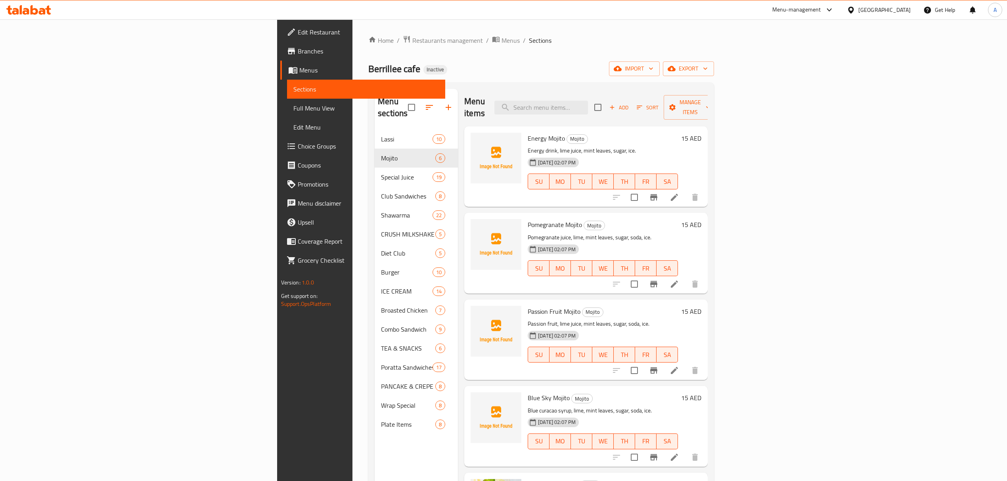
click at [534, 59] on div "Home / Restaurants management / Menus / Sections Berrillee cafe Inactive import…" at bounding box center [541, 305] width 346 height 541
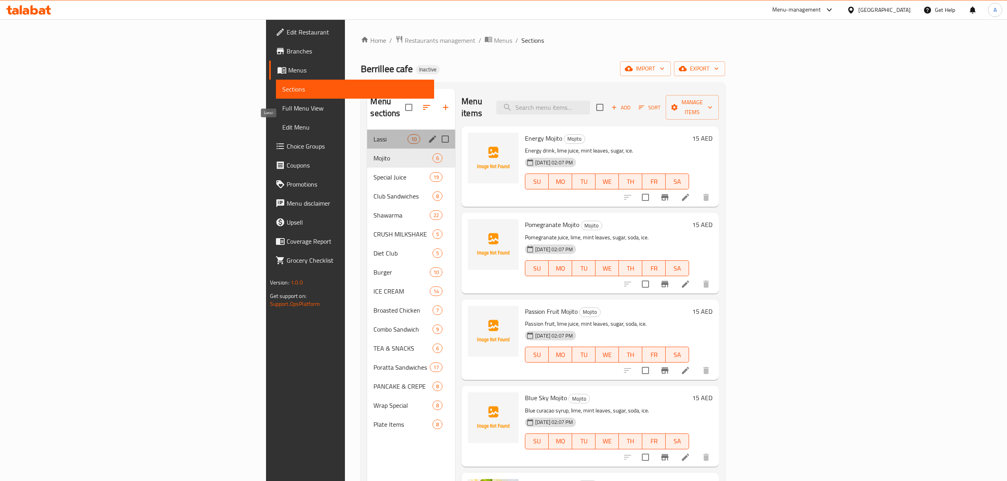
click at [373, 134] on span "Lassi" at bounding box center [390, 139] width 34 height 10
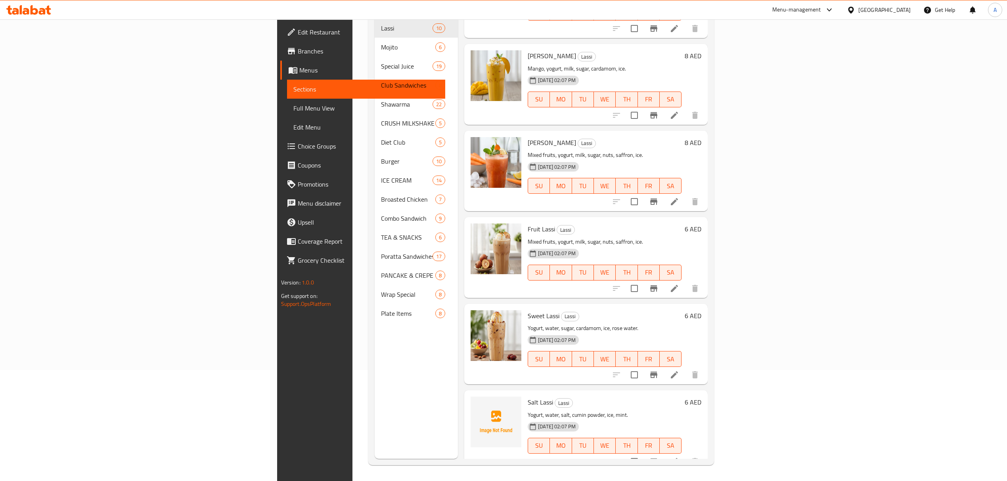
scroll to position [111, 0]
click at [645, 150] on p "Mixed fruits, yogurt, milk, sugar, nuts, saffron, ice." at bounding box center [605, 155] width 154 height 10
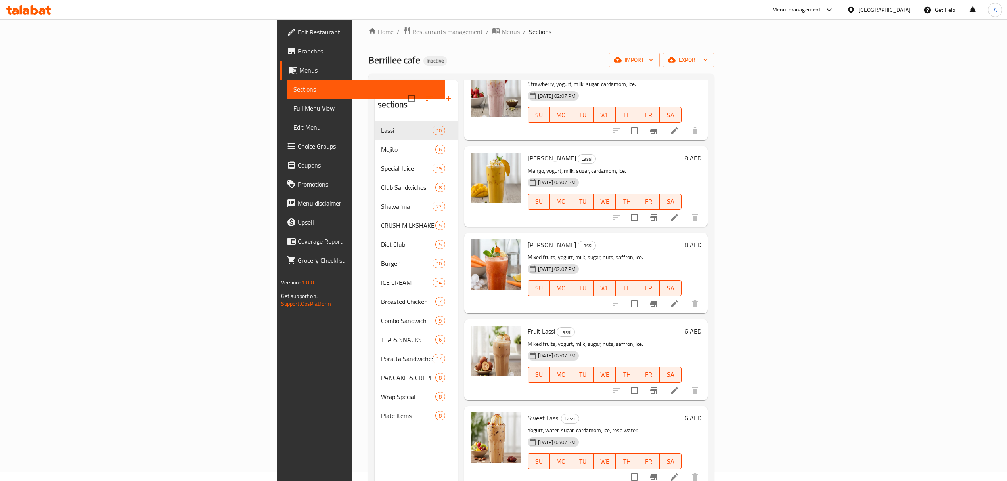
scroll to position [6, 0]
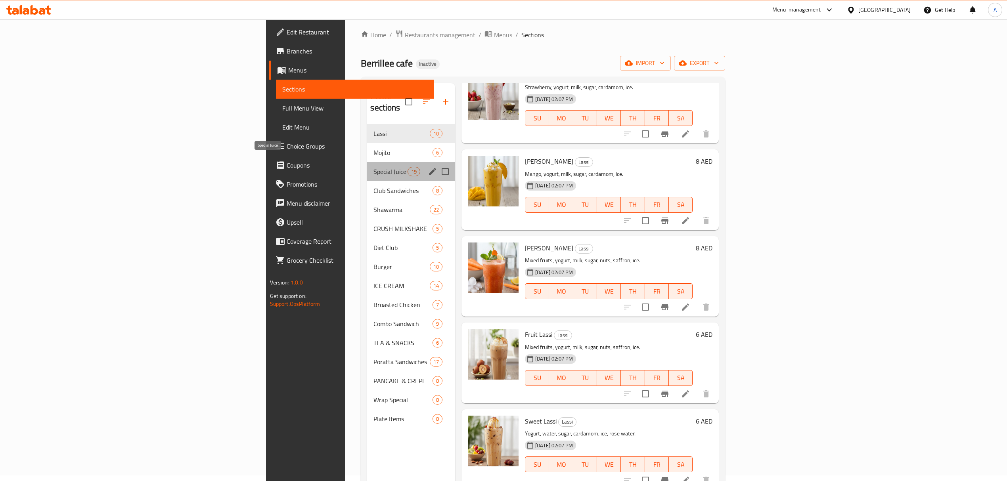
click at [373, 167] on span "Special Juice" at bounding box center [390, 172] width 34 height 10
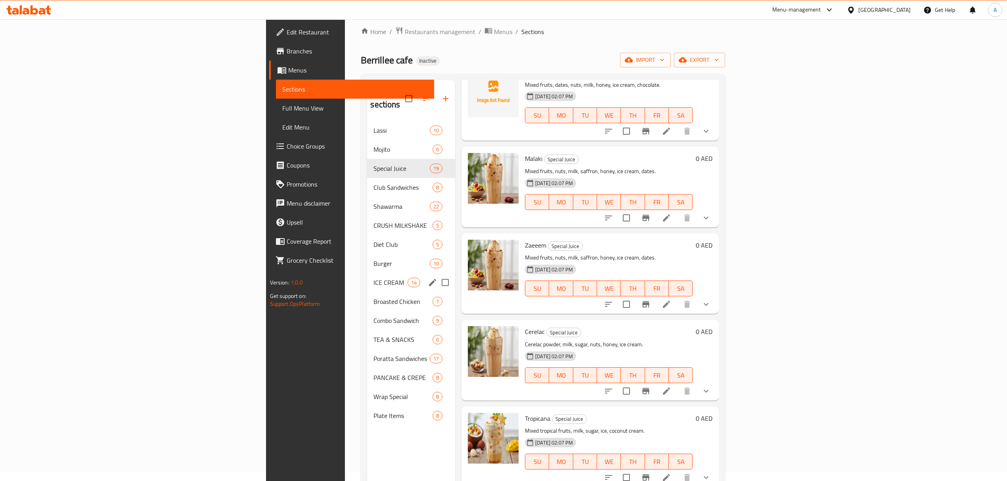
scroll to position [6, 0]
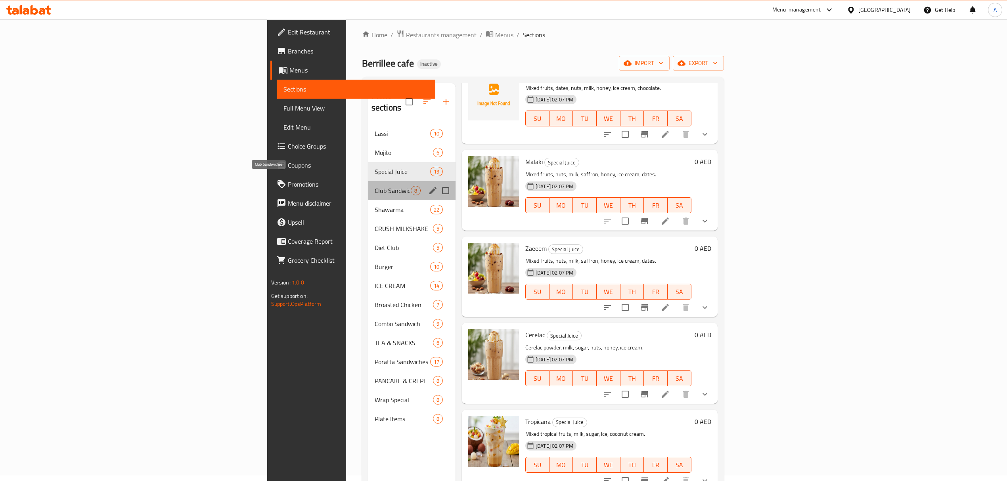
click at [375, 186] on span "Club Sandwiches" at bounding box center [393, 191] width 36 height 10
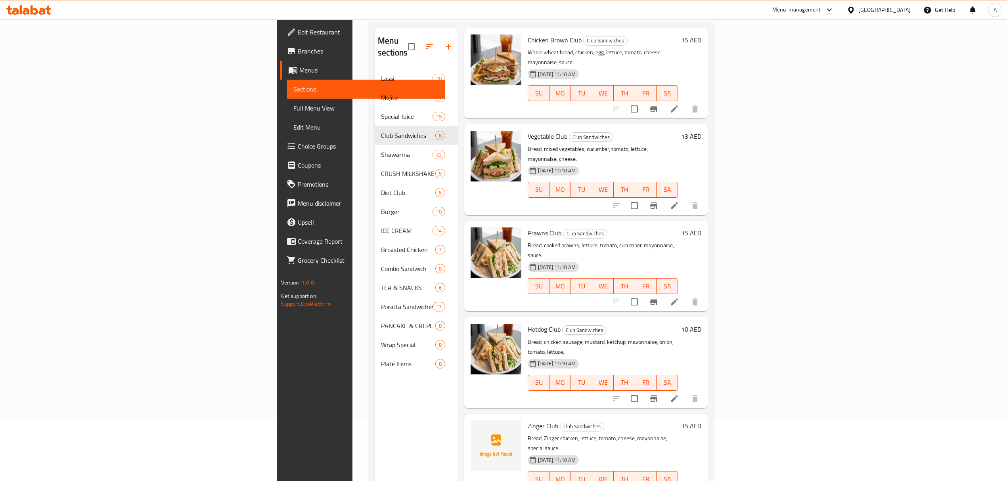
scroll to position [111, 0]
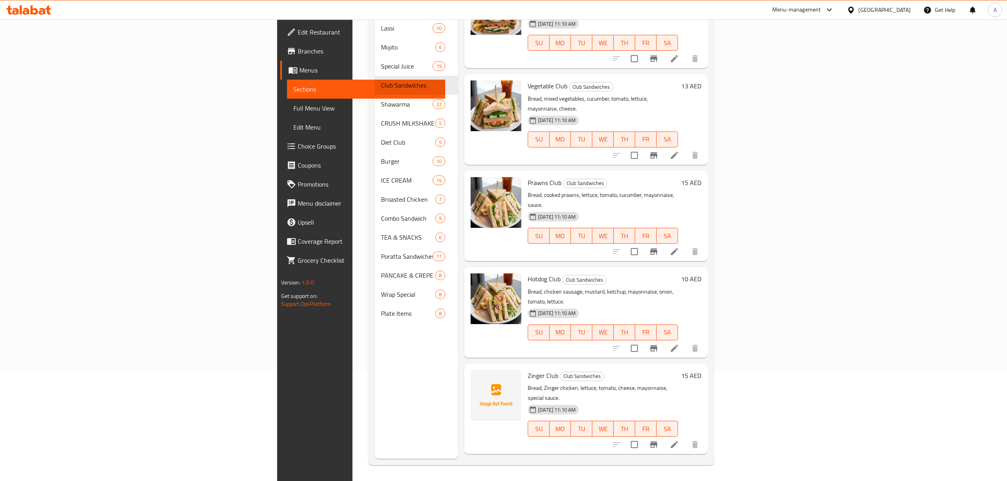
click at [528, 370] on span "Zinger Club" at bounding box center [543, 376] width 31 height 12
click at [577, 370] on h6 "Zinger Club Club Sandwiches" at bounding box center [603, 375] width 150 height 11
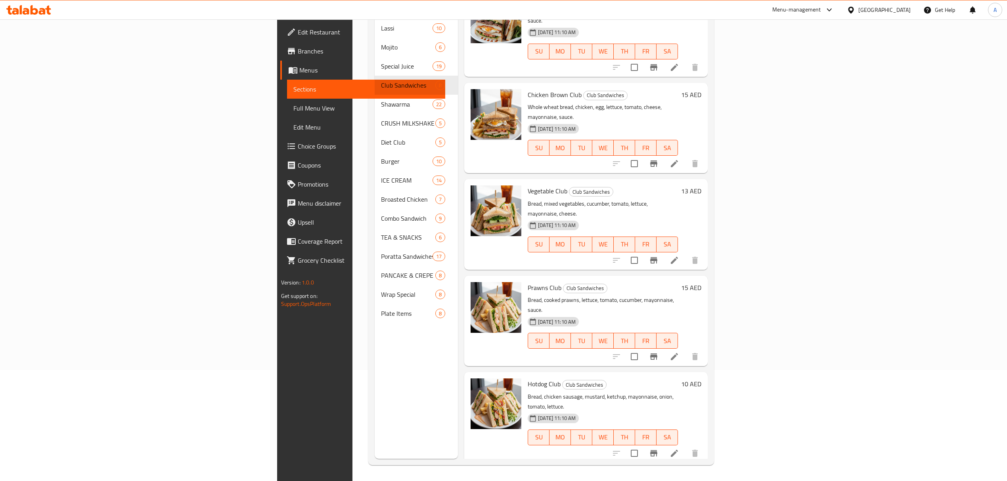
scroll to position [125, 0]
click at [528, 475] on span "Zinger Club" at bounding box center [543, 481] width 31 height 12
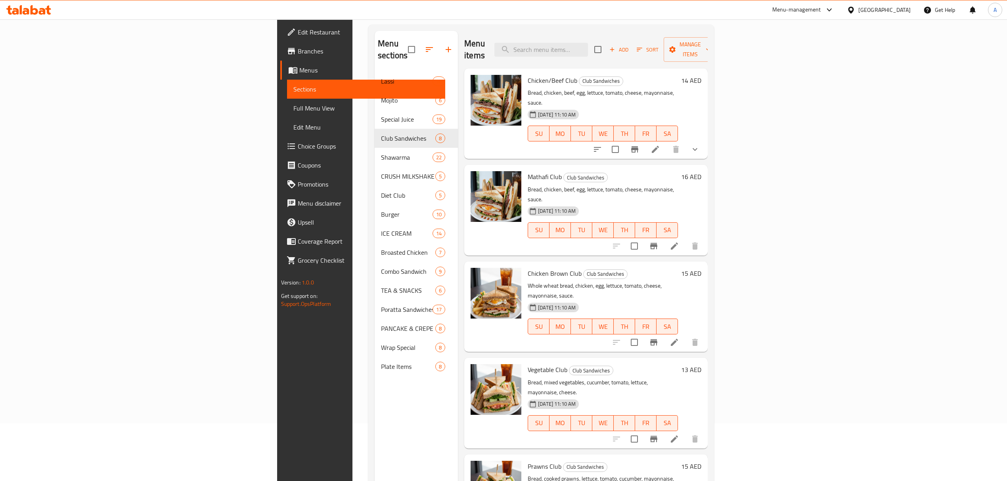
scroll to position [0, 0]
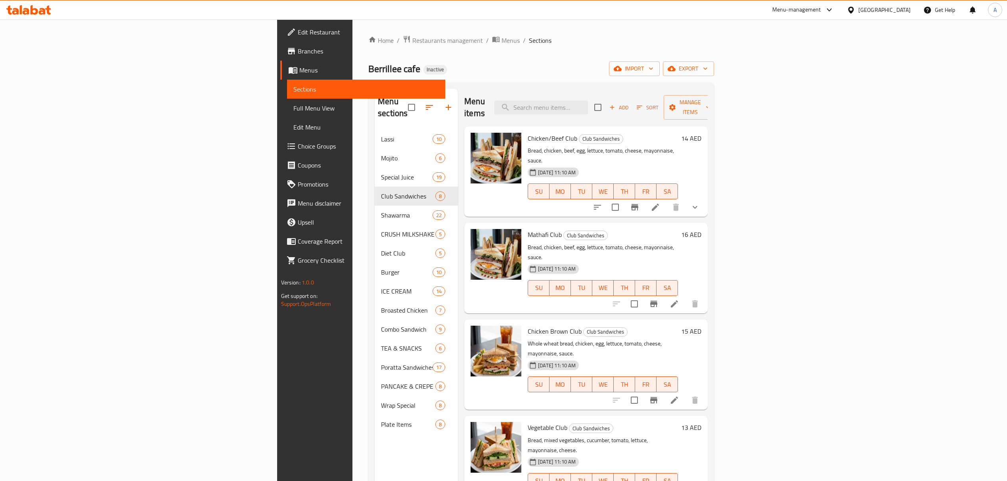
click at [528, 326] on span "Chicken Brown Club" at bounding box center [555, 332] width 54 height 12
click at [528, 436] on p "Bread, mixed vegetables, cucumber, tomato, lettuce, mayonnaise, cheese." at bounding box center [603, 446] width 150 height 20
click at [528, 422] on span "Vegetable Club" at bounding box center [548, 428] width 40 height 12
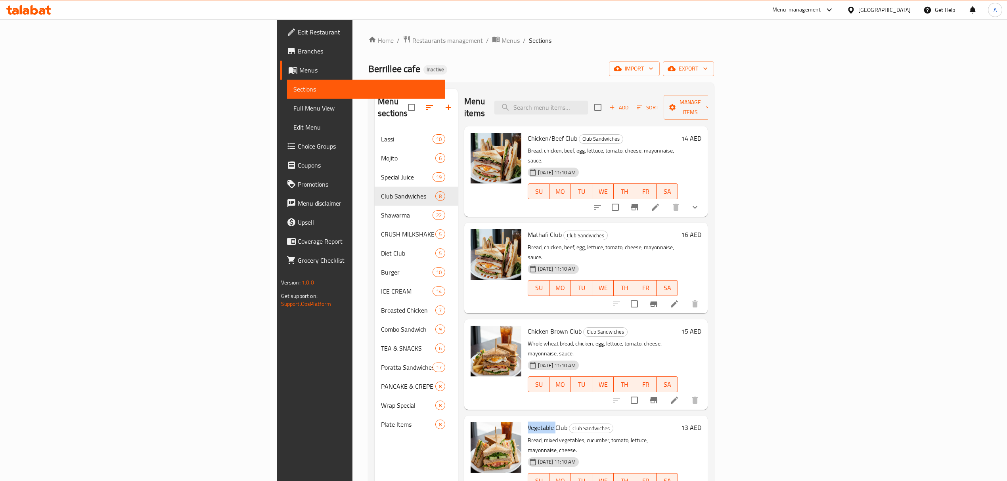
click at [528, 422] on span "Vegetable Club" at bounding box center [548, 428] width 40 height 12
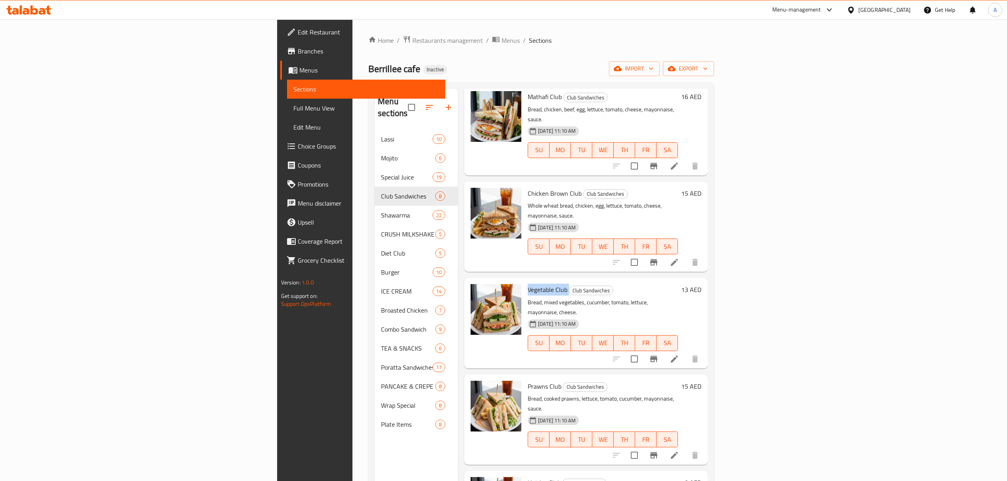
scroll to position [159, 0]
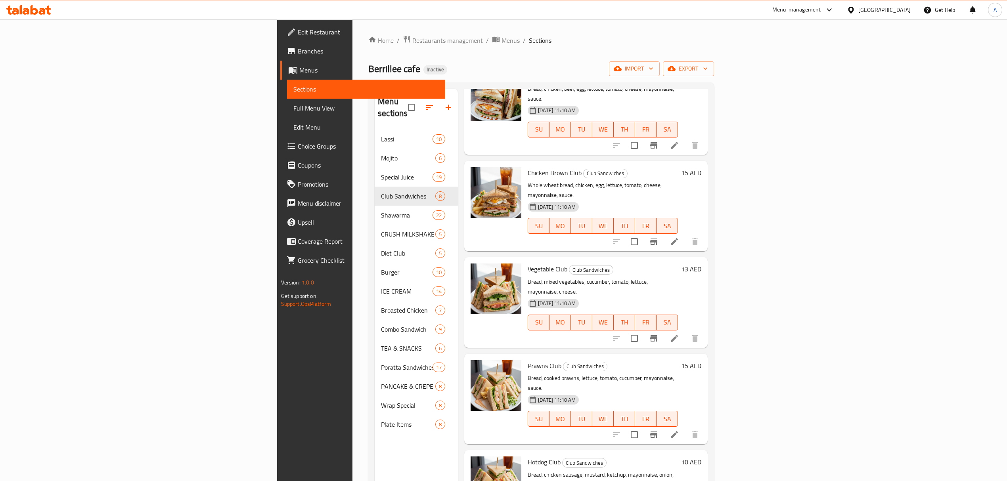
click at [528, 360] on span "Prawns Club" at bounding box center [545, 366] width 34 height 12
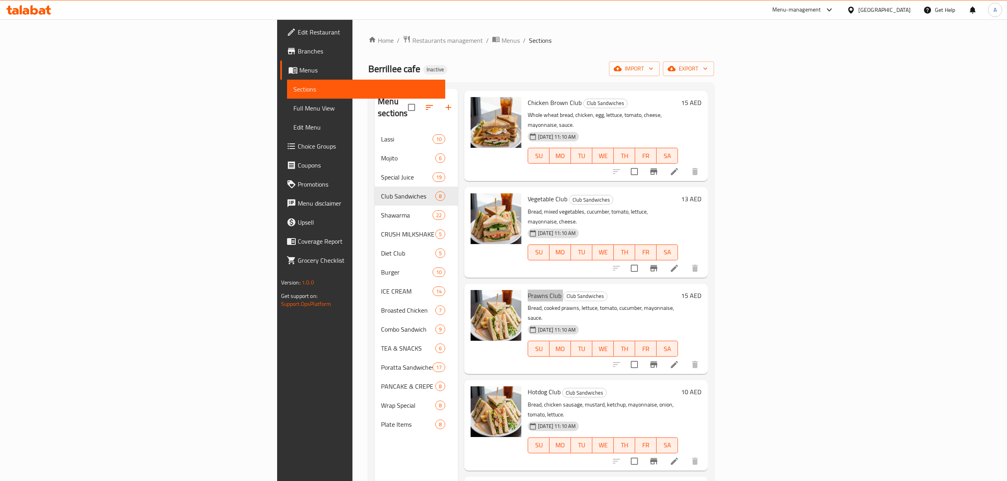
scroll to position [231, 0]
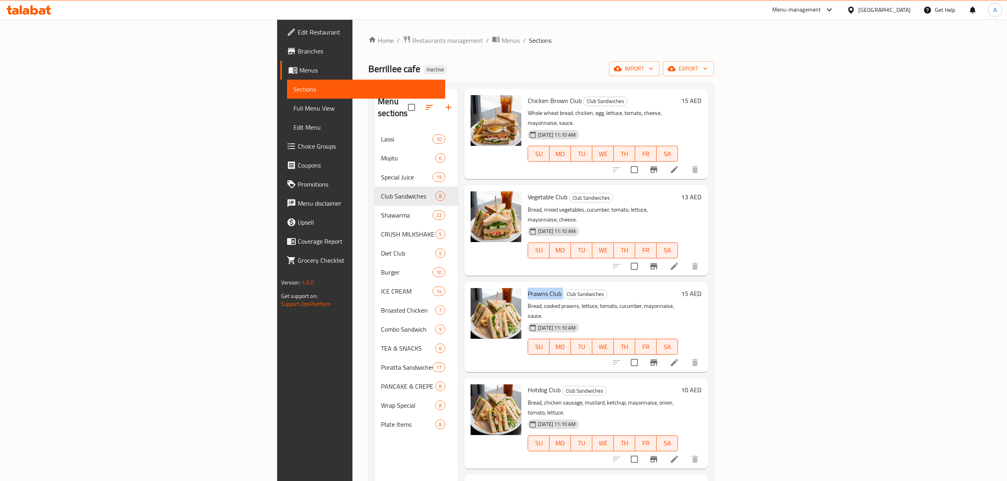
click at [528, 384] on span "Hotdog Club" at bounding box center [544, 390] width 33 height 12
click at [678, 301] on p "Bread, cooked prawns, lettuce, tomato, cucumber, mayonnaise, sauce." at bounding box center [603, 311] width 150 height 20
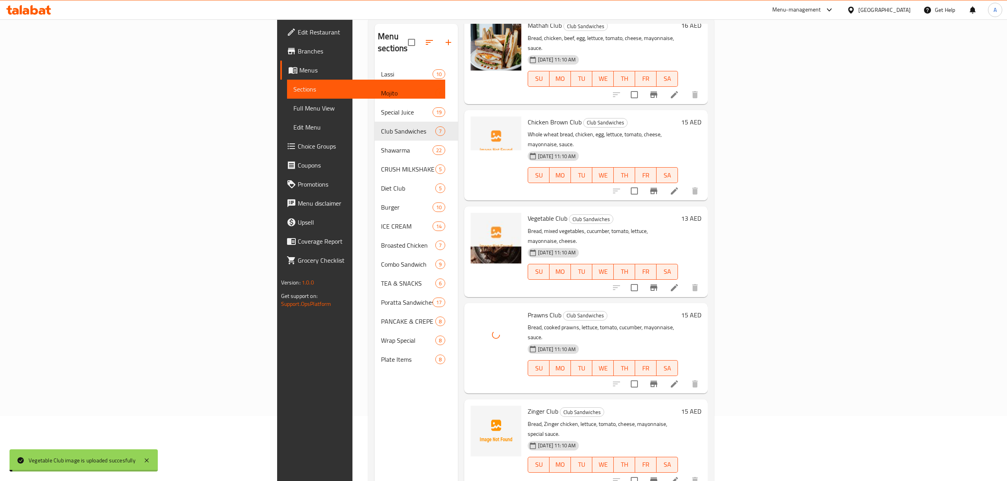
scroll to position [111, 0]
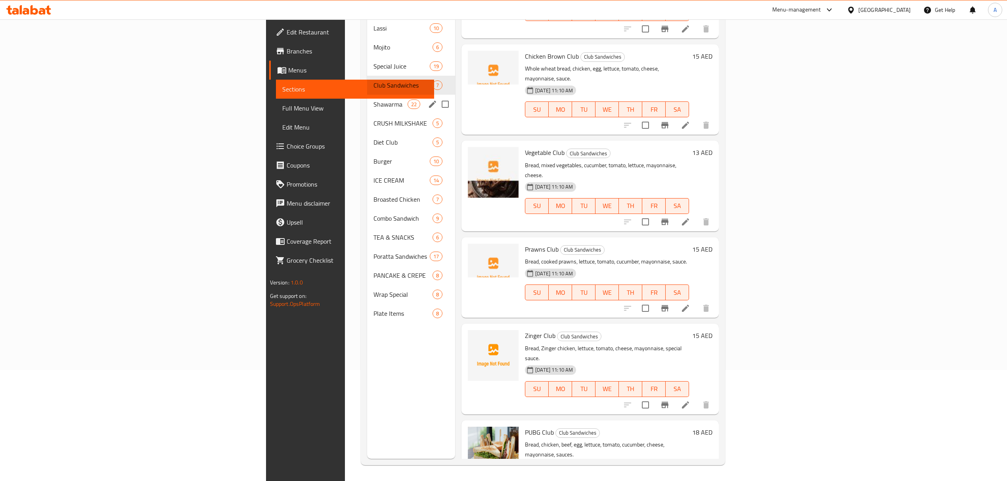
click at [367, 99] on div "Shawarma 22" at bounding box center [411, 104] width 88 height 19
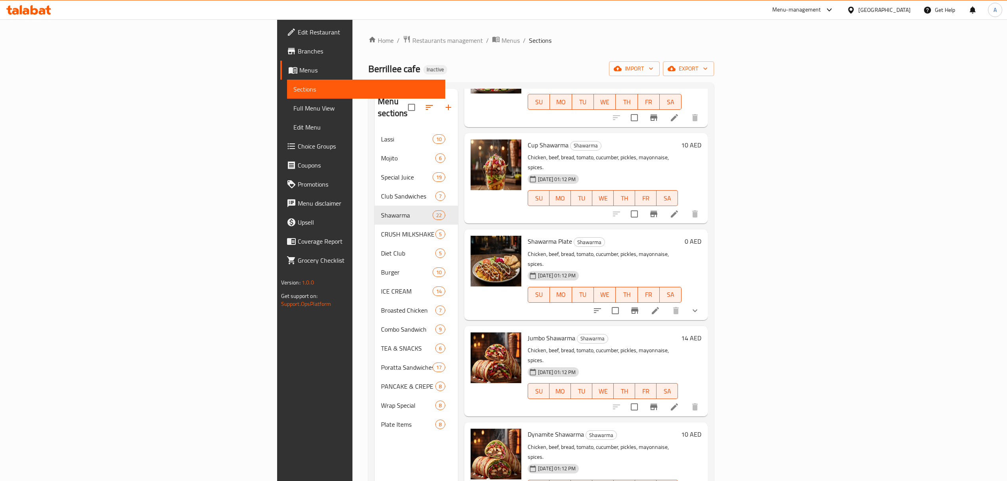
scroll to position [1163, 0]
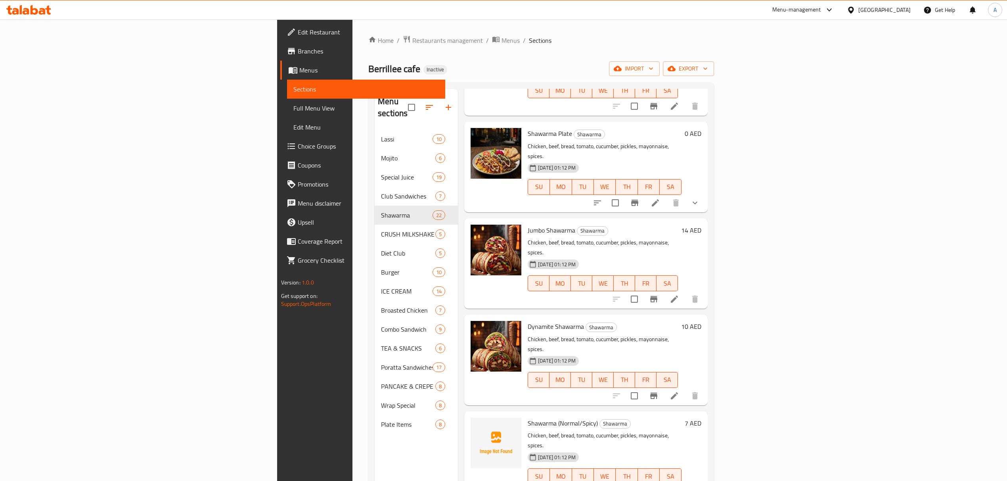
click at [574, 318] on div "Dynamite Shawarma Shawarma Chicken, beef, bread, tomato, cucumber, pickles, may…" at bounding box center [603, 360] width 157 height 84
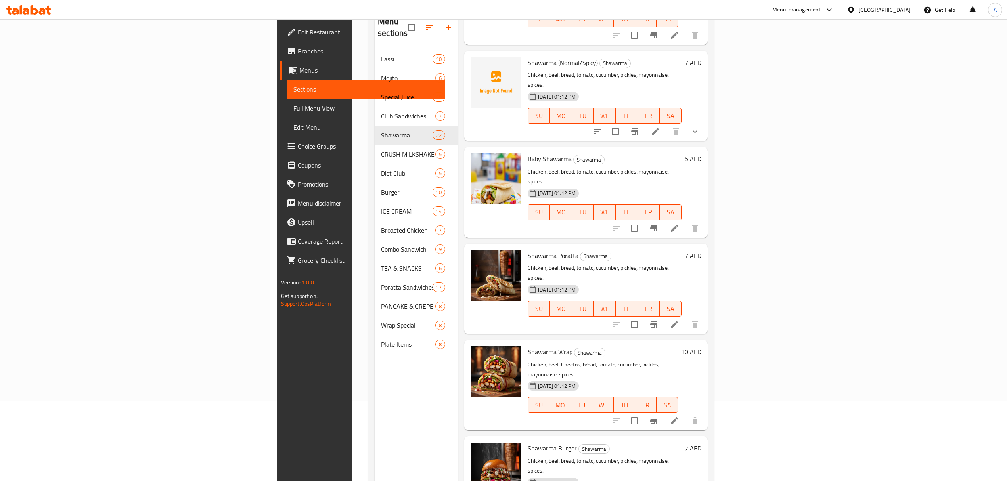
scroll to position [111, 0]
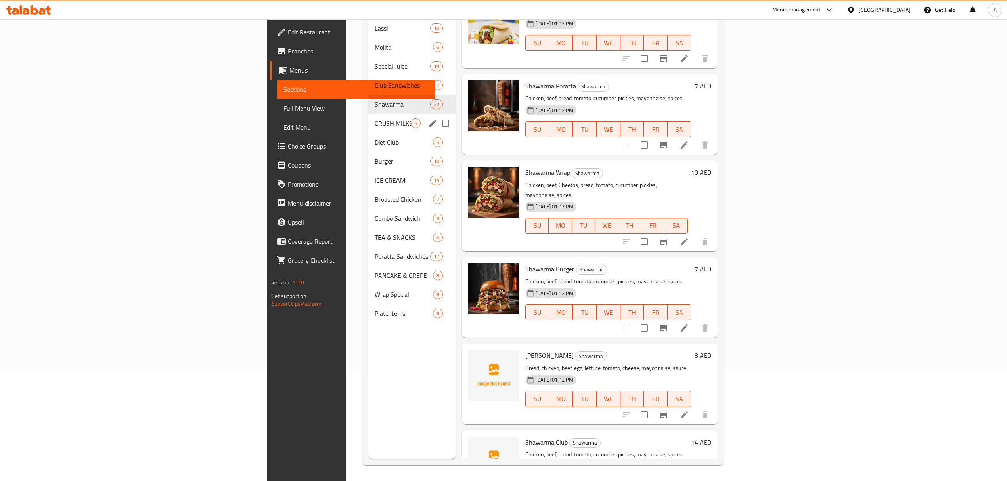
drag, startPoint x: 193, startPoint y: 105, endPoint x: 201, endPoint y: 111, distance: 9.7
click at [368, 114] on div "CRUSH MILKSHAKE 5" at bounding box center [411, 123] width 87 height 19
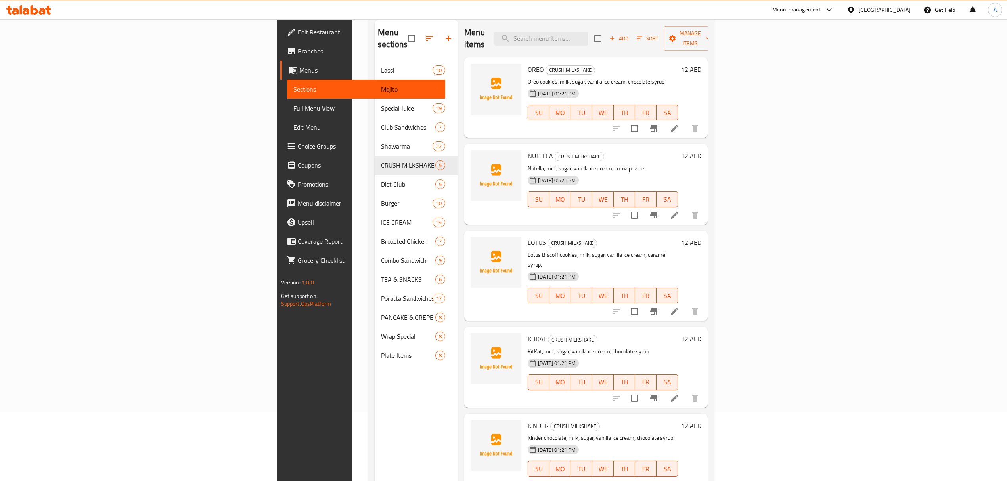
scroll to position [111, 0]
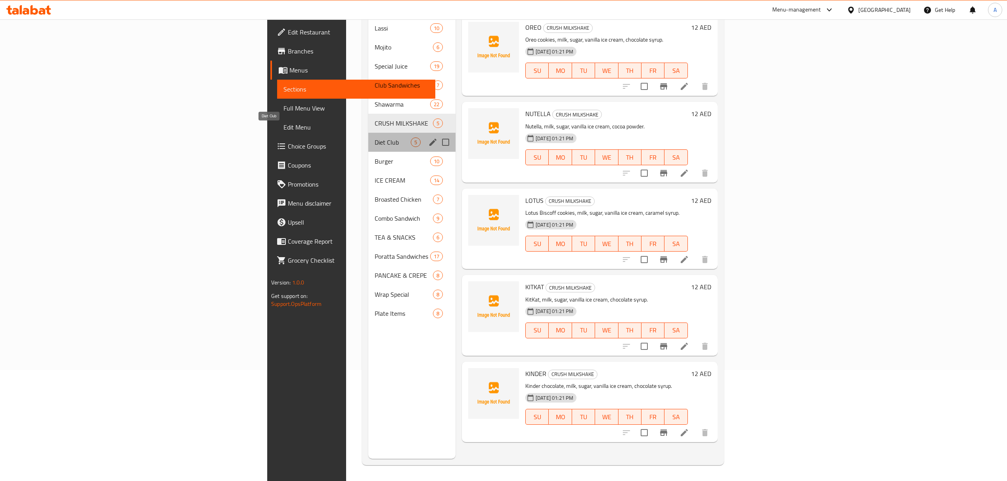
click at [375, 138] on span "Diet Club" at bounding box center [393, 143] width 36 height 10
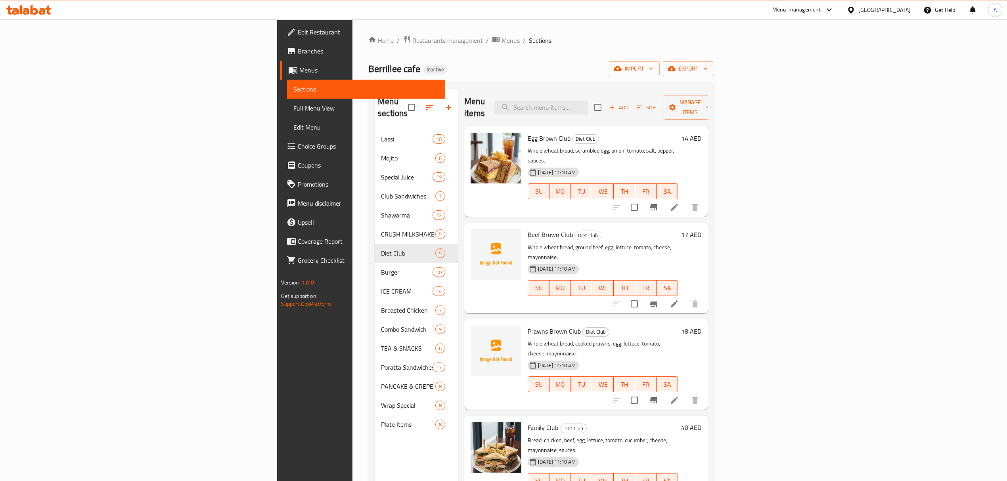
click at [528, 132] on span "Egg Brown Club" at bounding box center [549, 138] width 43 height 12
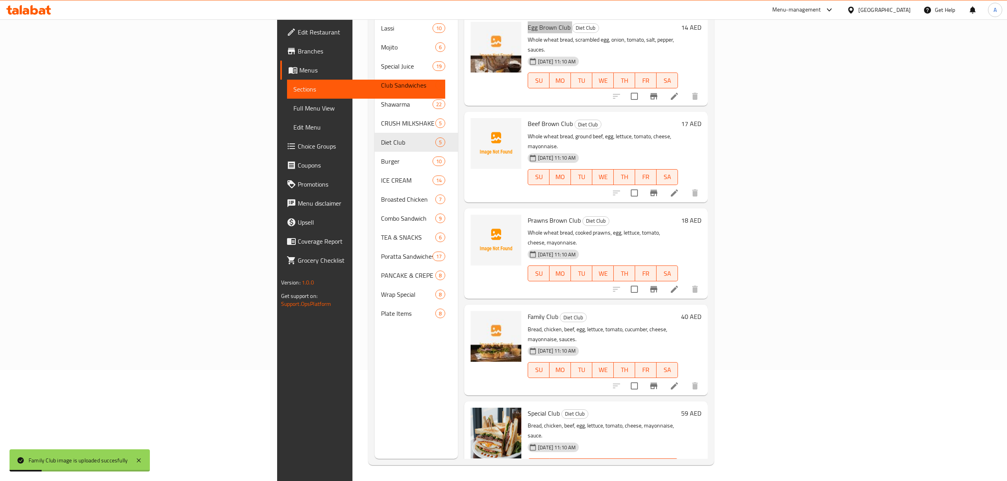
scroll to position [59, 0]
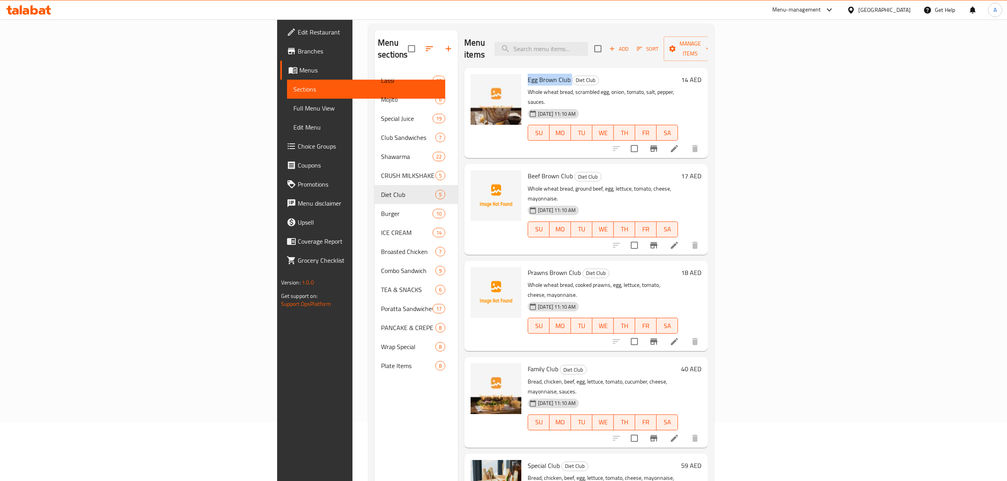
click at [528, 170] on span "Beef Brown Club" at bounding box center [550, 176] width 45 height 12
click at [528, 267] on span "Prawns Brown Club" at bounding box center [554, 273] width 53 height 12
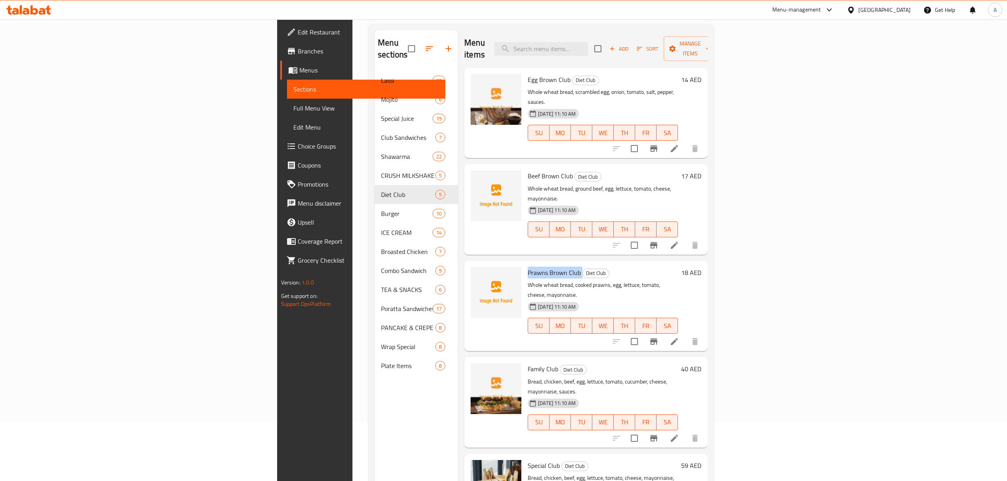
click at [528, 267] on span "Prawns Brown Club" at bounding box center [554, 273] width 53 height 12
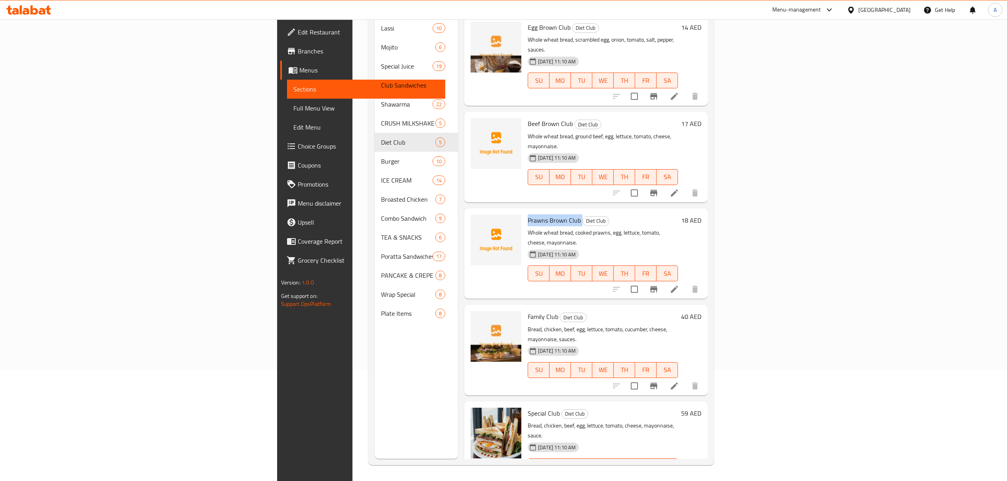
click at [542, 311] on h6 "Family Club Diet Club" at bounding box center [603, 316] width 150 height 11
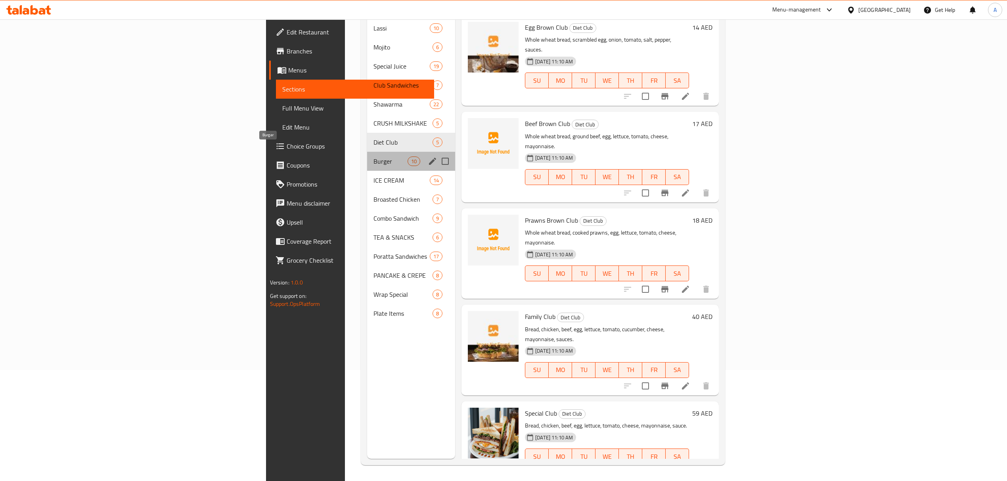
click at [373, 157] on span "Burger" at bounding box center [390, 162] width 34 height 10
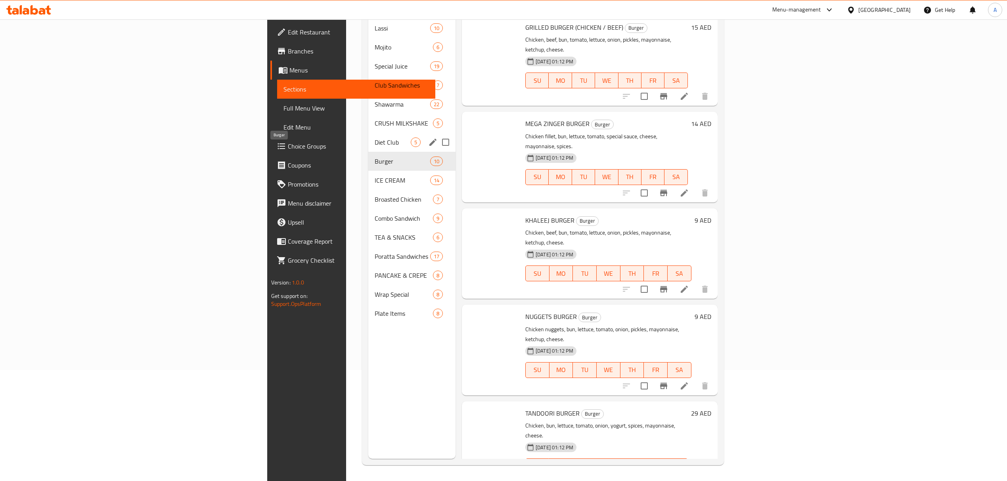
click at [375, 138] on span "Diet Club" at bounding box center [393, 143] width 36 height 10
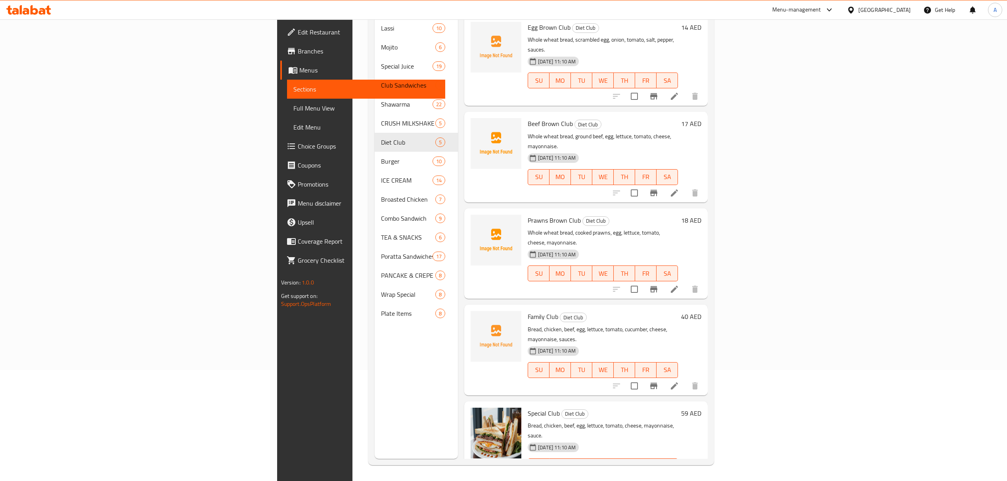
click at [528, 311] on span "Family Club" at bounding box center [543, 317] width 31 height 12
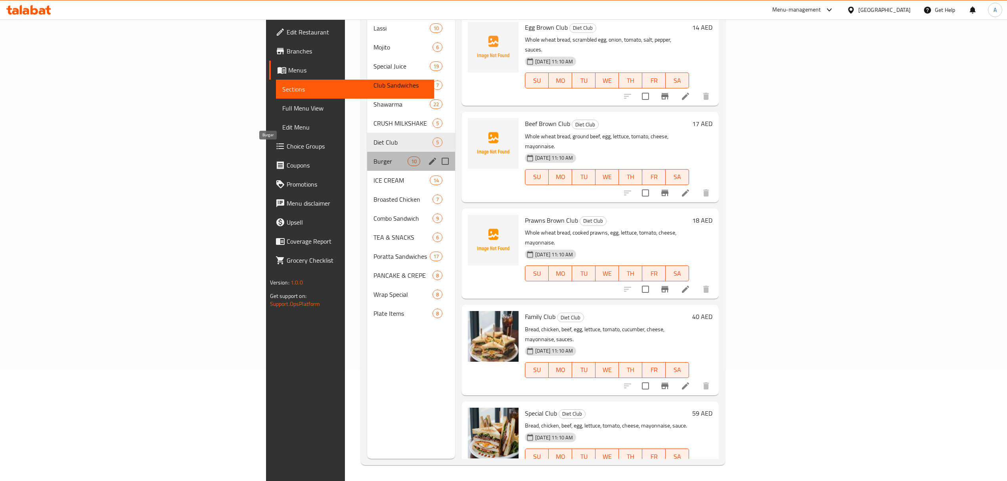
click at [373, 157] on span "Burger" at bounding box center [390, 162] width 34 height 10
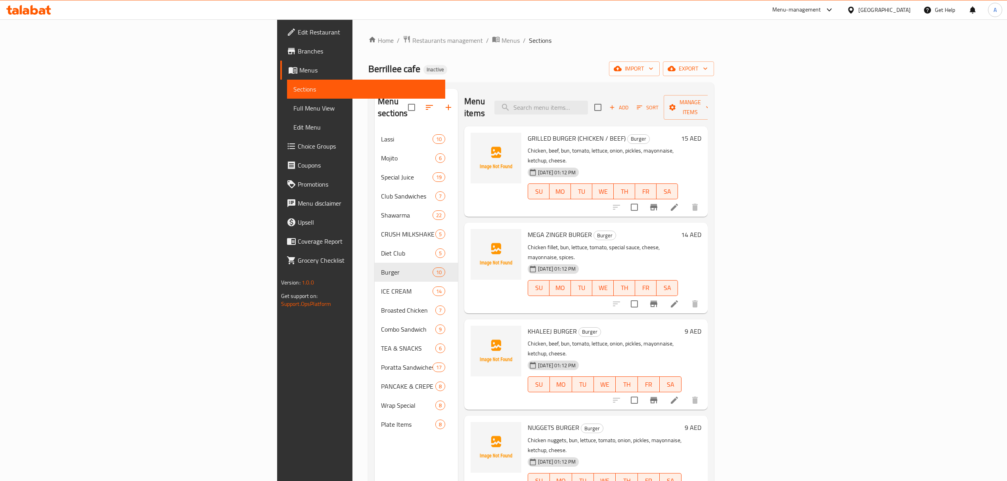
click at [528, 132] on span "GRILLED BURGER (CHICKEN / BEEF)" at bounding box center [577, 138] width 98 height 12
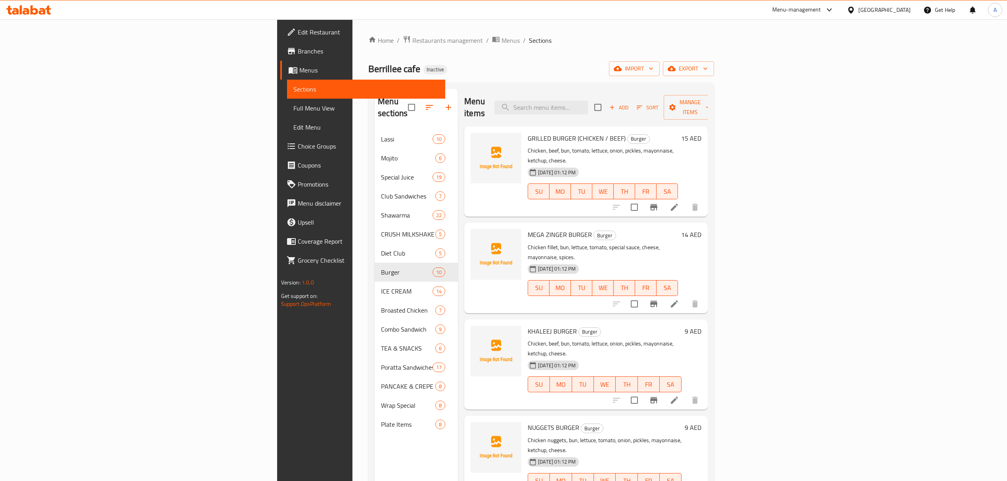
click at [528, 326] on span "KHALEEJ BURGER" at bounding box center [552, 332] width 49 height 12
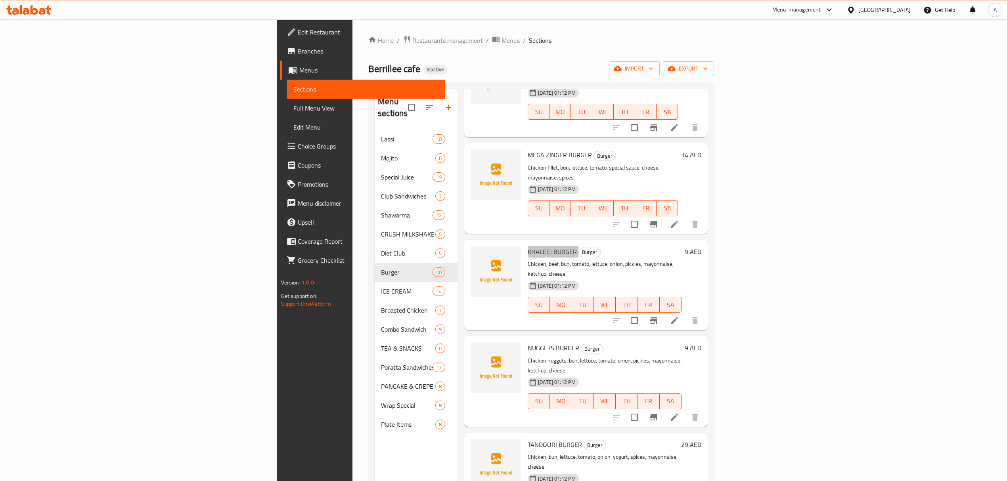
scroll to position [105, 0]
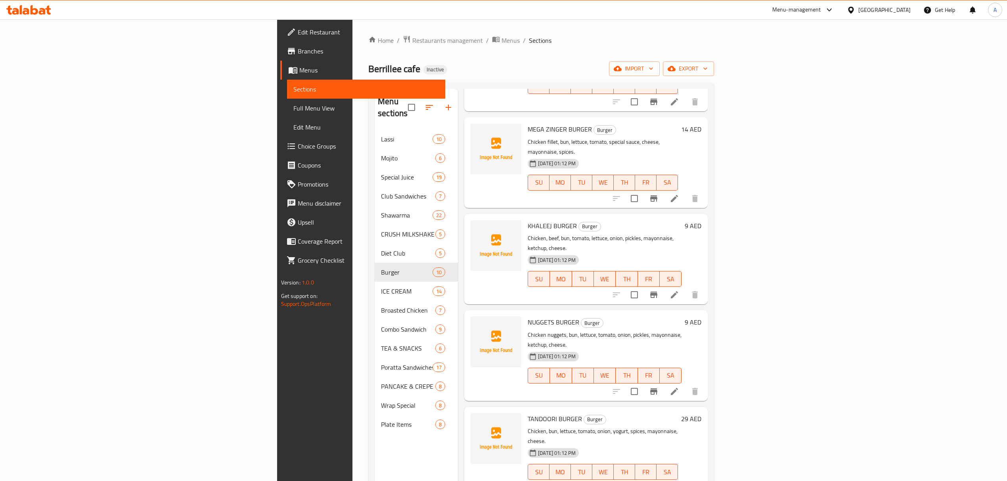
click at [525, 314] on div "NUGGETS BURGER Burger Chicken nuggets, bun, lettuce, tomato, onion, pickles, ma…" at bounding box center [605, 356] width 160 height 84
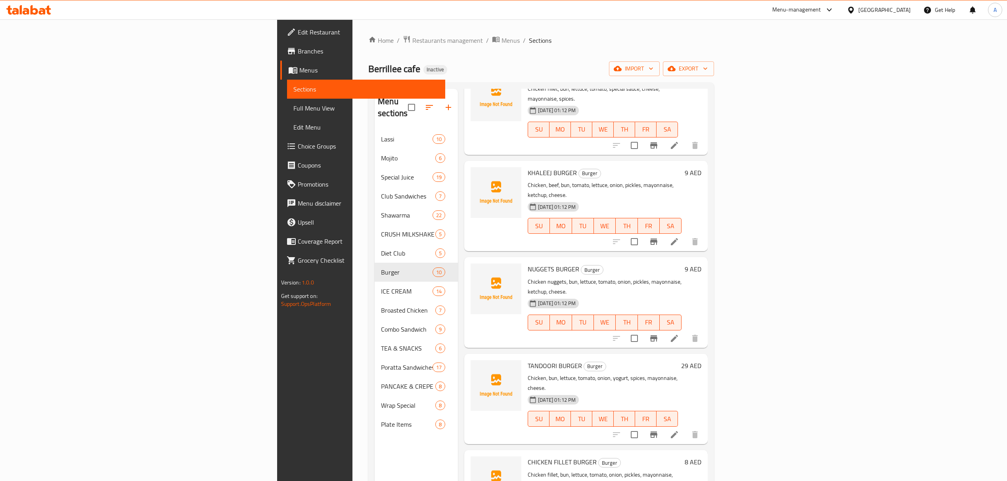
click at [525, 357] on div "TANDOORI BURGER Burger Chicken, bun, lettuce, tomato, onion, yogurt, spices, ma…" at bounding box center [603, 399] width 157 height 84
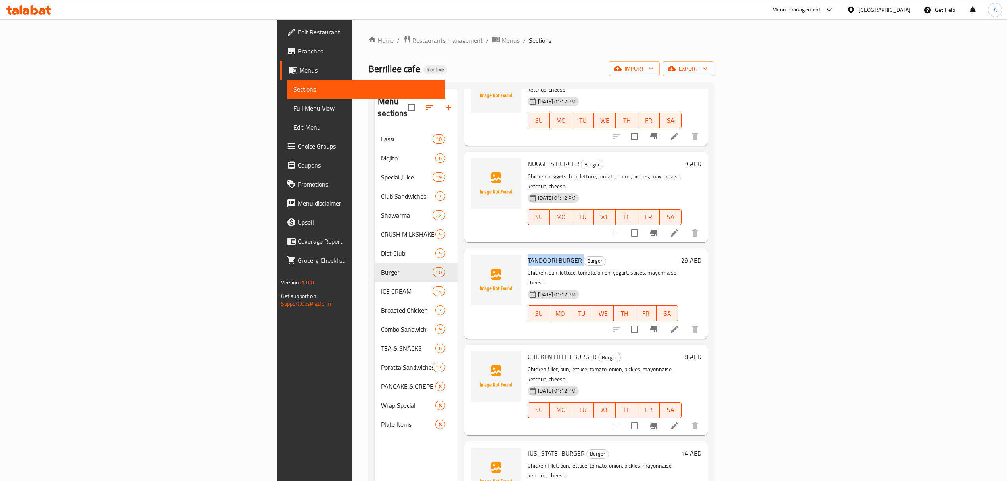
click at [528, 351] on span "CHICKEN FILLET BURGER" at bounding box center [562, 357] width 69 height 12
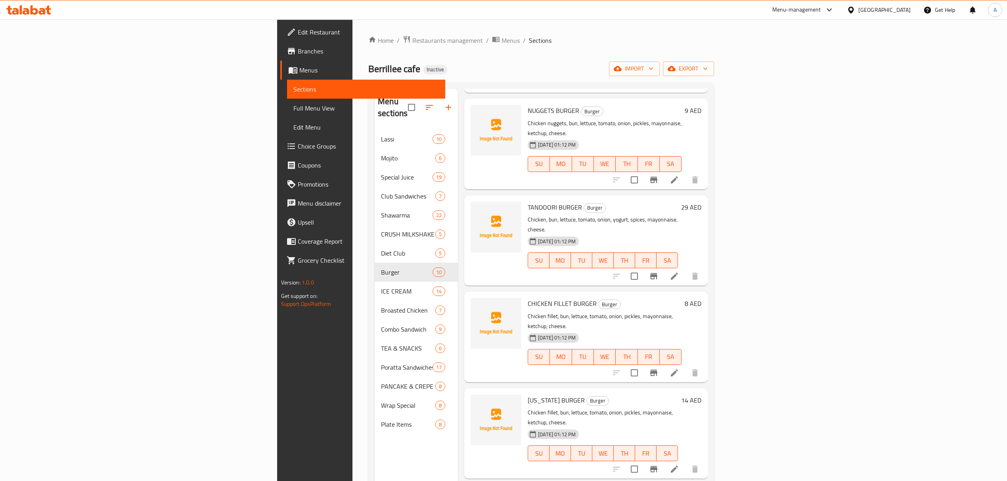
click at [528, 395] on span "[US_STATE] BURGER" at bounding box center [556, 401] width 57 height 12
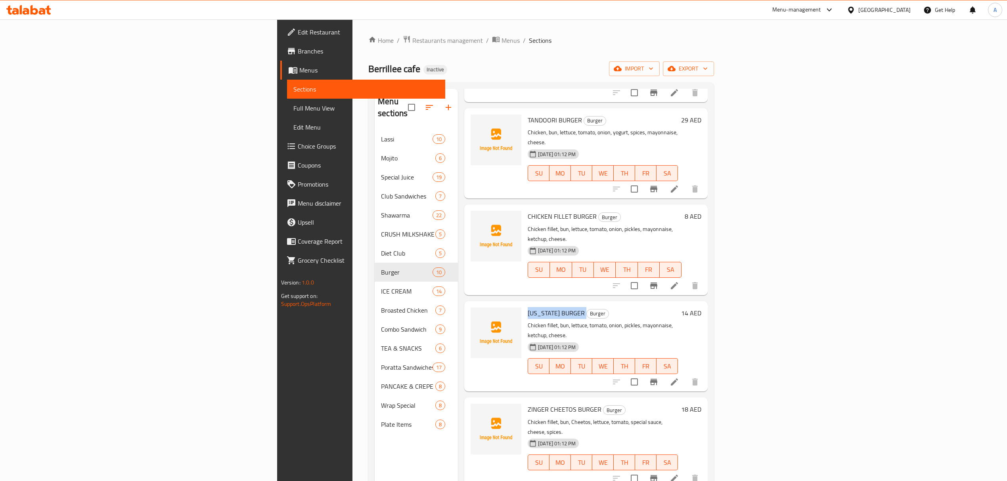
click at [528, 404] on span "ZINGER CHEETOS BURGER" at bounding box center [565, 410] width 74 height 12
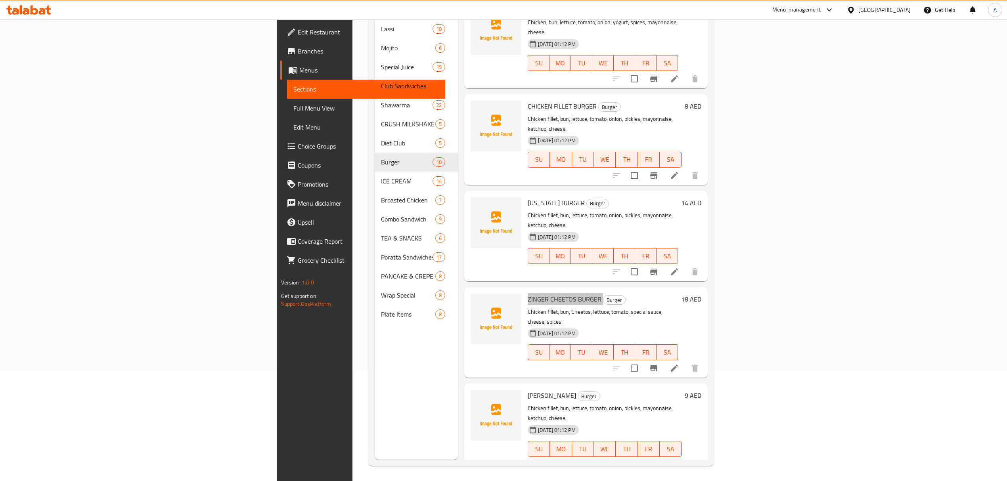
scroll to position [111, 0]
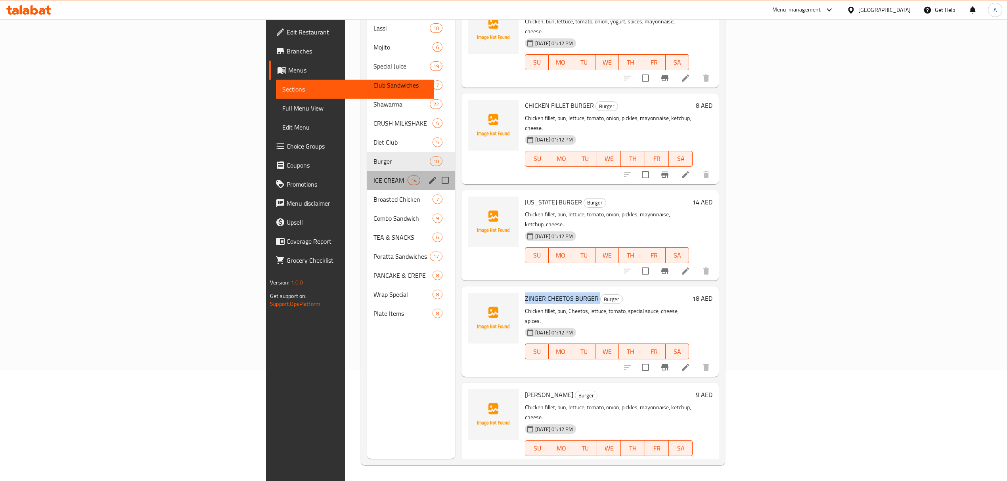
click at [367, 176] on div "ICE CREAM 14" at bounding box center [411, 180] width 88 height 19
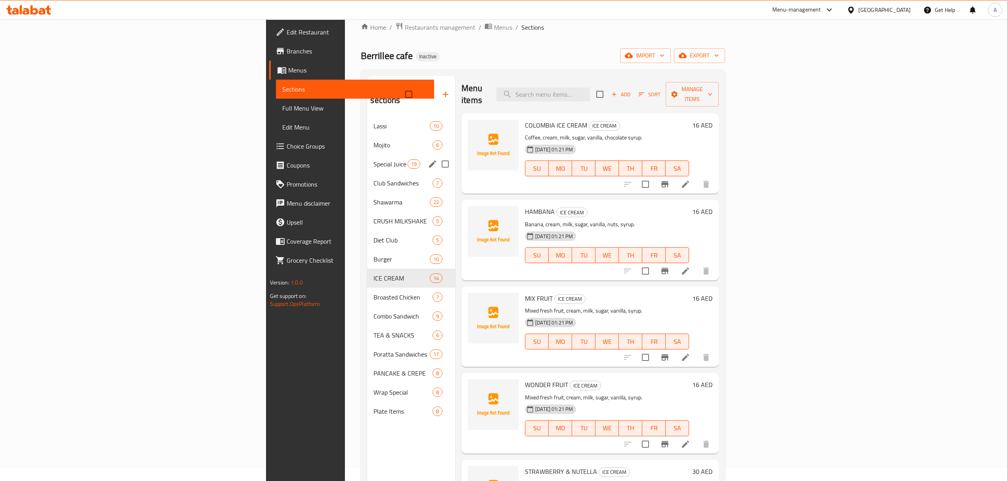
scroll to position [53, 0]
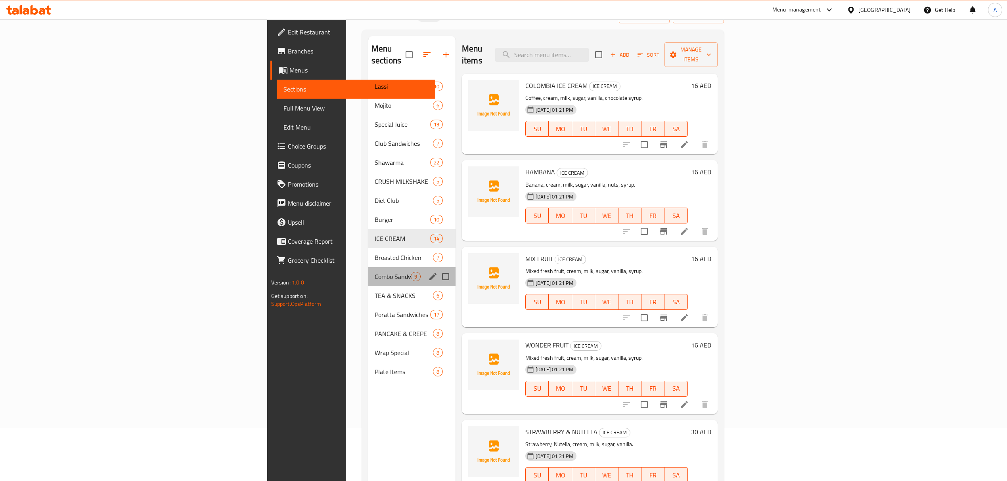
click at [368, 267] on div "Combo Sandwich 9" at bounding box center [411, 276] width 87 height 19
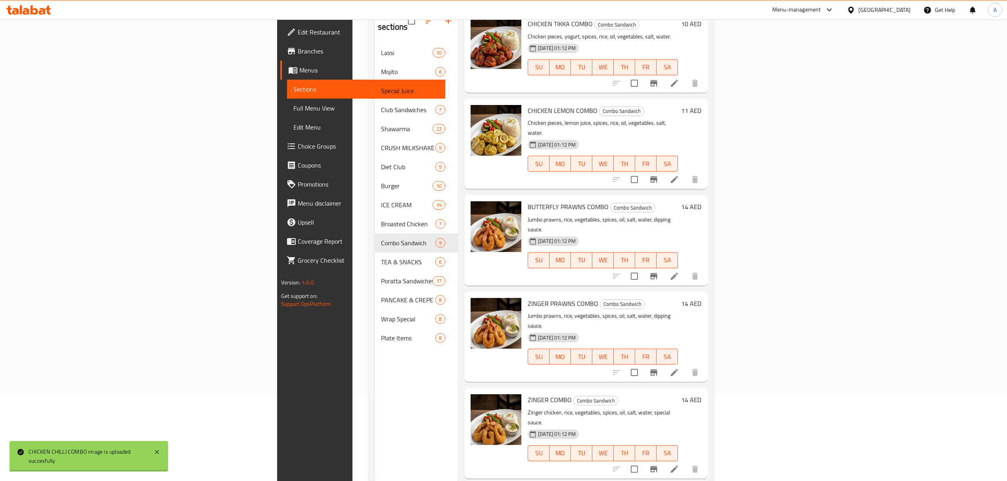
scroll to position [111, 0]
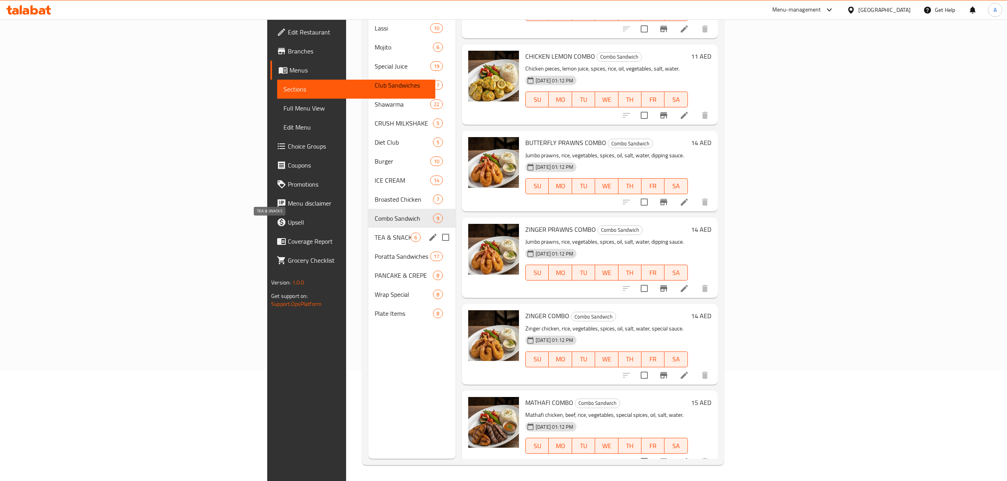
click at [375, 233] on span "TEA & SNACKS" at bounding box center [393, 238] width 36 height 10
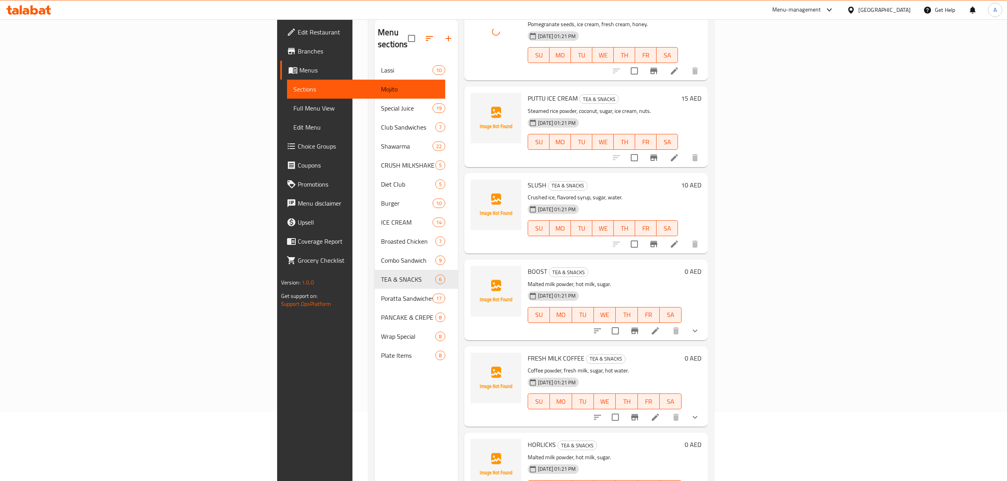
scroll to position [111, 0]
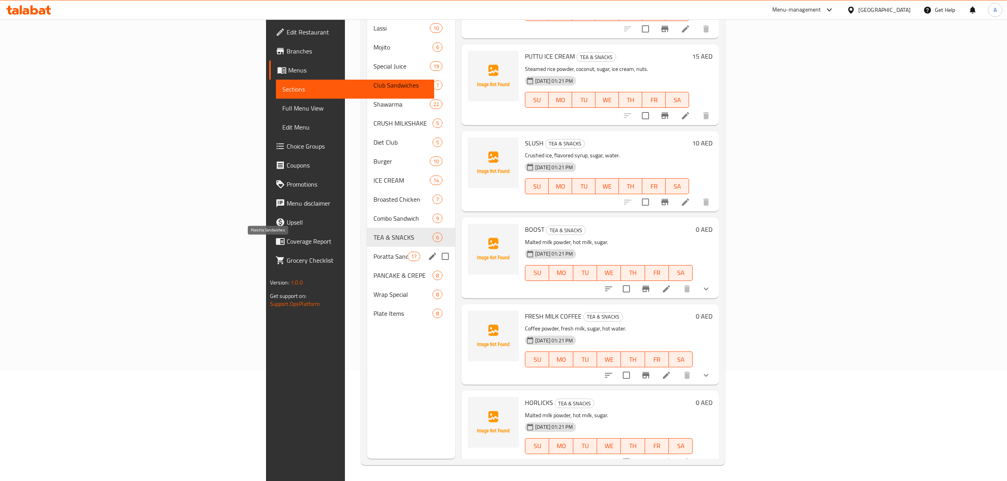
click at [373, 252] on span "Poratta Sandwiches" at bounding box center [390, 257] width 34 height 10
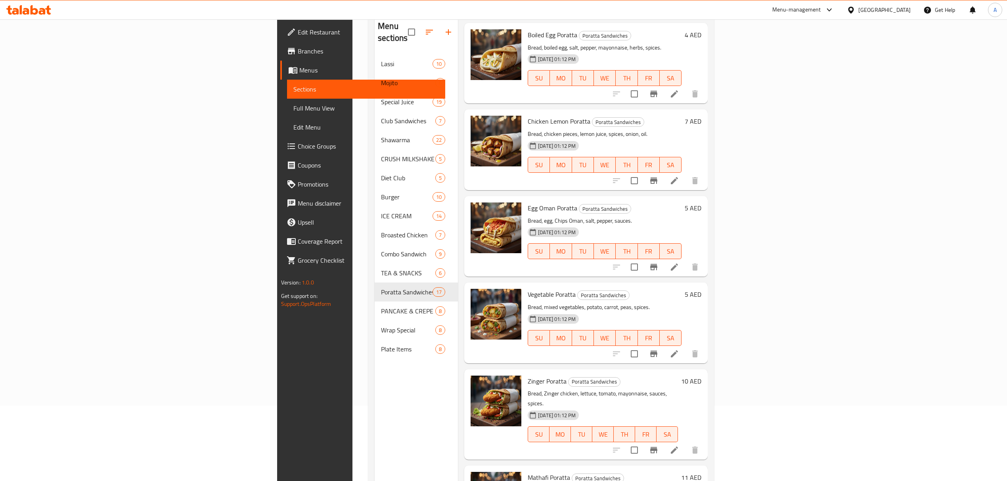
scroll to position [111, 0]
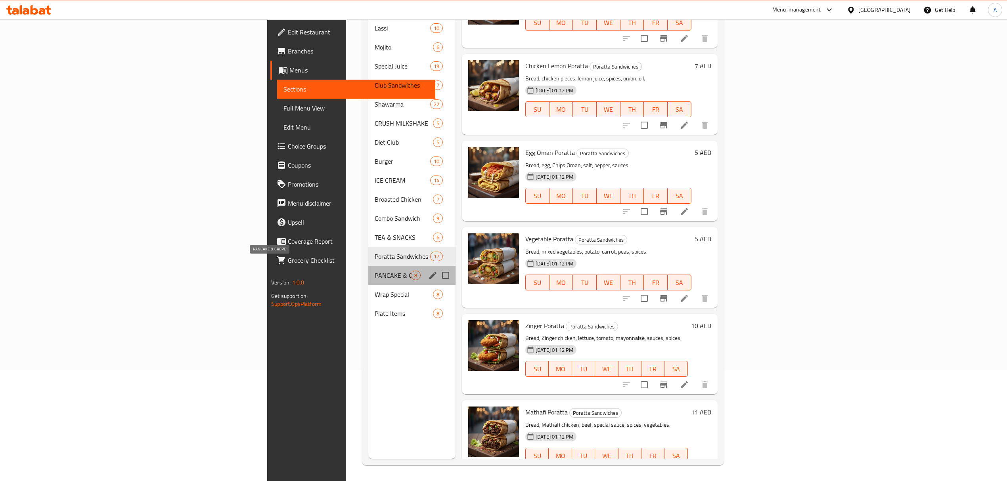
click at [375, 271] on span "PANCAKE & CREPE" at bounding box center [393, 276] width 36 height 10
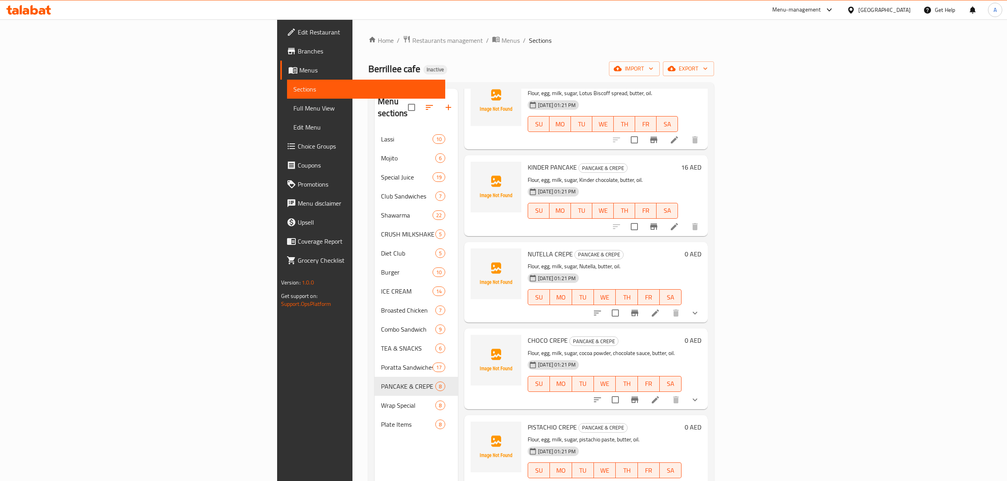
scroll to position [111, 0]
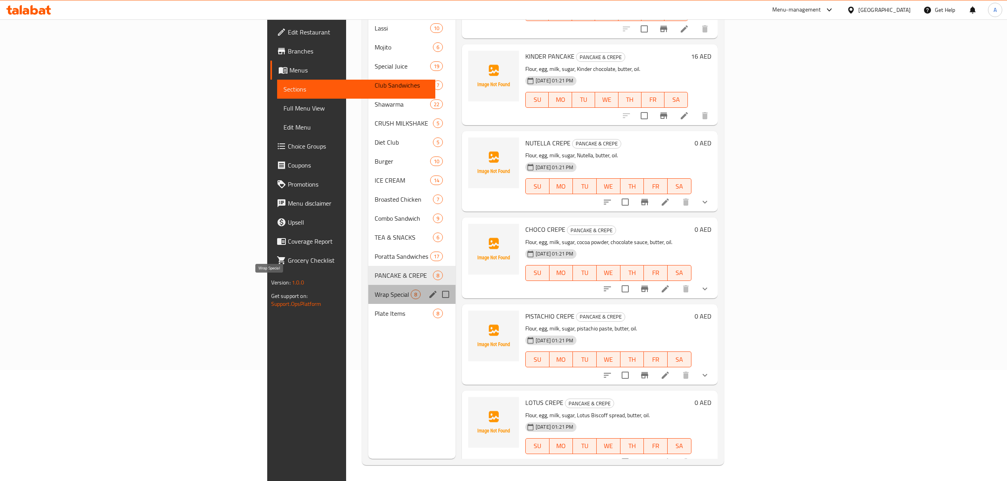
click at [375, 290] on span "Wrap Special" at bounding box center [393, 295] width 36 height 10
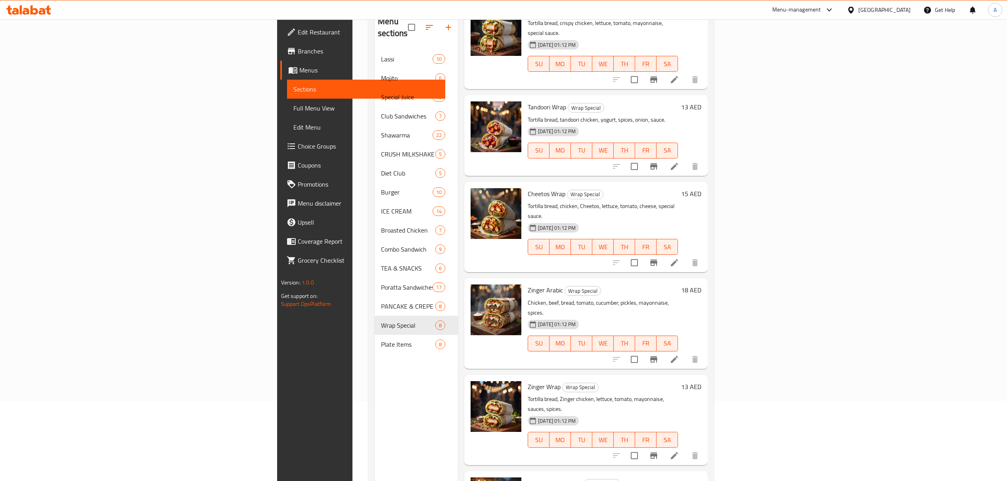
scroll to position [111, 0]
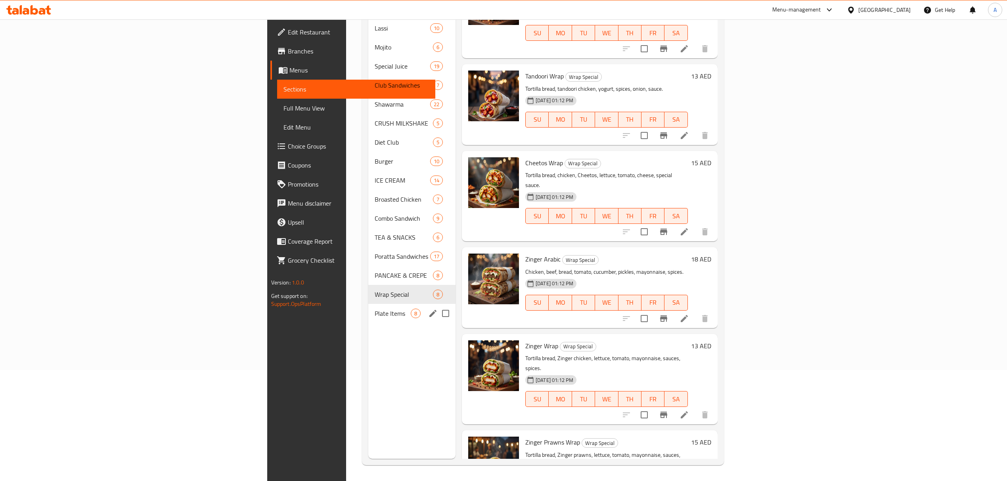
click at [375, 309] on span "Plate Items" at bounding box center [393, 314] width 36 height 10
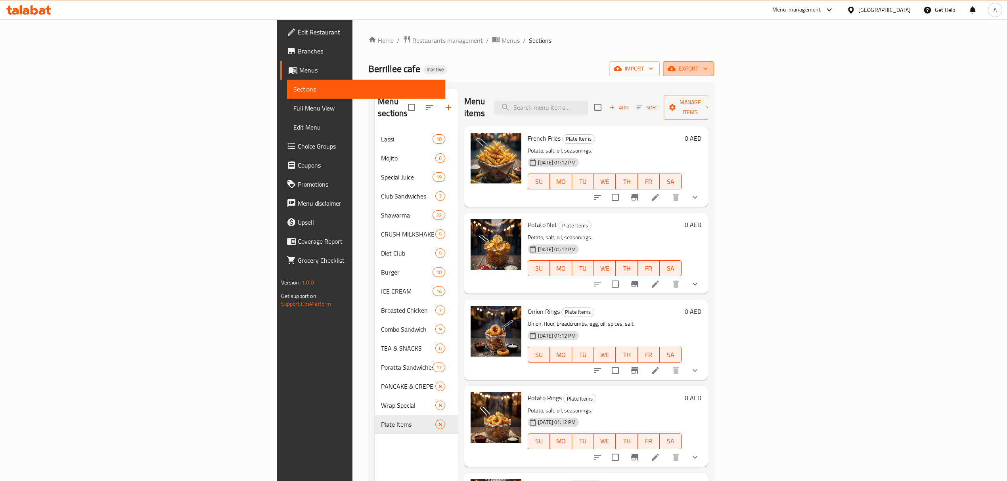
click at [708, 73] on span "export" at bounding box center [688, 69] width 38 height 10
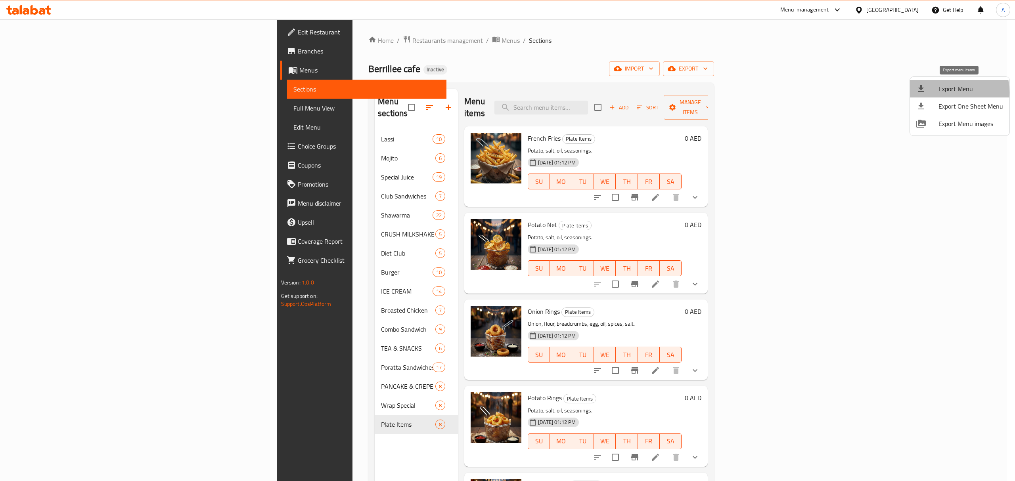
click at [937, 92] on div at bounding box center [927, 89] width 22 height 10
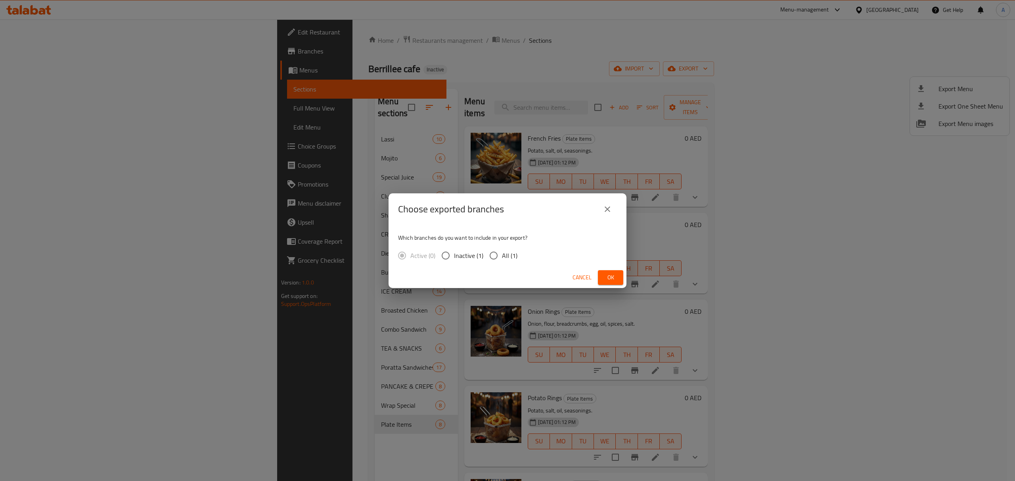
click at [496, 259] on input "All (1)" at bounding box center [493, 255] width 17 height 17
radio input "true"
click at [603, 273] on button "Ok" at bounding box center [610, 277] width 25 height 15
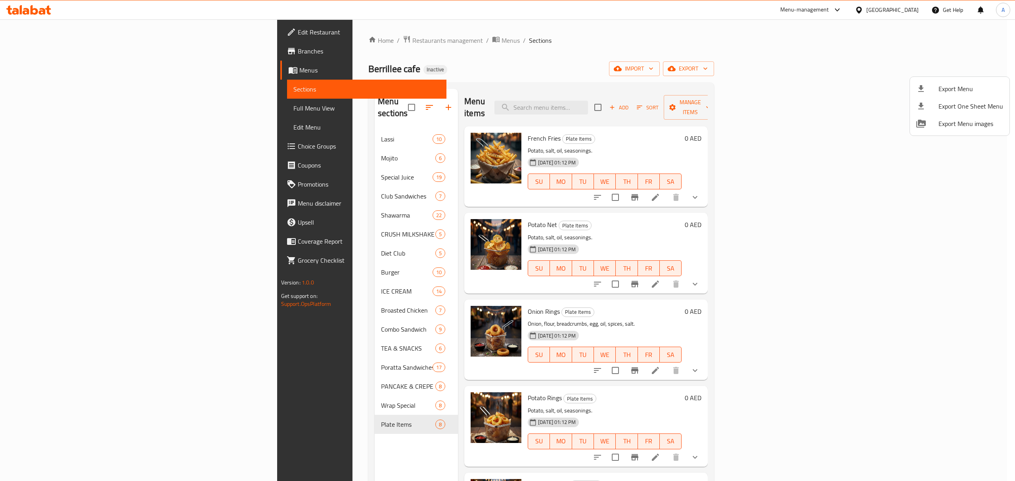
click at [852, 50] on div at bounding box center [507, 240] width 1015 height 481
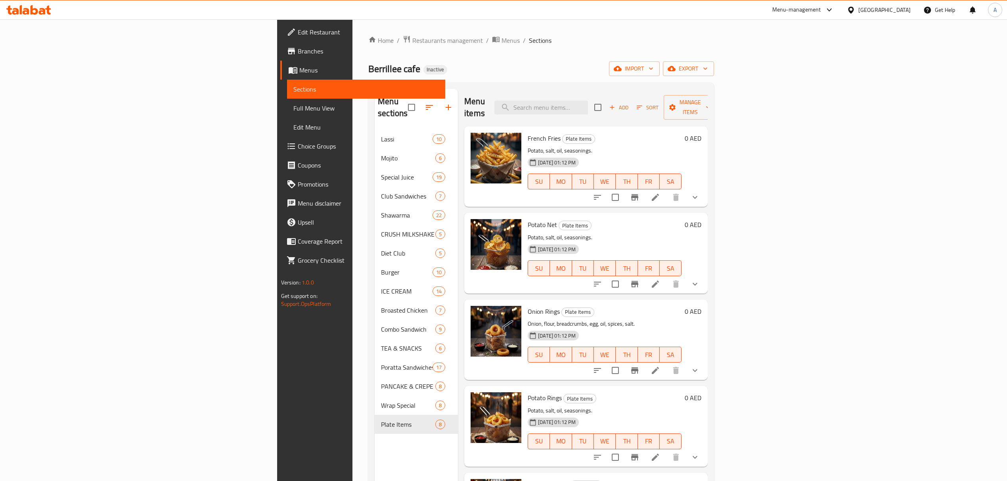
drag, startPoint x: 703, startPoint y: 46, endPoint x: 638, endPoint y: 43, distance: 65.1
click at [693, 46] on div "Home / Restaurants management / Menus / Sections Berrillee cafe Inactive import…" at bounding box center [541, 305] width 346 height 541
